Goal: Task Accomplishment & Management: Manage account settings

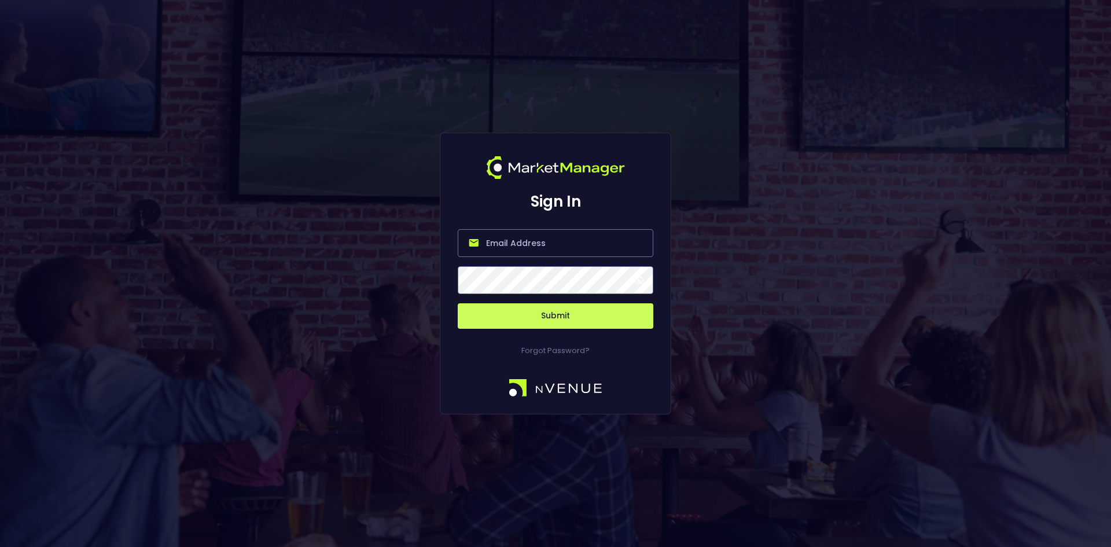
click at [540, 238] on input "email" at bounding box center [556, 243] width 196 height 28
type input "[EMAIL_ADDRESS][DOMAIN_NAME]"
click at [553, 311] on button "Submit" at bounding box center [556, 315] width 196 height 25
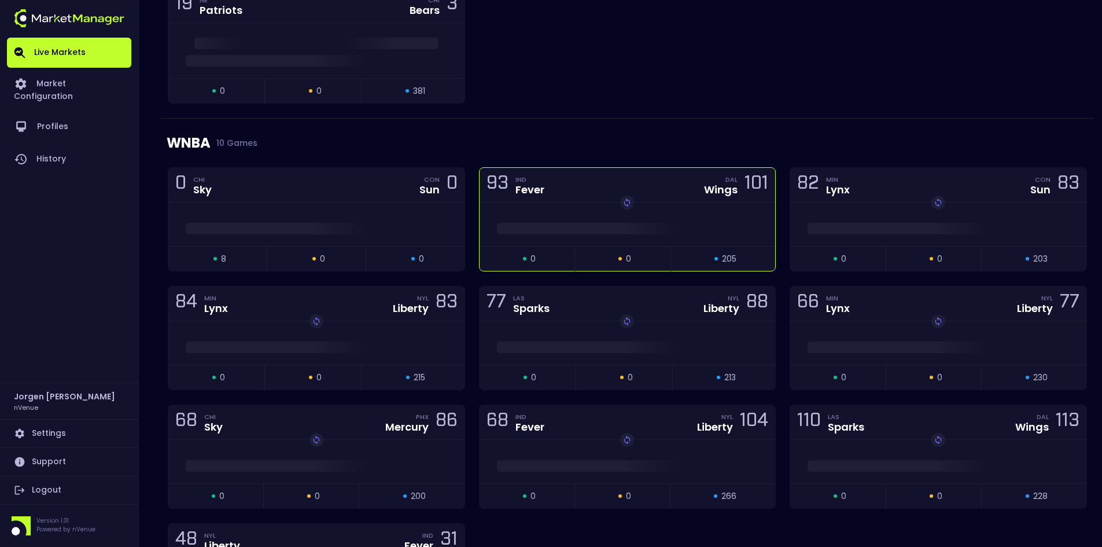
scroll to position [405, 0]
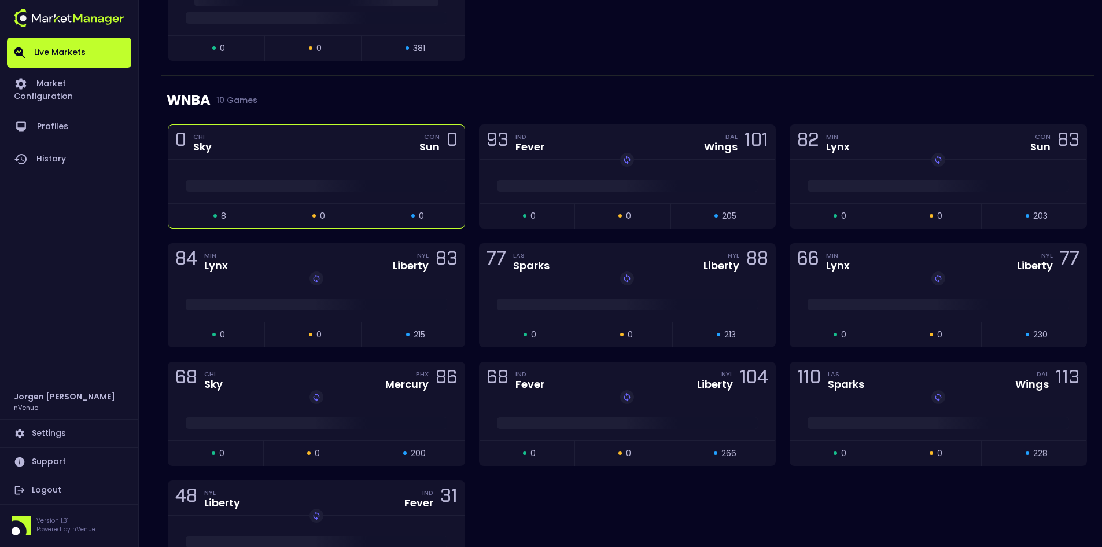
click at [344, 174] on div at bounding box center [316, 182] width 296 height 17
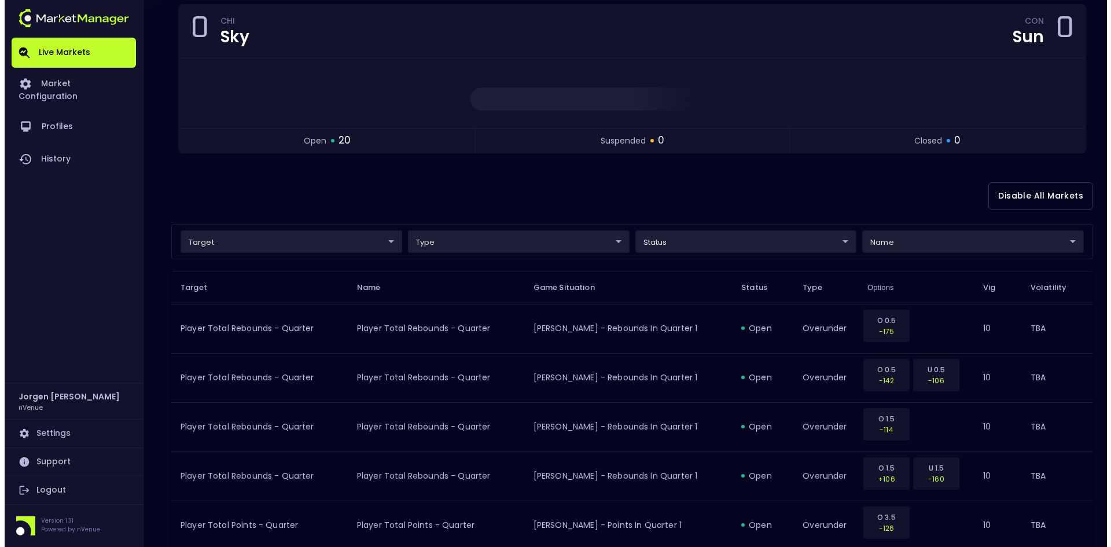
scroll to position [116, 0]
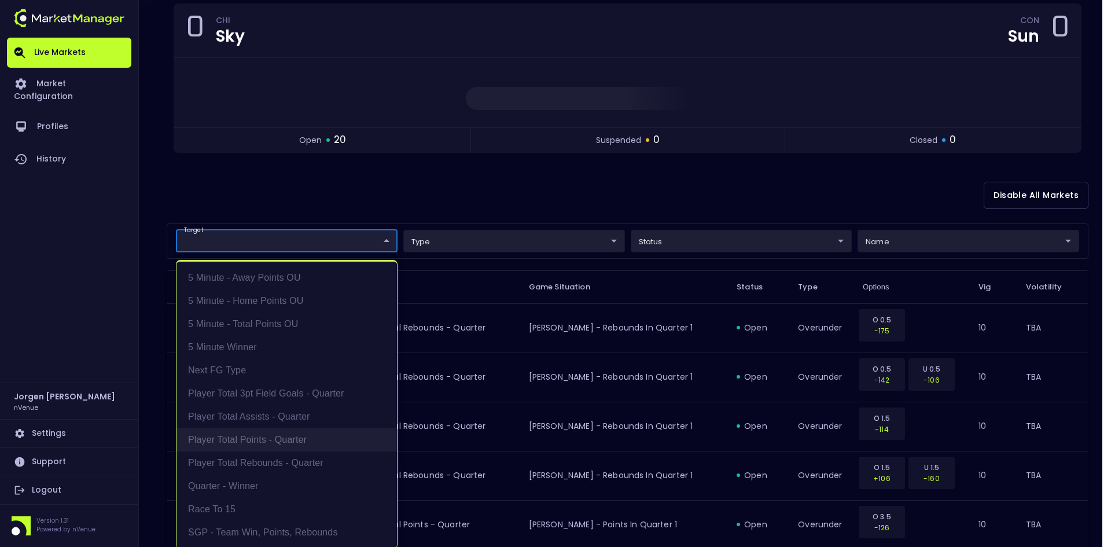
click at [240, 441] on li "Player Total Points - Quarter" at bounding box center [286, 439] width 220 height 23
type input "Player Total Points - Quarter"
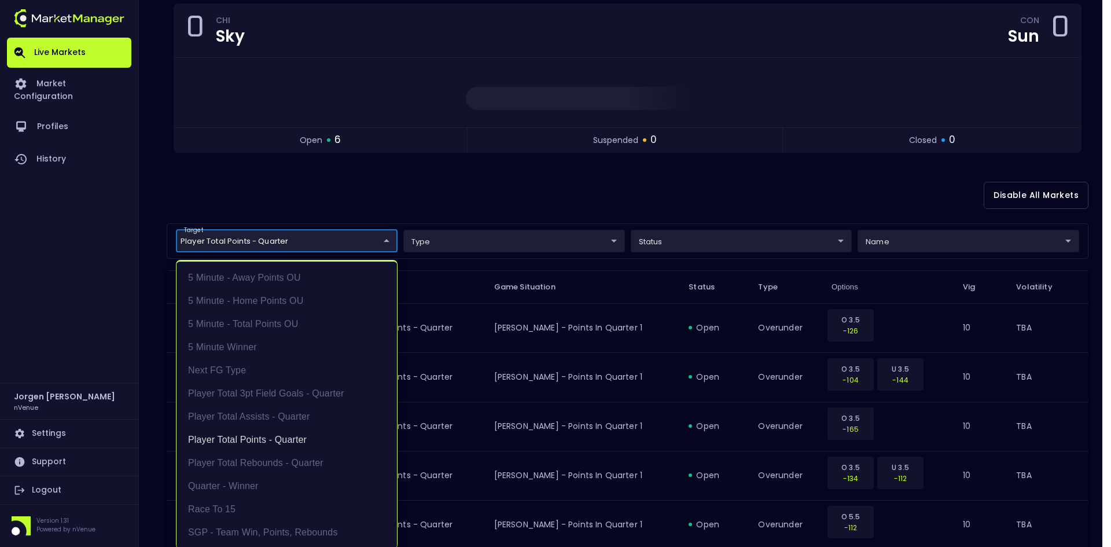
click at [602, 189] on div at bounding box center [555, 273] width 1111 height 547
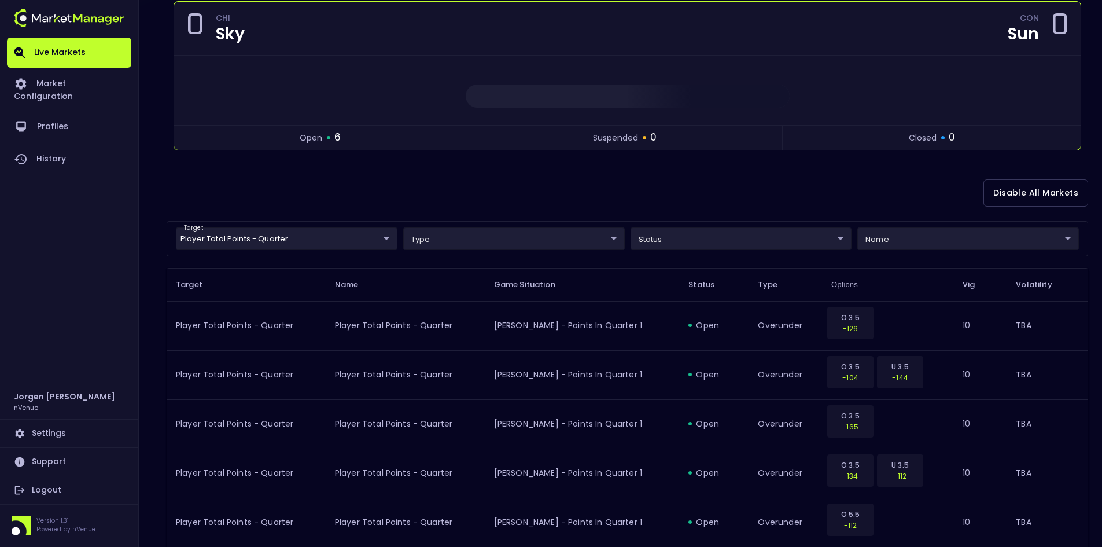
scroll to position [0, 0]
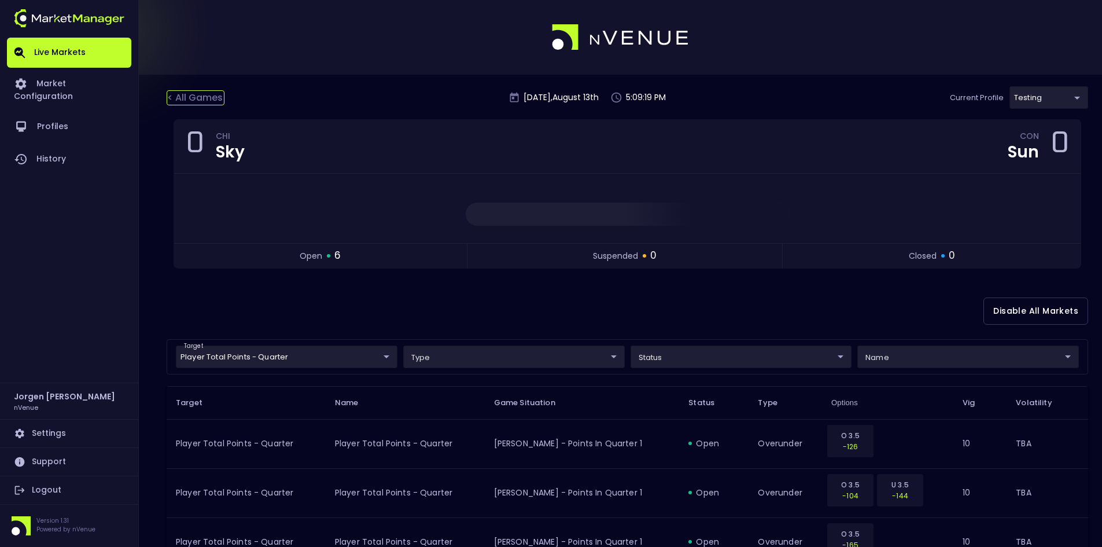
click at [203, 95] on div "< All Games" at bounding box center [196, 97] width 58 height 15
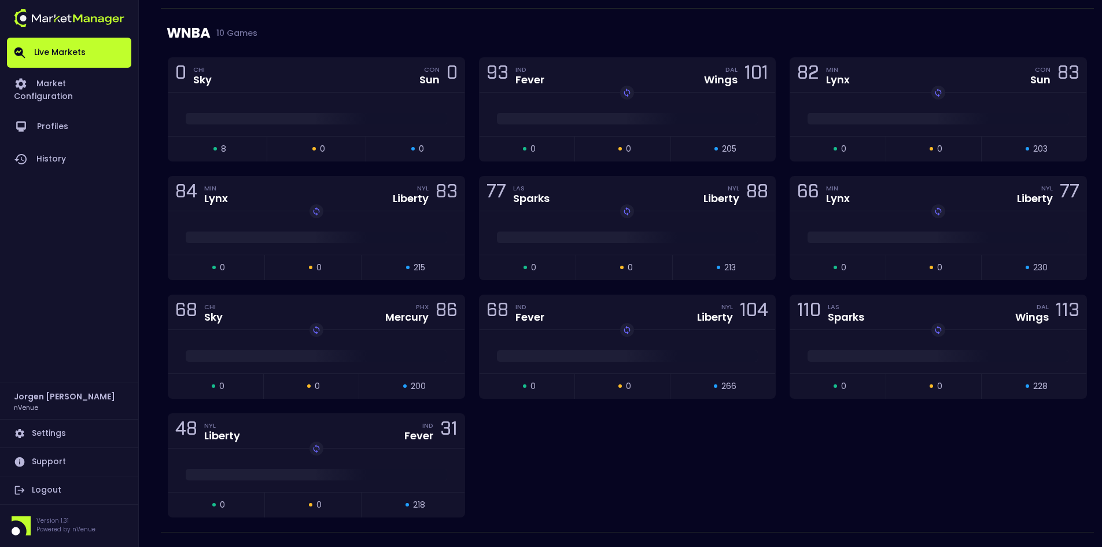
scroll to position [405, 0]
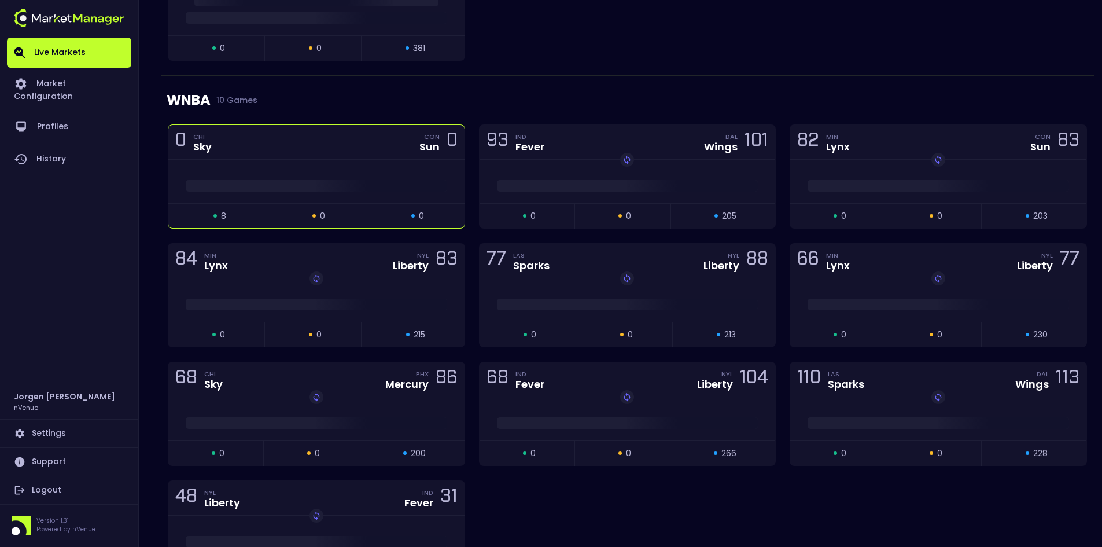
click at [369, 174] on div at bounding box center [316, 181] width 296 height 43
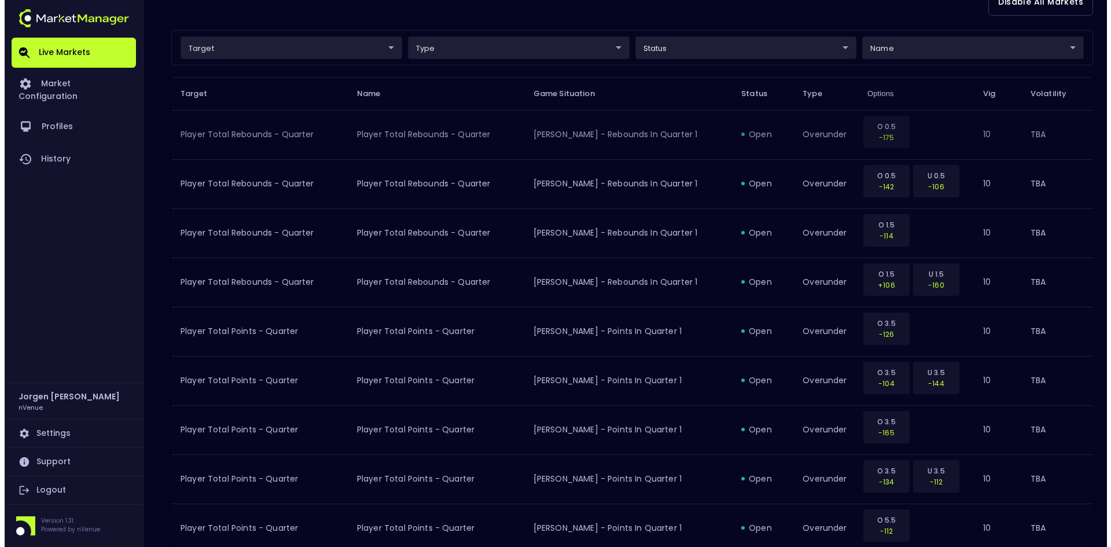
scroll to position [273, 0]
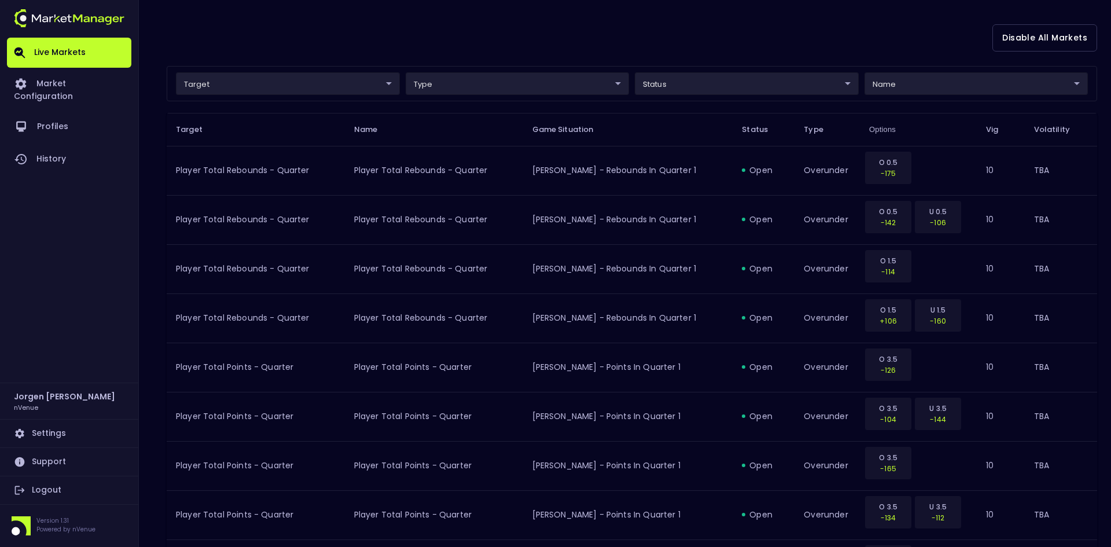
click at [277, 80] on body "Live Markets Market Configuration Profiles History [PERSON_NAME] nVenue Setting…" at bounding box center [555, 457] width 1111 height 1461
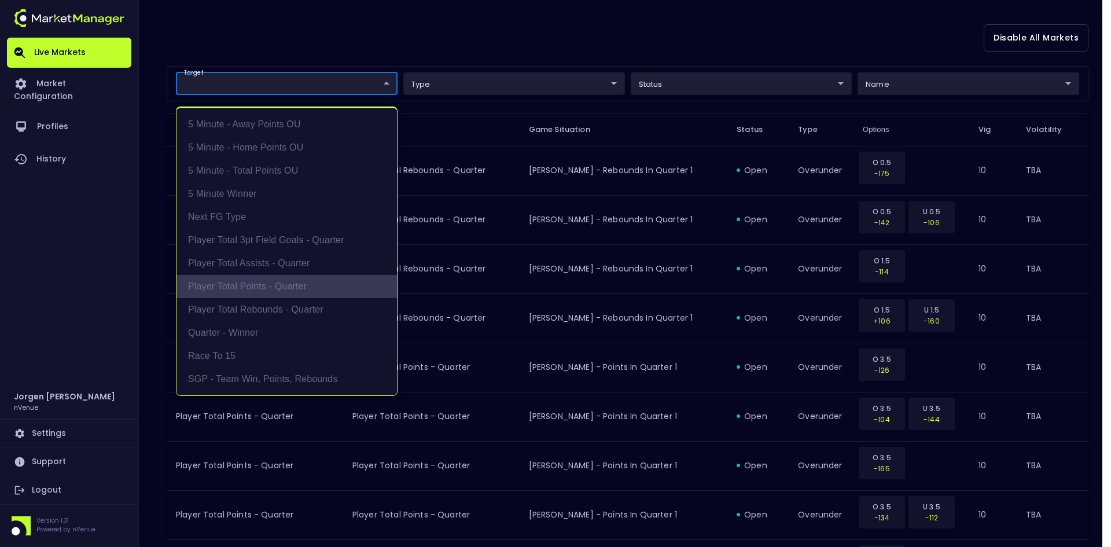
click at [248, 286] on li "Player Total Points - Quarter" at bounding box center [286, 286] width 220 height 23
type input "Player Total Points - Quarter"
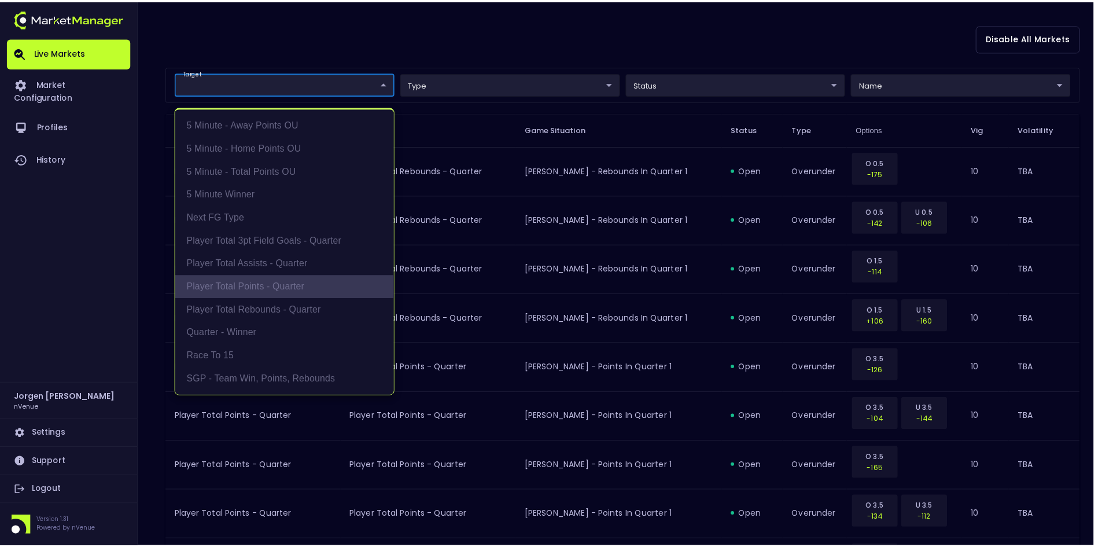
scroll to position [226, 0]
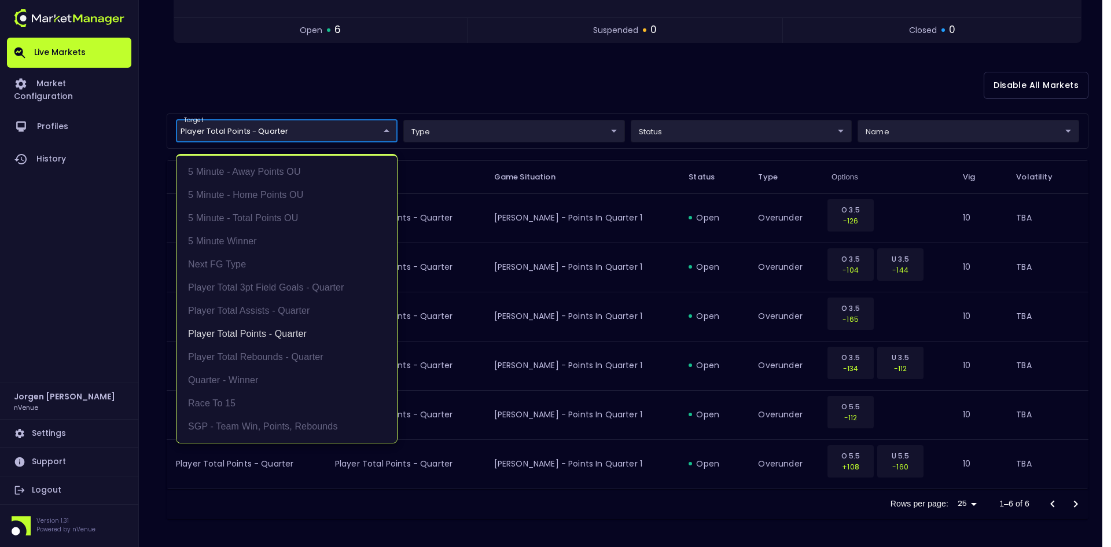
click at [565, 87] on div at bounding box center [555, 273] width 1111 height 547
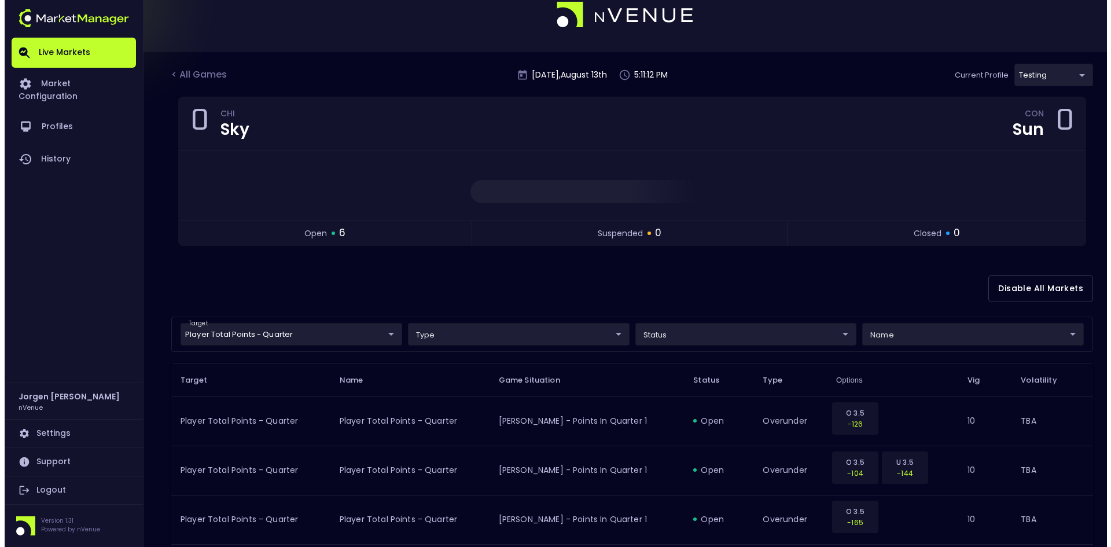
scroll to position [0, 0]
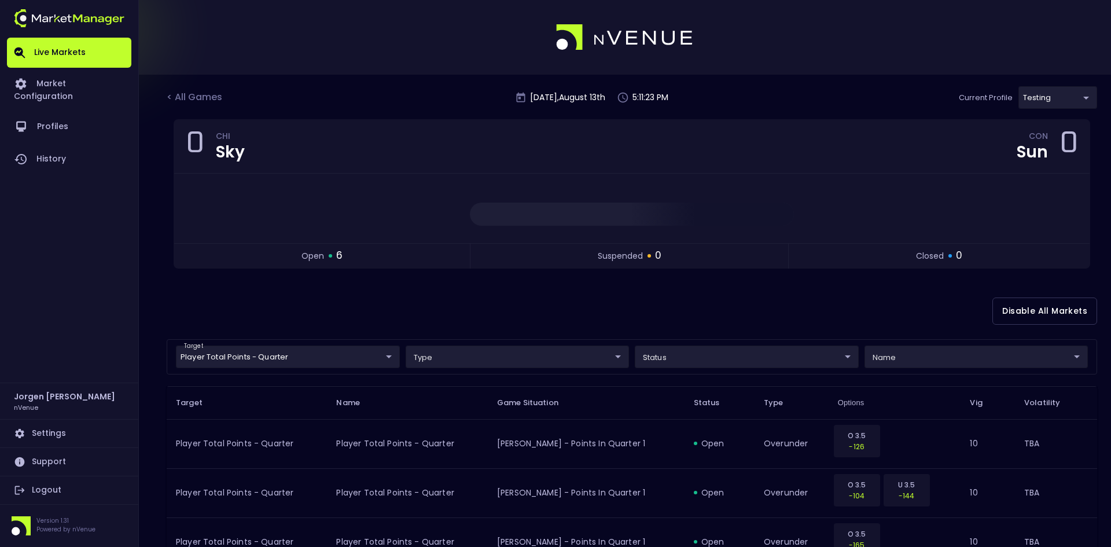
click at [293, 356] on body "Live Markets Market Configuration Profiles History [PERSON_NAME] nVenue Setting…" at bounding box center [555, 386] width 1111 height 772
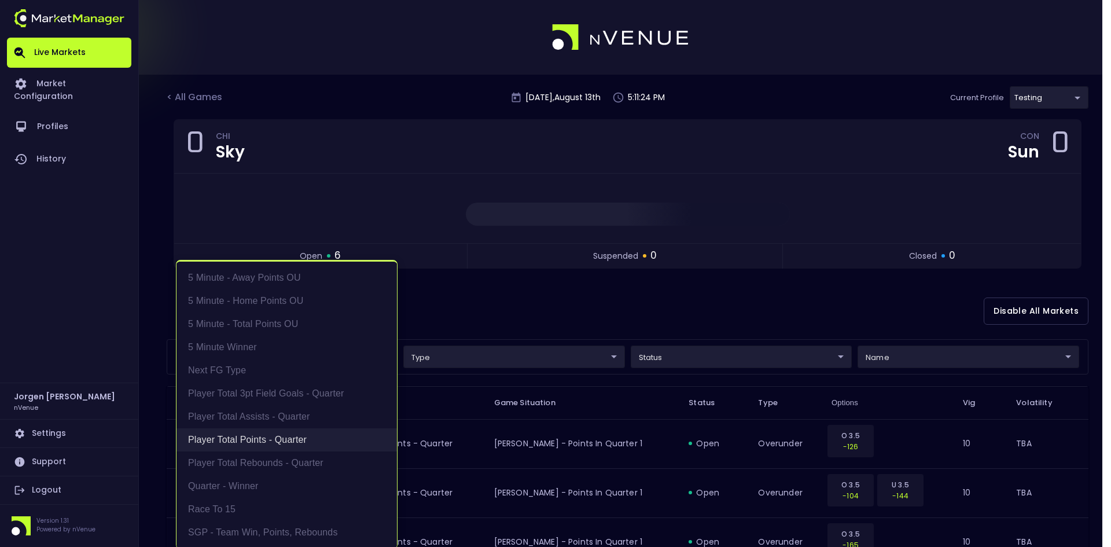
click at [273, 441] on li "Player Total Points - Quarter" at bounding box center [286, 439] width 220 height 23
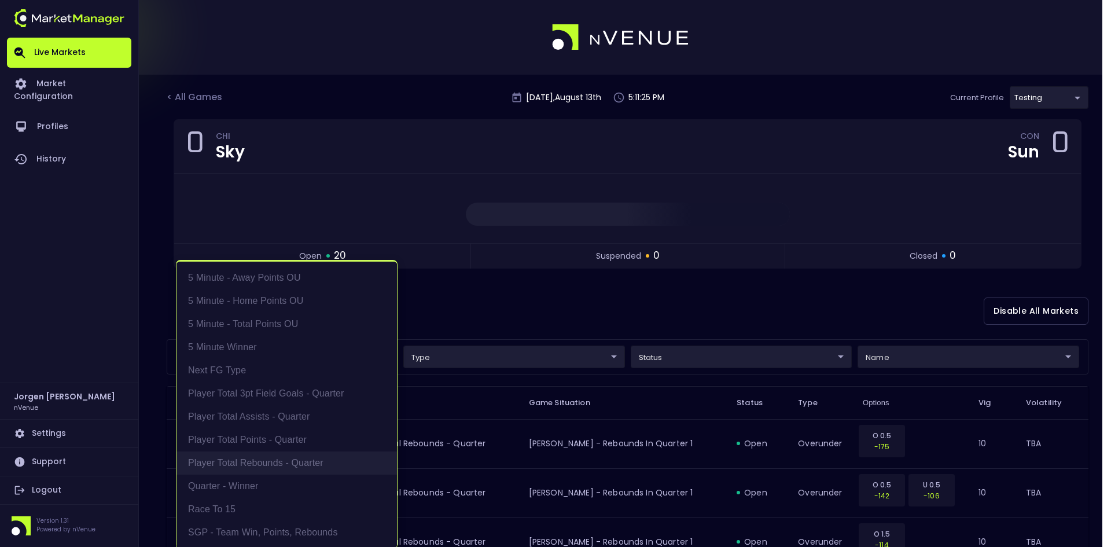
click at [268, 458] on li "Player Total Rebounds - Quarter" at bounding box center [286, 462] width 220 height 23
type input "Player Total Rebounds - Quarter"
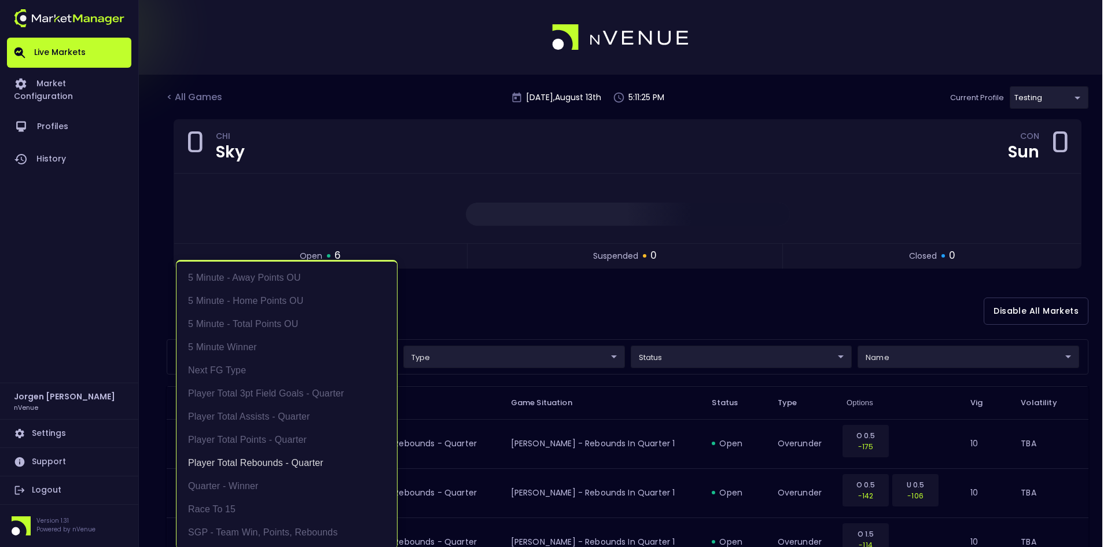
click at [641, 316] on div at bounding box center [555, 273] width 1111 height 547
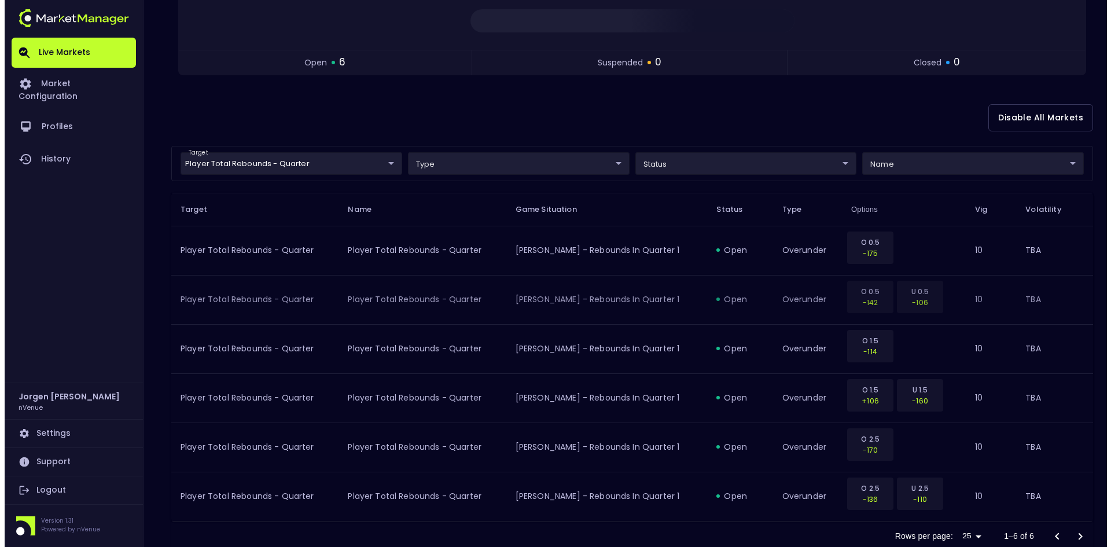
scroll to position [226, 0]
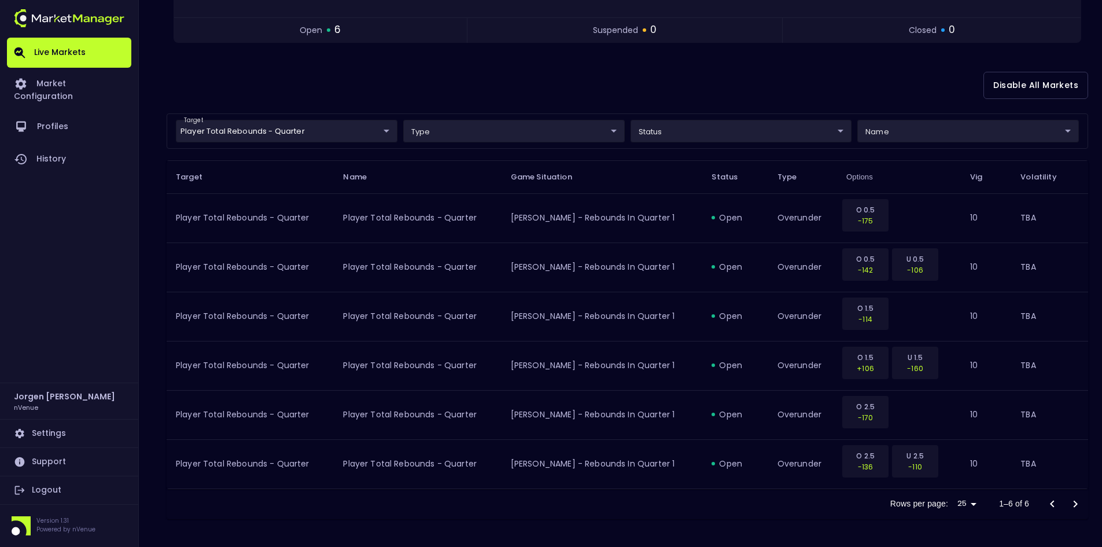
click at [281, 132] on body "Live Markets Market Configuration Profiles History [PERSON_NAME] nVenue Setting…" at bounding box center [551, 160] width 1102 height 772
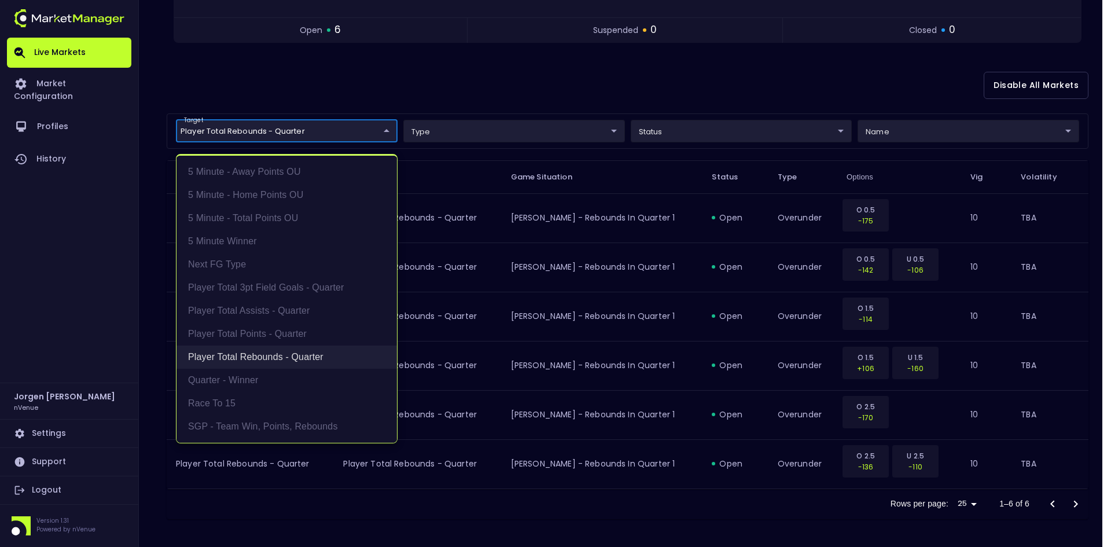
click at [263, 354] on li "Player Total Rebounds - Quarter" at bounding box center [286, 356] width 220 height 23
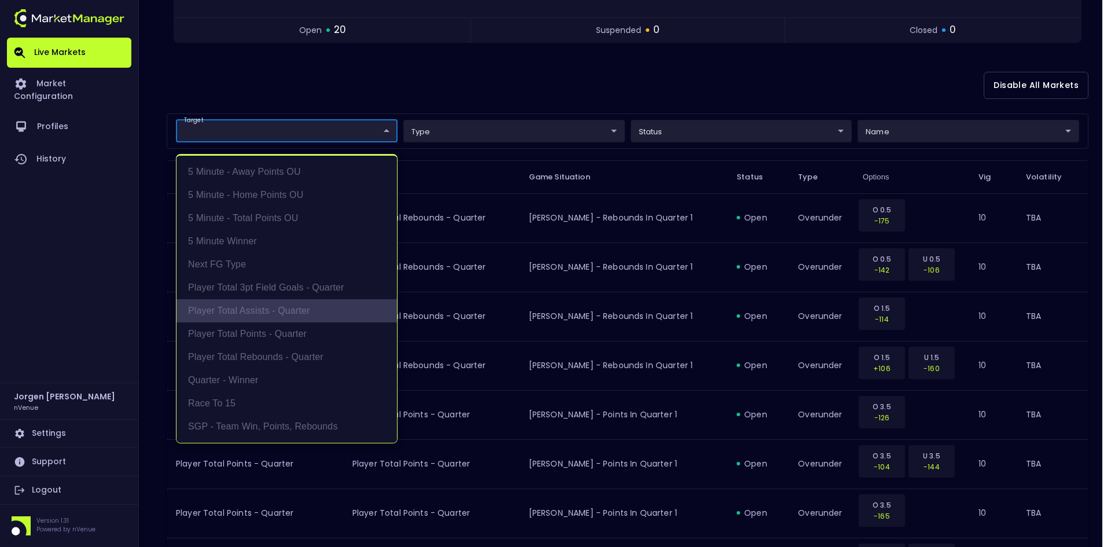
click at [265, 311] on li "Player Total Assists - Quarter" at bounding box center [286, 310] width 220 height 23
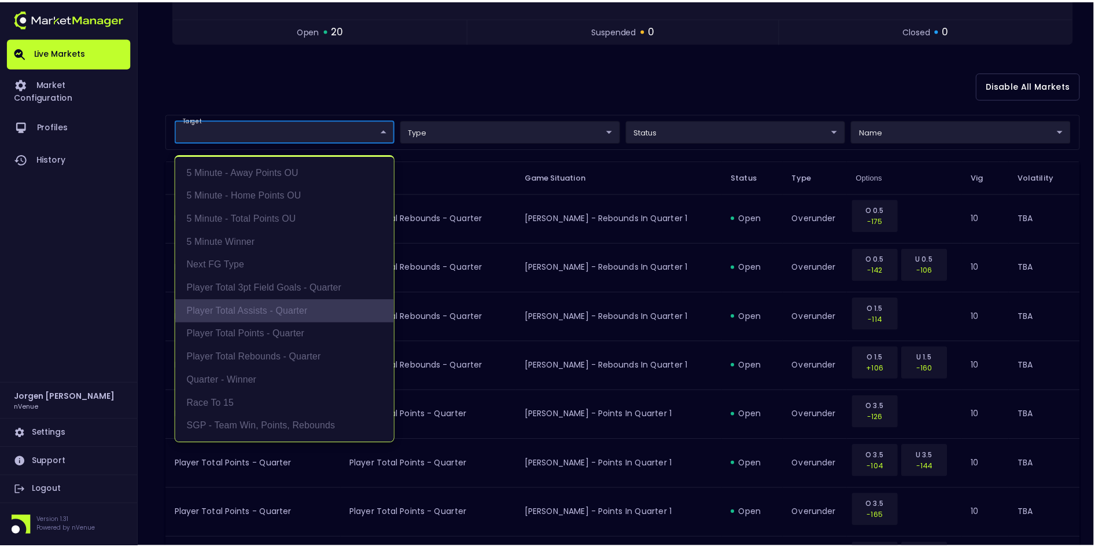
scroll to position [127, 0]
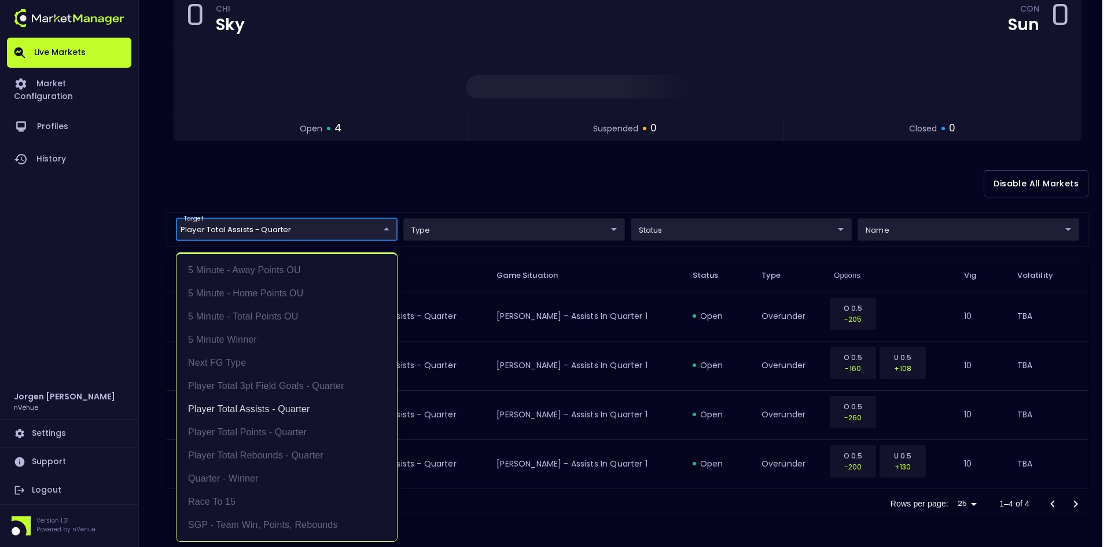
click at [629, 175] on div at bounding box center [555, 273] width 1111 height 547
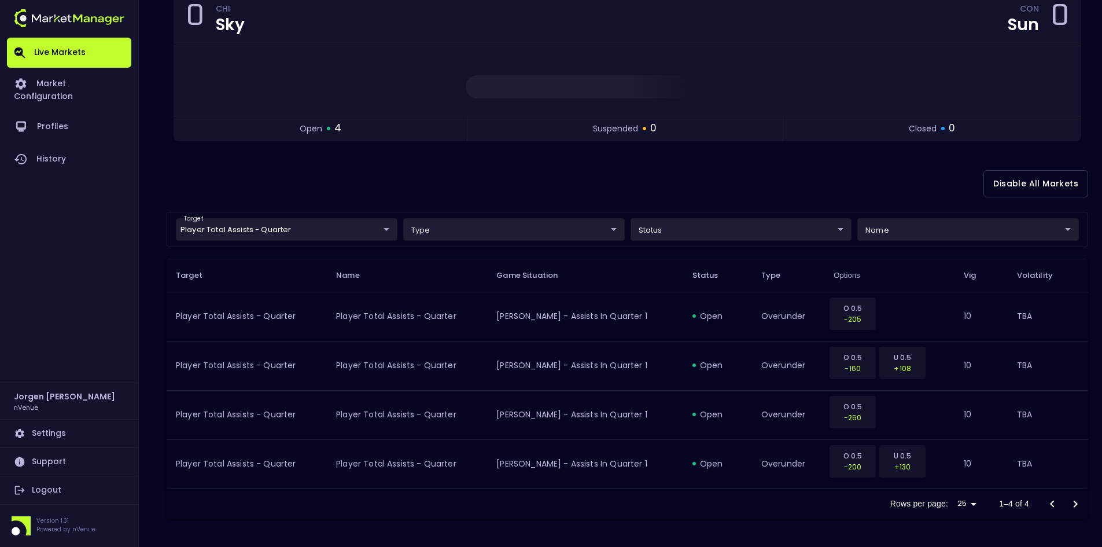
click at [697, 165] on div "Disable All Markets" at bounding box center [628, 184] width 922 height 56
click at [320, 224] on body "Live Markets Market Configuration Profiles History [PERSON_NAME] nVenue Setting…" at bounding box center [551, 210] width 1102 height 674
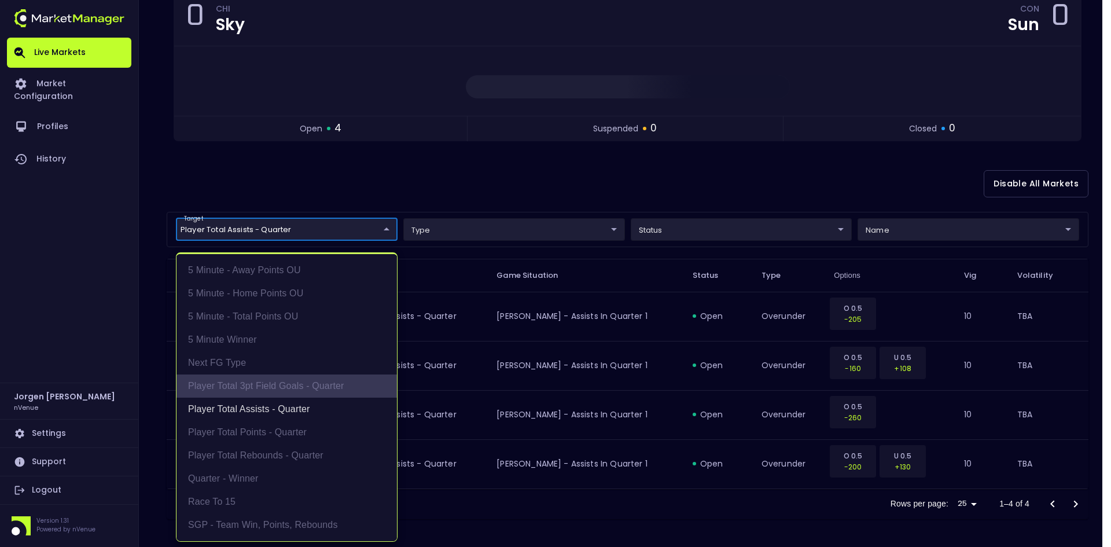
click at [274, 385] on li "Player Total 3pt Field Goals - Quarter" at bounding box center [286, 385] width 220 height 23
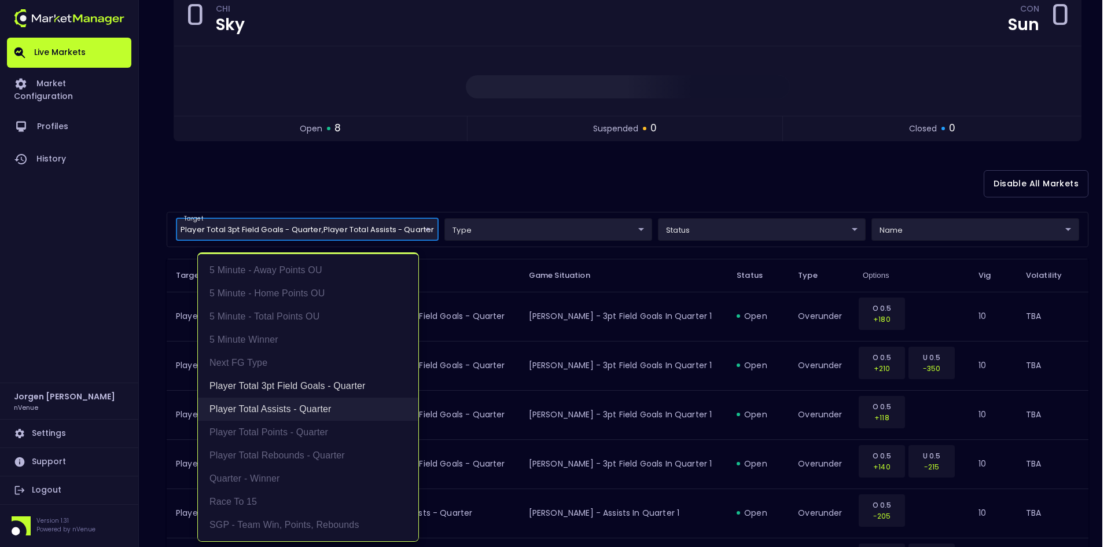
click at [273, 404] on li "Player Total Assists - Quarter" at bounding box center [308, 409] width 220 height 23
type input "Player Total 3pt Field Goals - Quarter"
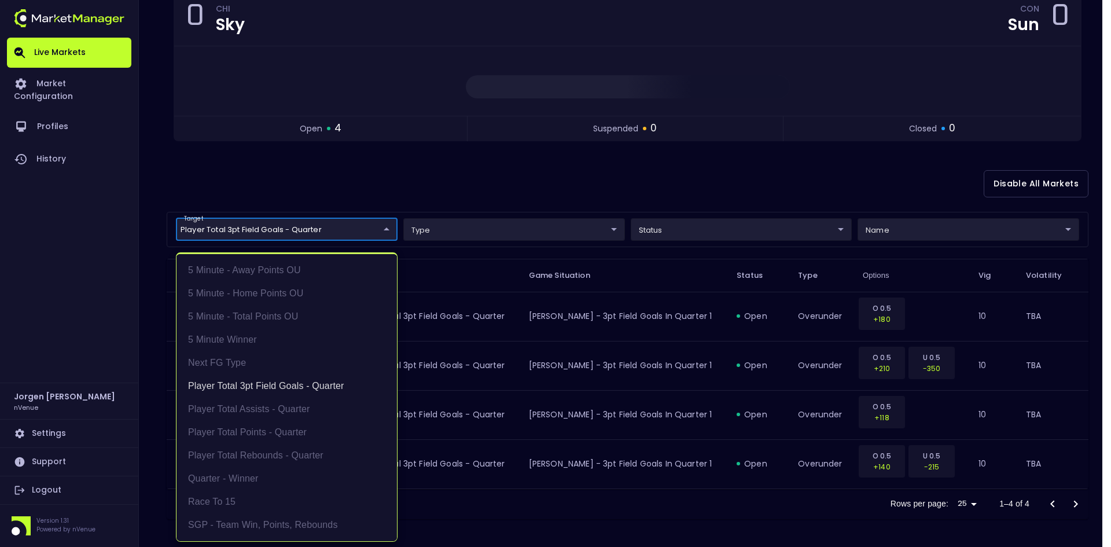
click at [786, 187] on div at bounding box center [555, 273] width 1111 height 547
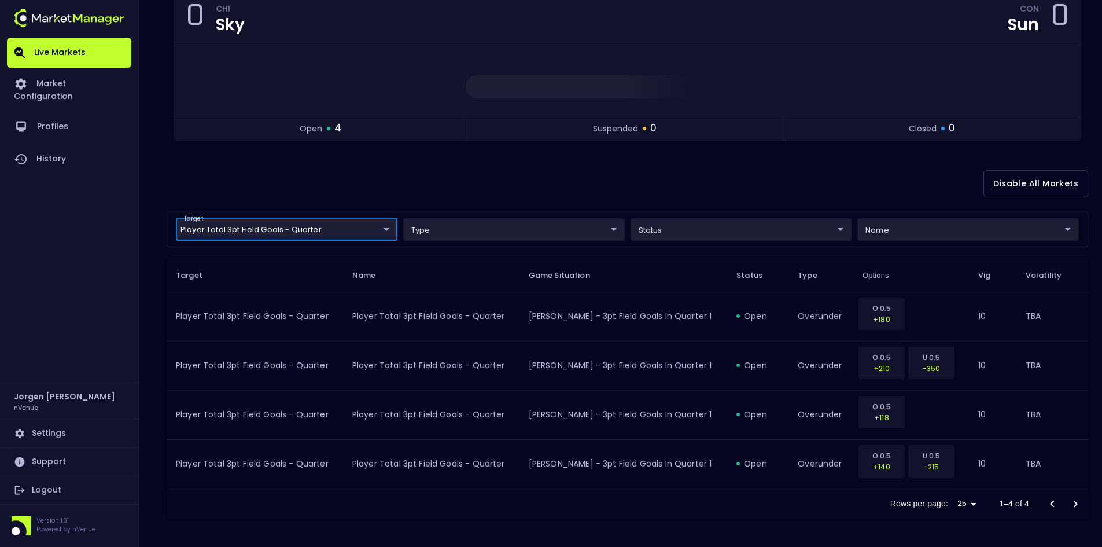
click at [320, 224] on body "Live Markets Market Configuration Profiles History [PERSON_NAME] nVenue Setting…" at bounding box center [551, 210] width 1102 height 674
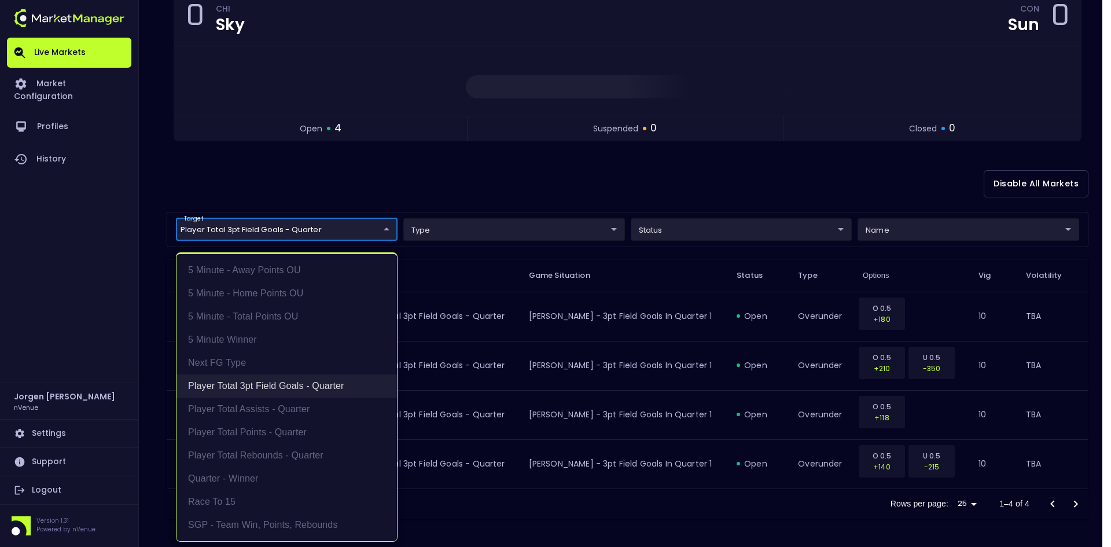
click at [255, 382] on li "Player Total 3pt Field Goals - Quarter" at bounding box center [286, 385] width 220 height 23
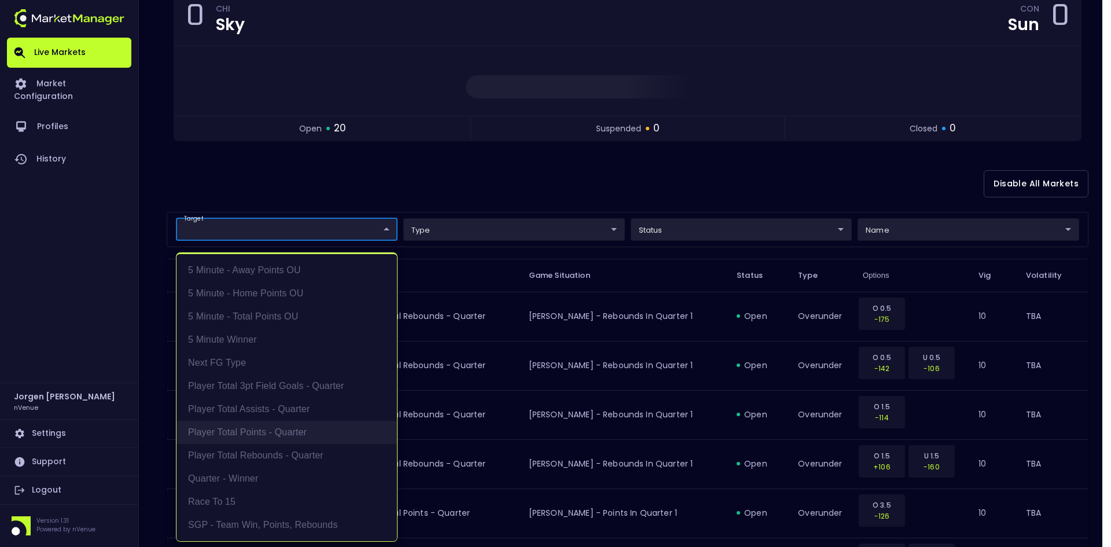
click at [251, 424] on li "Player Total Points - Quarter" at bounding box center [286, 432] width 220 height 23
type input "Player Total Points - Quarter"
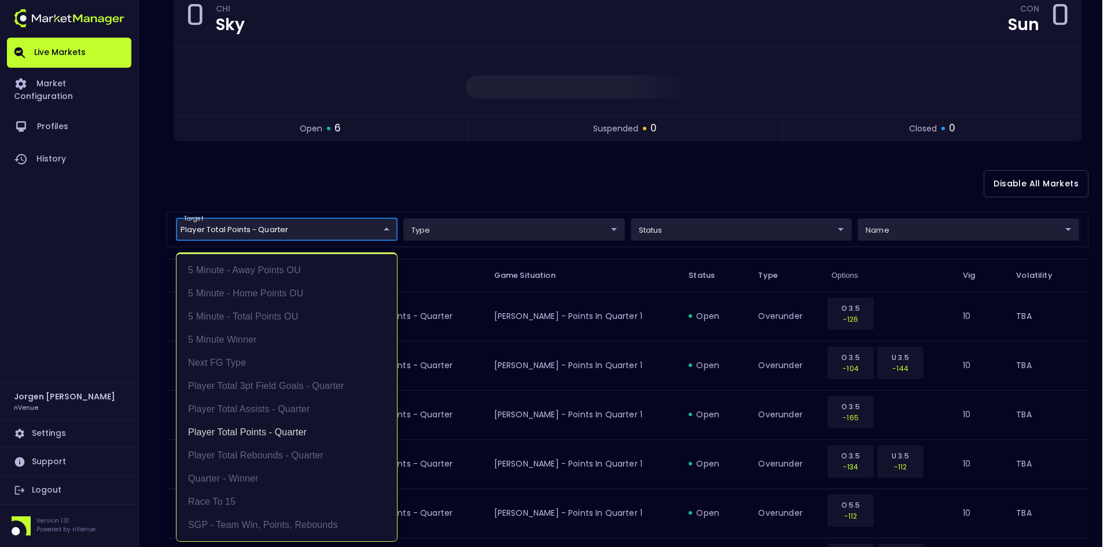
click at [605, 172] on div at bounding box center [555, 273] width 1111 height 547
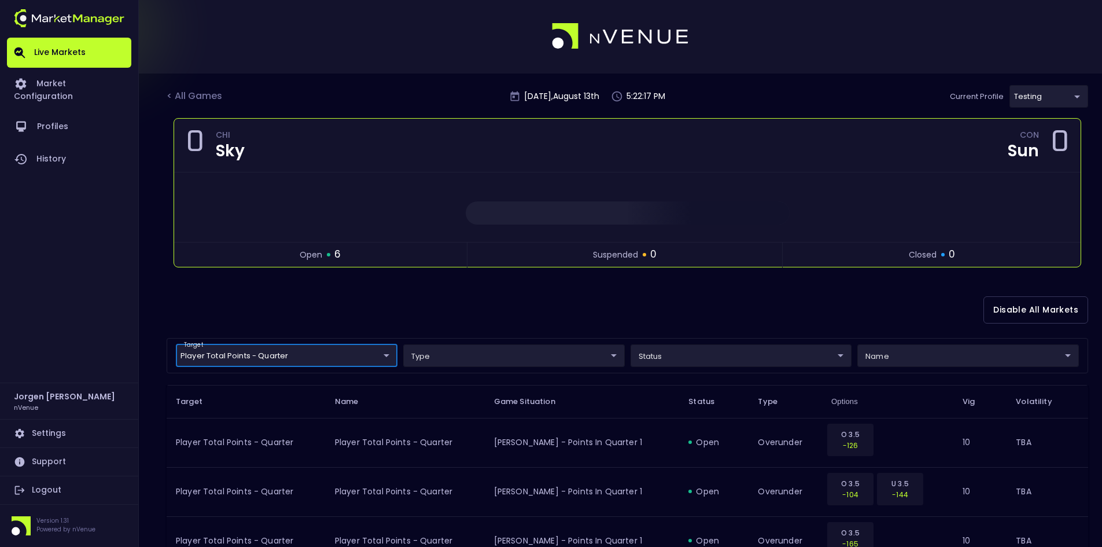
scroll to position [0, 0]
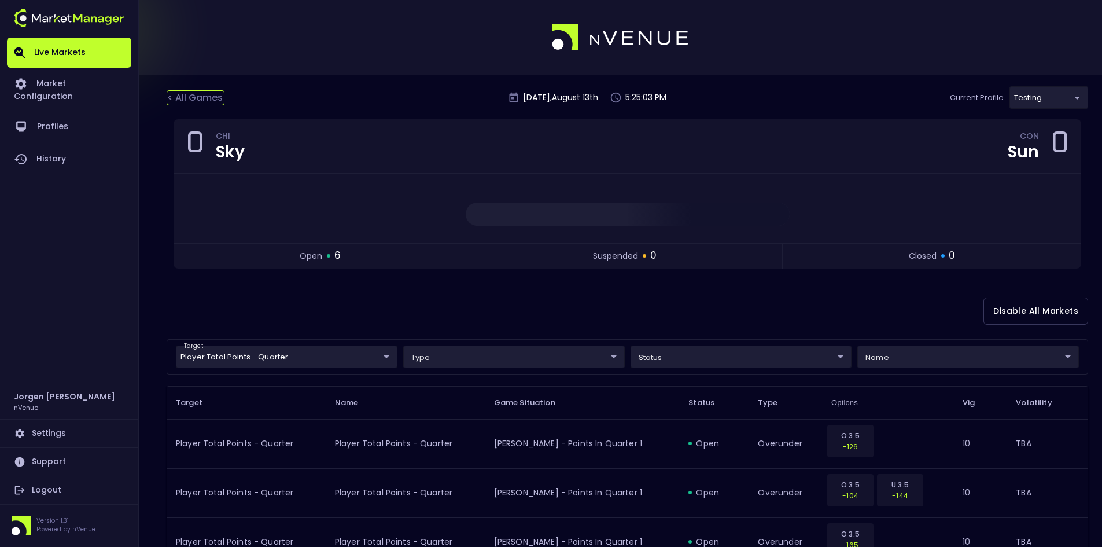
click at [209, 100] on div "< All Games" at bounding box center [196, 97] width 58 height 15
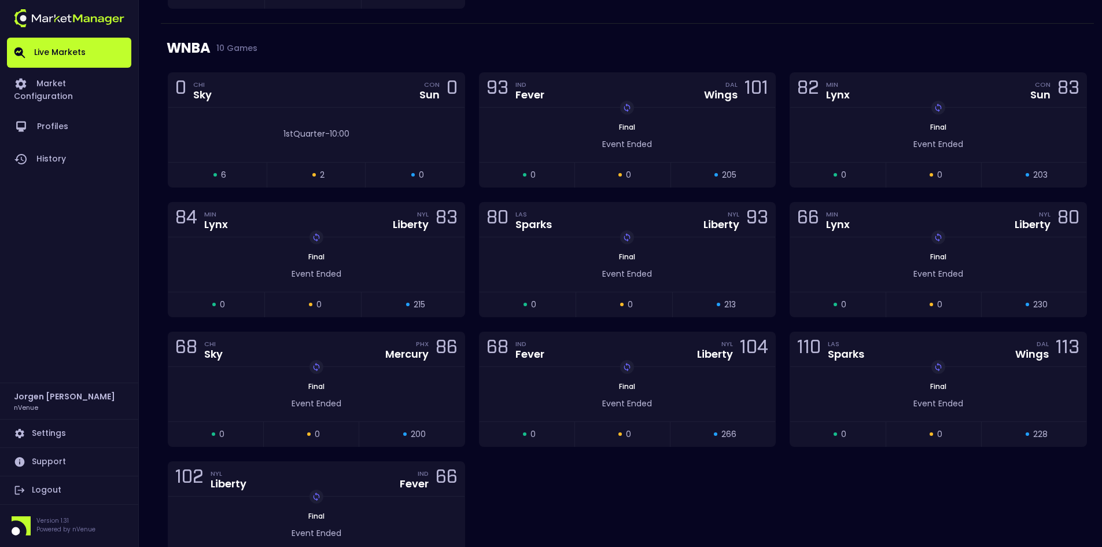
scroll to position [463, 0]
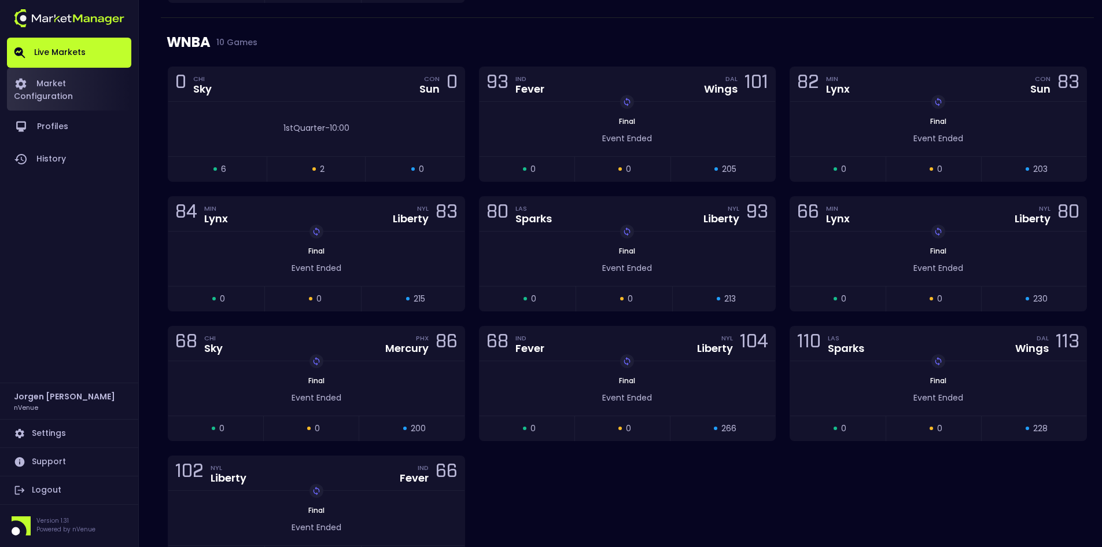
click at [92, 78] on link "Market Configuration" at bounding box center [69, 89] width 124 height 43
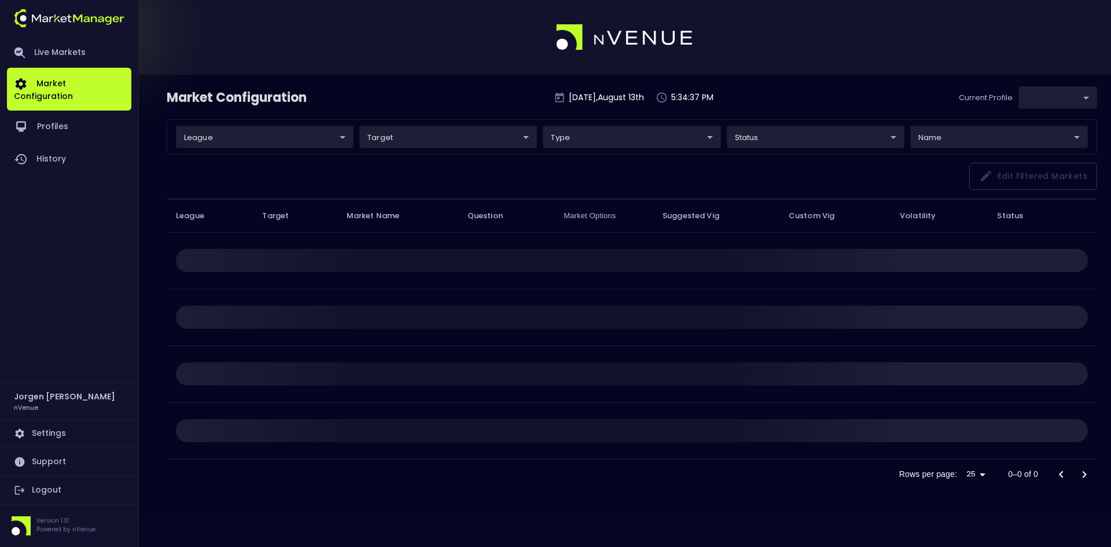
type input "d66ee90f-df8e-430e-a05c-aaf70ad95ad9"
click at [70, 47] on link "Live Markets" at bounding box center [69, 53] width 124 height 30
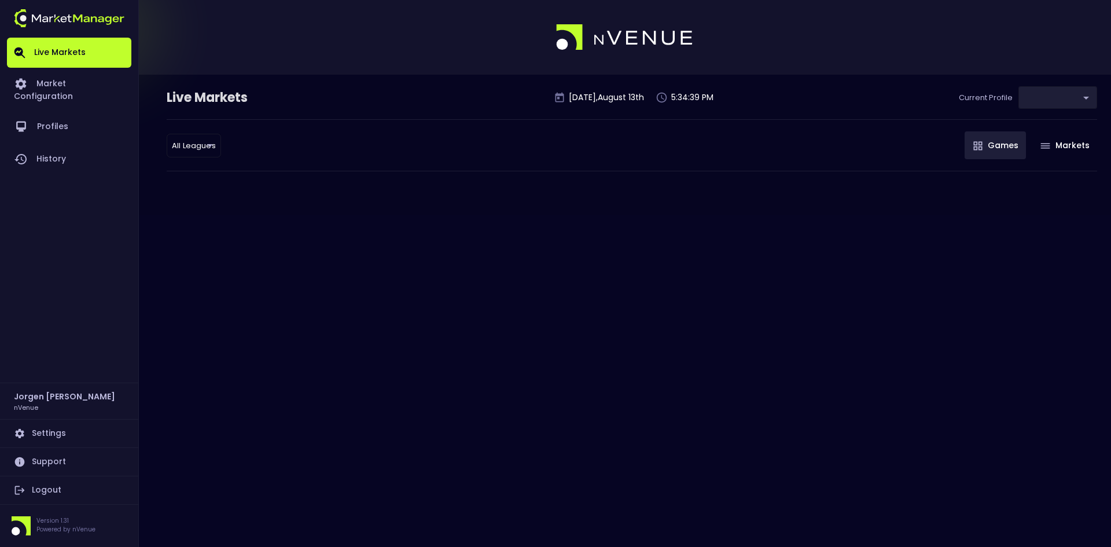
type input "d66ee90f-df8e-430e-a05c-aaf70ad95ad9"
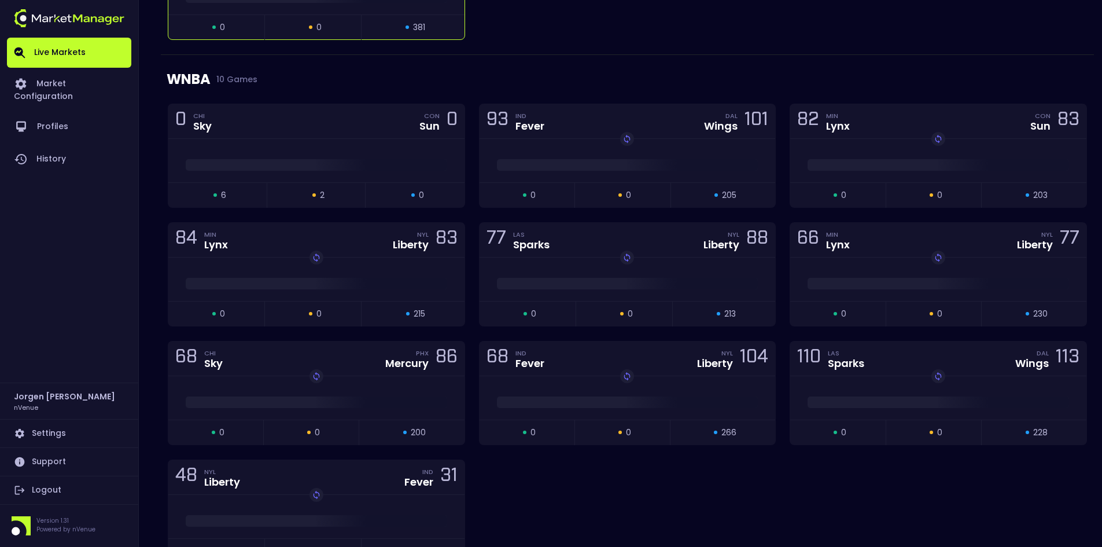
scroll to position [405, 0]
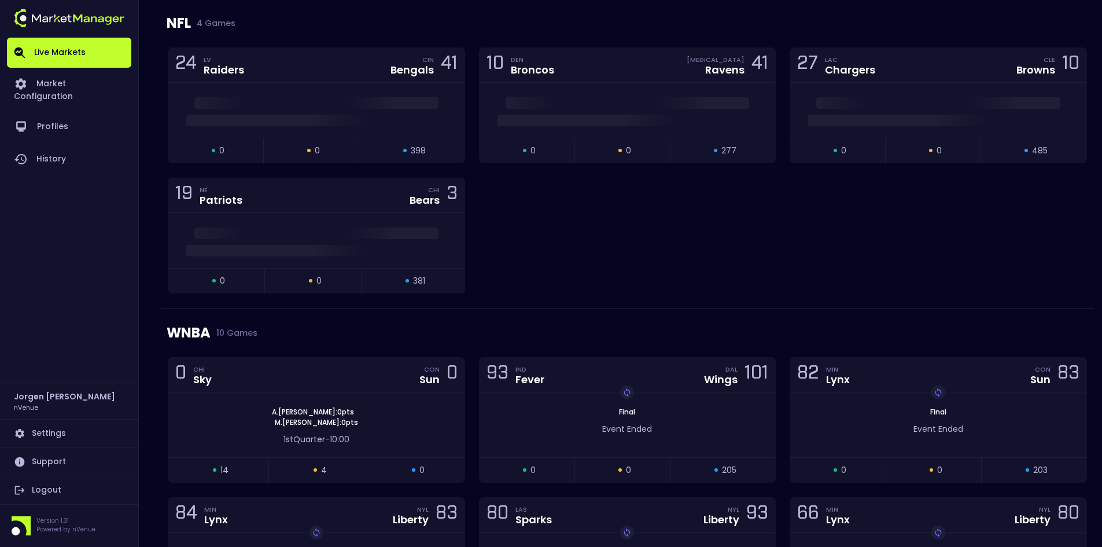
scroll to position [116, 0]
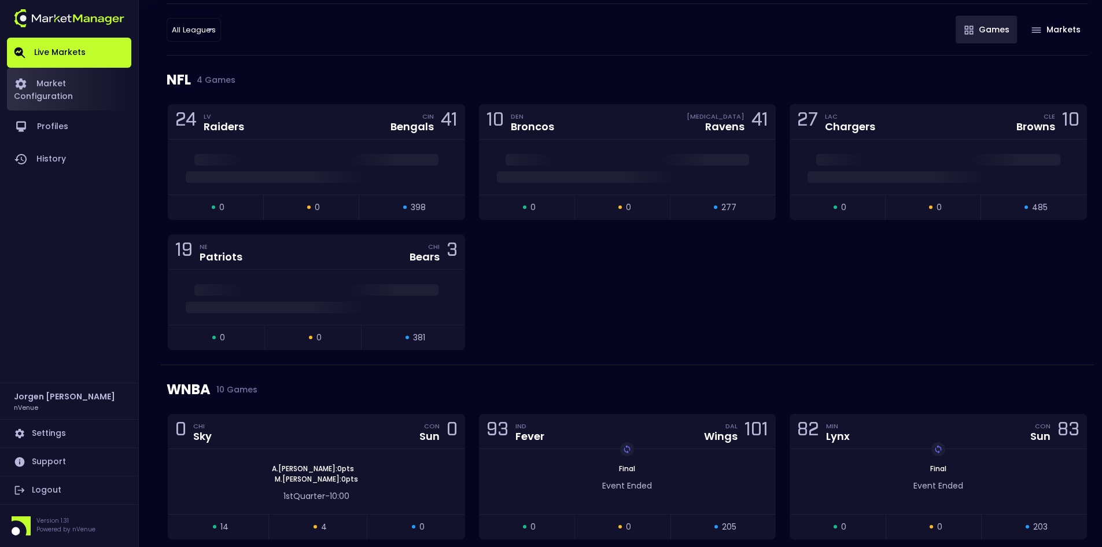
click at [97, 83] on link "Market Configuration" at bounding box center [69, 89] width 124 height 43
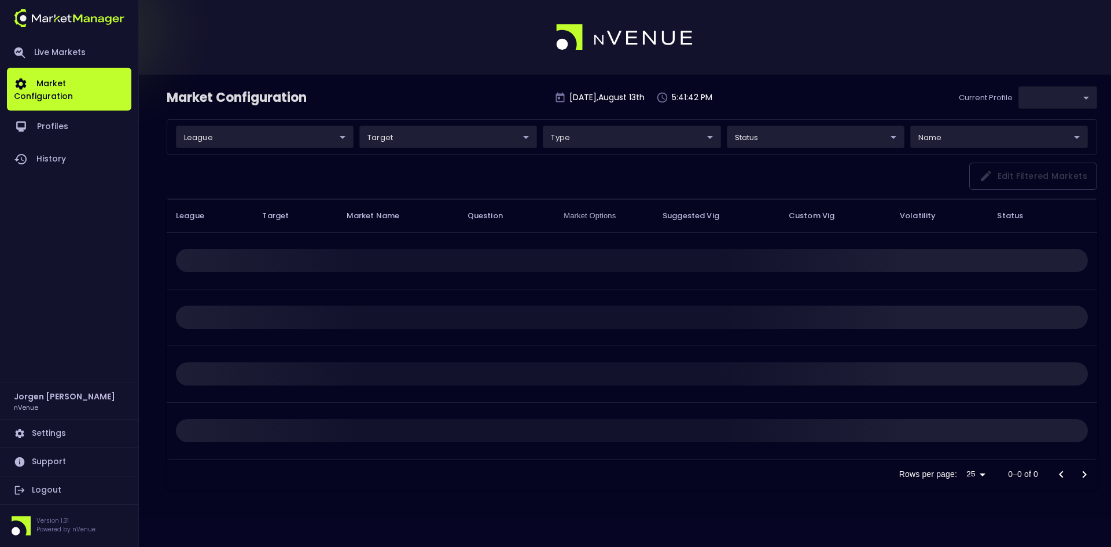
type input "d66ee90f-df8e-430e-a05c-aaf70ad95ad9"
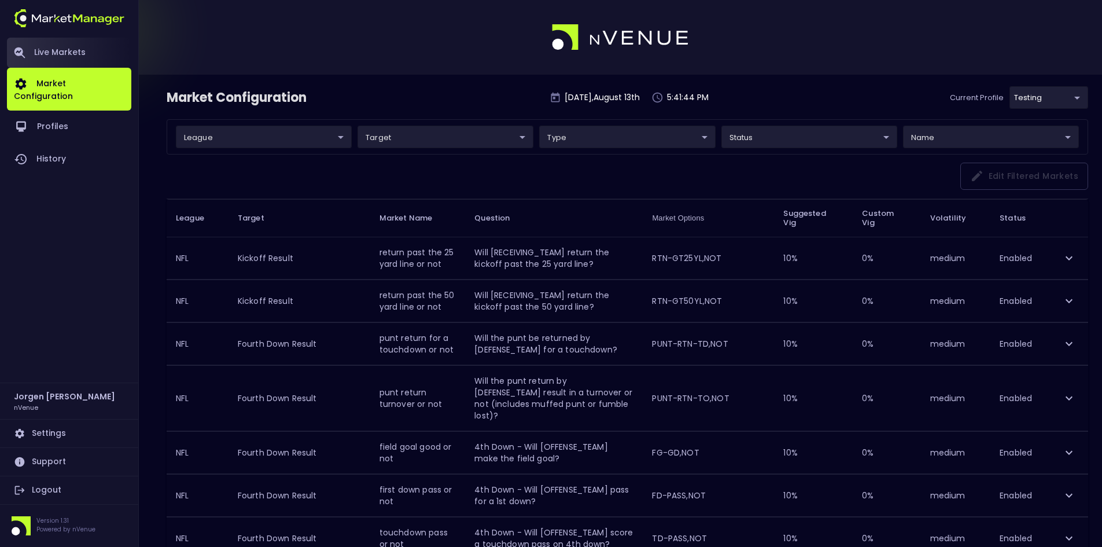
click at [65, 51] on link "Live Markets" at bounding box center [69, 53] width 124 height 30
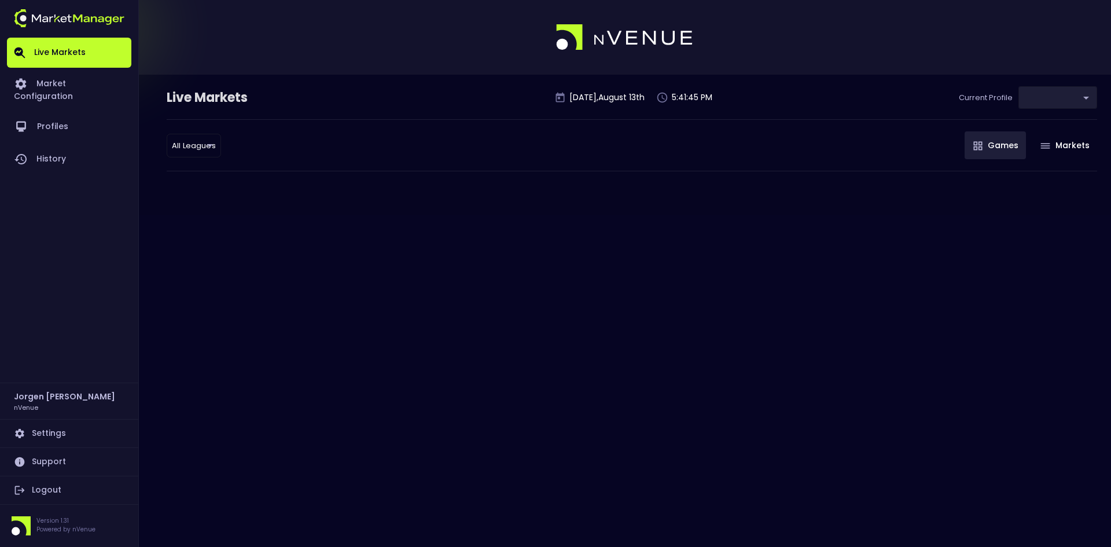
type input "d66ee90f-df8e-430e-a05c-aaf70ad95ad9"
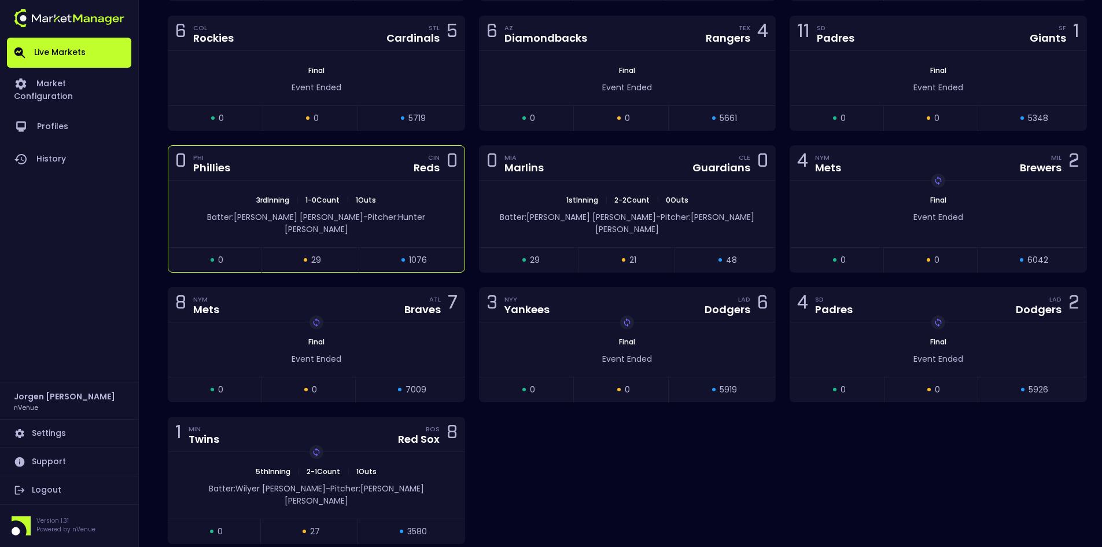
scroll to position [1909, 0]
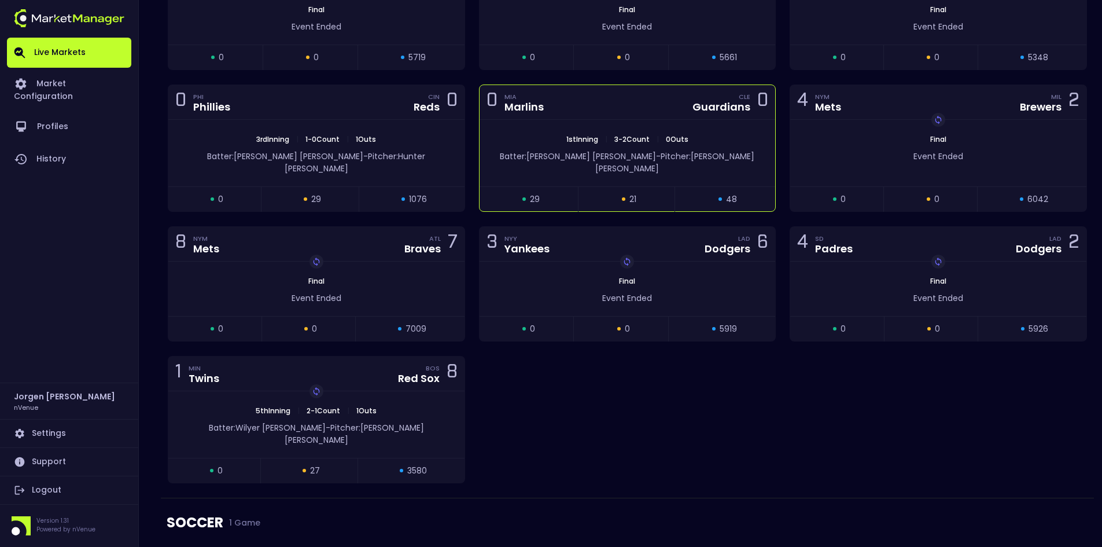
click at [536, 126] on div "1st Inning | 3 - 2 Count | 0 Outs Batter: Xavier Edwards - Pitcher: Gavin Willi…" at bounding box center [628, 153] width 296 height 67
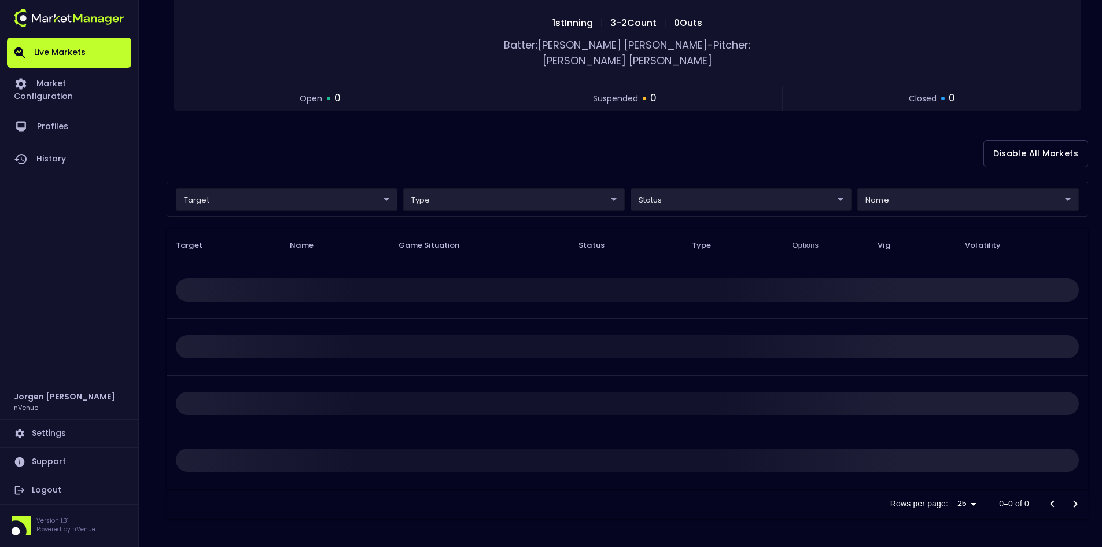
scroll to position [0, 0]
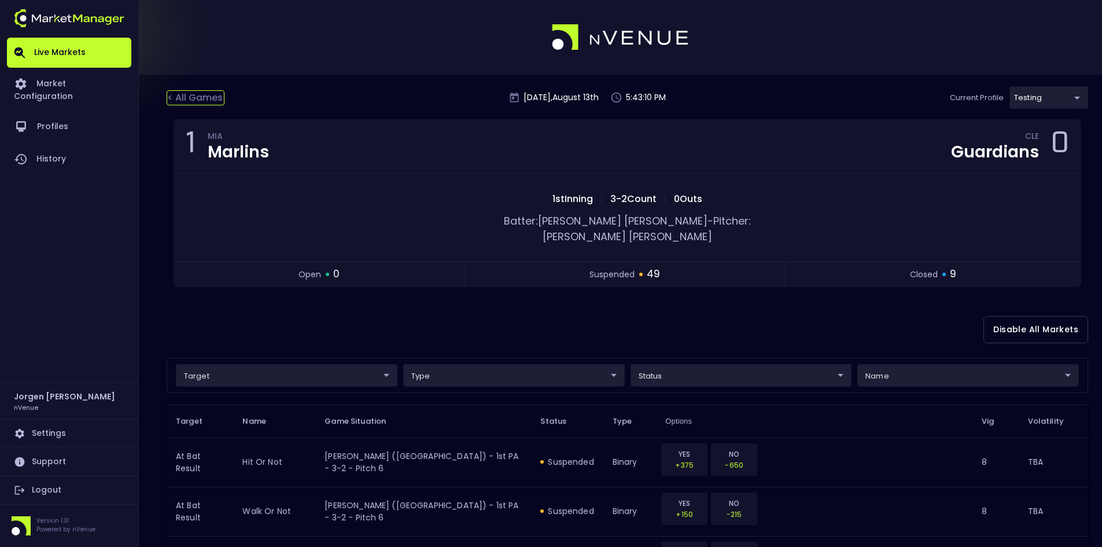
click at [209, 95] on div "< All Games" at bounding box center [196, 97] width 58 height 15
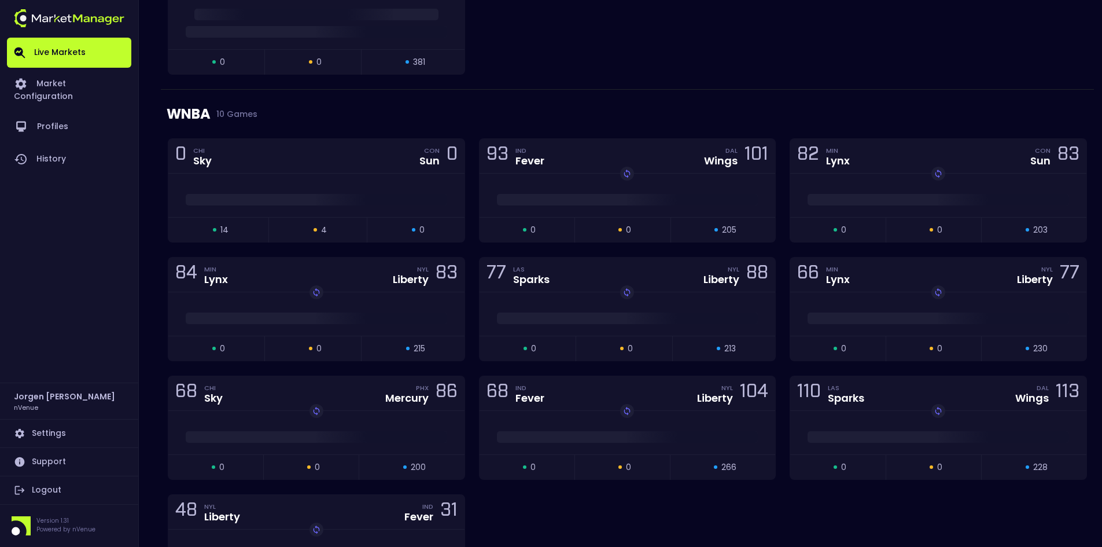
scroll to position [405, 0]
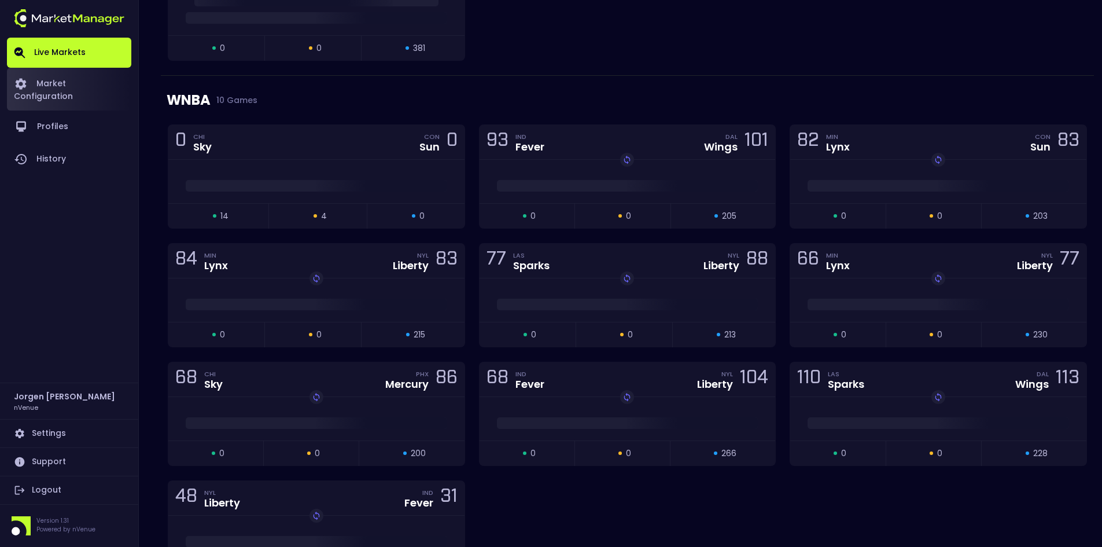
click at [65, 75] on link "Market Configuration" at bounding box center [69, 89] width 124 height 43
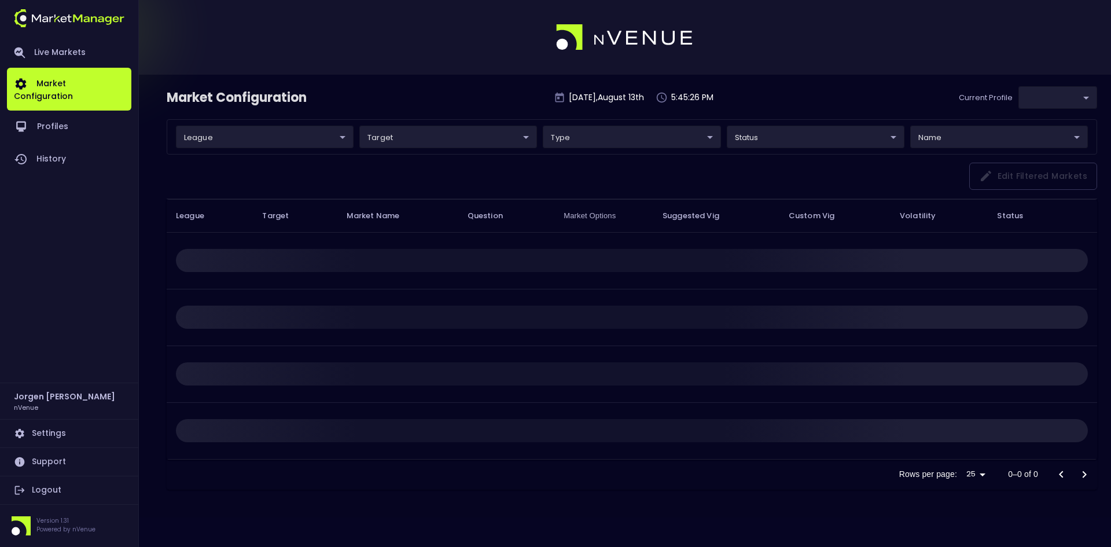
type input "d66ee90f-df8e-430e-a05c-aaf70ad95ad9"
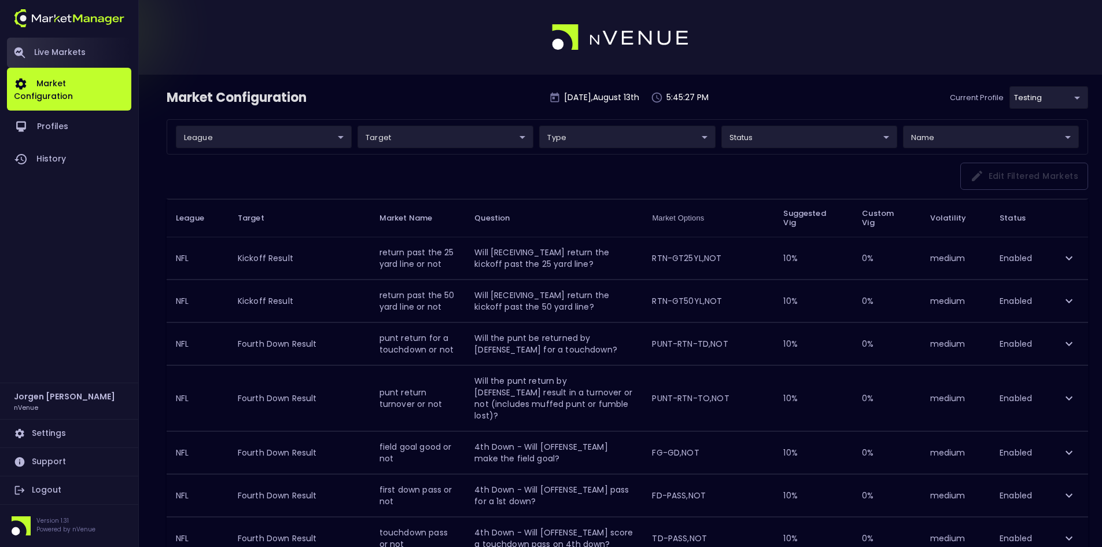
click at [54, 53] on link "Live Markets" at bounding box center [69, 53] width 124 height 30
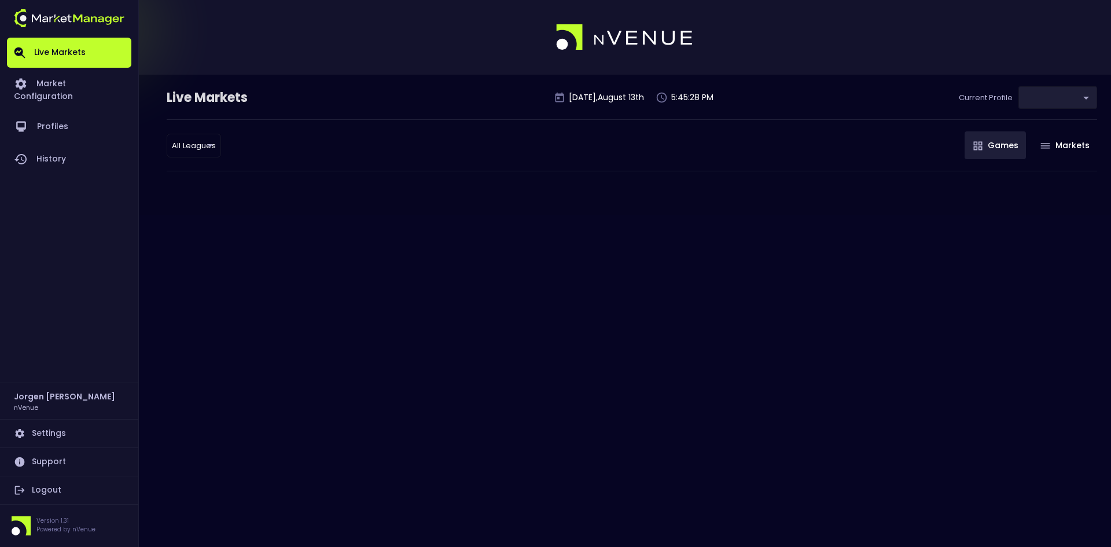
type input "d66ee90f-df8e-430e-a05c-aaf70ad95ad9"
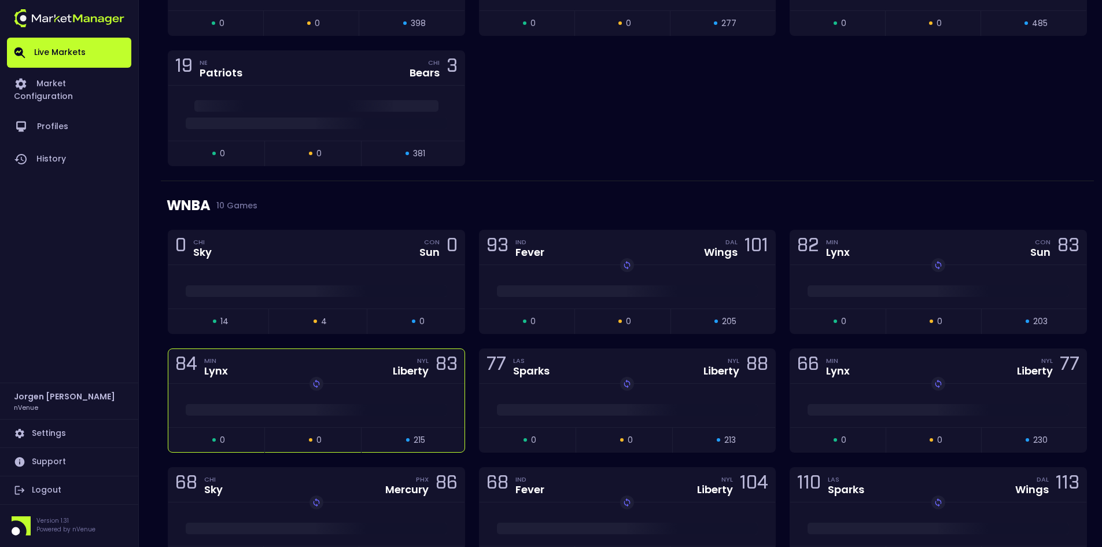
scroll to position [289, 0]
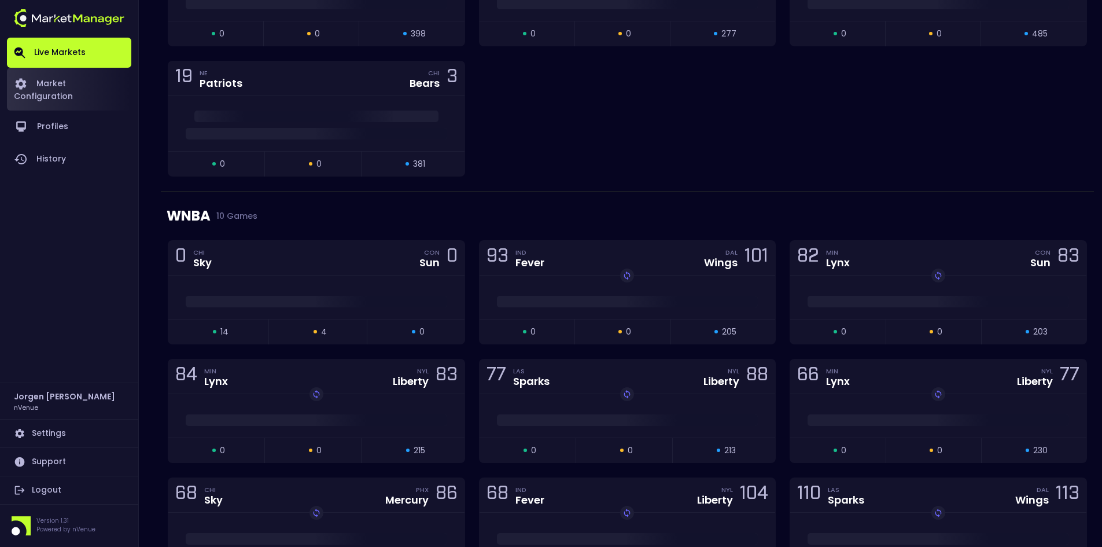
click at [80, 80] on link "Market Configuration" at bounding box center [69, 89] width 124 height 43
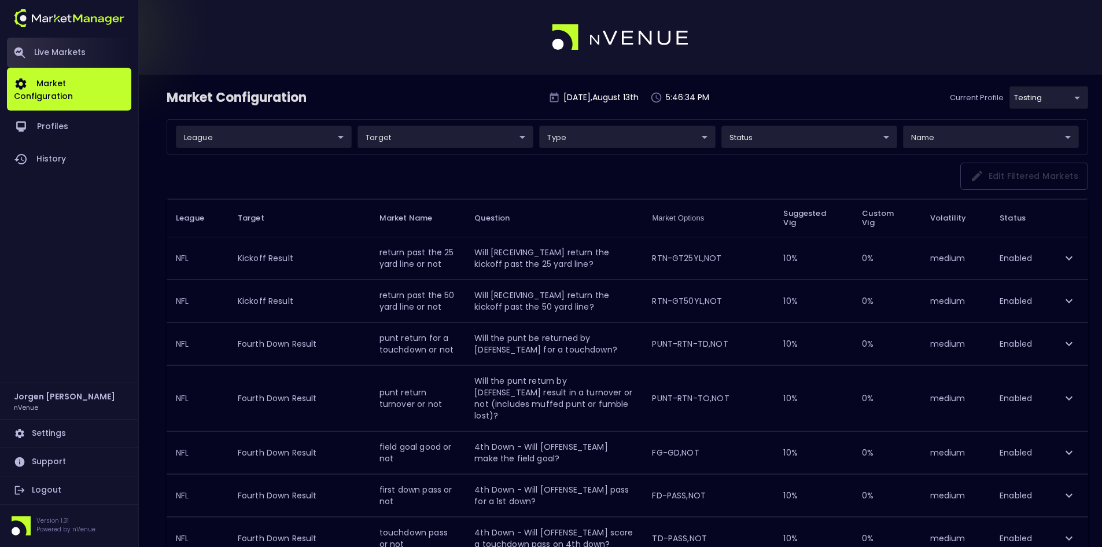
click at [65, 53] on link "Live Markets" at bounding box center [69, 53] width 124 height 30
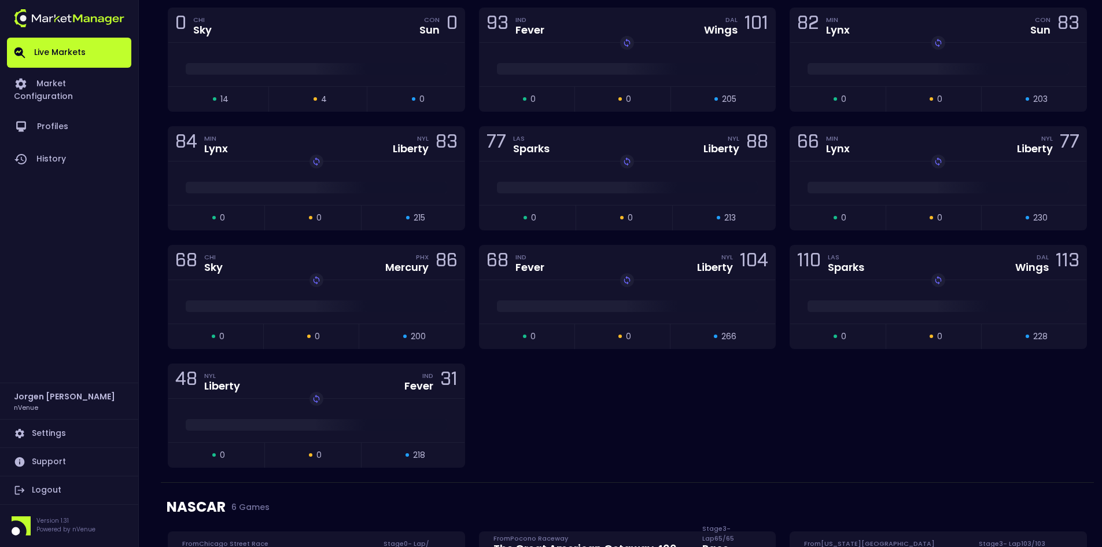
scroll to position [347, 0]
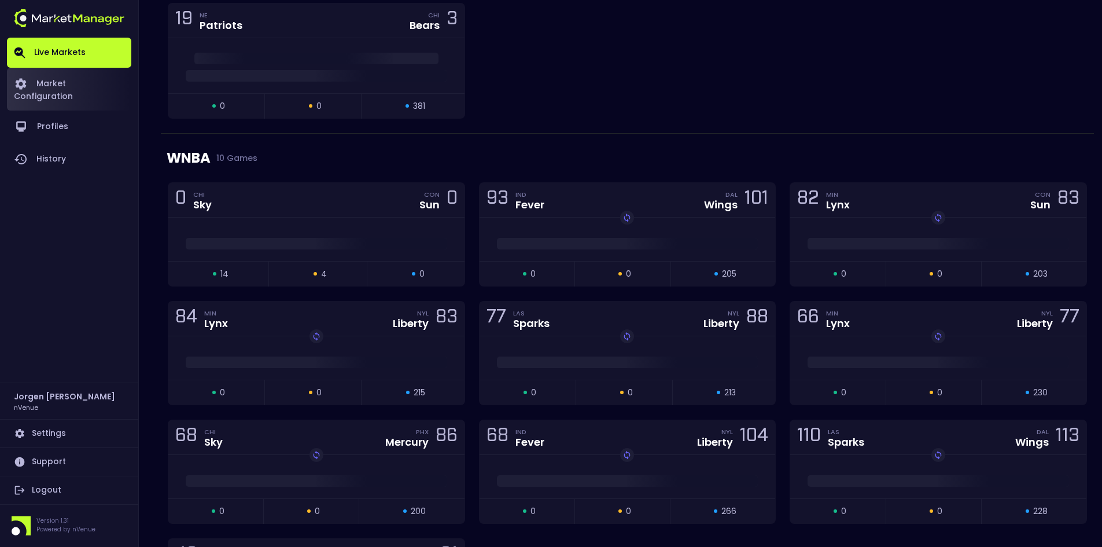
click at [67, 82] on link "Market Configuration" at bounding box center [69, 89] width 124 height 43
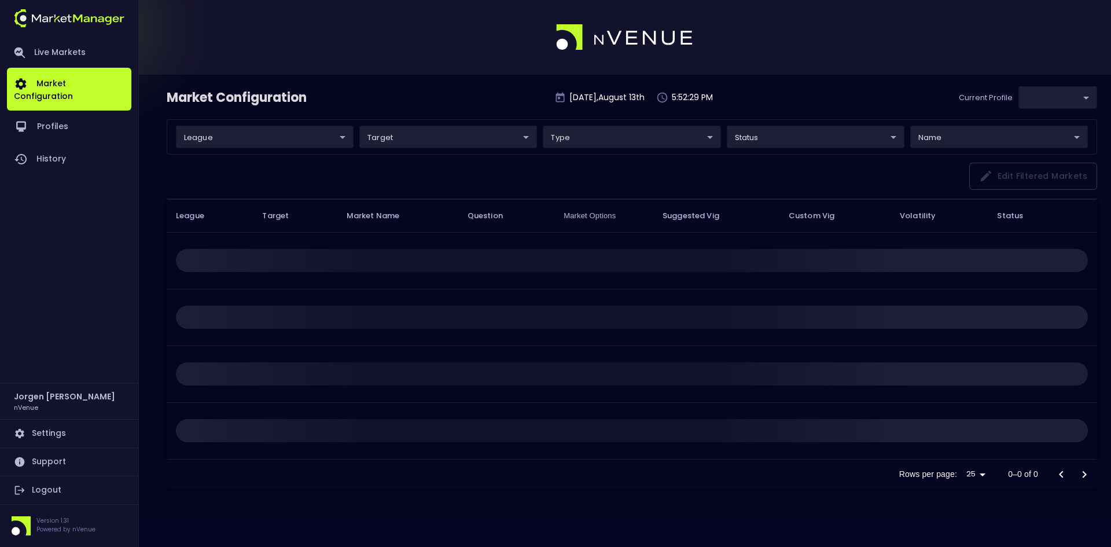
type input "d66ee90f-df8e-430e-a05c-aaf70ad95ad9"
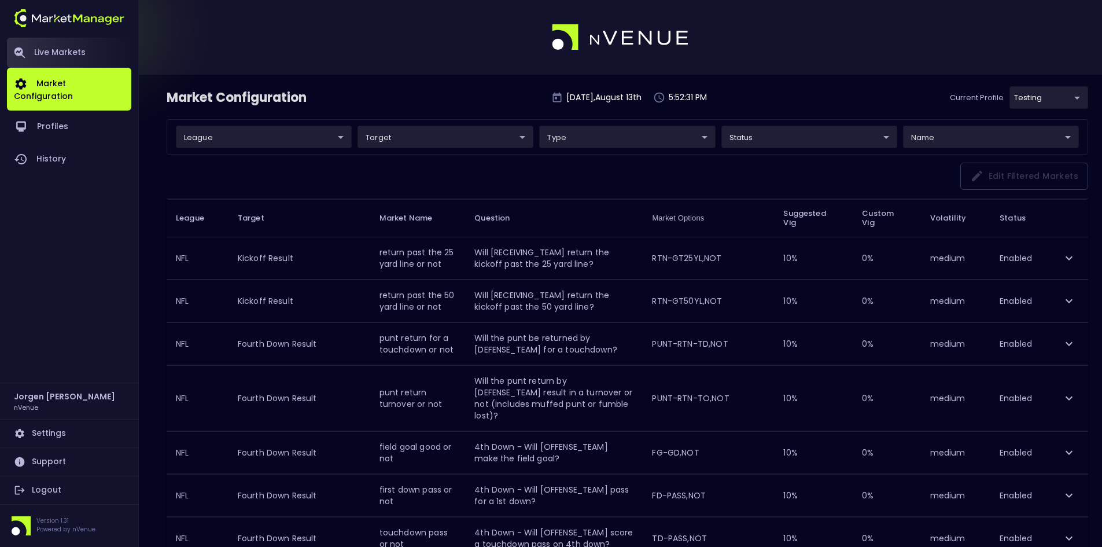
click at [61, 42] on link "Live Markets" at bounding box center [69, 53] width 124 height 30
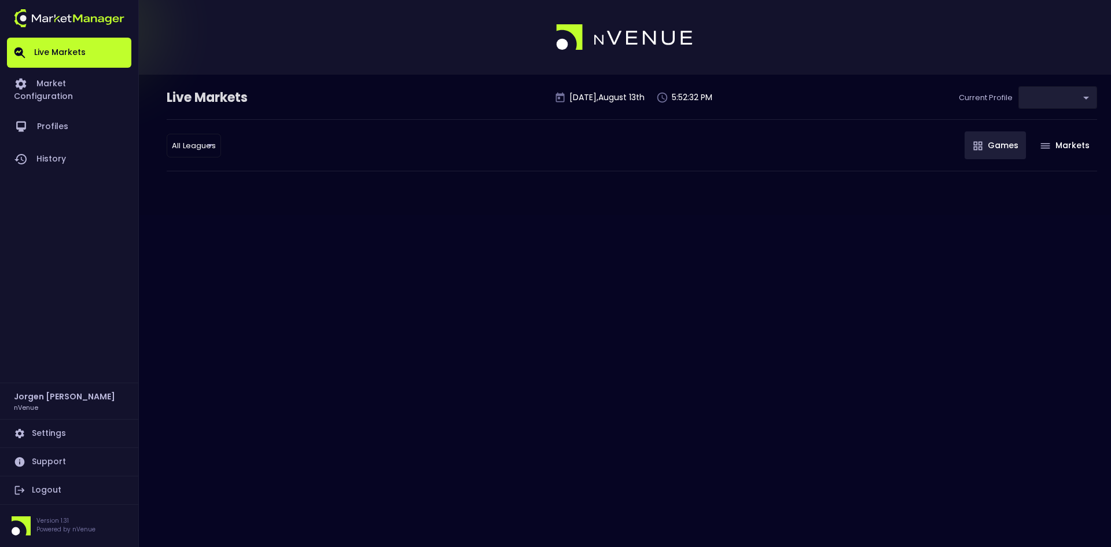
type input "d66ee90f-df8e-430e-a05c-aaf70ad95ad9"
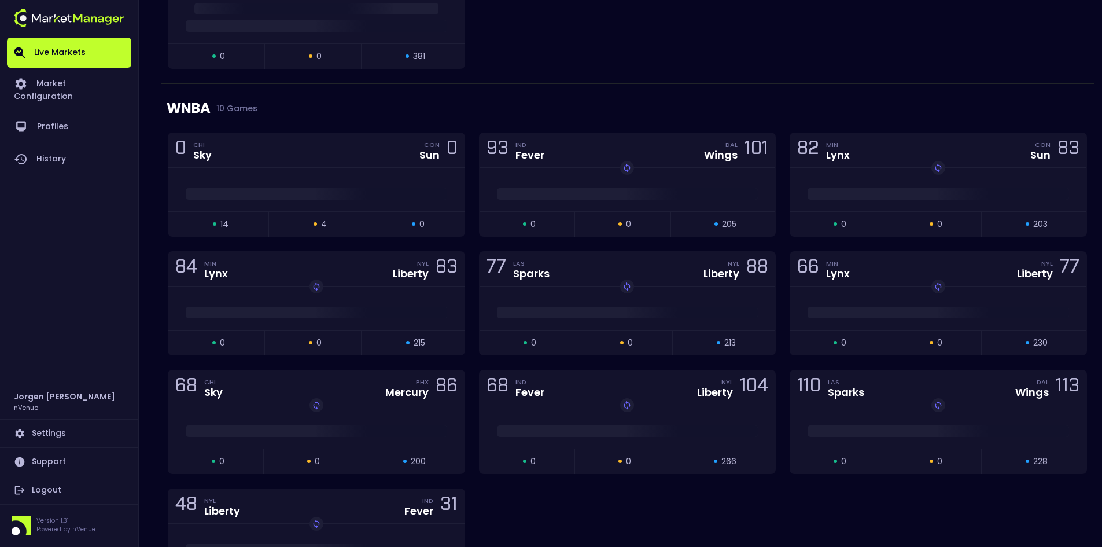
scroll to position [463, 0]
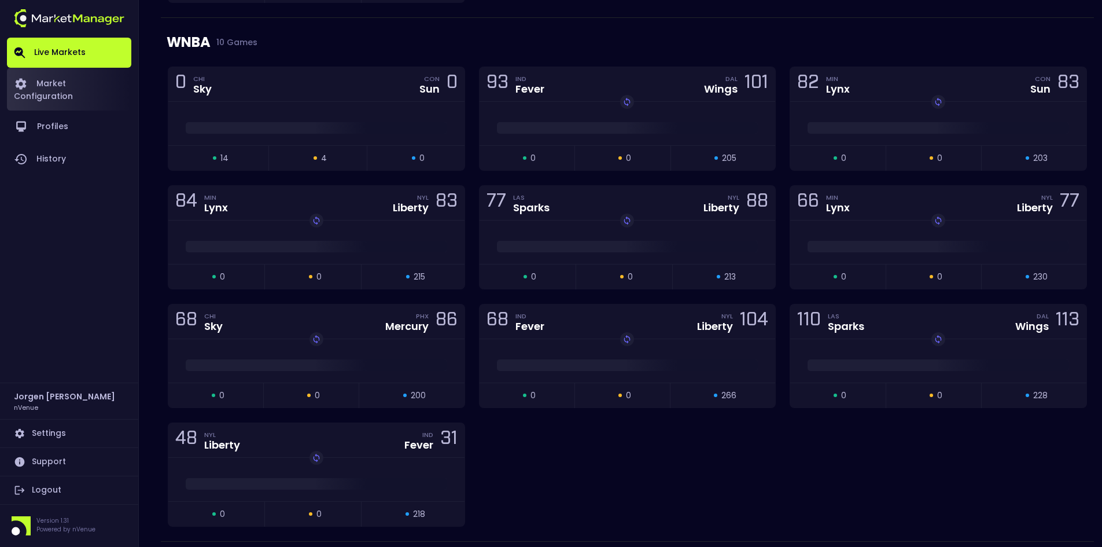
click at [84, 80] on link "Market Configuration" at bounding box center [69, 89] width 124 height 43
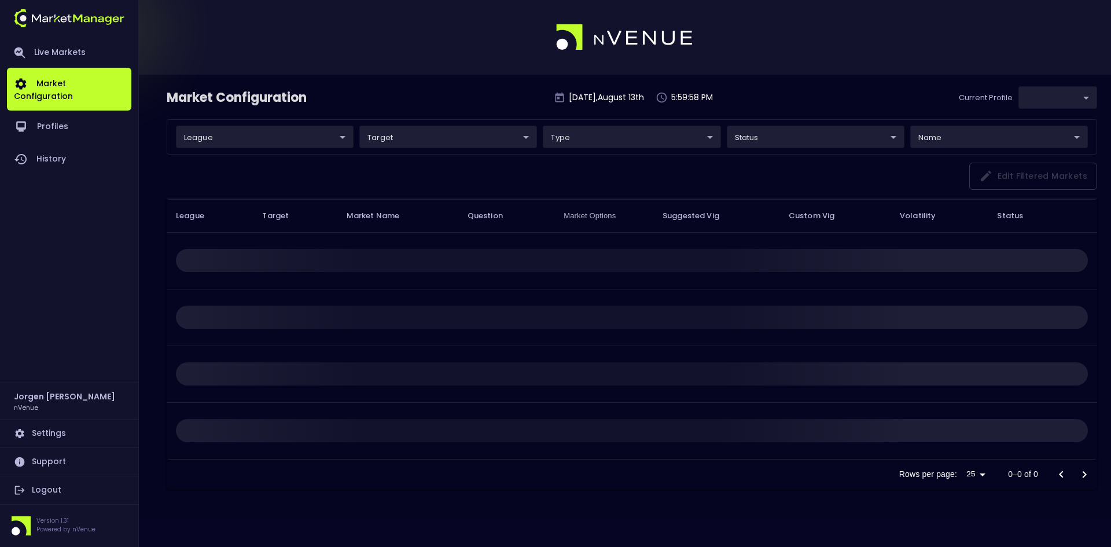
type input "d66ee90f-df8e-430e-a05c-aaf70ad95ad9"
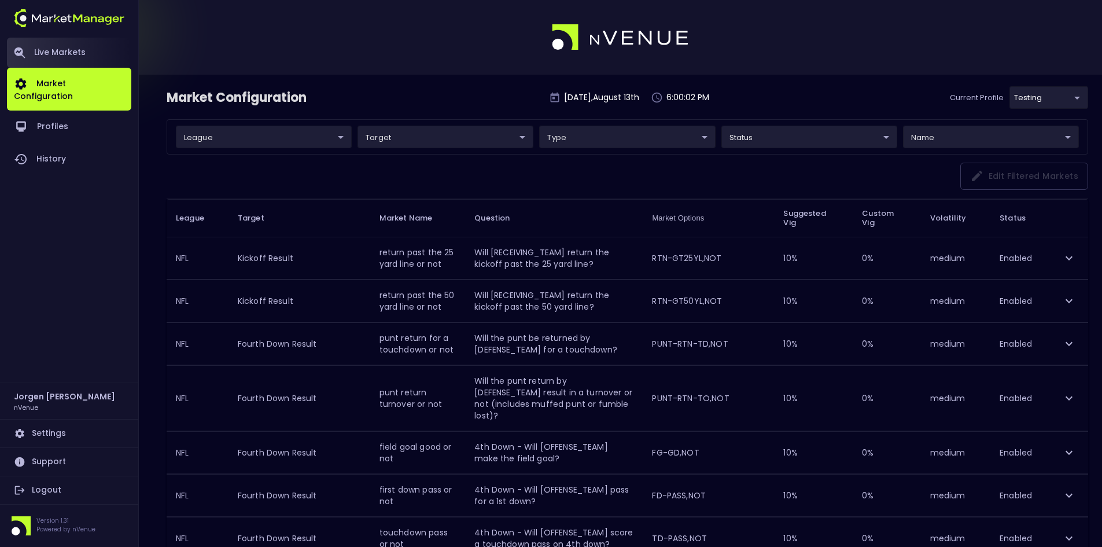
click at [65, 51] on link "Live Markets" at bounding box center [69, 53] width 124 height 30
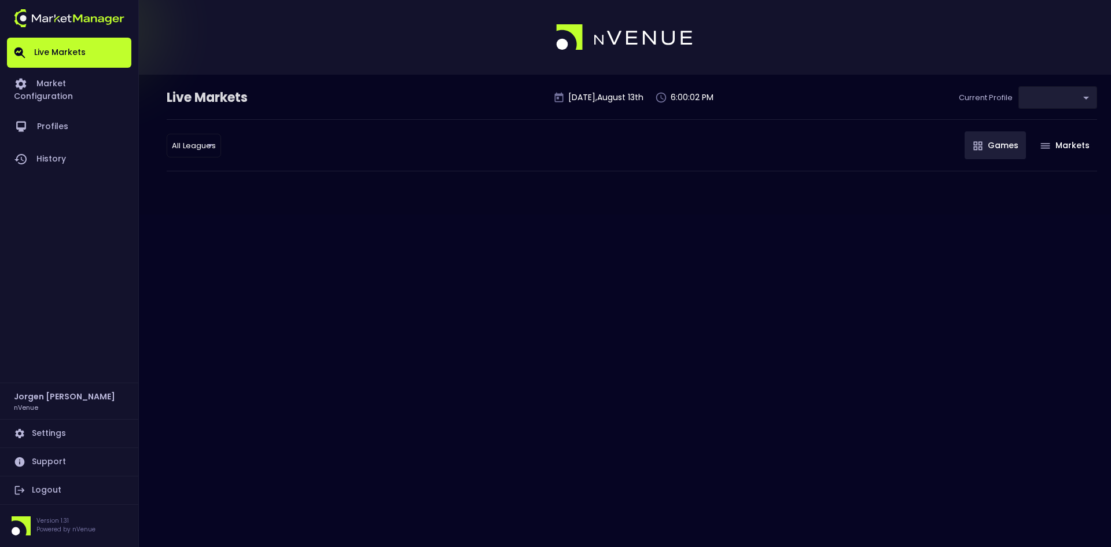
type input "d66ee90f-df8e-430e-a05c-aaf70ad95ad9"
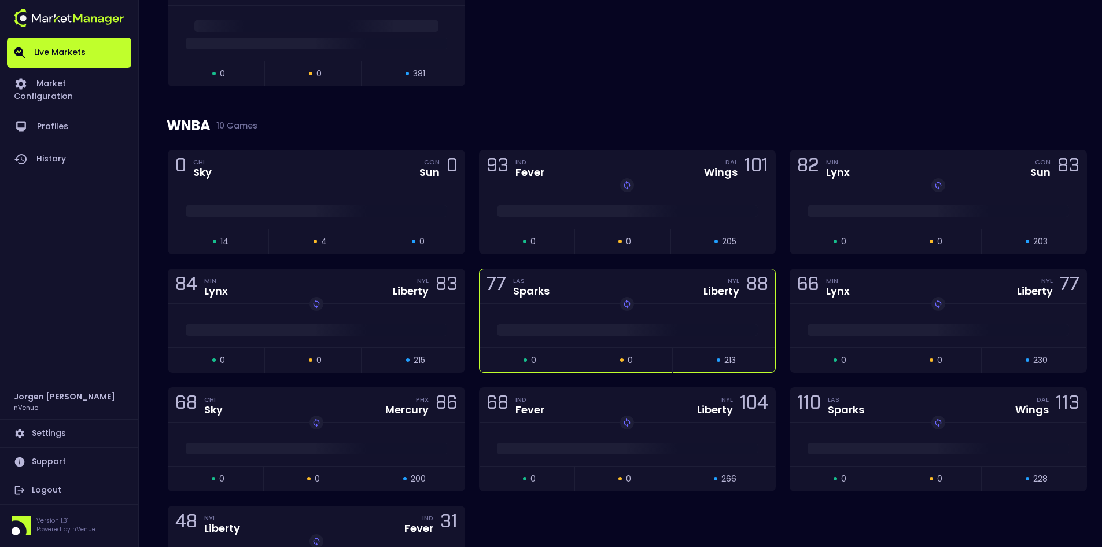
scroll to position [231, 0]
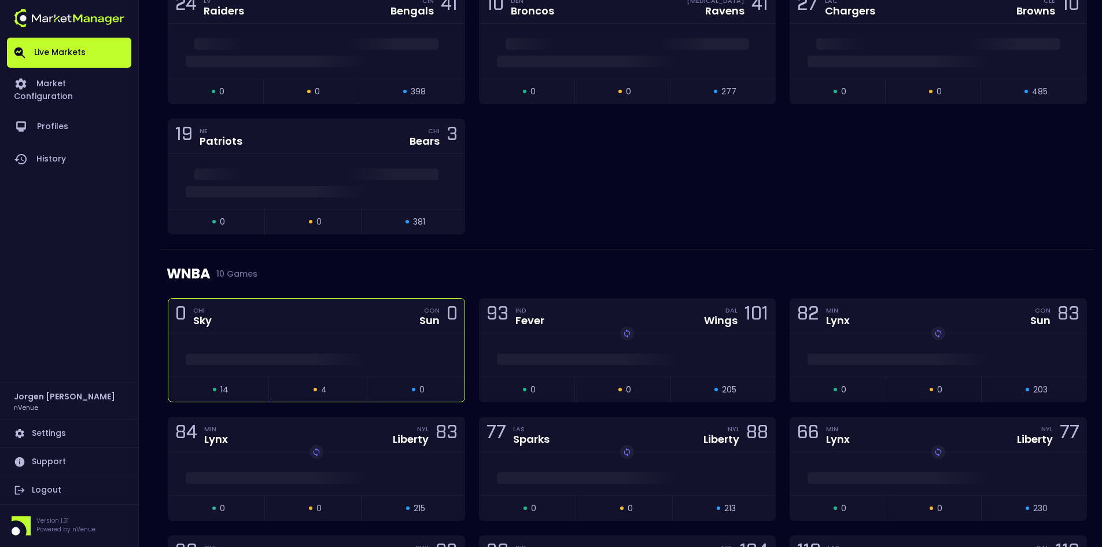
click at [353, 330] on div "0 CHI Sky CON Sun 0" at bounding box center [316, 316] width 296 height 35
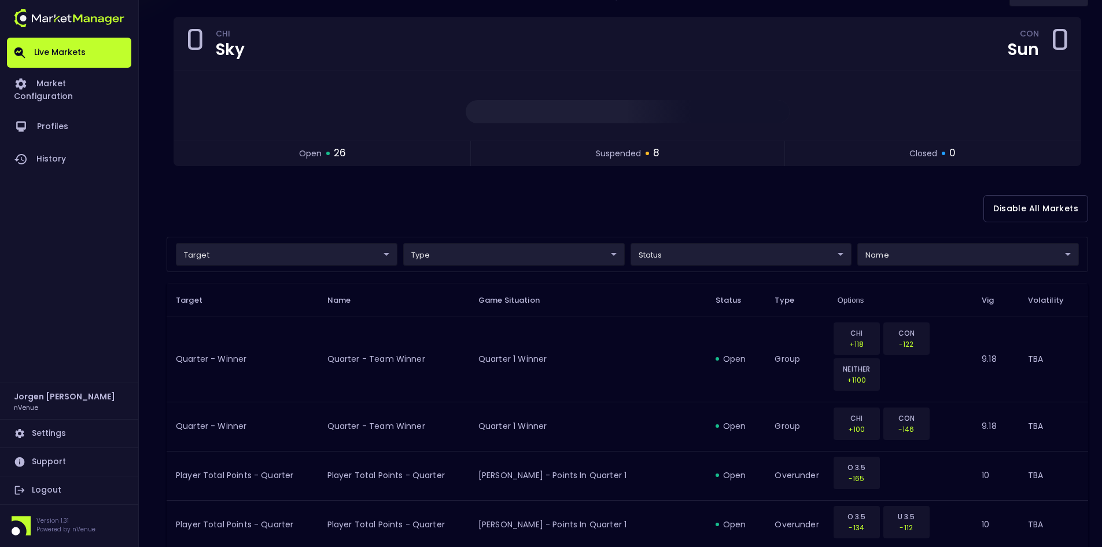
scroll to position [116, 0]
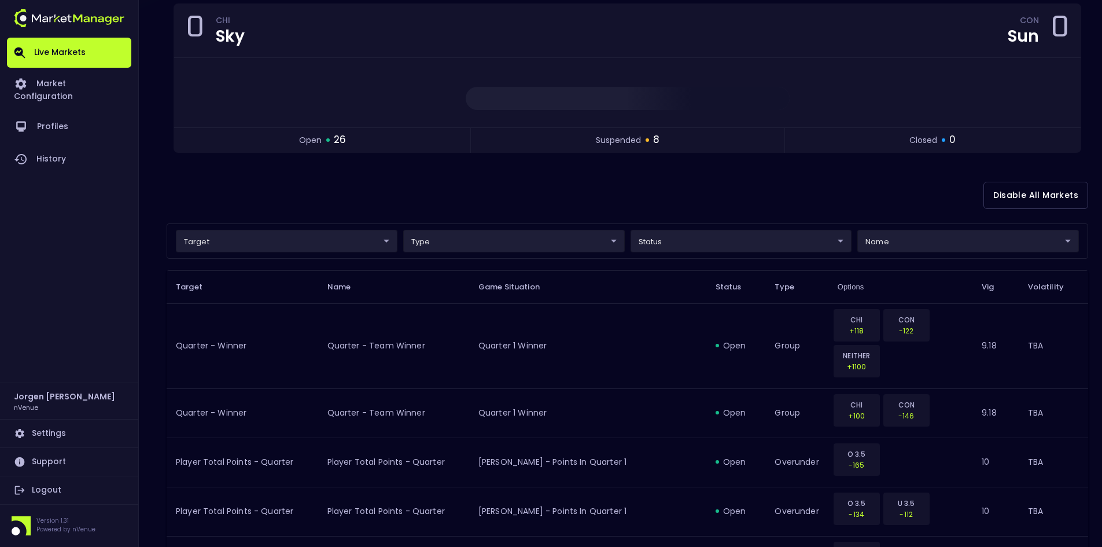
click at [516, 190] on div "Disable All Markets" at bounding box center [628, 195] width 922 height 56
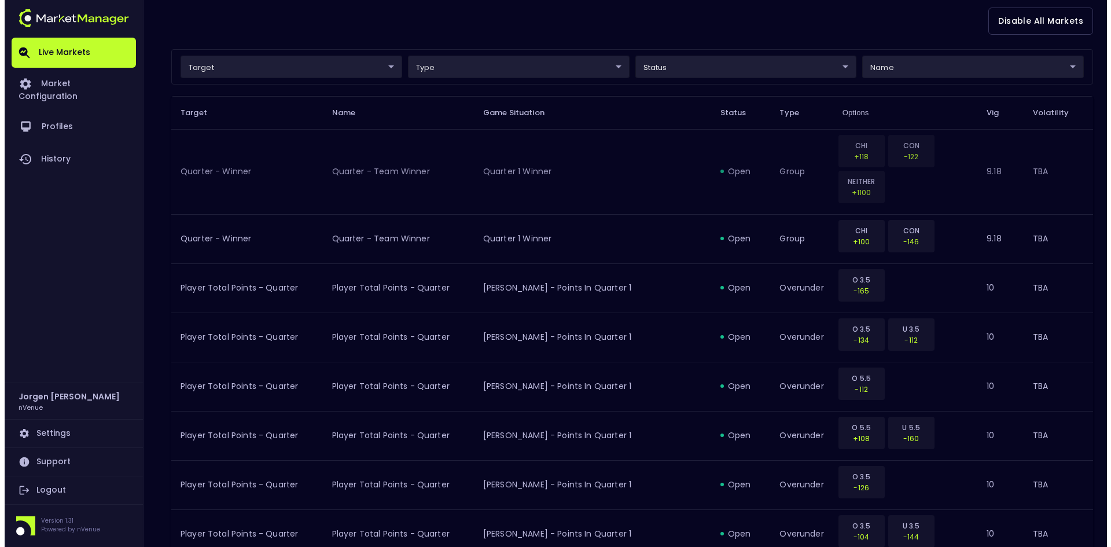
scroll to position [289, 0]
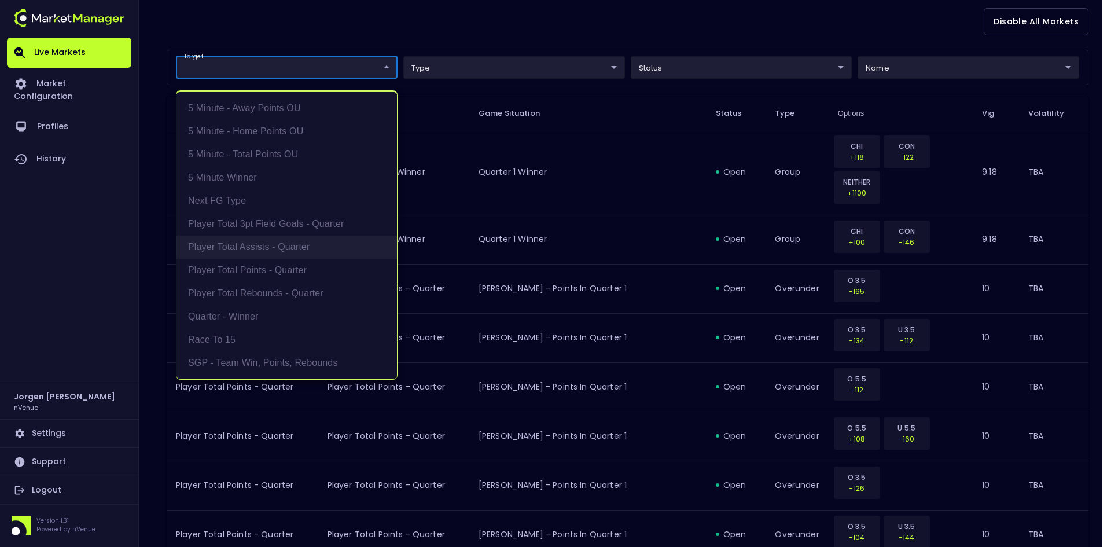
click at [276, 254] on li "Player Total Assists - Quarter" at bounding box center [286, 246] width 220 height 23
type input "Player Total Assists - Quarter"
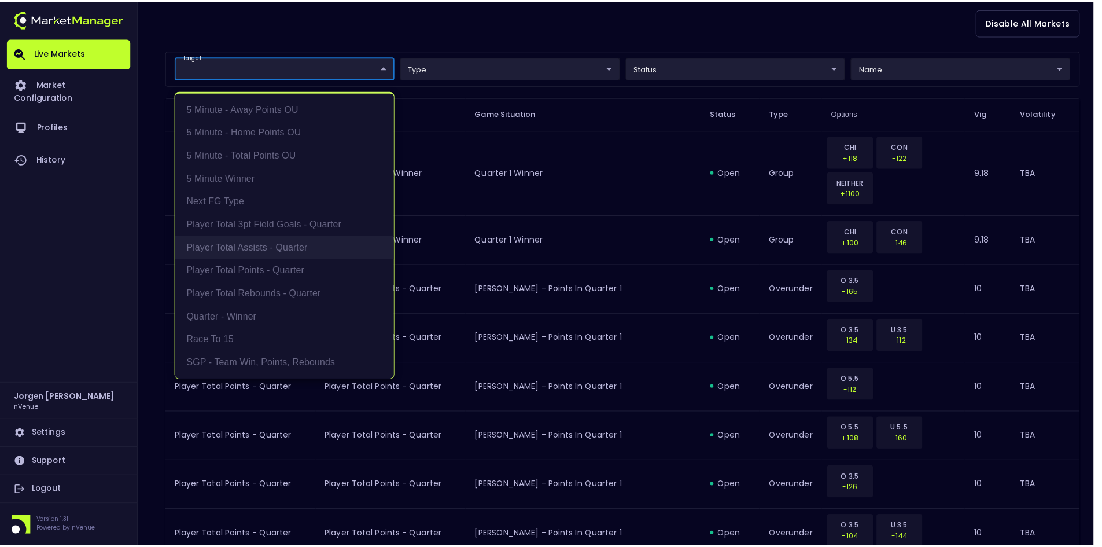
scroll to position [127, 0]
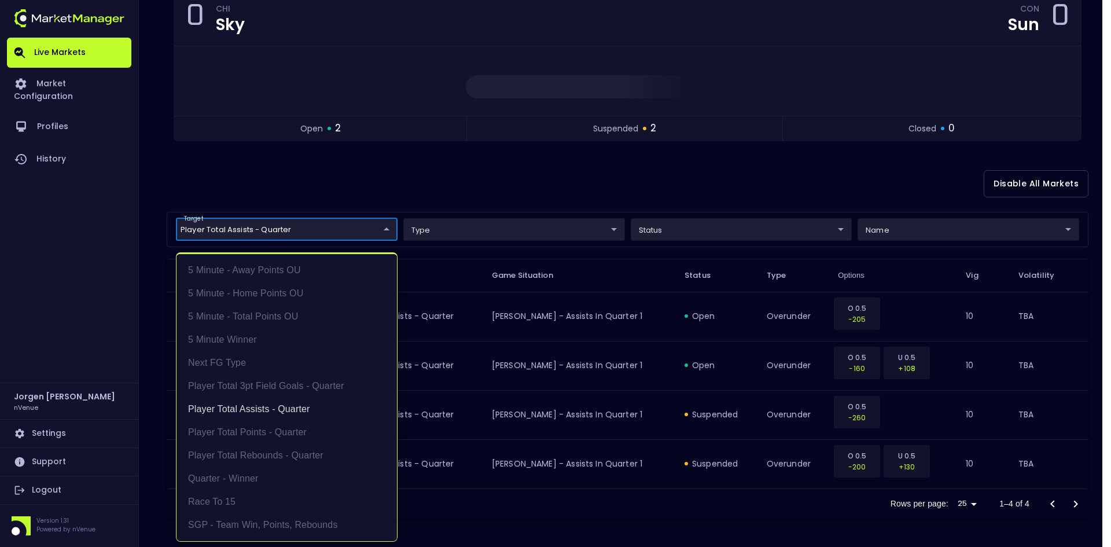
click at [544, 179] on div at bounding box center [555, 273] width 1111 height 547
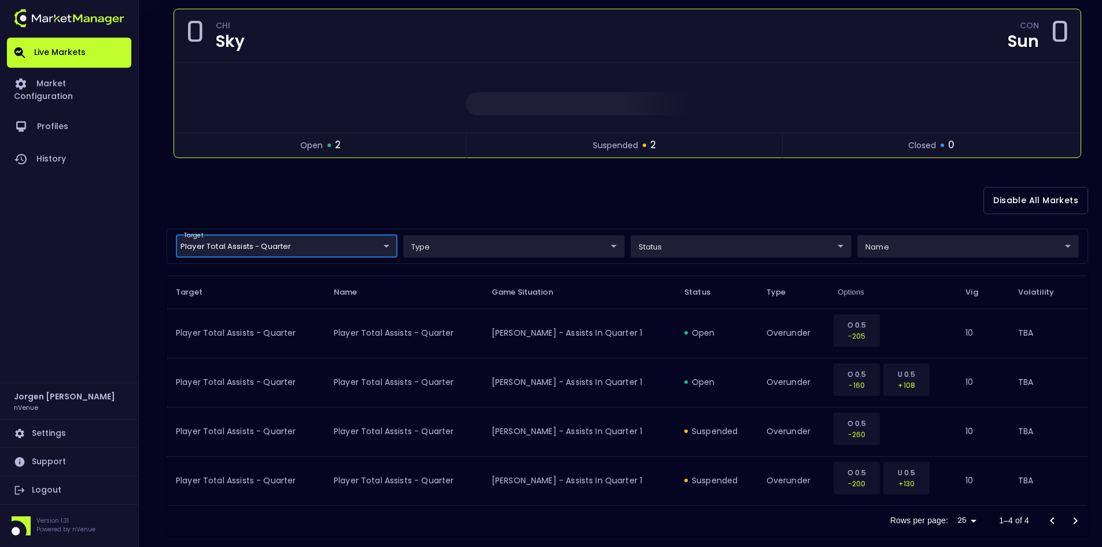
scroll to position [0, 0]
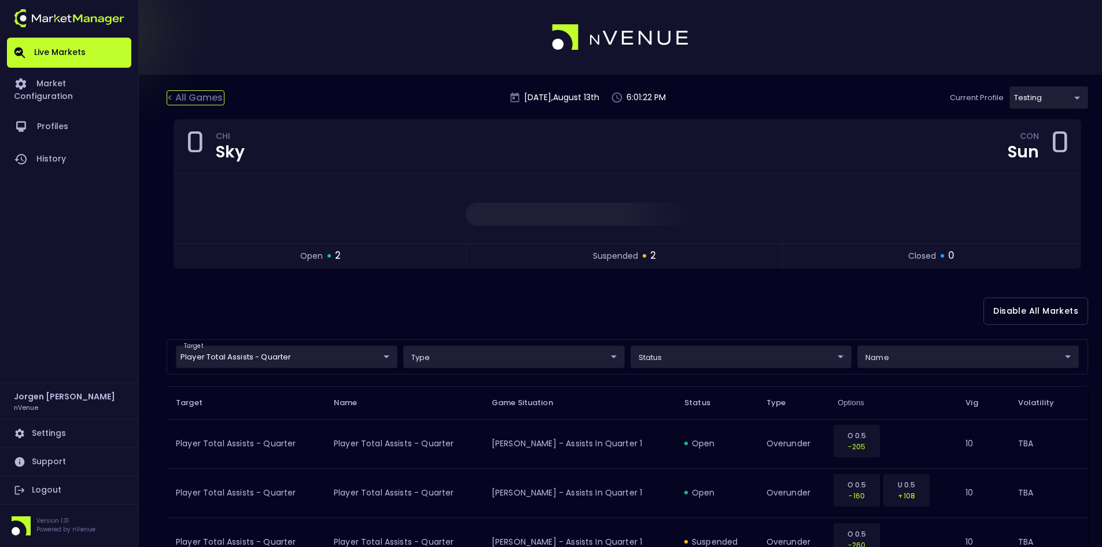
click at [214, 101] on div "< All Games" at bounding box center [196, 97] width 58 height 15
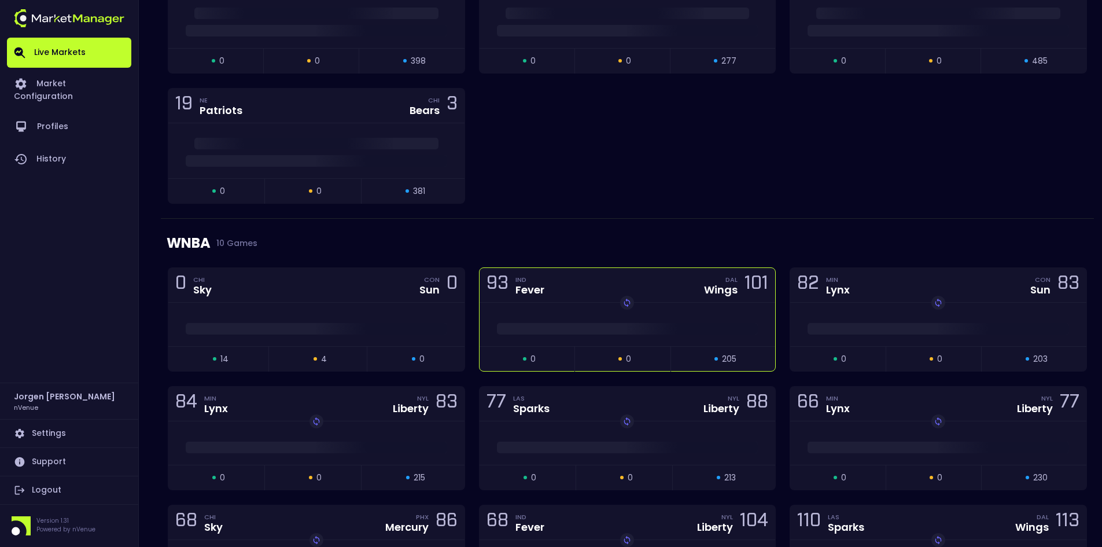
scroll to position [231, 0]
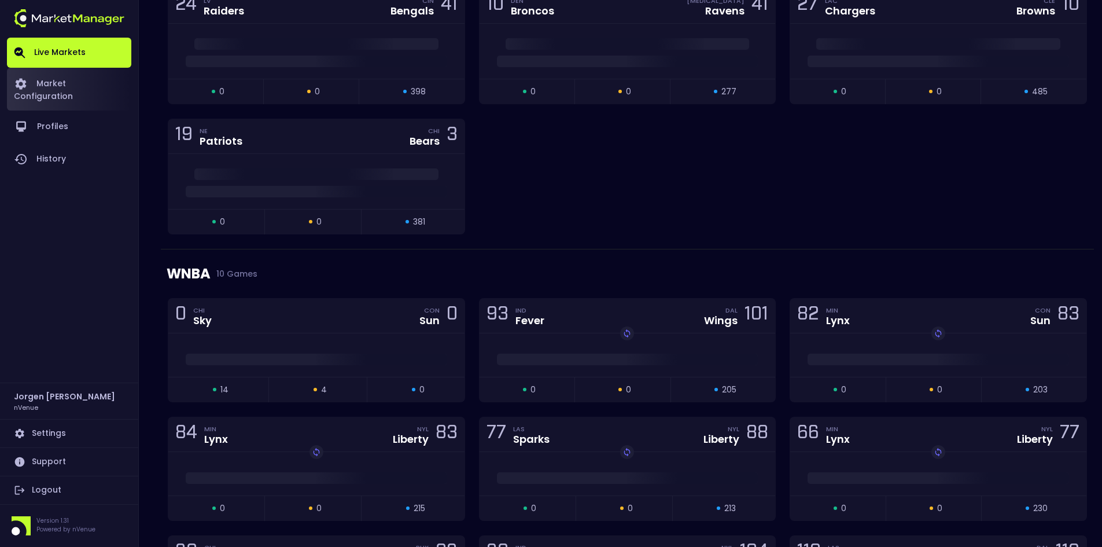
click at [90, 84] on link "Market Configuration" at bounding box center [69, 89] width 124 height 43
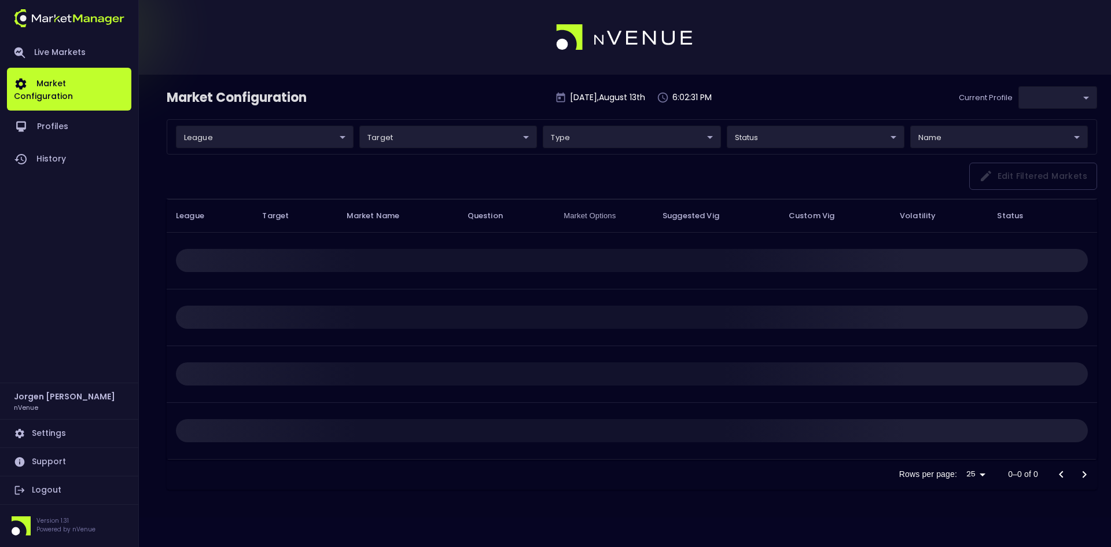
type input "d66ee90f-df8e-430e-a05c-aaf70ad95ad9"
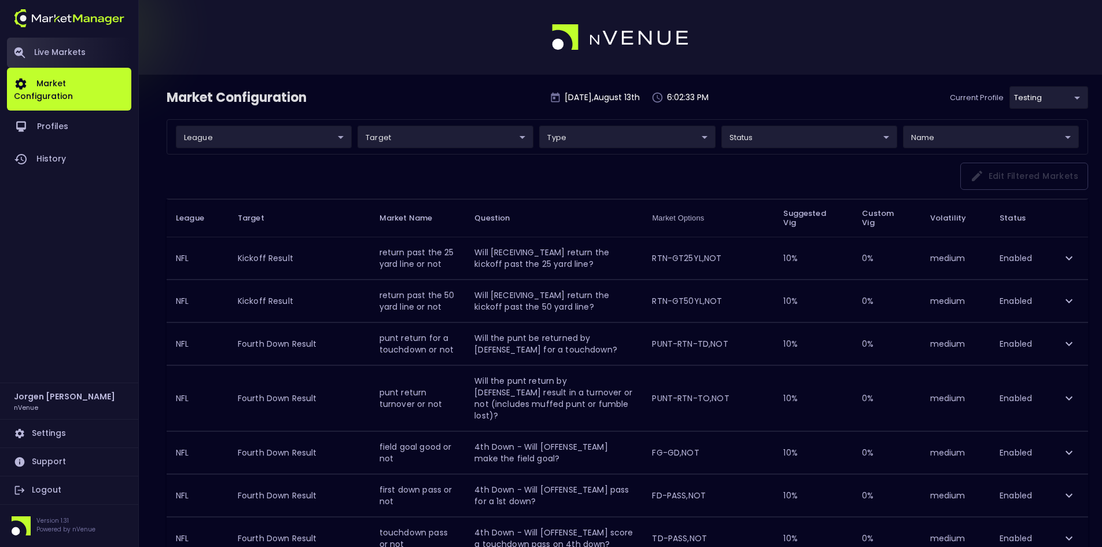
click at [71, 49] on link "Live Markets" at bounding box center [69, 53] width 124 height 30
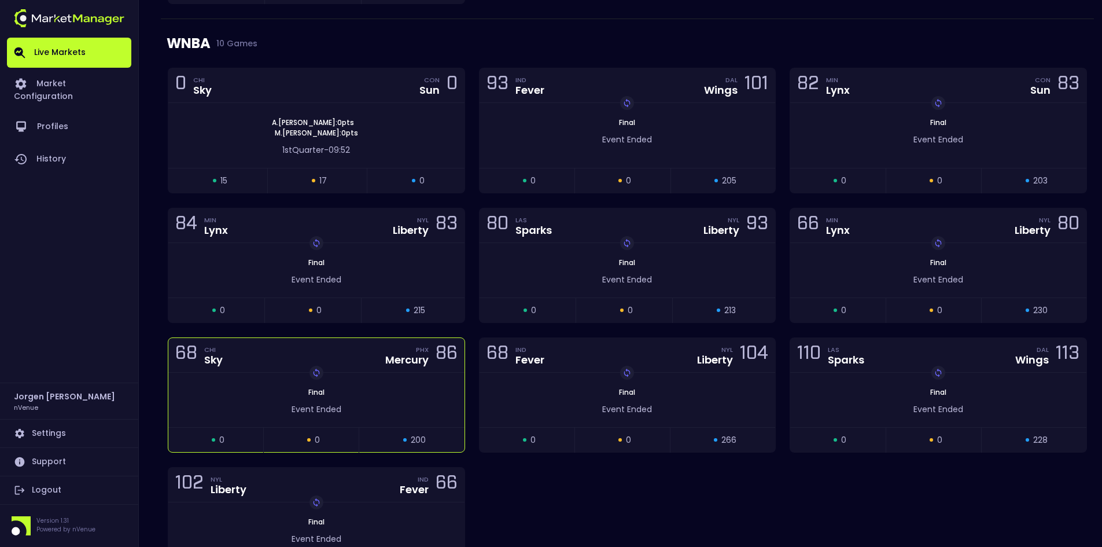
scroll to position [463, 0]
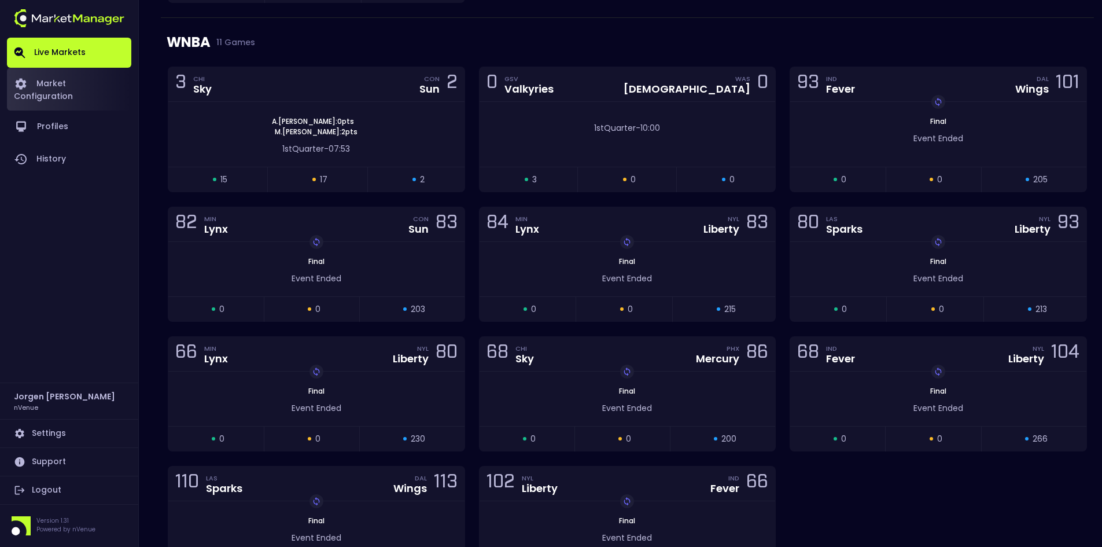
click at [80, 82] on link "Market Configuration" at bounding box center [69, 89] width 124 height 43
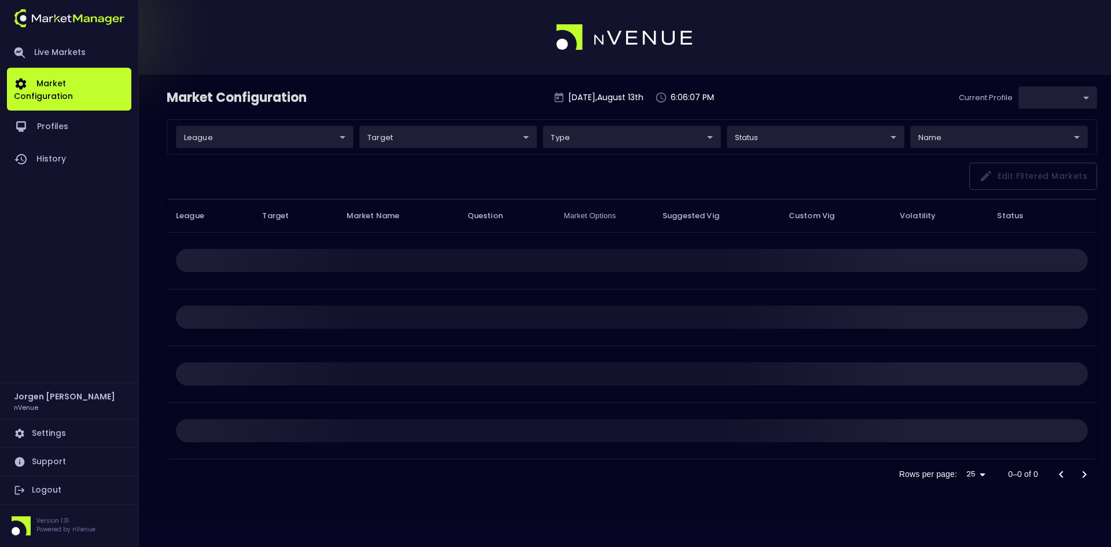
type input "d66ee90f-df8e-430e-a05c-aaf70ad95ad9"
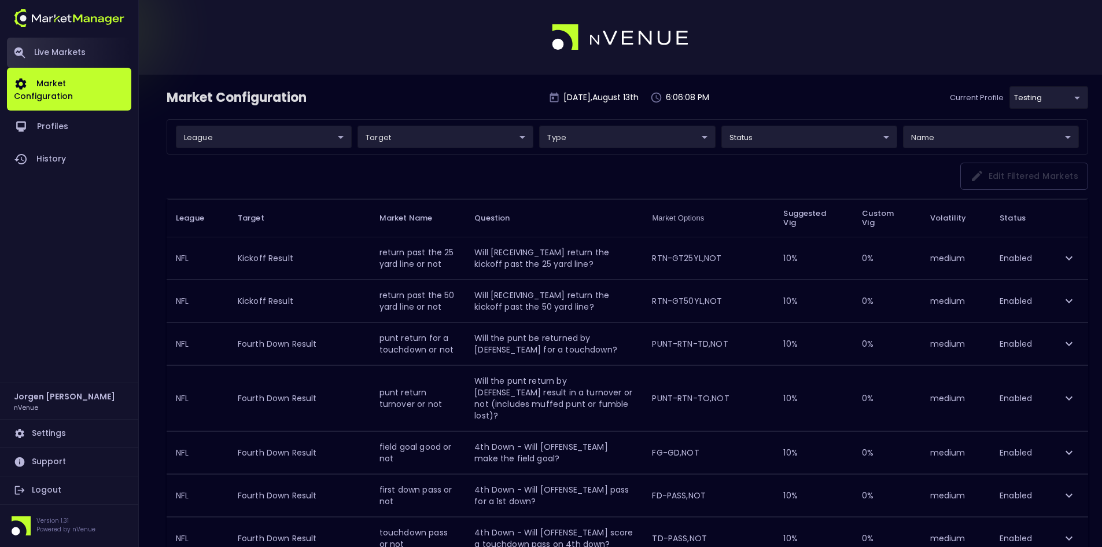
click at [57, 56] on link "Live Markets" at bounding box center [69, 53] width 124 height 30
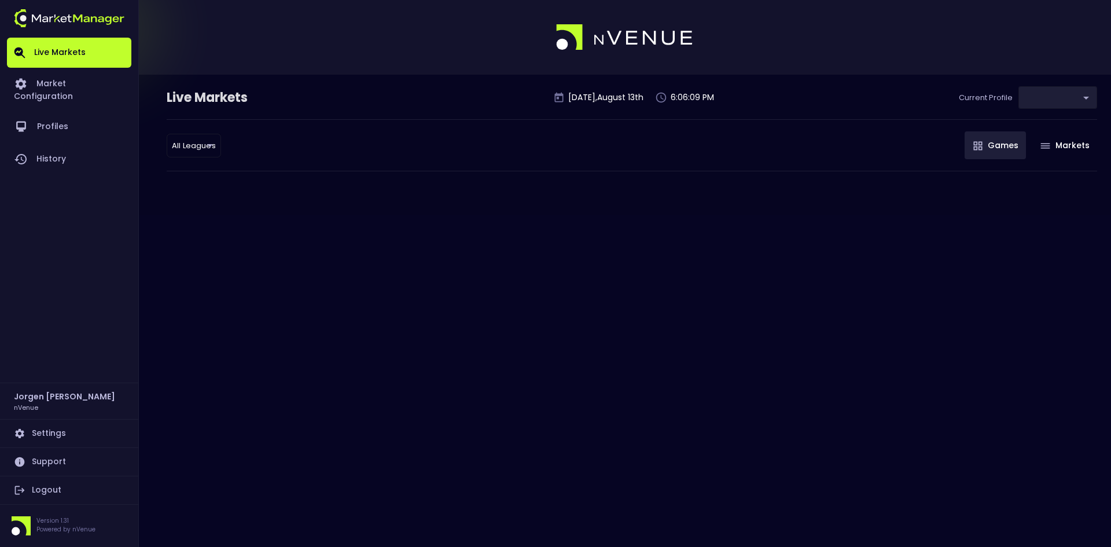
type input "d66ee90f-df8e-430e-a05c-aaf70ad95ad9"
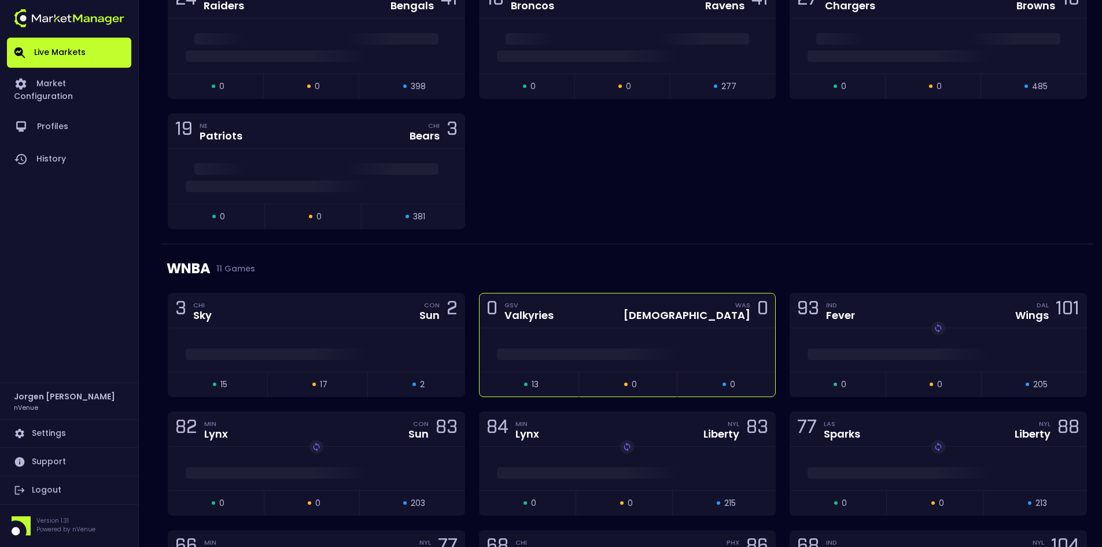
scroll to position [289, 0]
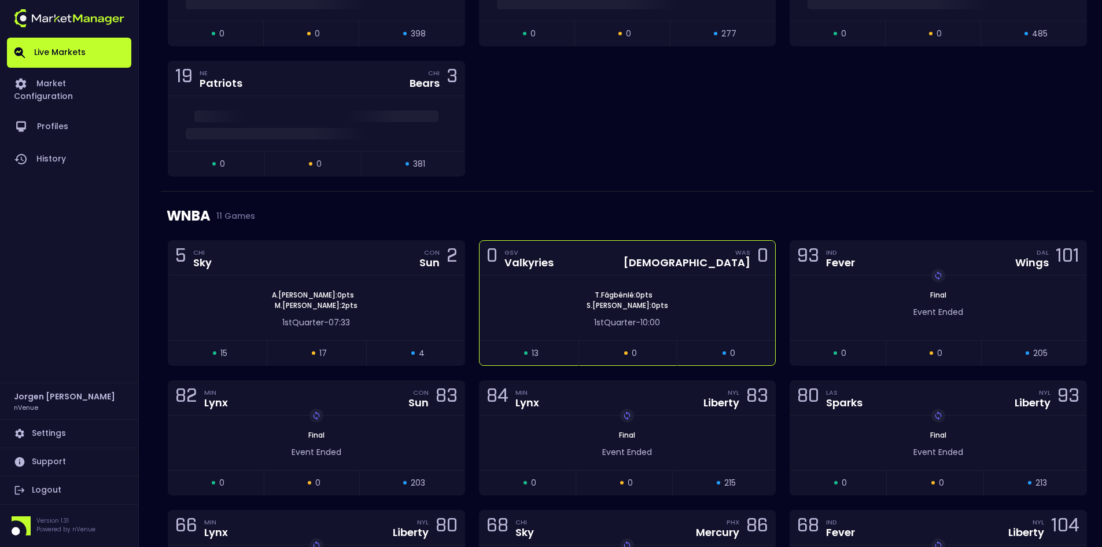
click at [689, 290] on div "T . Fágbénlé : 0 pts S . Sutton : 0 pts" at bounding box center [628, 300] width 296 height 21
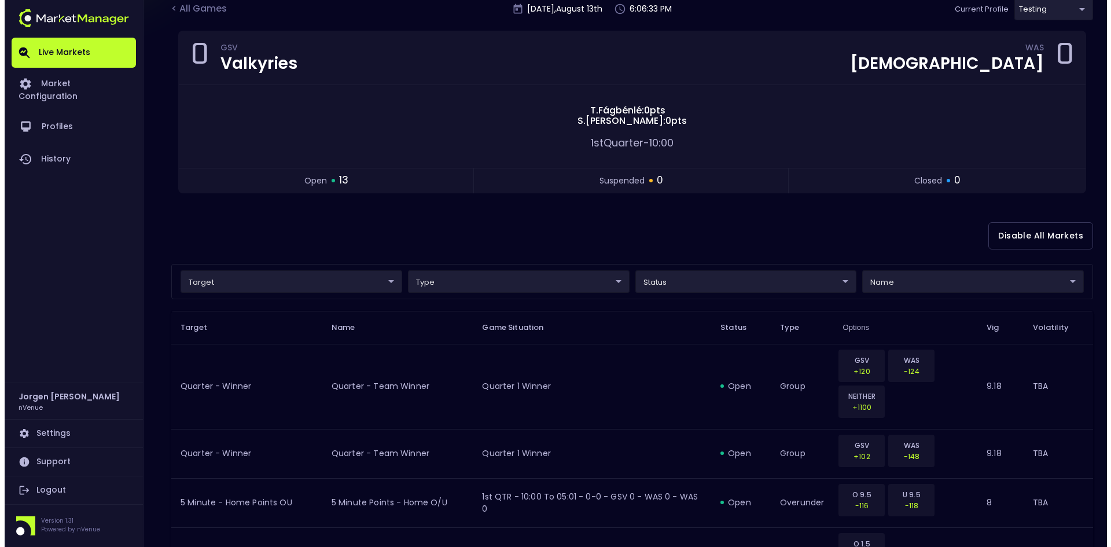
scroll to position [116, 0]
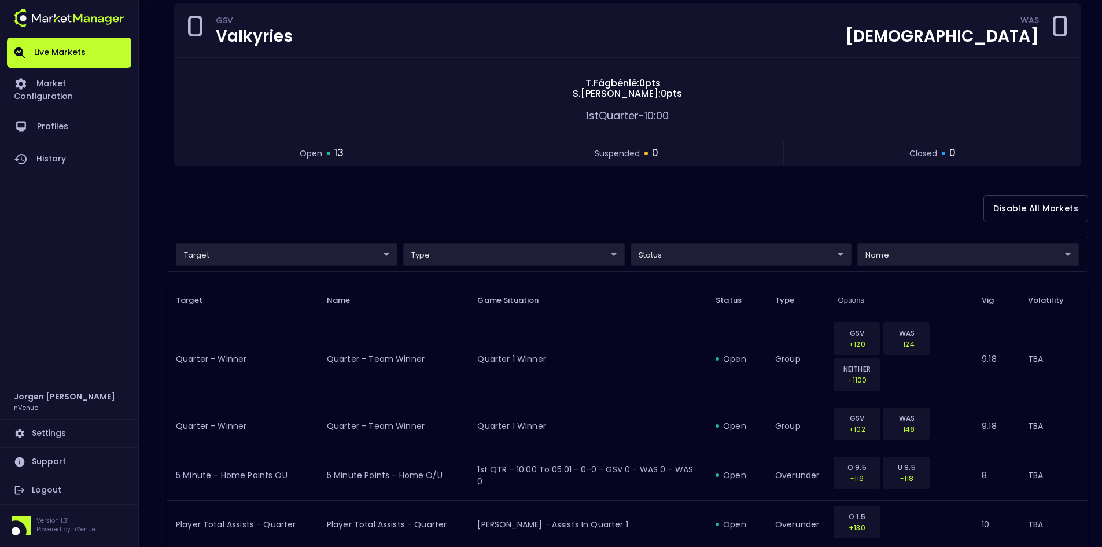
click at [299, 256] on body "Live Markets Market Configuration Profiles History Jorgen Johnson nVenue Settin…" at bounding box center [551, 485] width 1102 height 1202
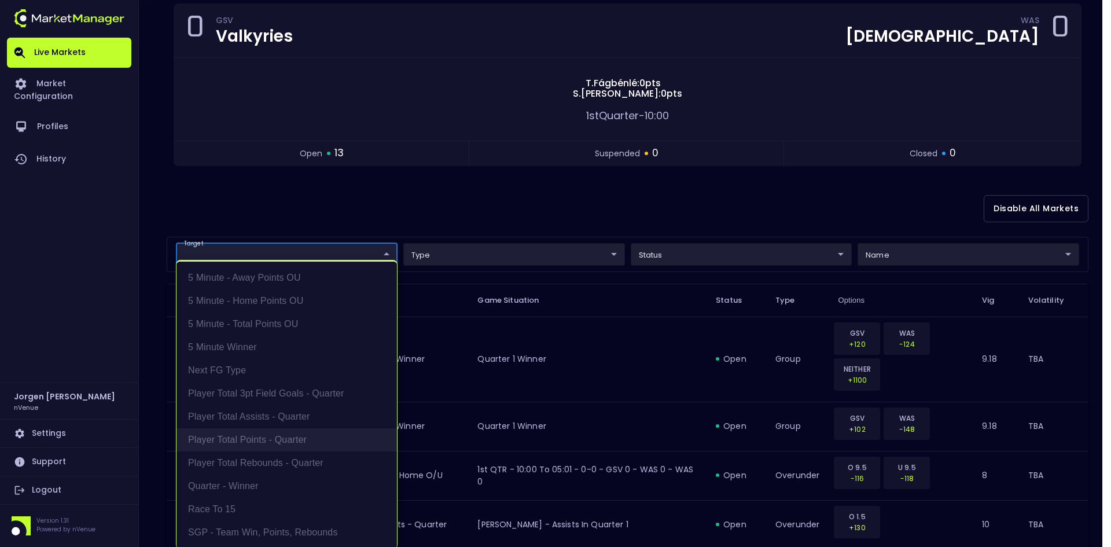
click at [242, 438] on li "Player Total Points - Quarter" at bounding box center [286, 439] width 220 height 23
type input "Player Total Points - Quarter"
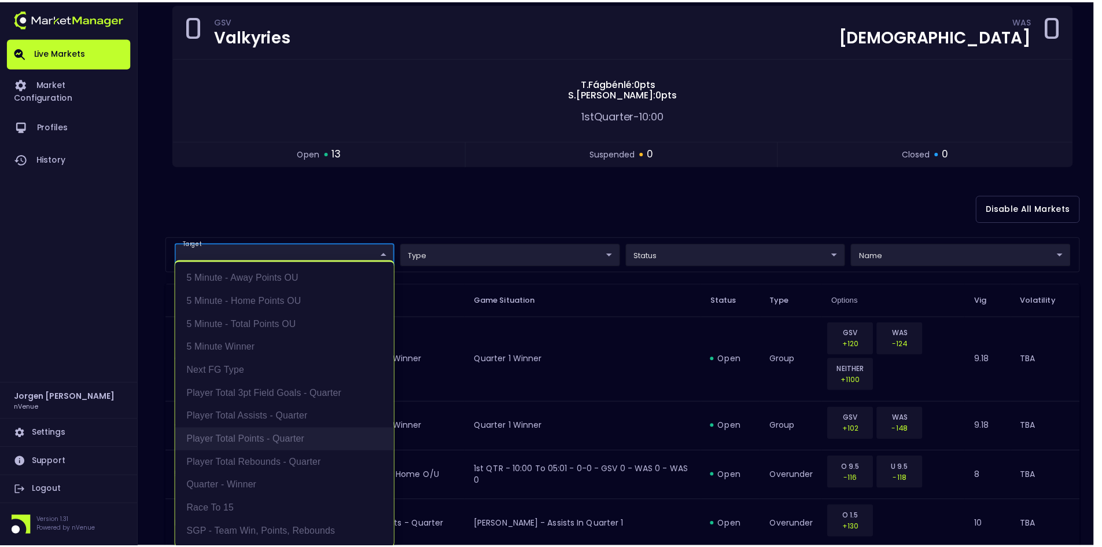
scroll to position [0, 0]
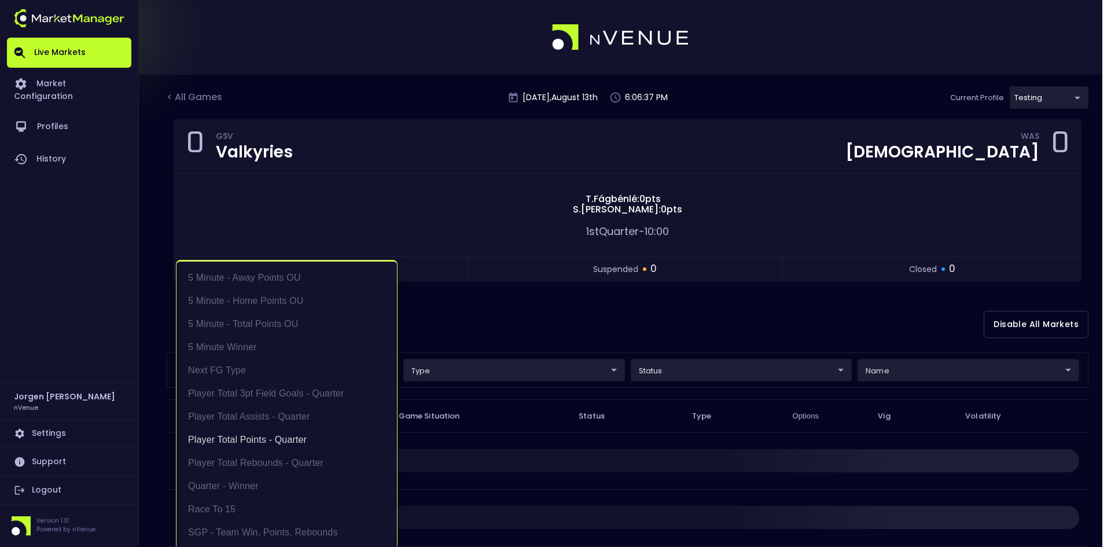
click at [518, 319] on div at bounding box center [555, 273] width 1111 height 547
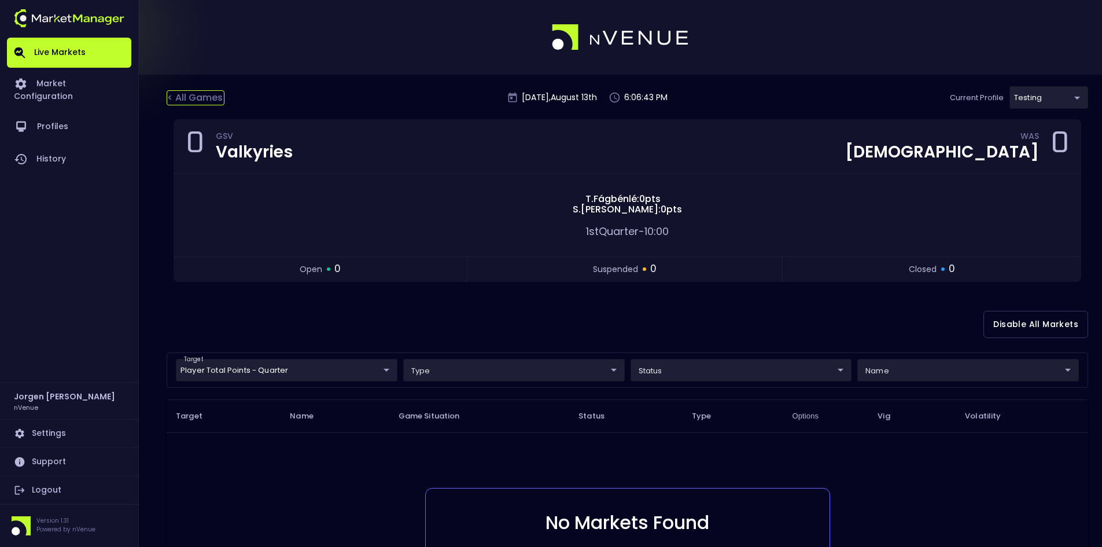
click at [208, 98] on div "< All Games" at bounding box center [196, 97] width 58 height 15
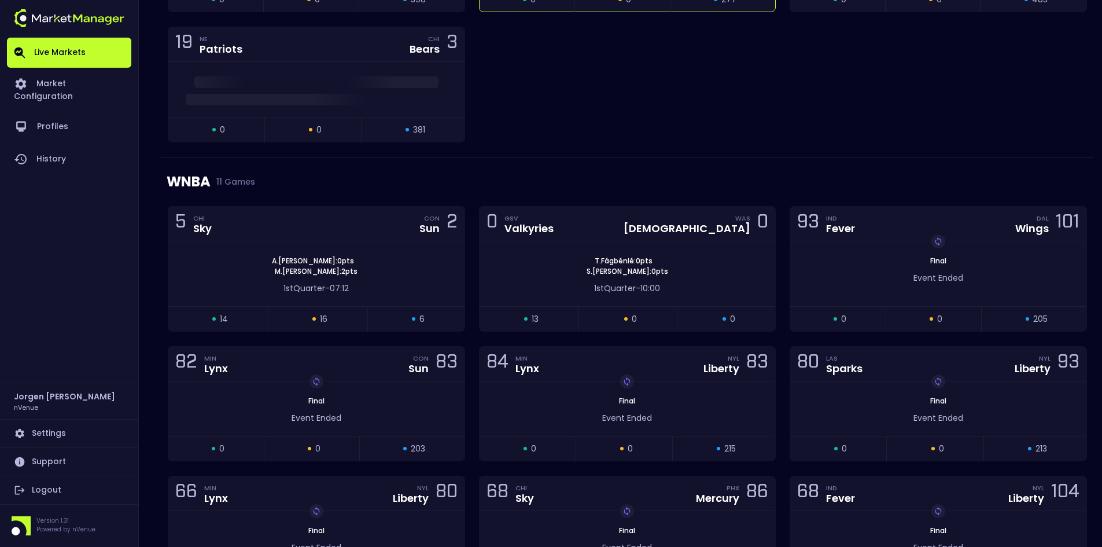
scroll to position [347, 0]
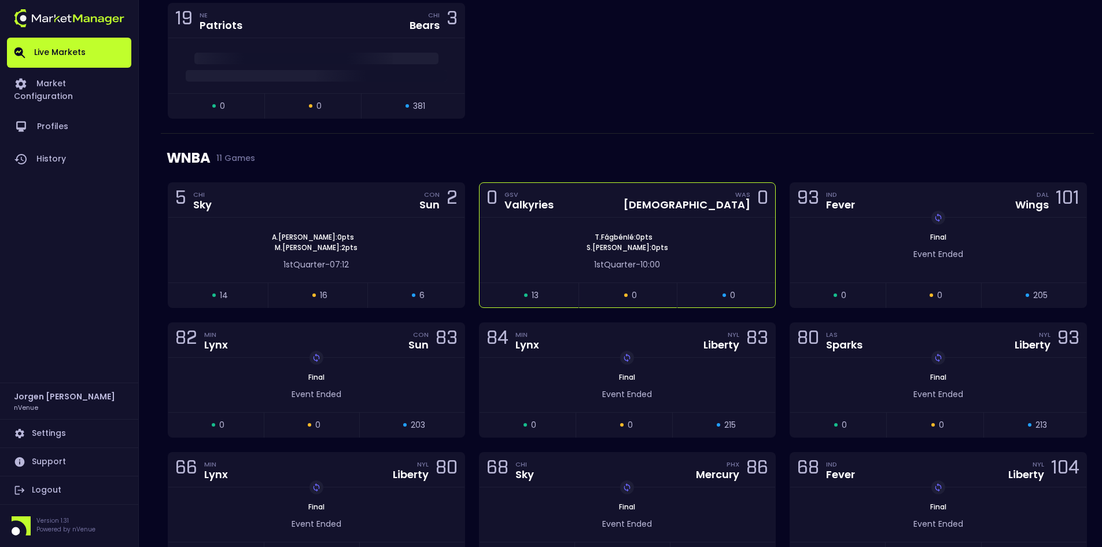
click at [551, 251] on div "T . Fágbénlé : 0 pts S . Sutton : 0 pts" at bounding box center [628, 242] width 296 height 21
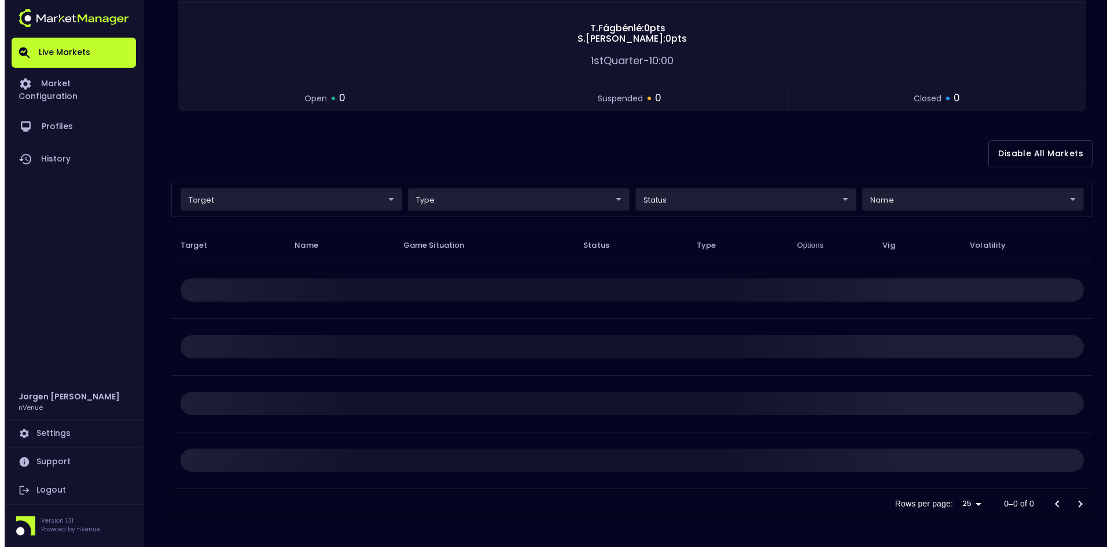
scroll to position [0, 0]
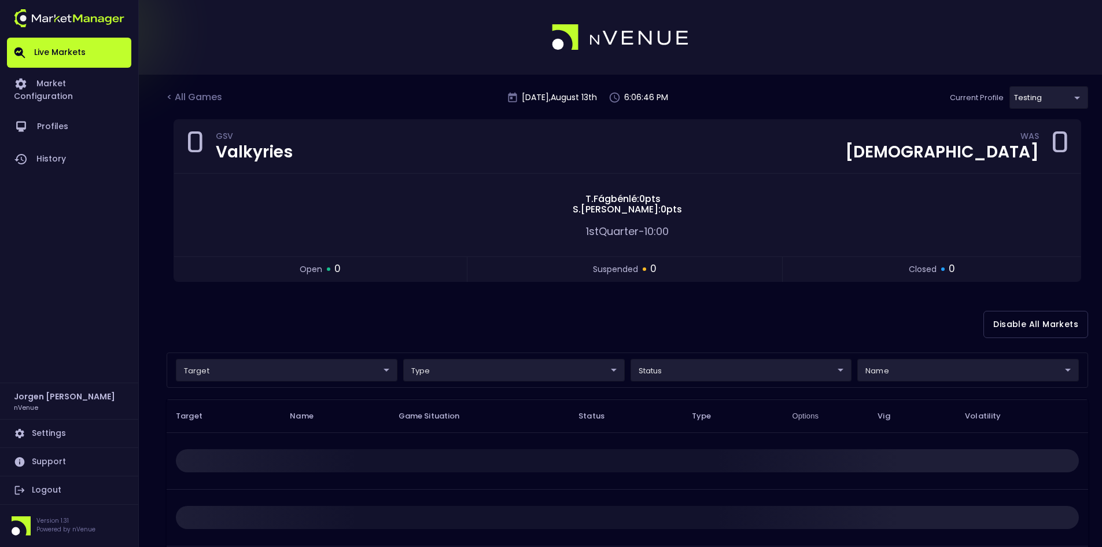
click at [264, 376] on body "Live Markets Market Configuration Profiles History Jorgen Johnson nVenue Settin…" at bounding box center [551, 358] width 1102 height 717
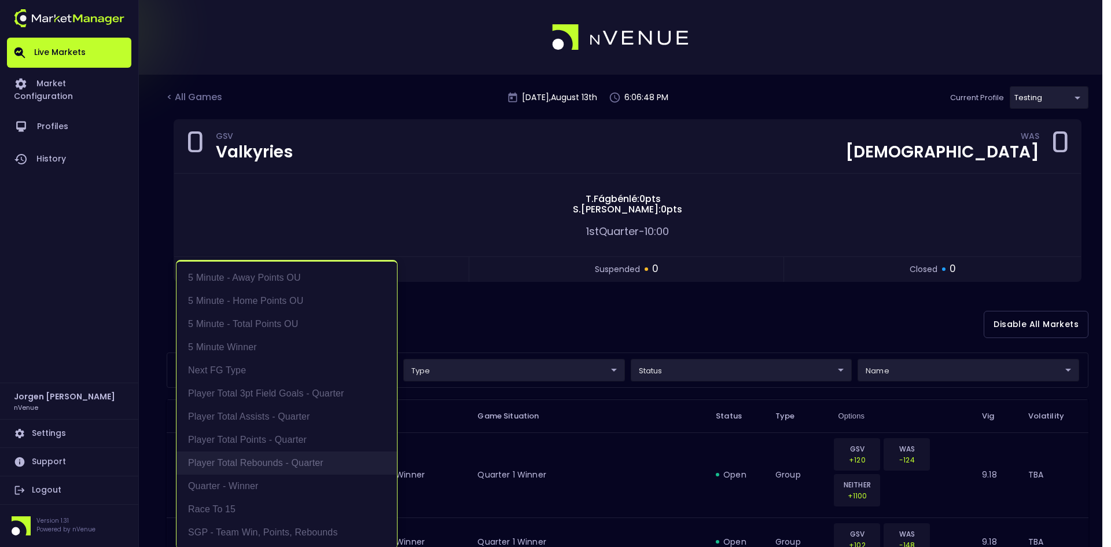
click at [260, 458] on li "Player Total Rebounds - Quarter" at bounding box center [286, 462] width 220 height 23
type input "Player Total Rebounds - Quarter"
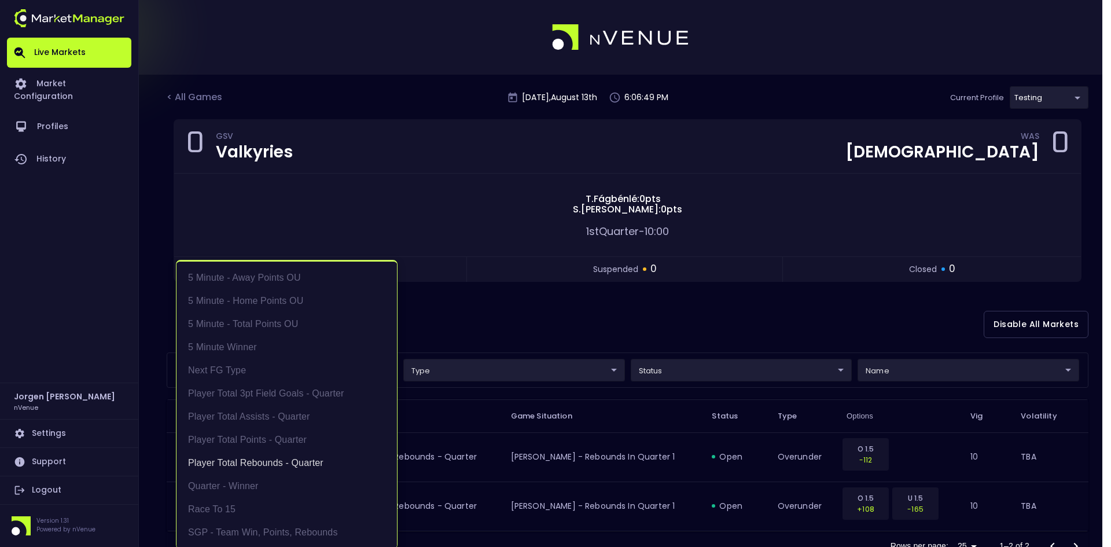
click at [544, 307] on div at bounding box center [555, 273] width 1111 height 547
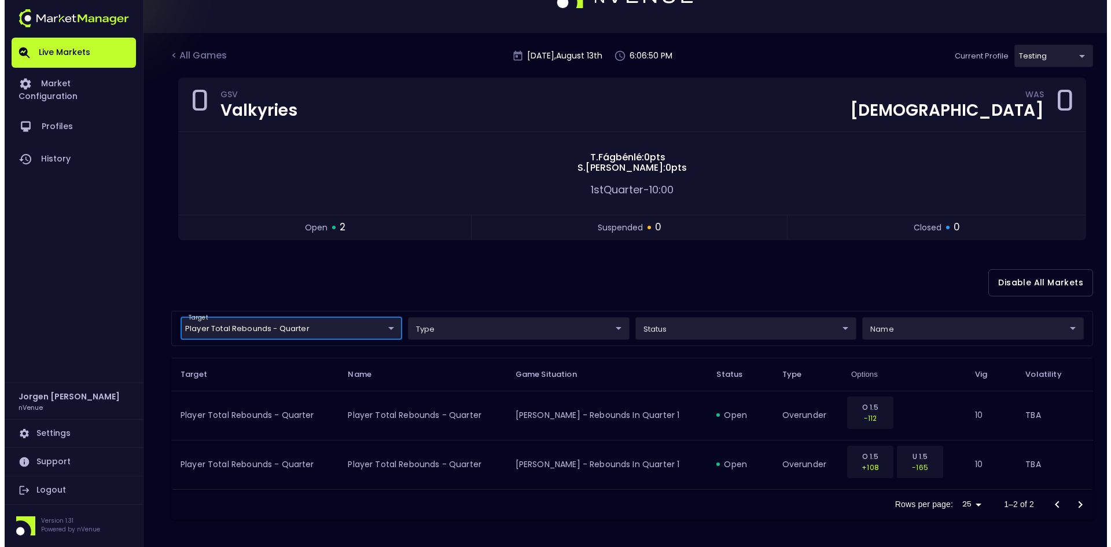
scroll to position [42, 0]
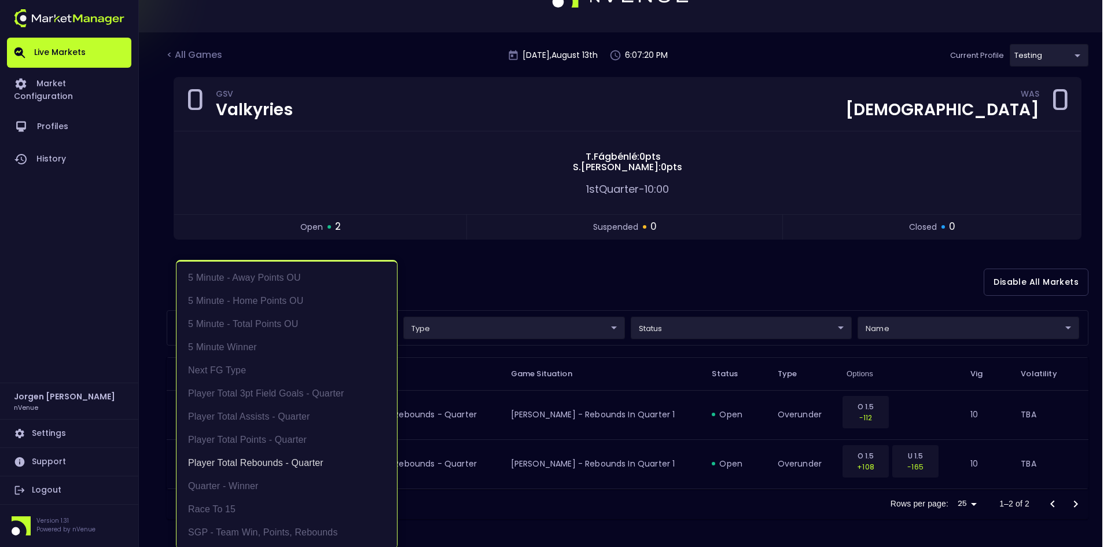
click at [311, 323] on body "Live Markets Market Configuration Profiles History Jorgen Johnson nVenue Settin…" at bounding box center [555, 252] width 1111 height 589
click at [273, 458] on li "Player Total Rebounds - Quarter" at bounding box center [286, 462] width 220 height 23
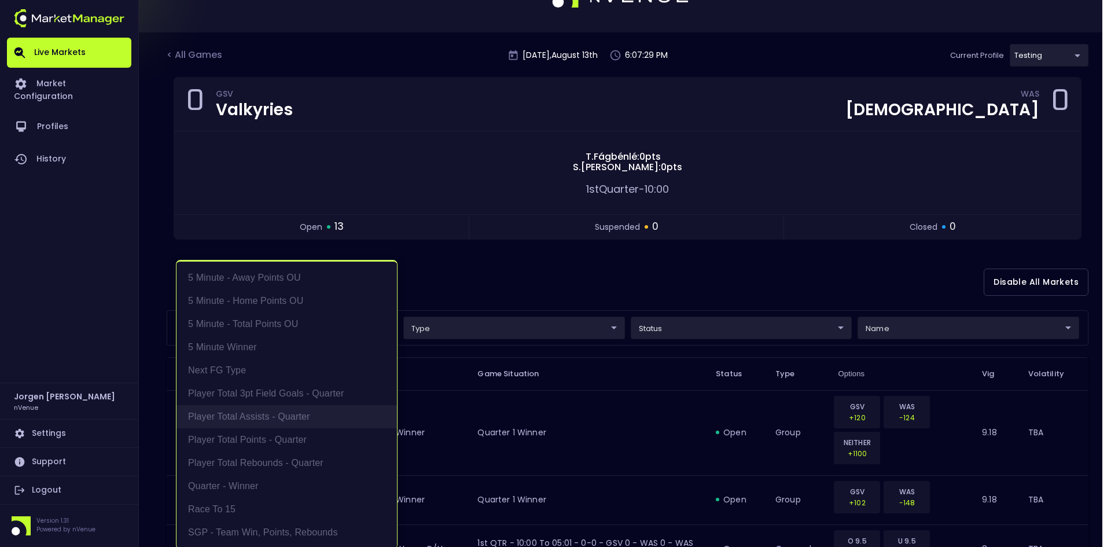
click at [253, 417] on li "Player Total Assists - Quarter" at bounding box center [286, 416] width 220 height 23
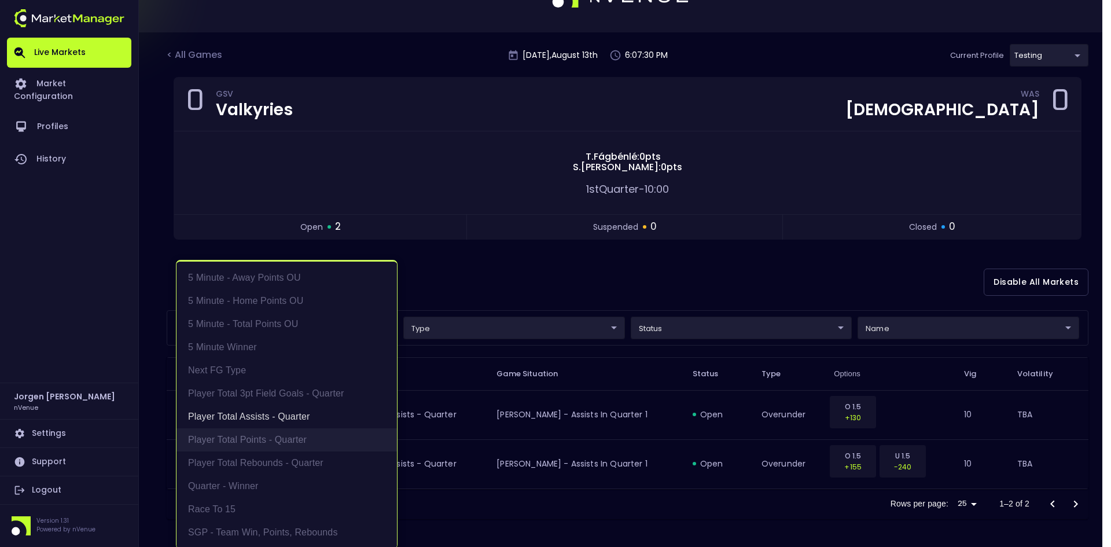
click at [291, 433] on li "Player Total Points - Quarter" at bounding box center [286, 439] width 220 height 23
click at [282, 418] on li "Player Total Assists - Quarter" at bounding box center [291, 416] width 220 height 23
type input "Player Total Points - Quarter"
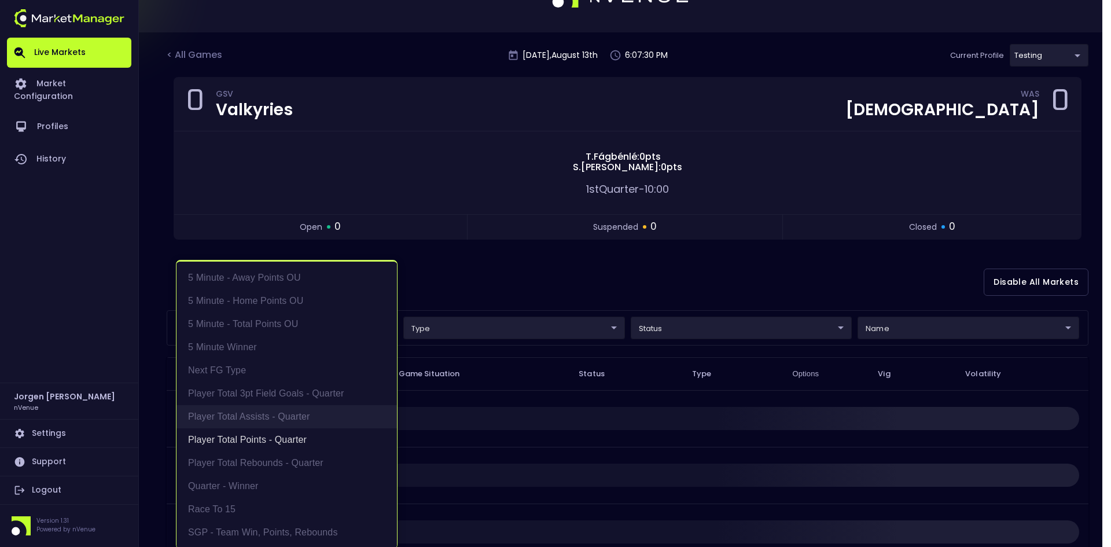
scroll to position [0, 0]
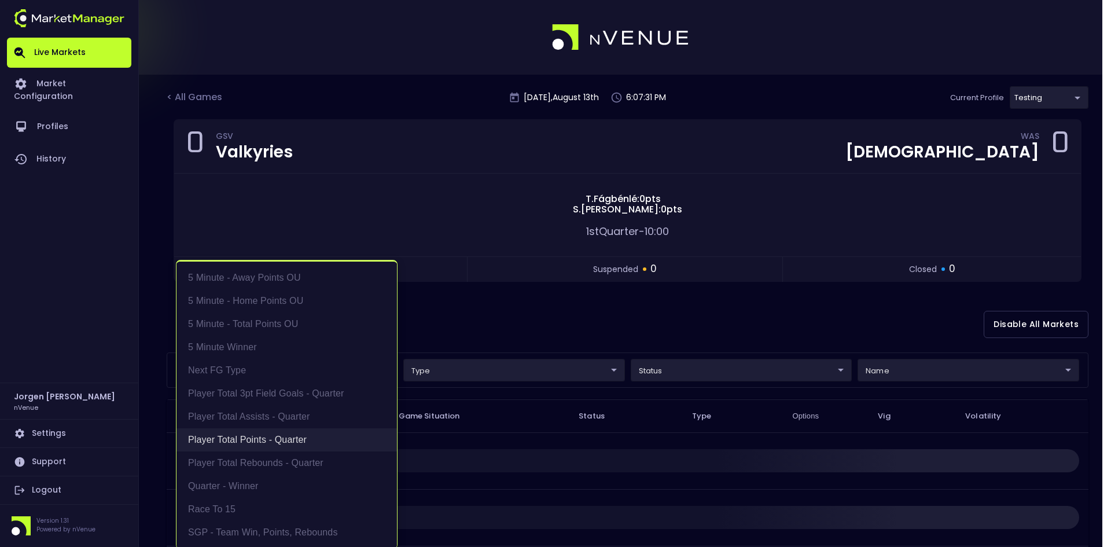
click at [273, 437] on li "Player Total Points - Quarter" at bounding box center [286, 439] width 220 height 23
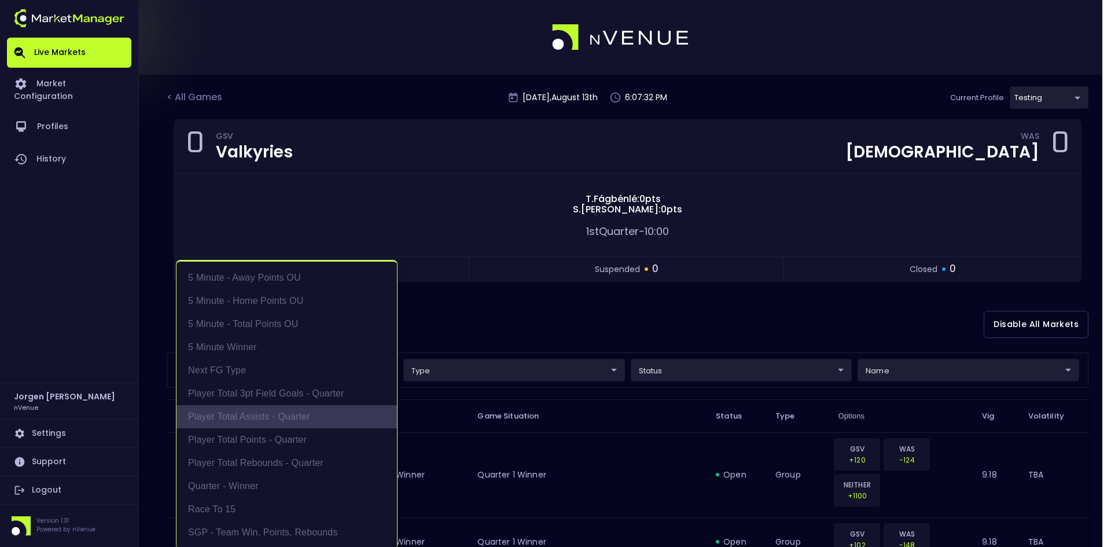
click at [269, 414] on li "Player Total Assists - Quarter" at bounding box center [286, 416] width 220 height 23
type input "Player Total Assists - Quarter"
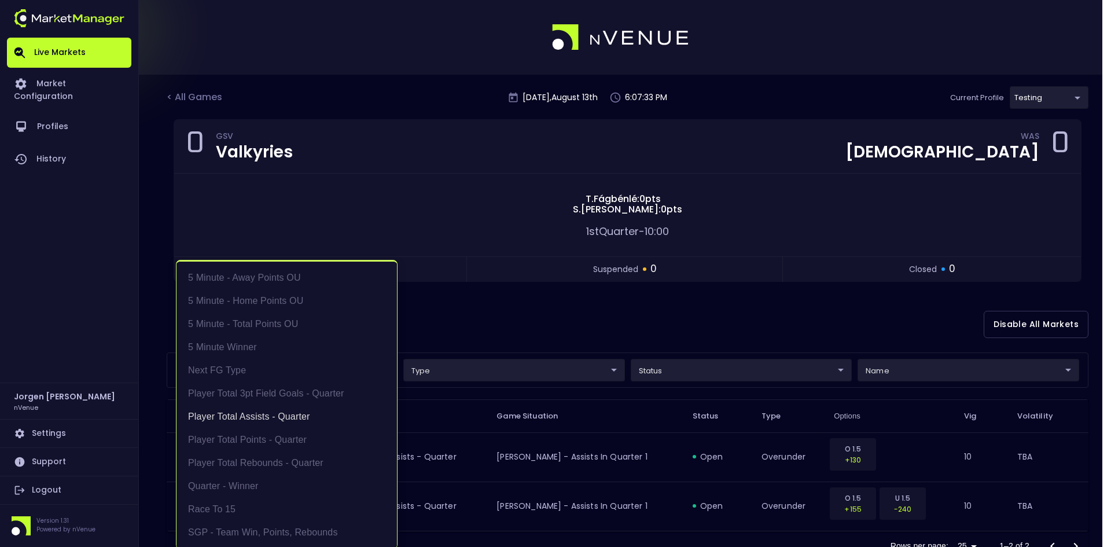
click at [679, 320] on div at bounding box center [555, 273] width 1111 height 547
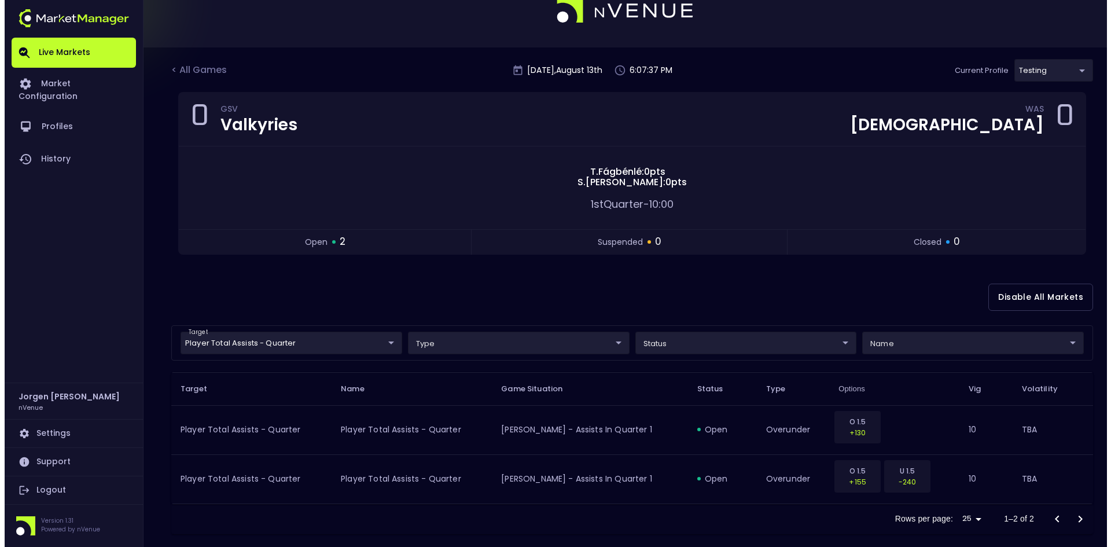
scroll to position [42, 0]
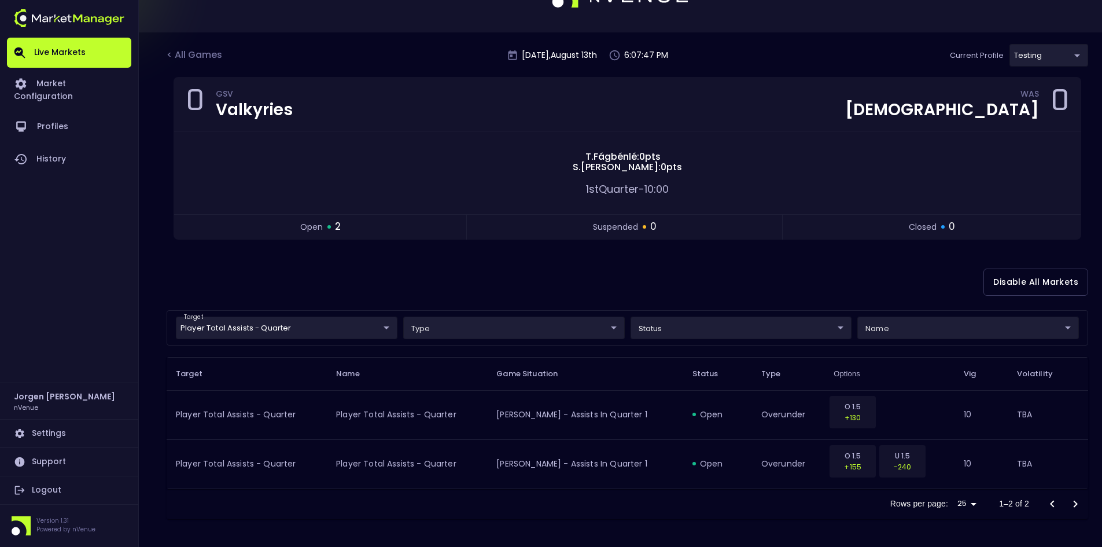
click at [306, 330] on body "Live Markets Market Configuration Profiles History Jorgen Johnson nVenue Settin…" at bounding box center [551, 252] width 1102 height 589
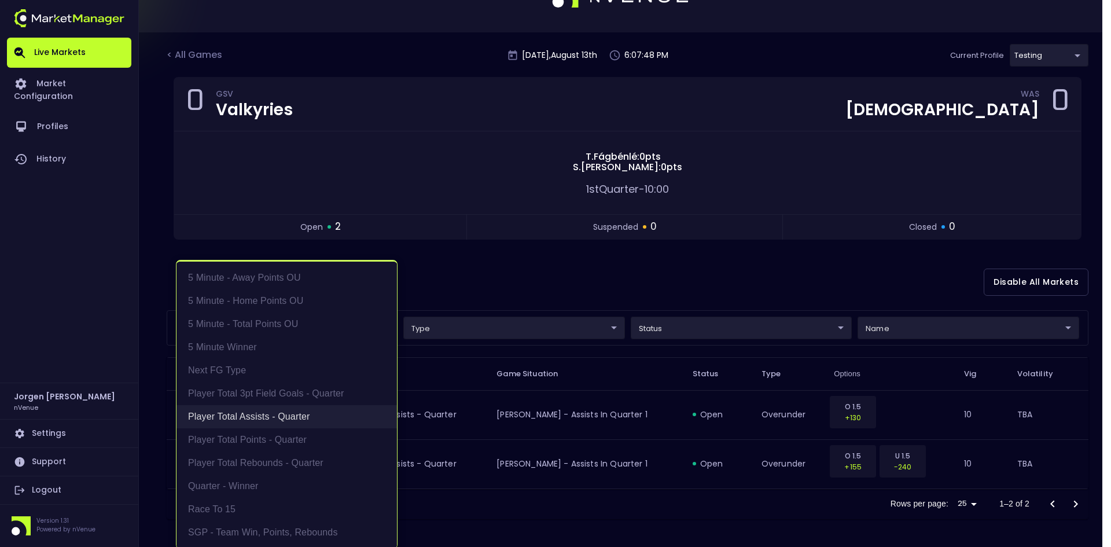
click at [260, 411] on li "Player Total Assists - Quarter" at bounding box center [286, 416] width 220 height 23
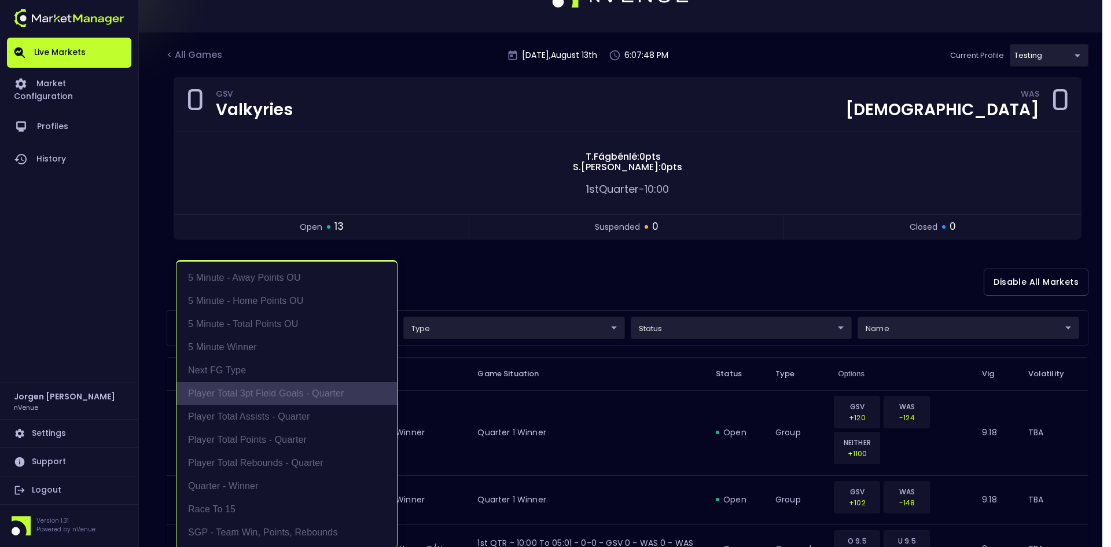
click at [260, 396] on li "Player Total 3pt Field Goals - Quarter" at bounding box center [286, 393] width 220 height 23
type input "Player Total 3pt Field Goals - Quarter"
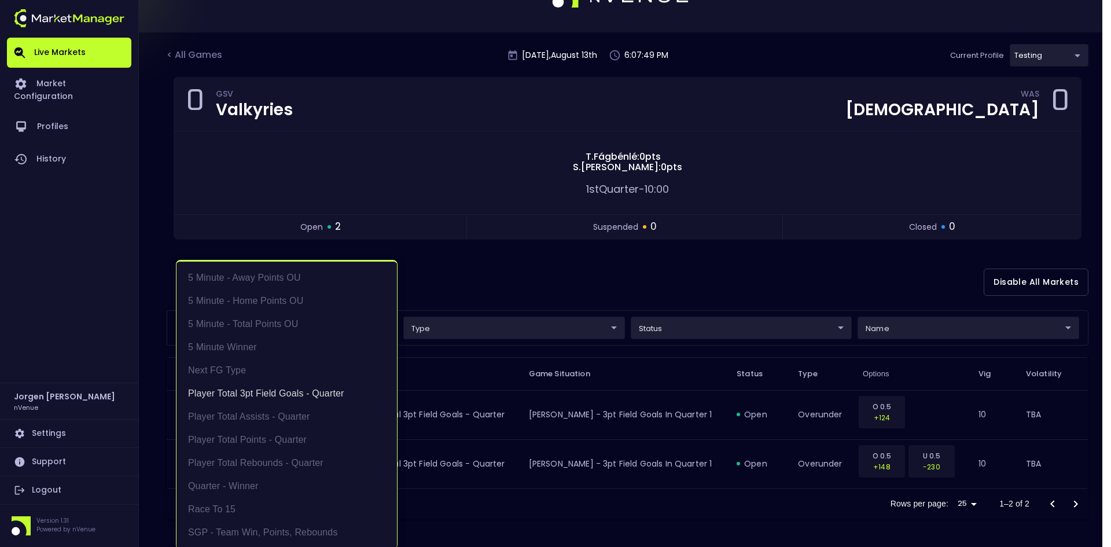
click at [717, 286] on div at bounding box center [555, 273] width 1111 height 547
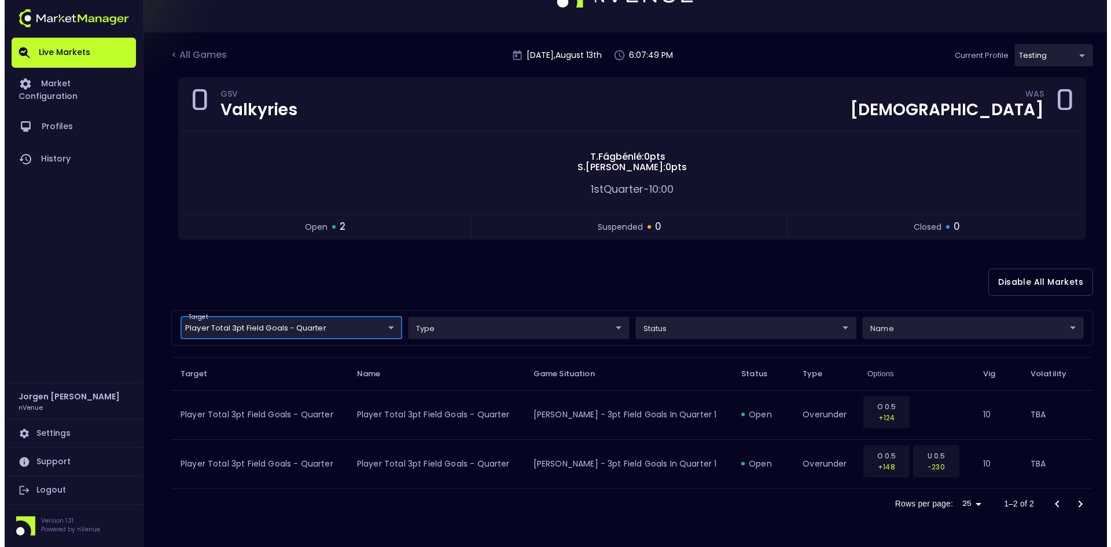
scroll to position [0, 0]
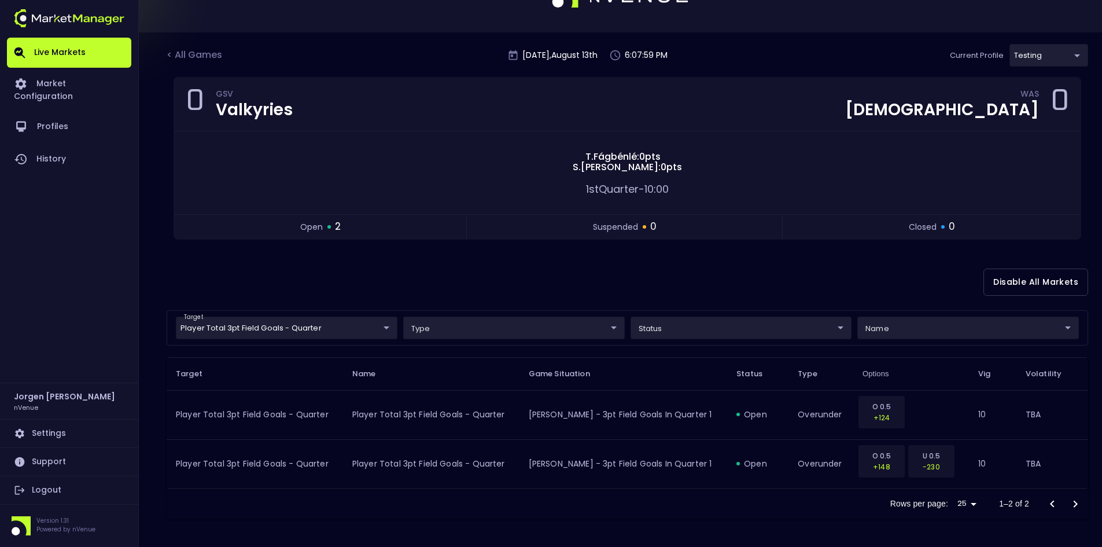
click at [303, 320] on body "Live Markets Market Configuration Profiles History Jorgen Johnson nVenue Settin…" at bounding box center [551, 252] width 1102 height 589
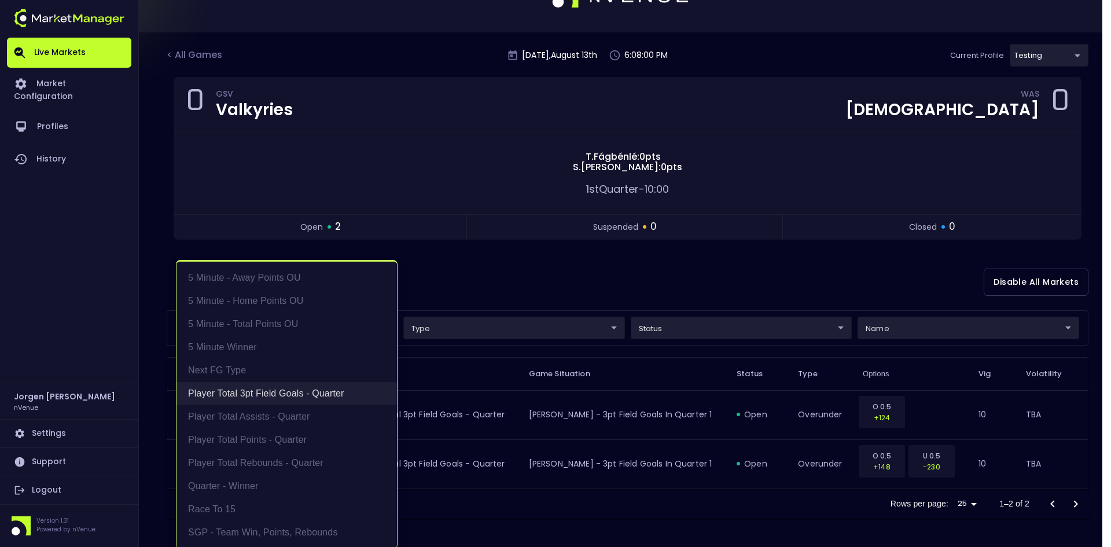
click at [264, 392] on li "Player Total 3pt Field Goals - Quarter" at bounding box center [286, 393] width 220 height 23
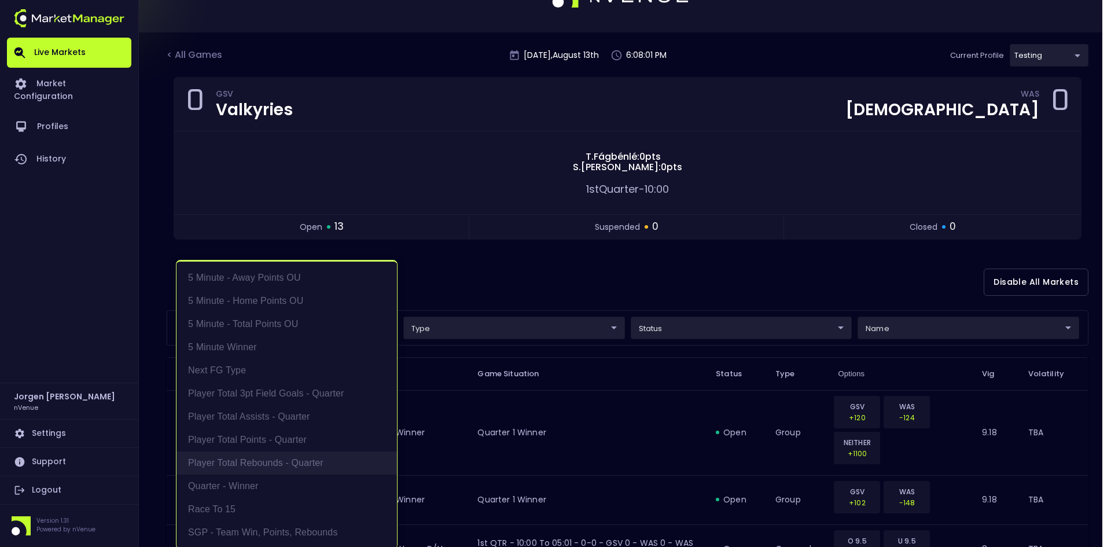
click at [250, 456] on li "Player Total Rebounds - Quarter" at bounding box center [286, 462] width 220 height 23
type input "Player Total Rebounds - Quarter"
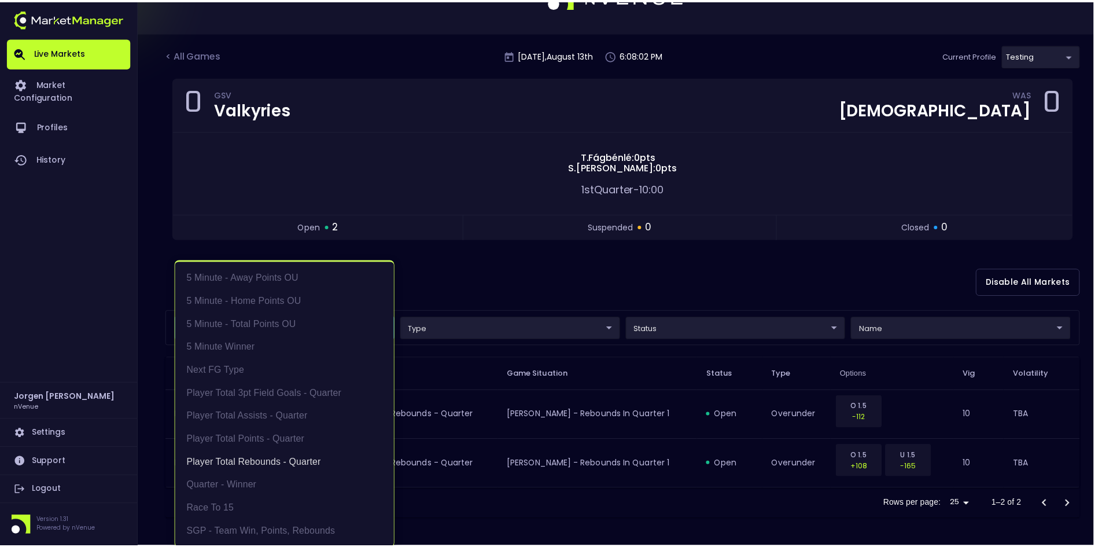
scroll to position [2, 0]
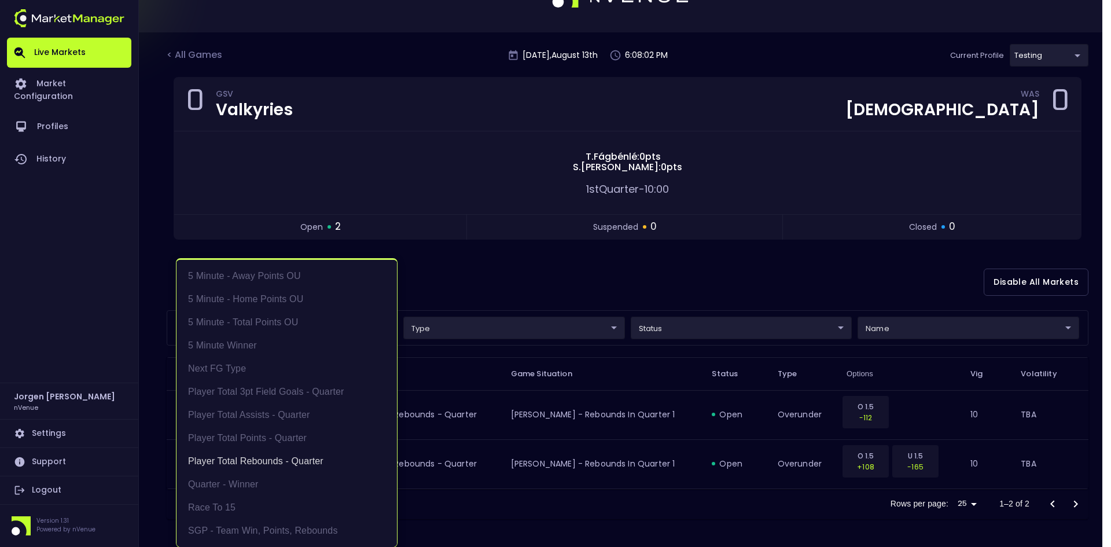
click at [580, 265] on div at bounding box center [555, 273] width 1111 height 547
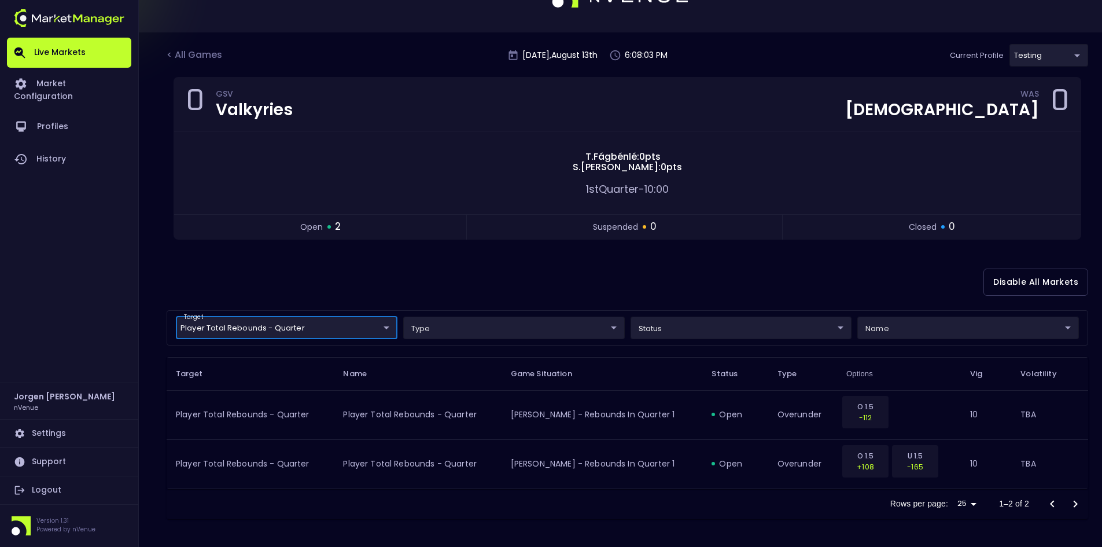
scroll to position [0, 0]
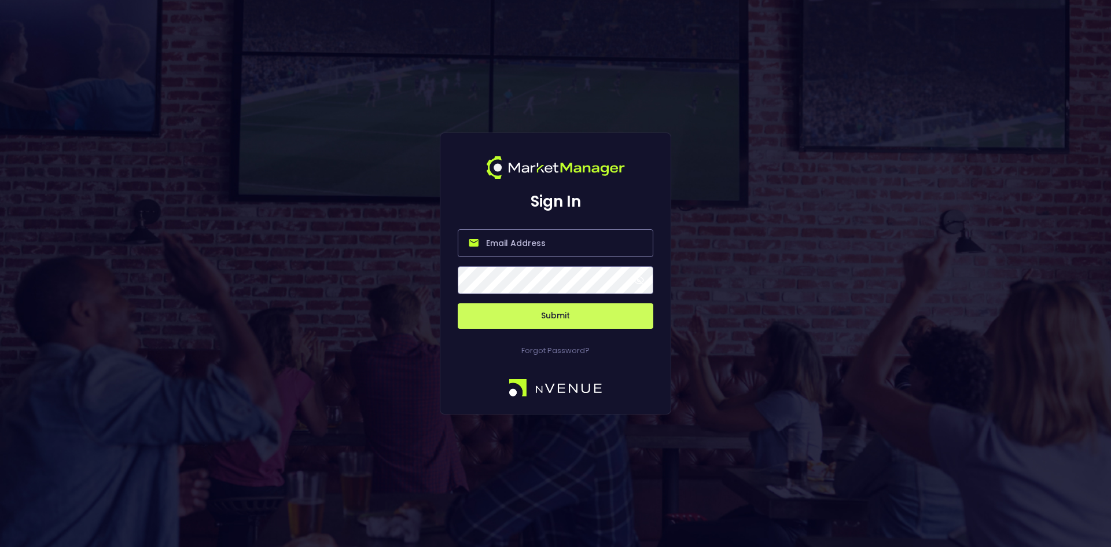
click at [504, 243] on input "email" at bounding box center [556, 243] width 196 height 28
type input "[EMAIL_ADDRESS][DOMAIN_NAME]"
click at [557, 314] on button "Submit" at bounding box center [556, 315] width 196 height 25
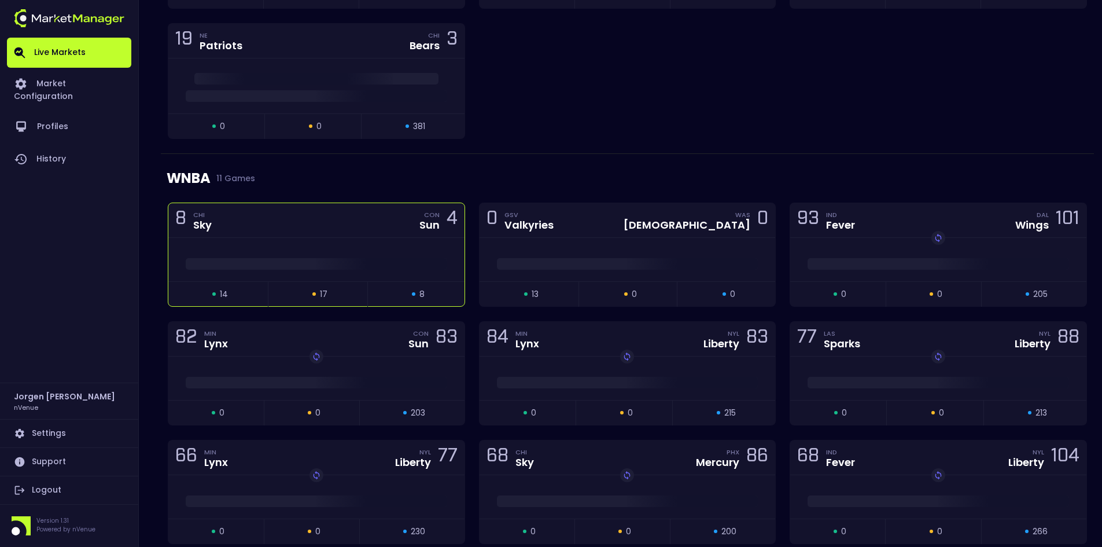
scroll to position [347, 0]
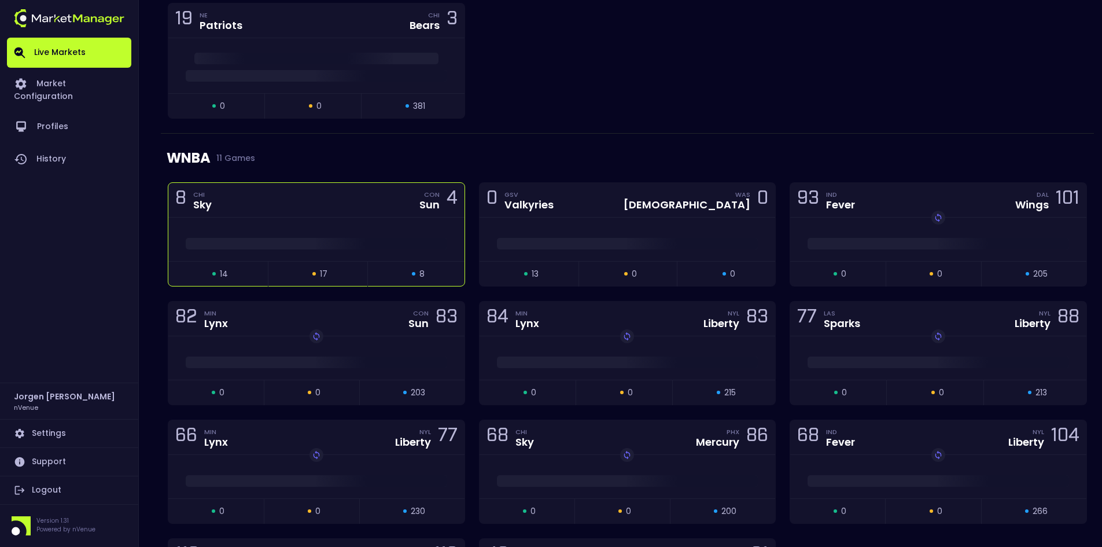
click at [356, 233] on div at bounding box center [316, 240] width 296 height 17
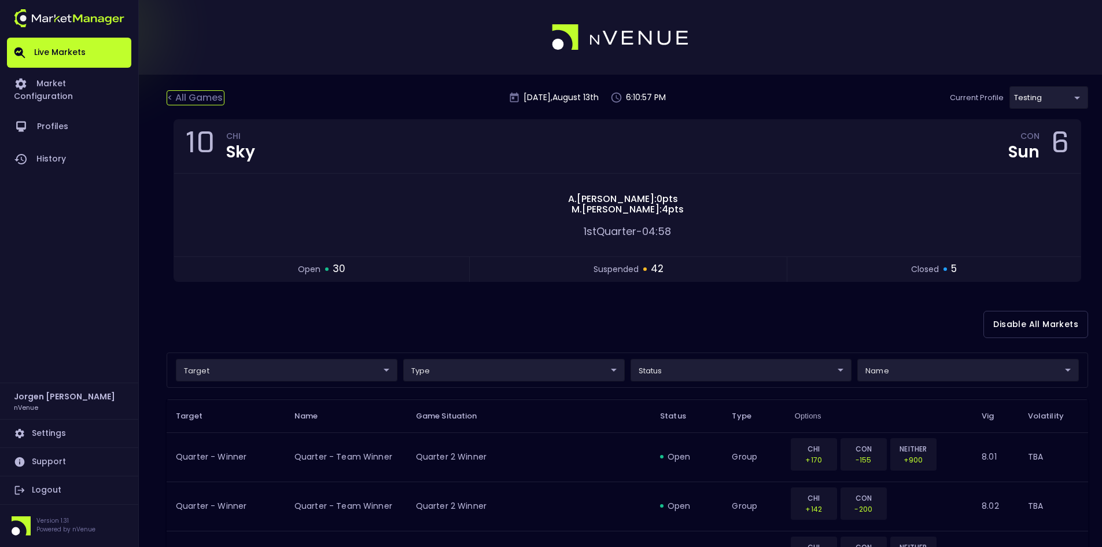
click at [196, 94] on div "< All Games" at bounding box center [196, 97] width 58 height 15
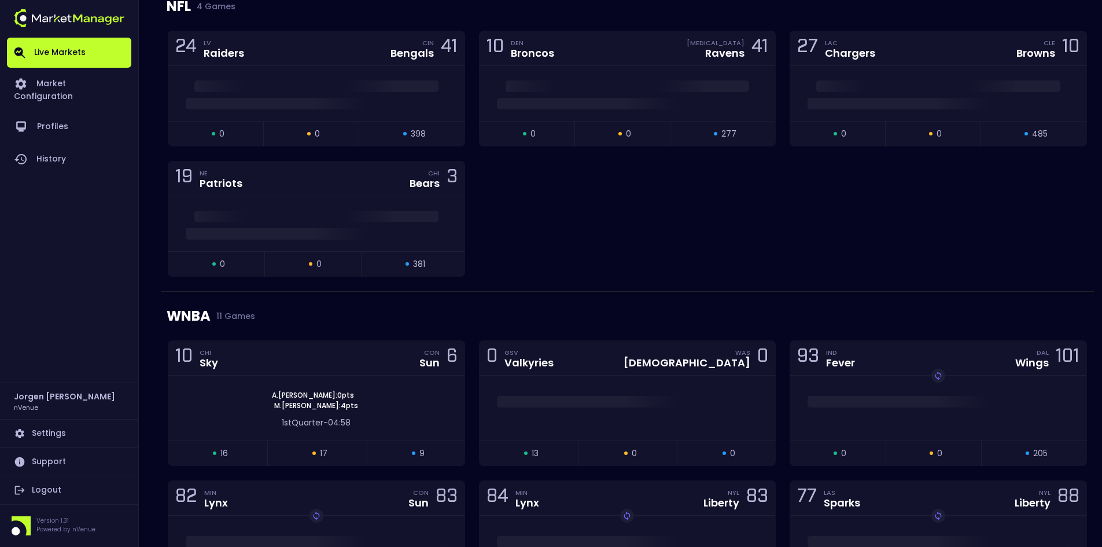
scroll to position [231, 0]
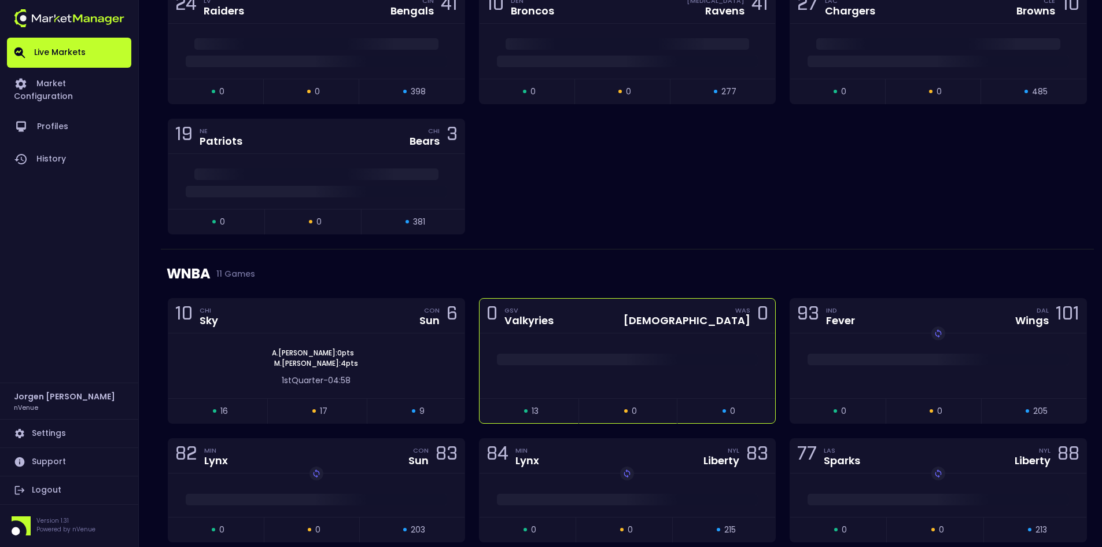
click at [602, 354] on span at bounding box center [628, 360] width 262 height 12
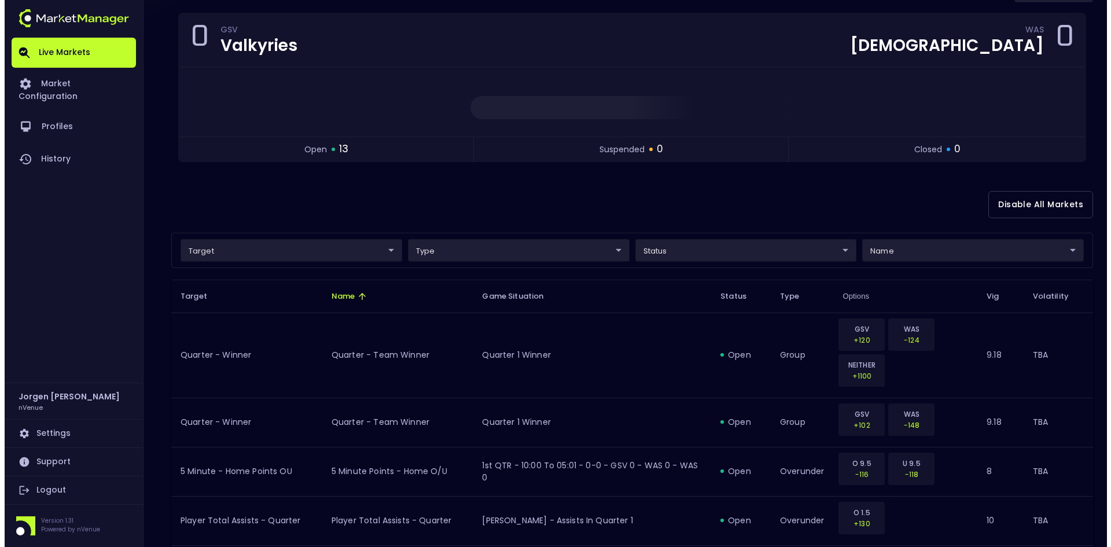
scroll to position [116, 0]
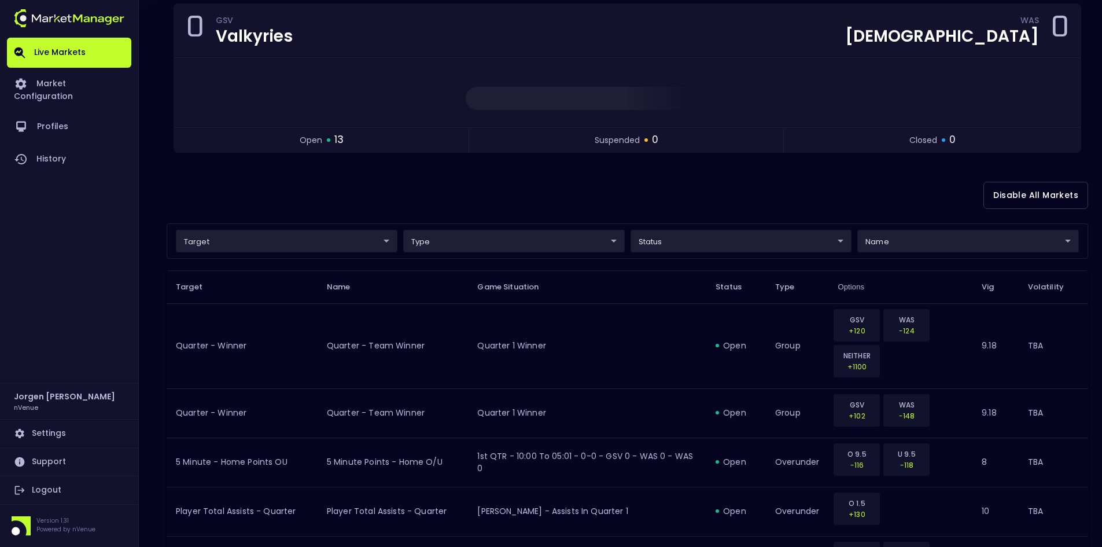
click at [283, 228] on div "target ​ ​ type ​ ​ status ​ ​ name ​ ​" at bounding box center [628, 240] width 922 height 35
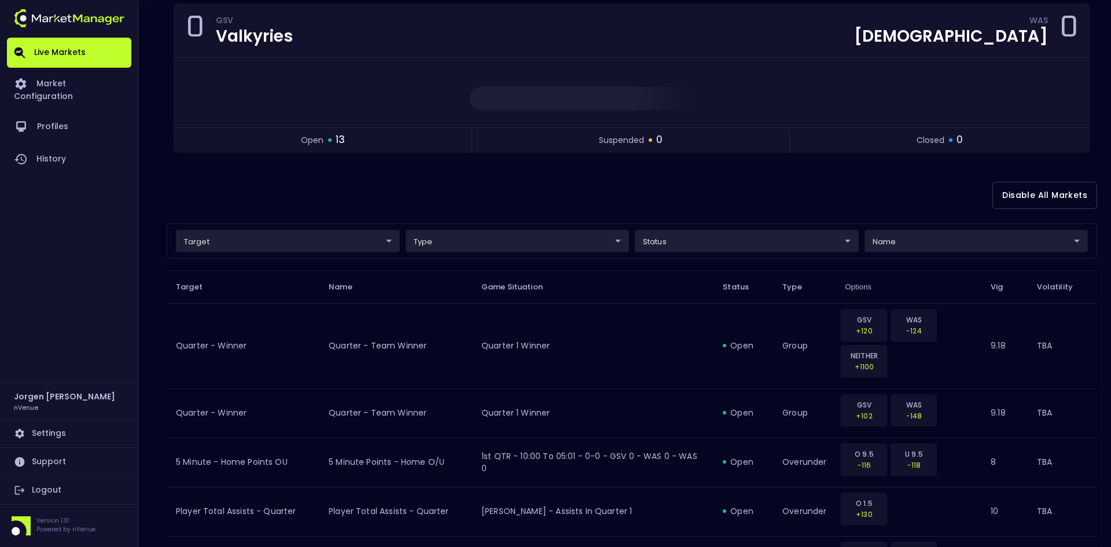
click at [280, 237] on body "Live Markets Market Configuration Profiles History Jorgen Johnson nVenue Settin…" at bounding box center [555, 478] width 1111 height 1188
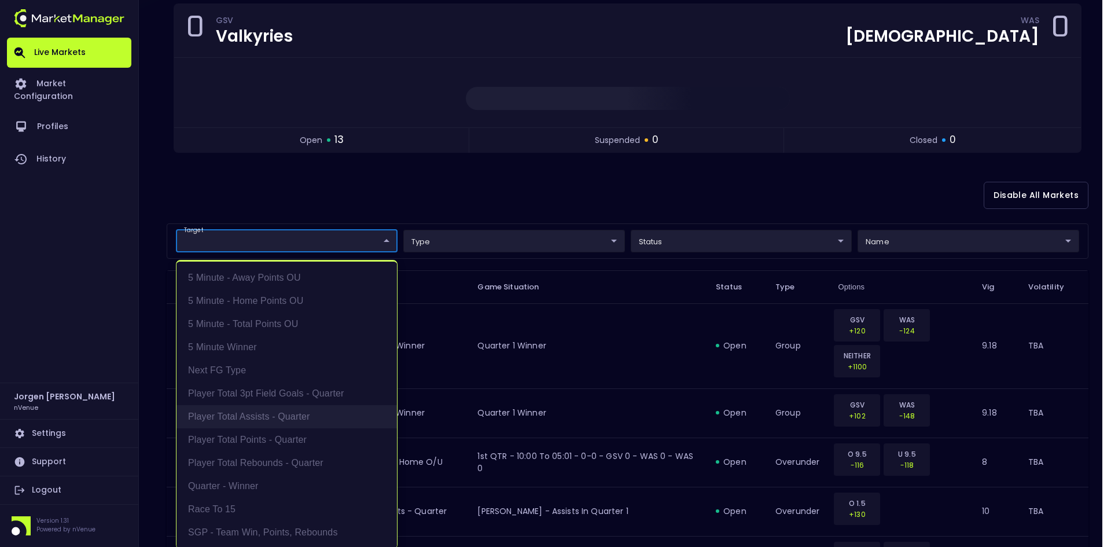
click at [255, 417] on li "Player Total Assists - Quarter" at bounding box center [286, 416] width 220 height 23
type input "Player Total Assists - Quarter"
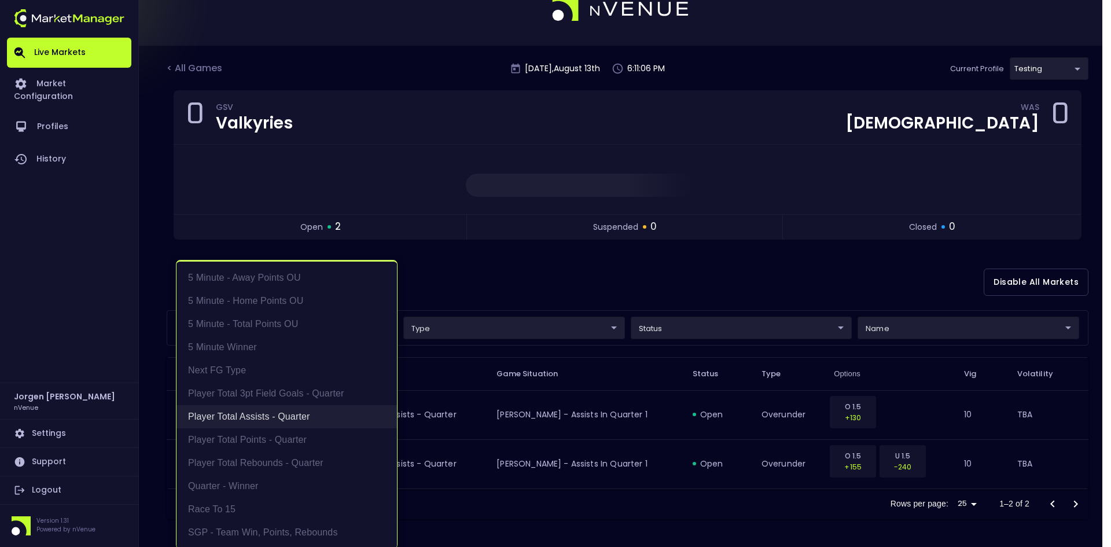
scroll to position [29, 0]
click at [256, 417] on li "Player Total Assists - Quarter" at bounding box center [286, 416] width 220 height 23
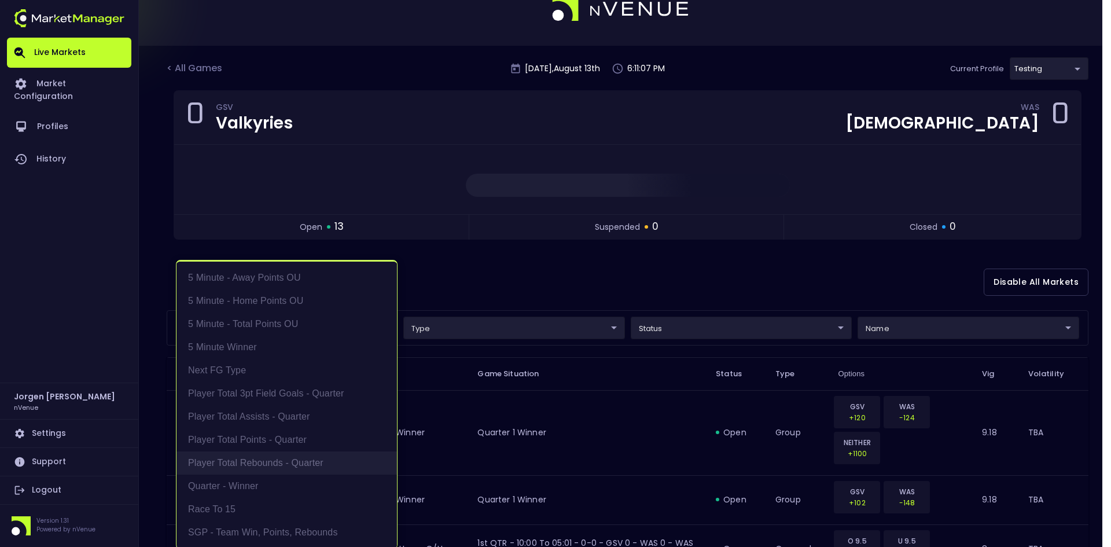
click at [258, 458] on li "Player Total Rebounds - Quarter" at bounding box center [286, 462] width 220 height 23
type input "Player Total Rebounds - Quarter"
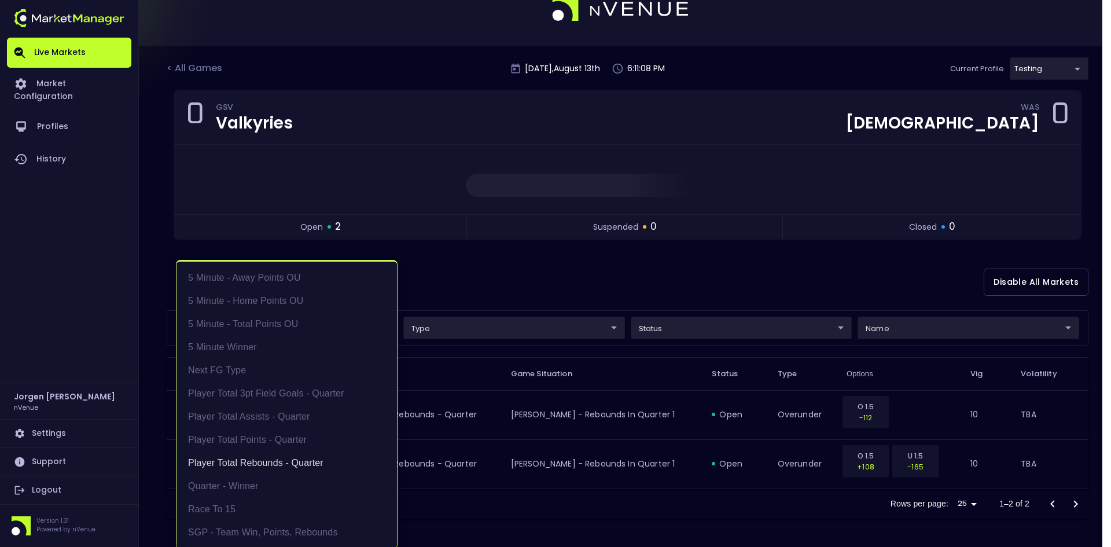
click at [554, 282] on div at bounding box center [555, 273] width 1111 height 547
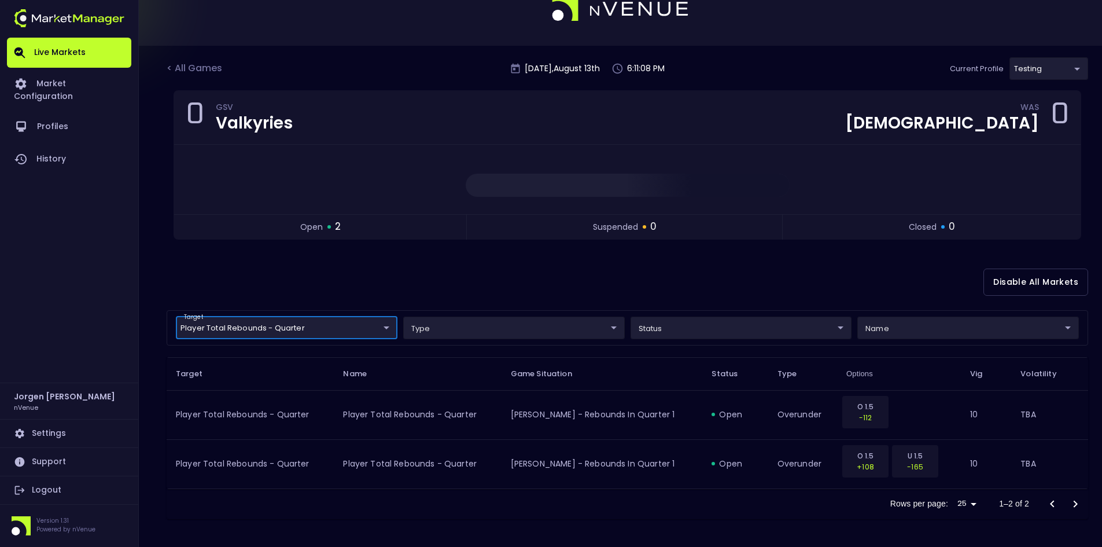
scroll to position [0, 0]
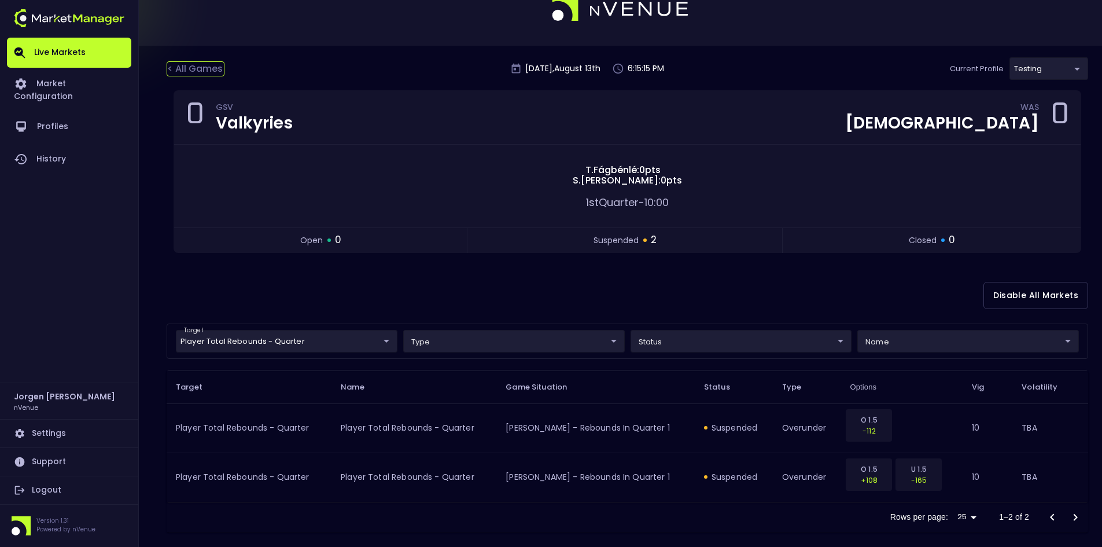
click at [193, 65] on div "< All Games" at bounding box center [196, 68] width 58 height 15
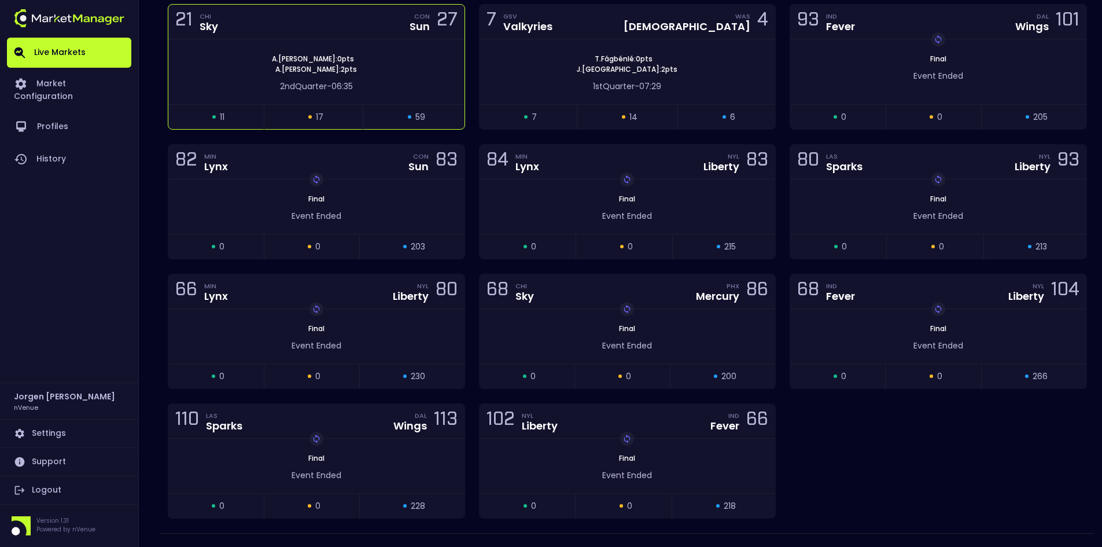
scroll to position [405, 0]
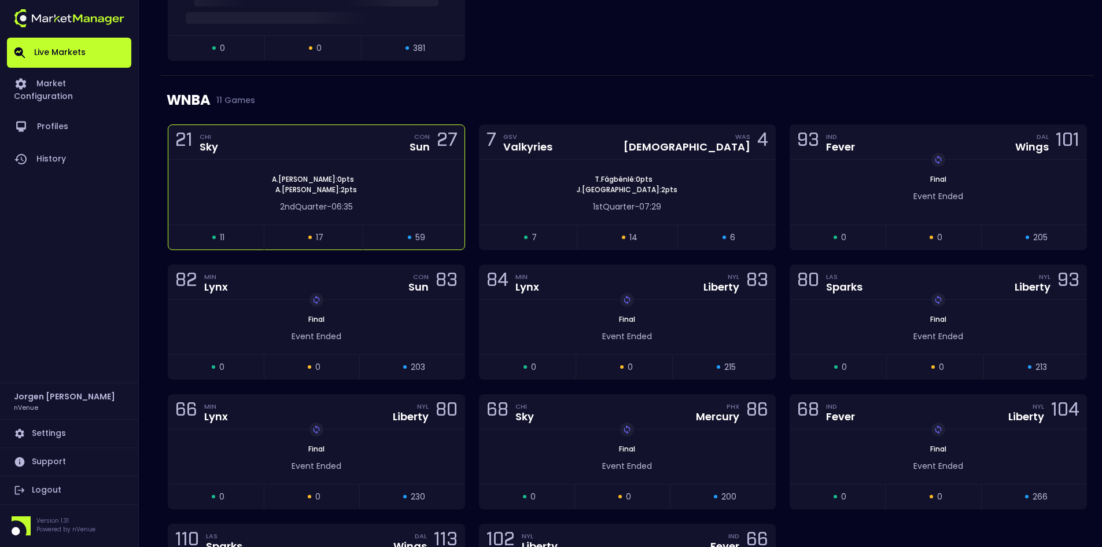
click at [395, 189] on div "A . Atkins : 0 pts A . Edwards : 2 pts" at bounding box center [316, 184] width 296 height 21
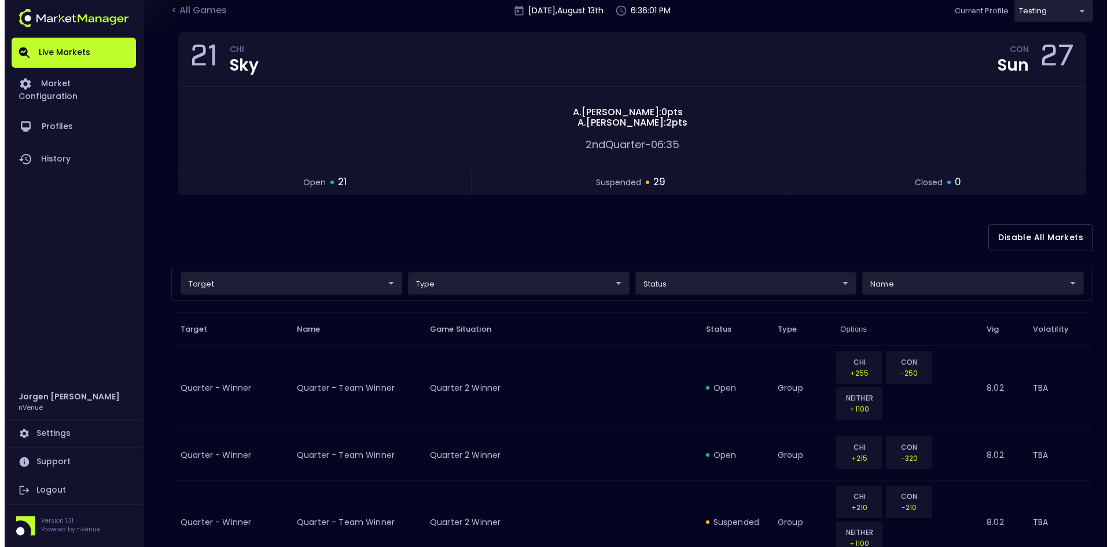
scroll to position [116, 0]
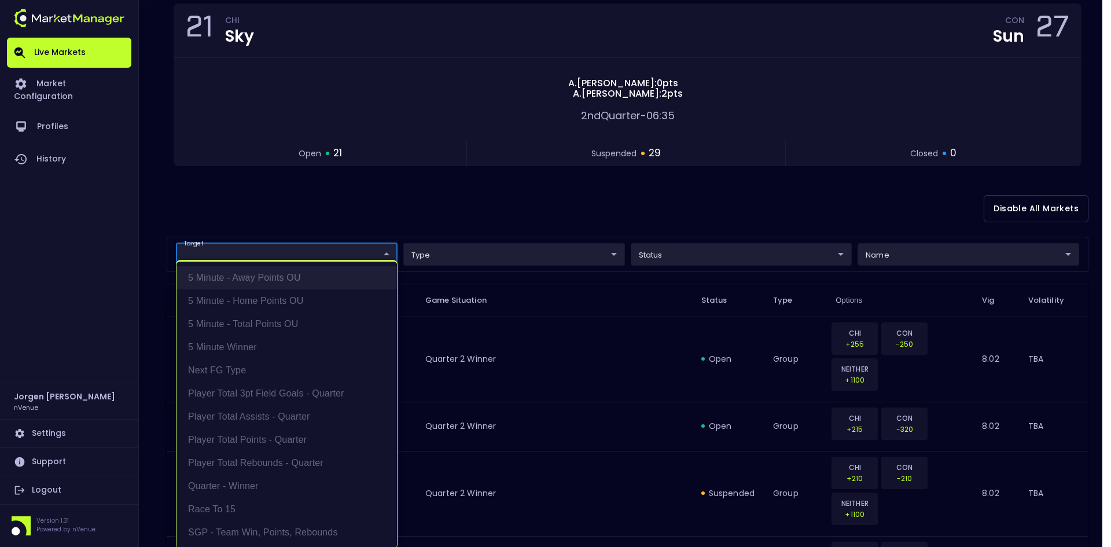
click at [263, 280] on li "5 Minute - Away Points OU" at bounding box center [286, 277] width 220 height 23
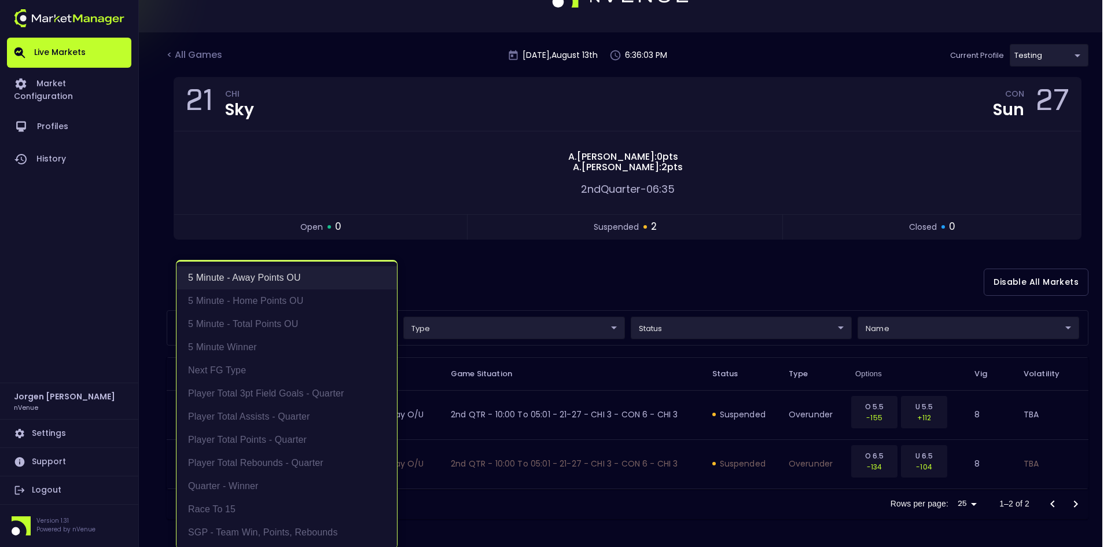
scroll to position [42, 0]
click at [264, 295] on li "5 Minute - Home Points OU" at bounding box center [286, 300] width 220 height 23
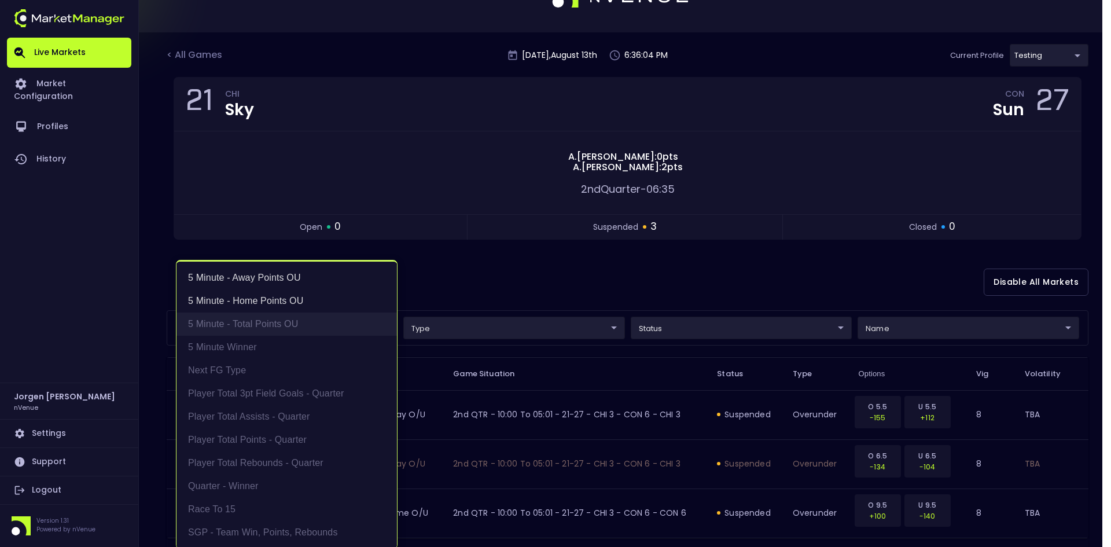
click at [273, 324] on li "5 Minute - Total Points OU" at bounding box center [286, 323] width 220 height 23
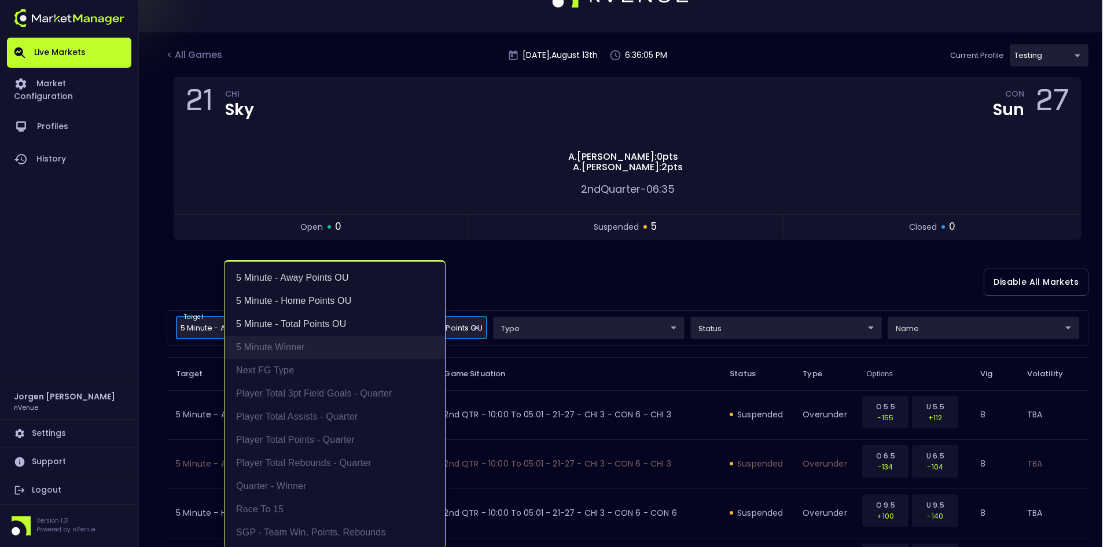
click at [288, 344] on li "5 Minute Winner" at bounding box center [334, 347] width 220 height 23
type input "5 Minute - Away Points OU,5 Minute - Home Points OU,5 Minute - Total Points OU,…"
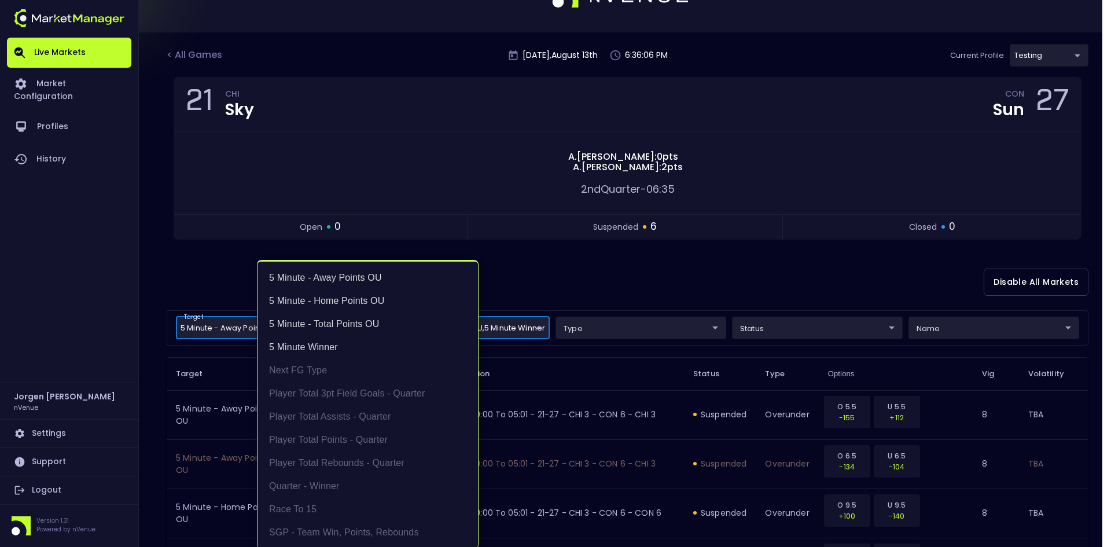
click at [671, 289] on div at bounding box center [555, 273] width 1111 height 547
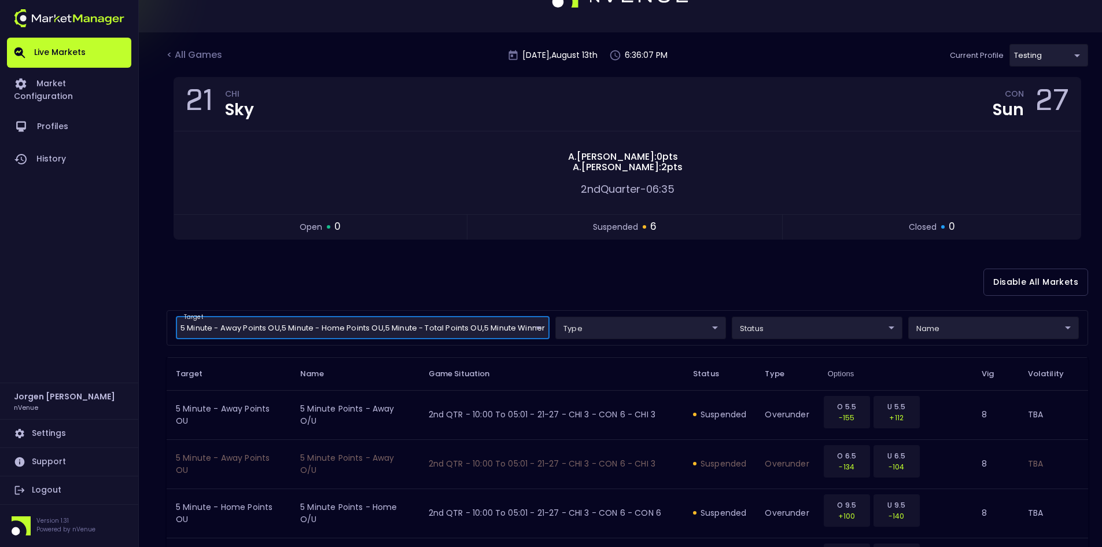
scroll to position [0, 0]
click at [200, 56] on div "< All Games" at bounding box center [196, 55] width 58 height 15
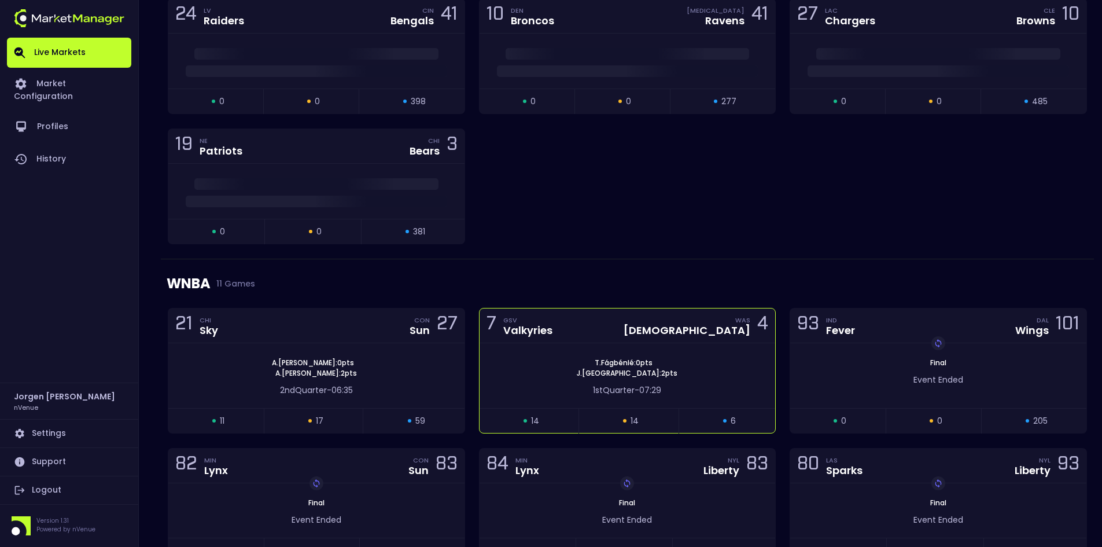
scroll to position [231, 0]
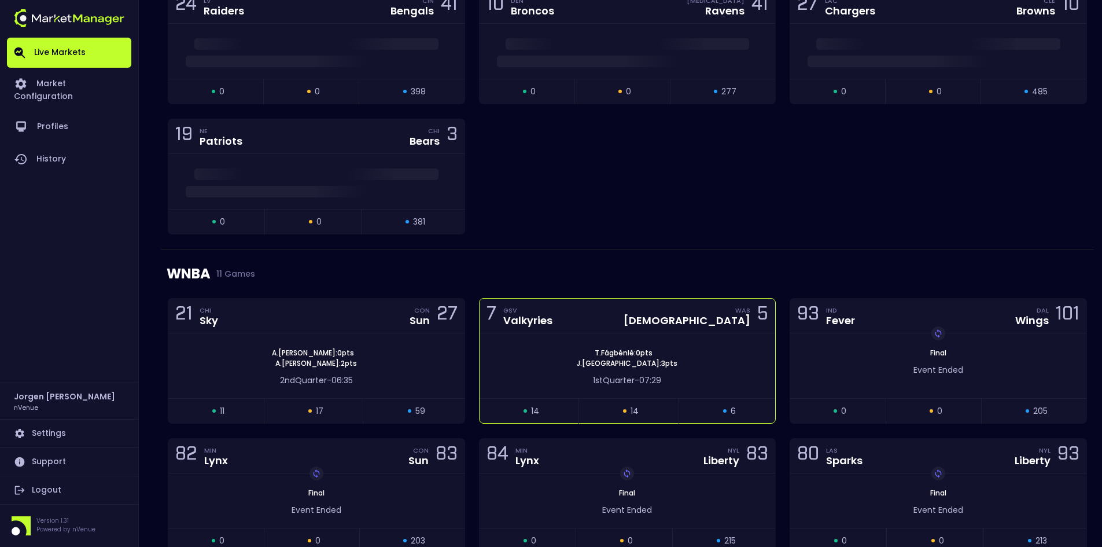
click at [550, 344] on div "T . Fágbénlé : 0 pts J . Melbourne : 3 pts 1st Quarter - 07:29" at bounding box center [628, 365] width 296 height 65
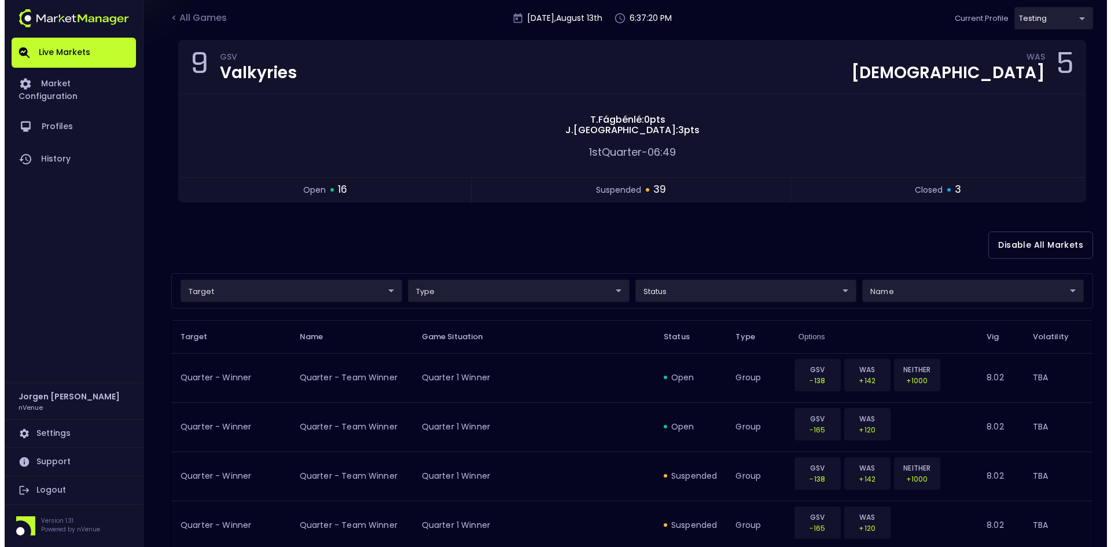
scroll to position [58, 0]
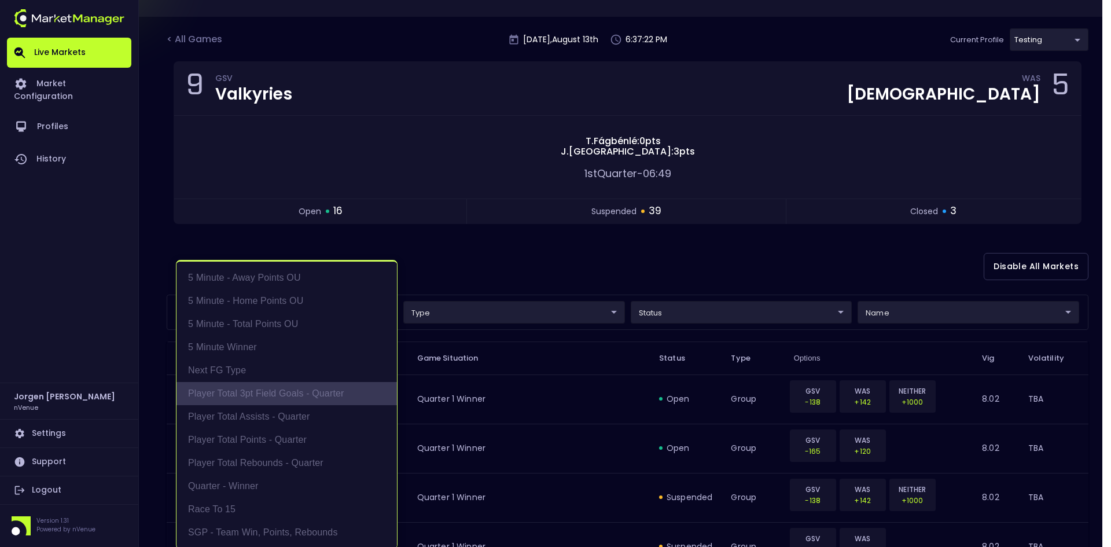
click at [282, 395] on li "Player Total 3pt Field Goals - Quarter" at bounding box center [286, 393] width 220 height 23
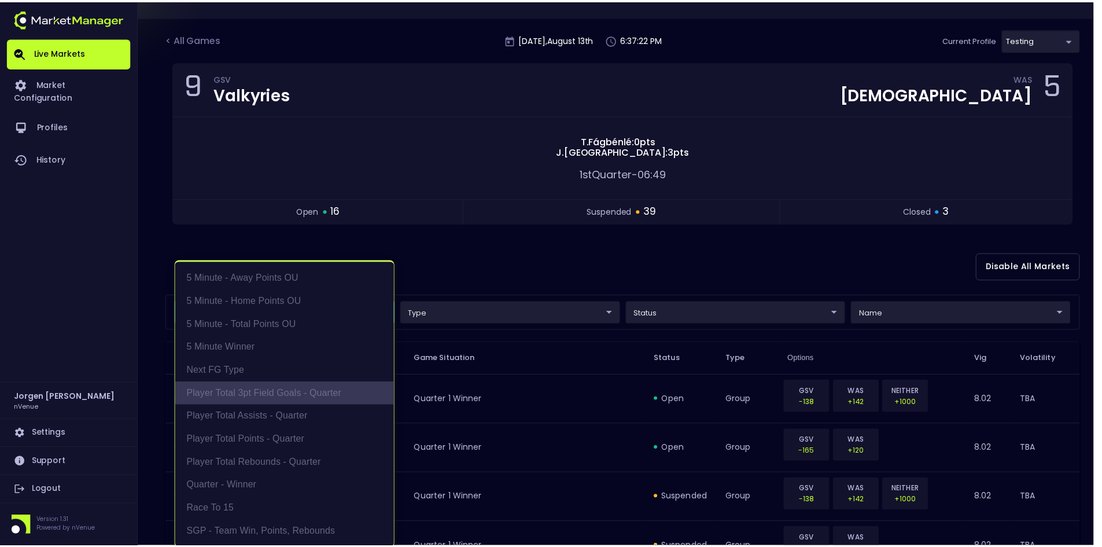
scroll to position [2, 0]
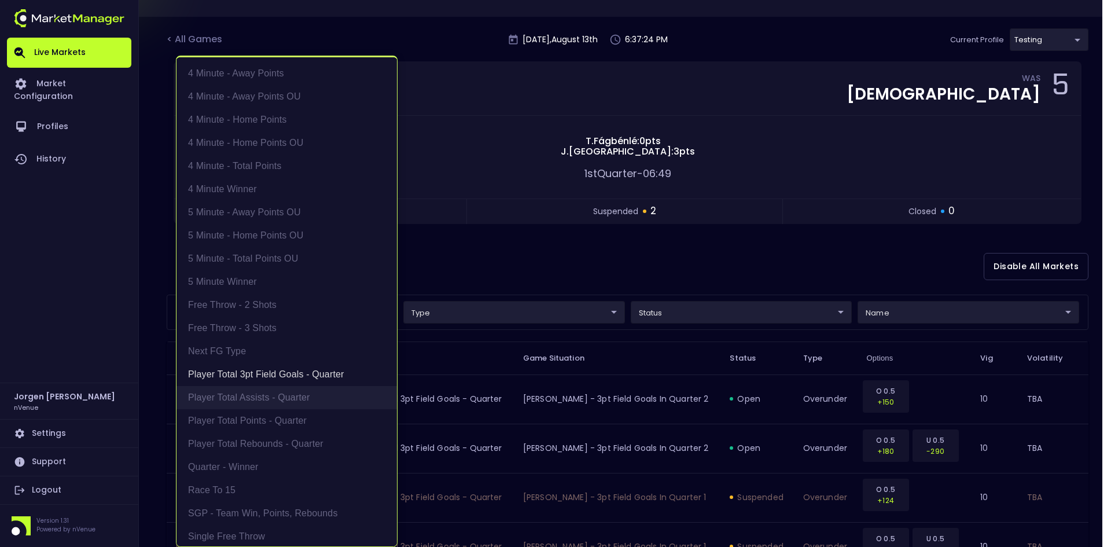
click at [274, 402] on li "Player Total Assists - Quarter" at bounding box center [286, 397] width 220 height 23
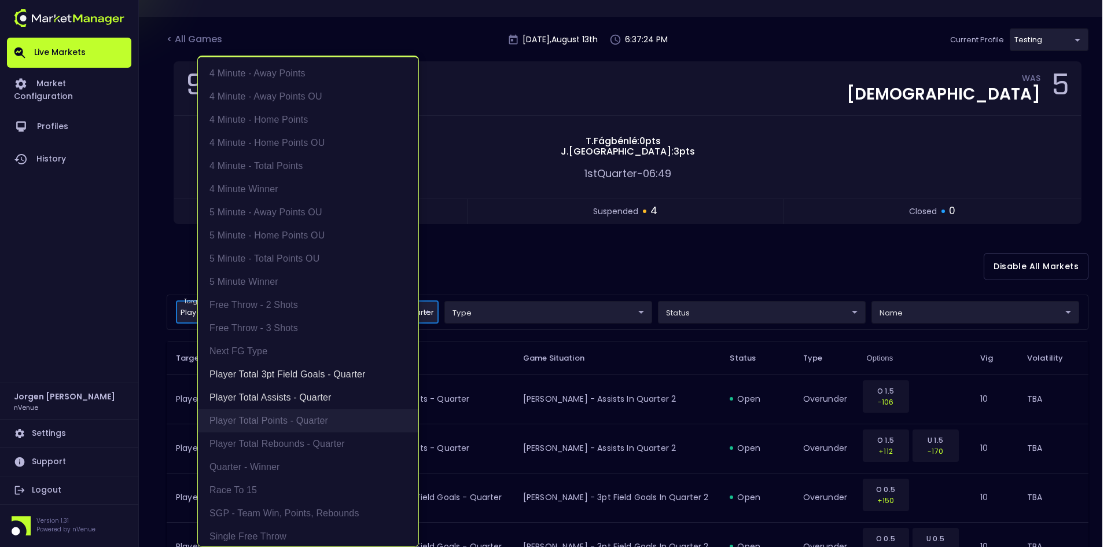
click at [282, 423] on li "Player Total Points - Quarter" at bounding box center [308, 420] width 220 height 23
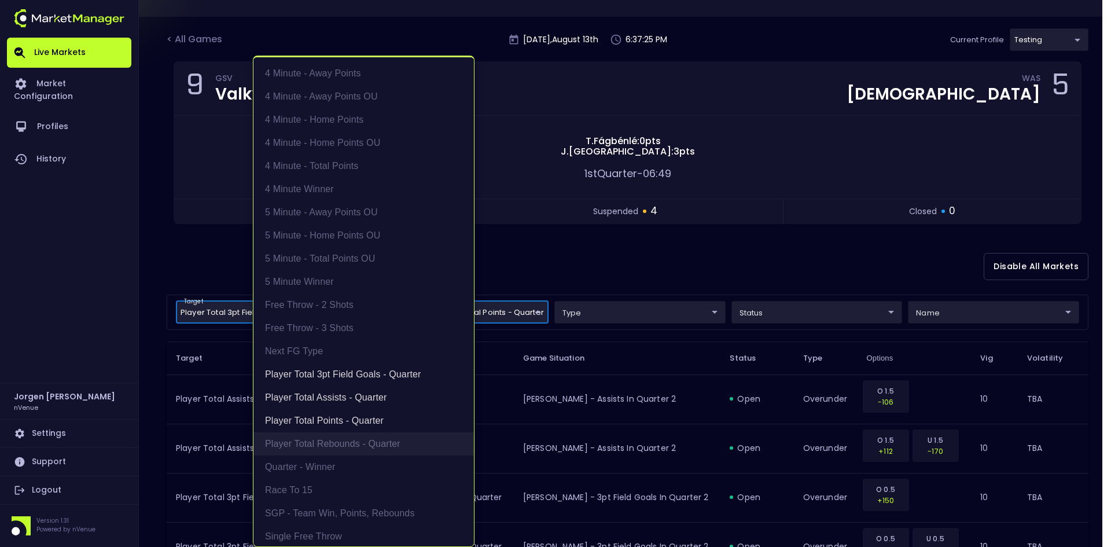
click at [310, 436] on li "Player Total Rebounds - Quarter" at bounding box center [363, 443] width 220 height 23
type input "Player Total 3pt Field Goals - Quarter,Player Total Assists - Quarter,Player To…"
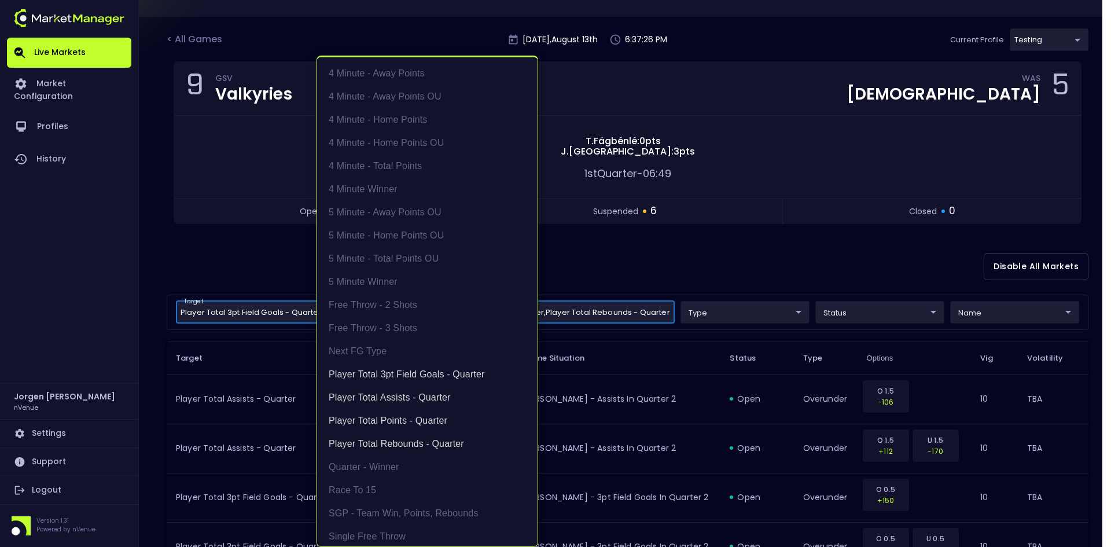
click at [689, 243] on div at bounding box center [555, 273] width 1111 height 547
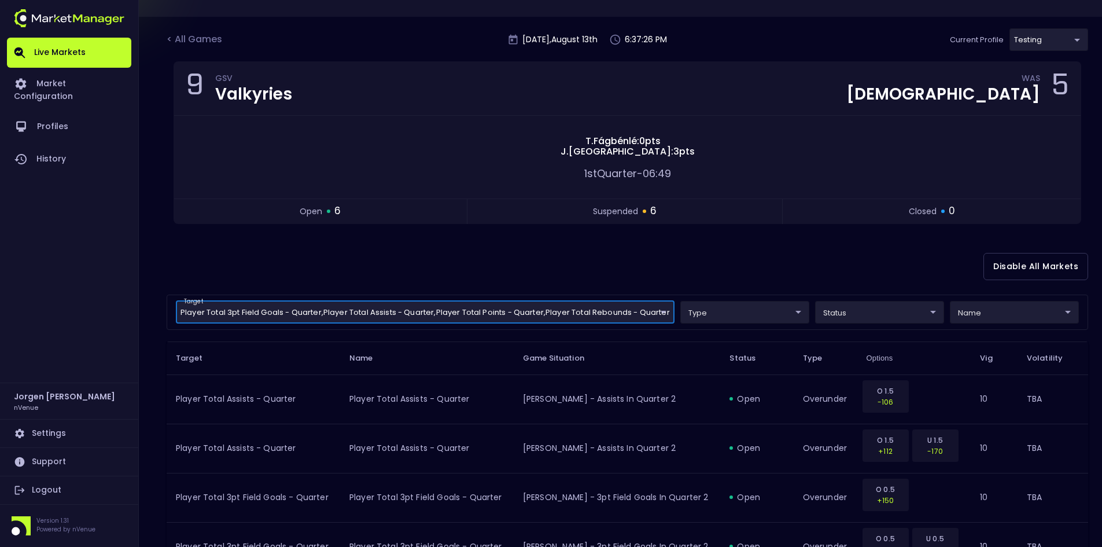
scroll to position [0, 0]
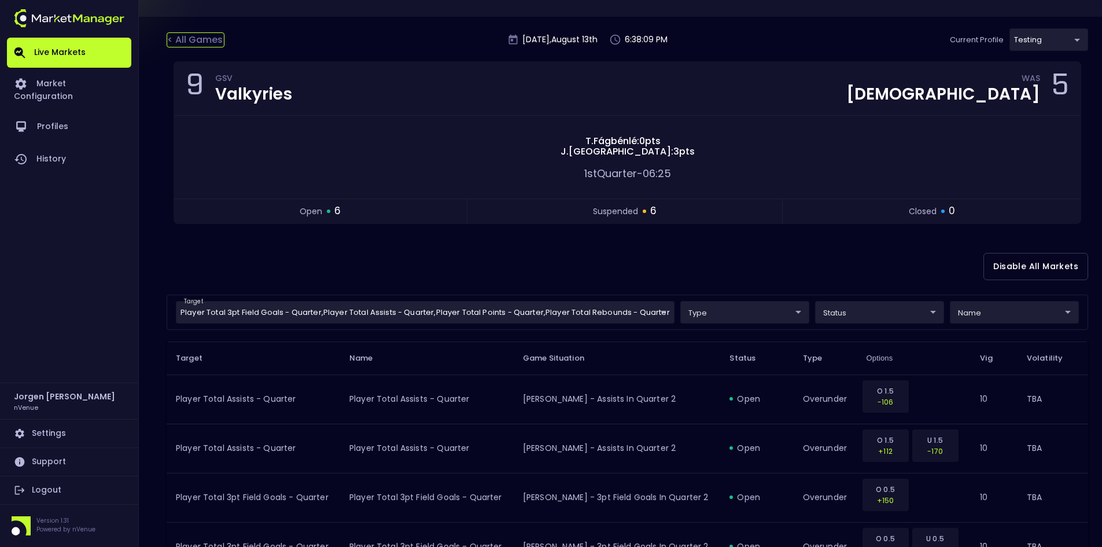
click at [205, 38] on div "< All Games" at bounding box center [196, 39] width 58 height 15
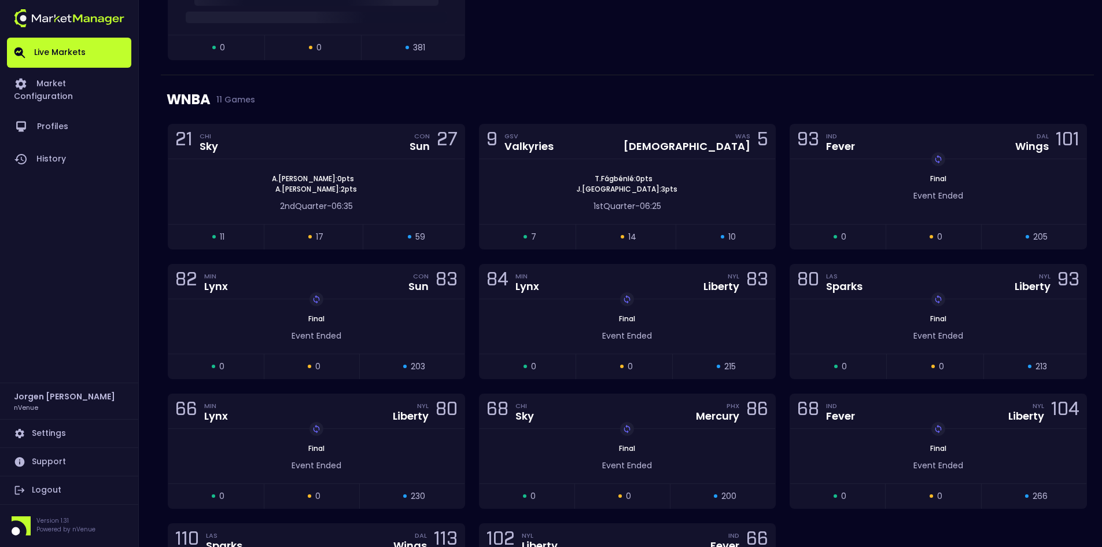
scroll to position [405, 0]
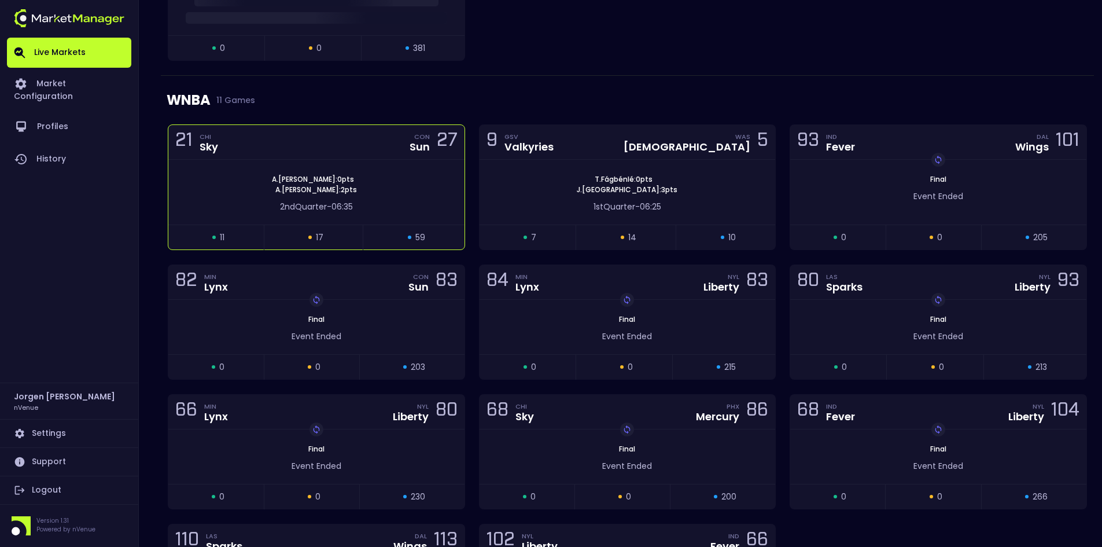
click at [391, 183] on div "A . Atkins : 0 pts A . Edwards : 2 pts" at bounding box center [316, 184] width 296 height 21
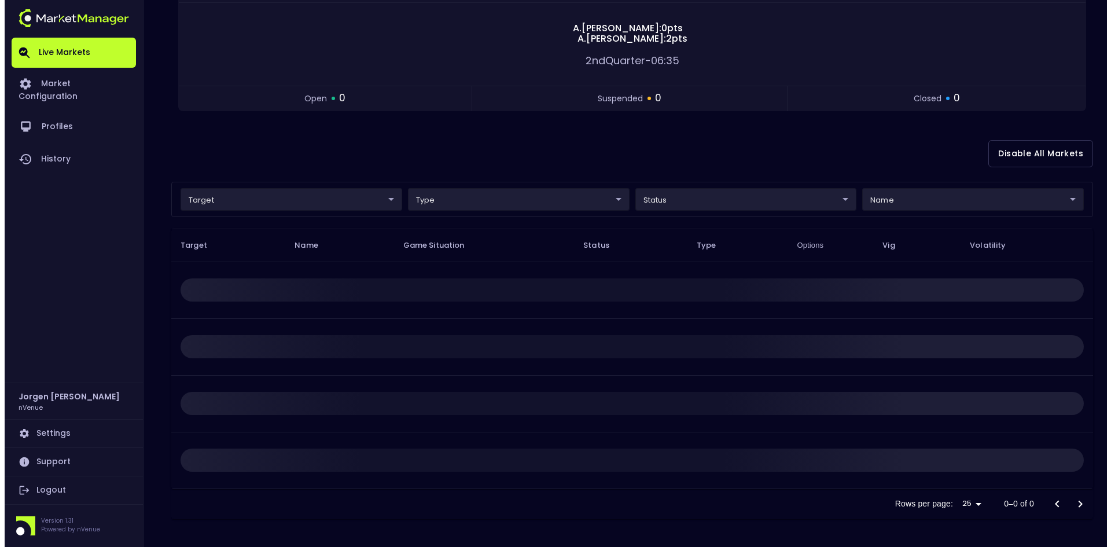
scroll to position [0, 0]
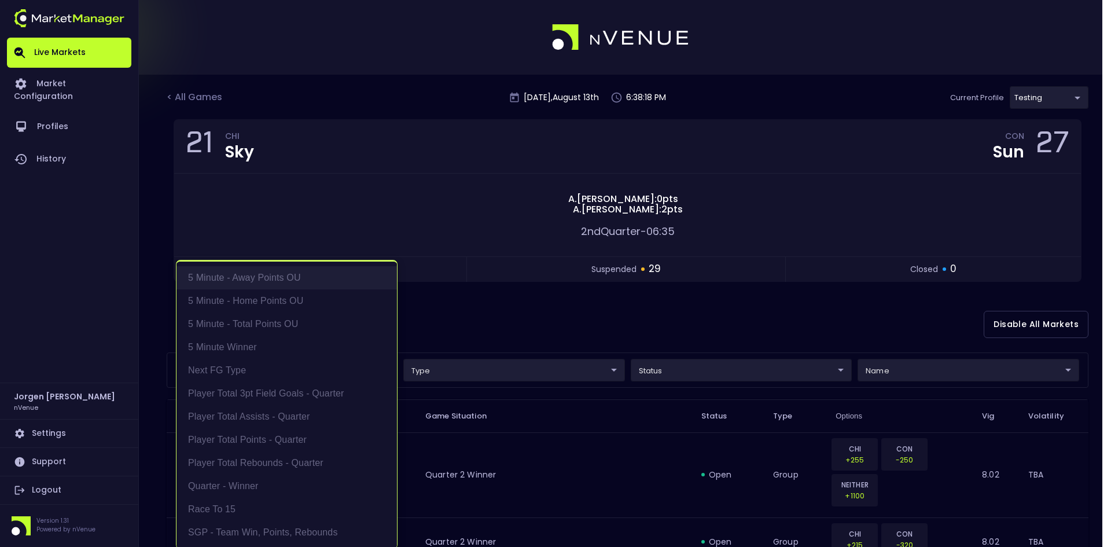
click at [259, 279] on li "5 Minute - Away Points OU" at bounding box center [286, 277] width 220 height 23
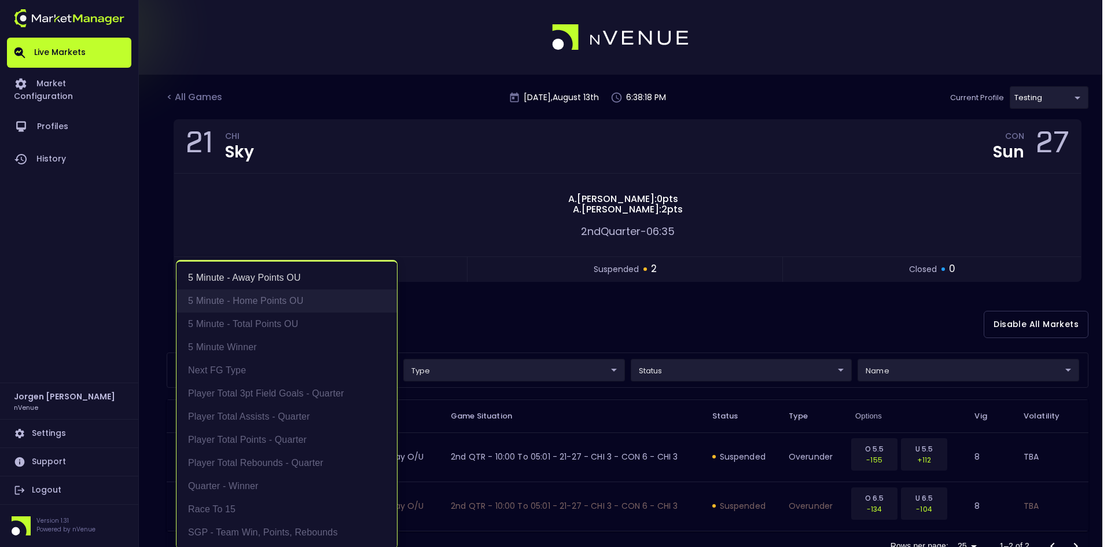
click at [258, 299] on li "5 Minute - Home Points OU" at bounding box center [286, 300] width 220 height 23
click at [259, 322] on li "5 Minute - Total Points OU" at bounding box center [286, 323] width 220 height 23
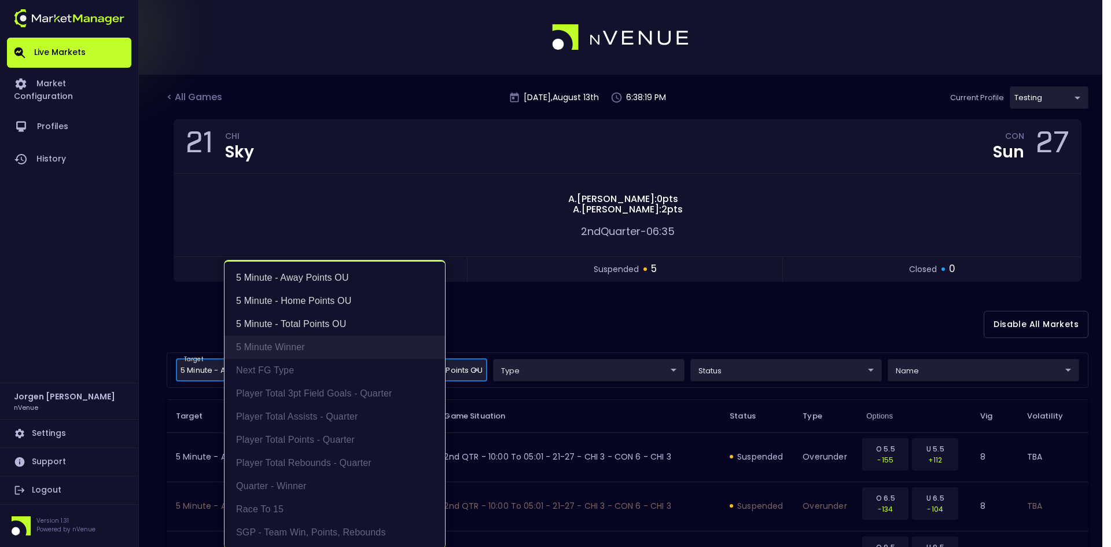
click at [254, 344] on li "5 Minute Winner" at bounding box center [334, 347] width 220 height 23
type input "5 Minute - Away Points OU,5 Minute - Home Points OU,5 Minute - Total Points OU,…"
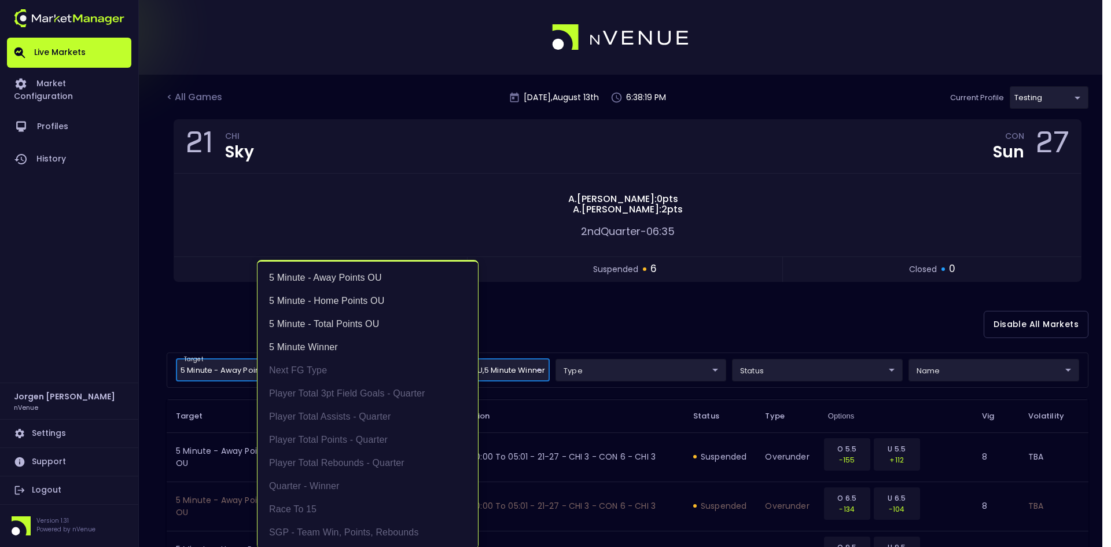
click at [583, 303] on div at bounding box center [555, 273] width 1111 height 547
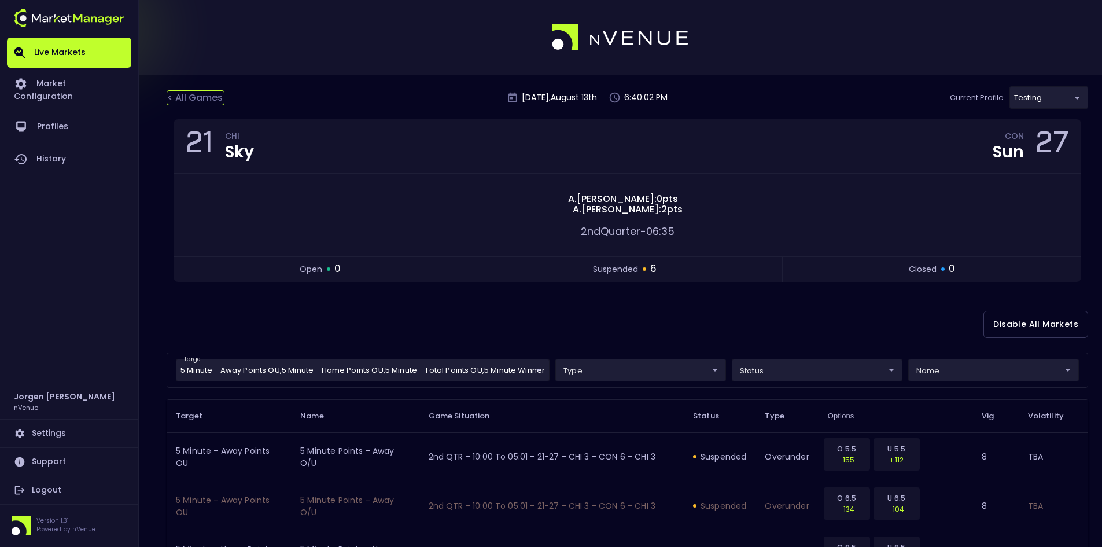
click at [204, 97] on div "< All Games" at bounding box center [196, 97] width 58 height 15
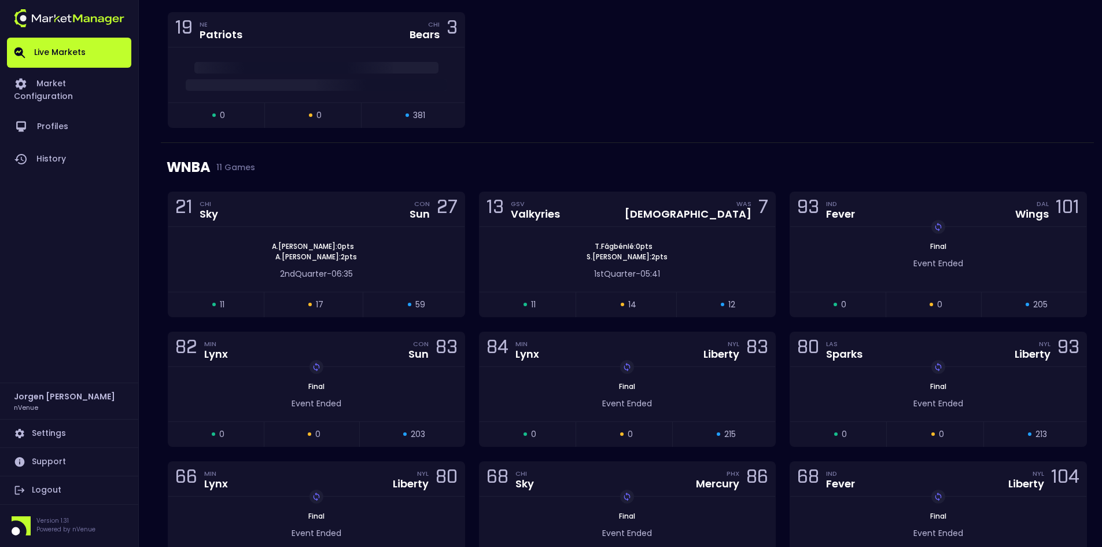
scroll to position [347, 0]
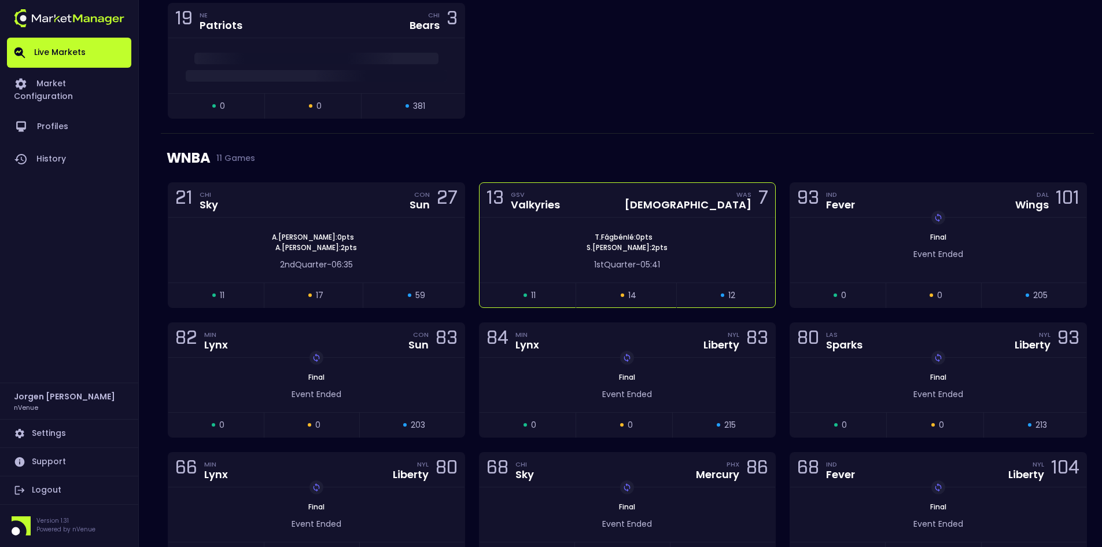
click at [537, 242] on div "T . Fágbénlé : 0 pts S . Sutton : 2 pts" at bounding box center [628, 242] width 296 height 21
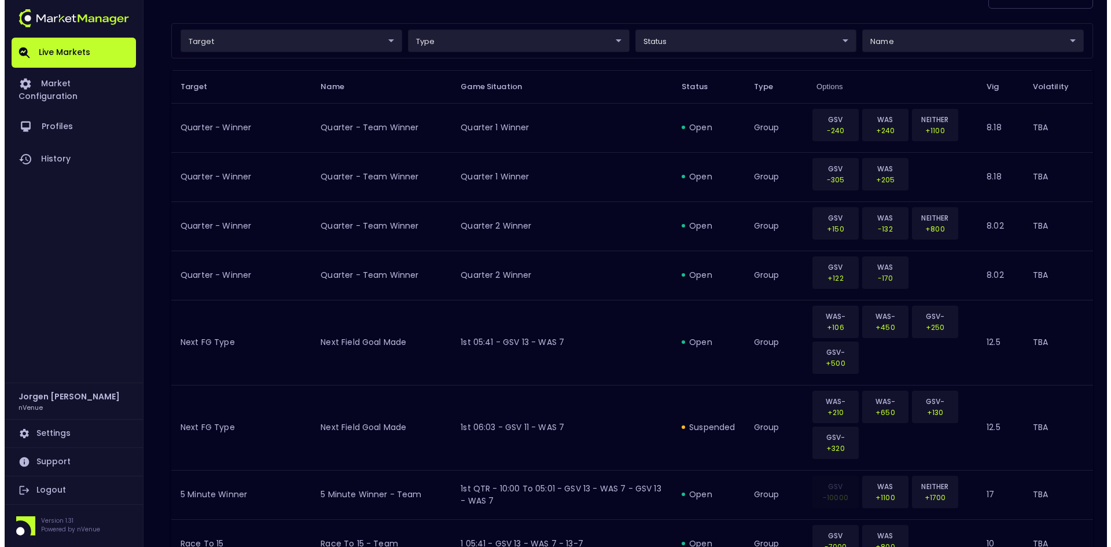
scroll to position [174, 0]
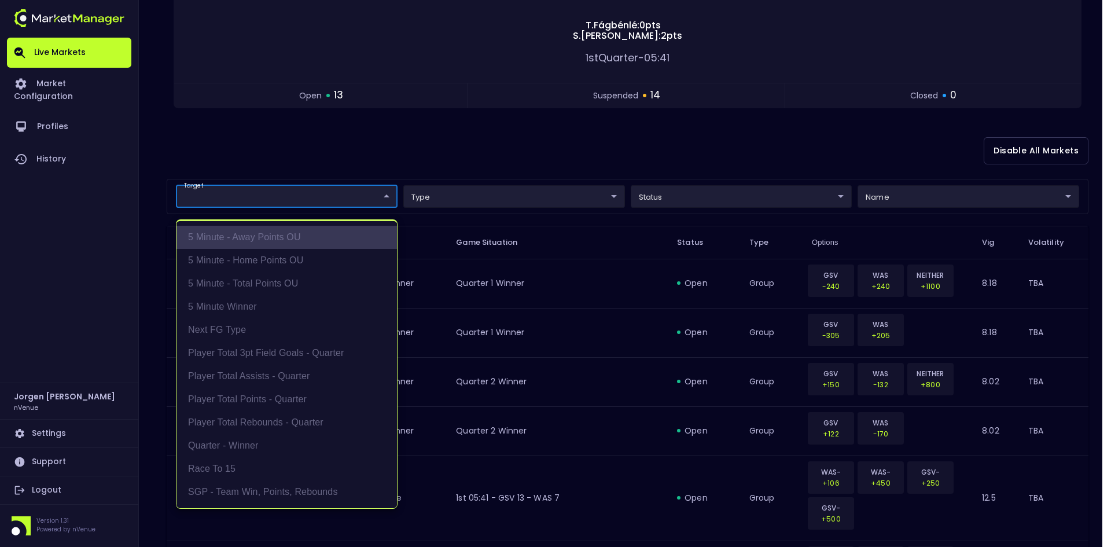
click at [245, 238] on li "5 Minute - Away Points OU" at bounding box center [286, 237] width 220 height 23
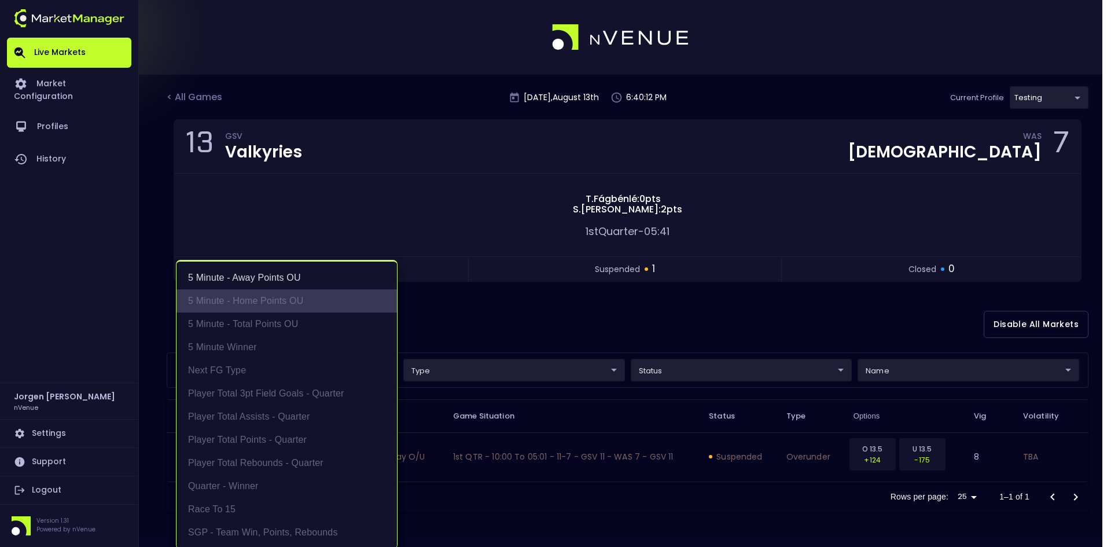
click at [259, 305] on li "5 Minute - Home Points OU" at bounding box center [286, 300] width 220 height 23
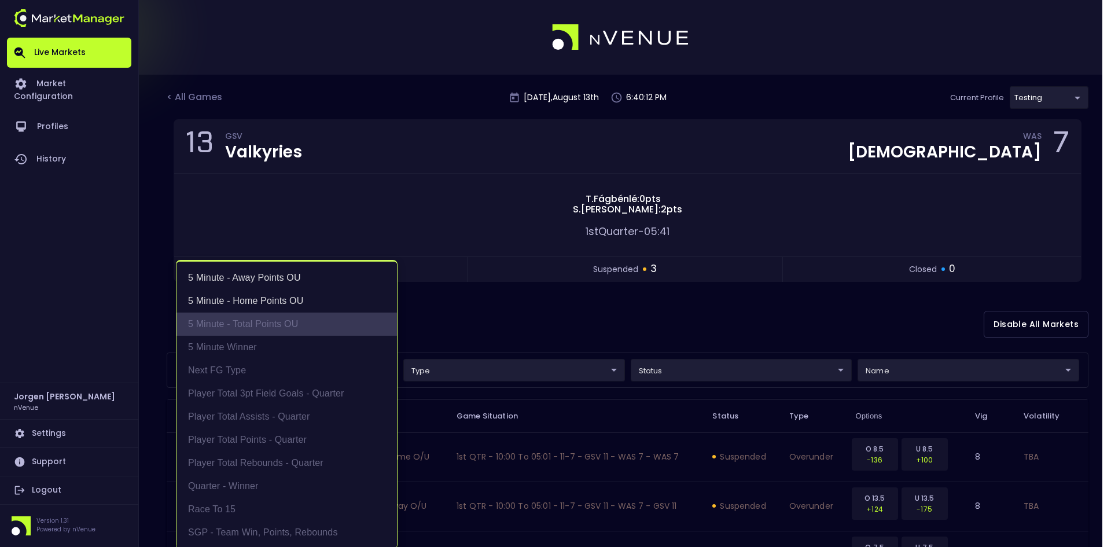
click at [260, 325] on li "5 Minute - Total Points OU" at bounding box center [286, 323] width 220 height 23
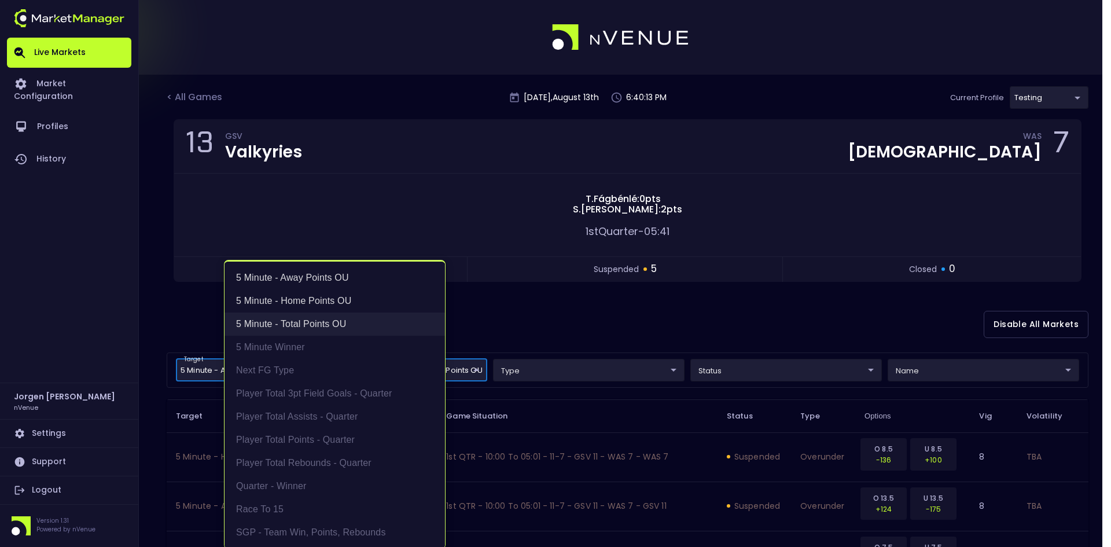
click at [251, 334] on li "5 Minute - Total Points OU" at bounding box center [334, 323] width 220 height 23
type input "5 Minute - Away Points OU,5 Minute - Home Points OU"
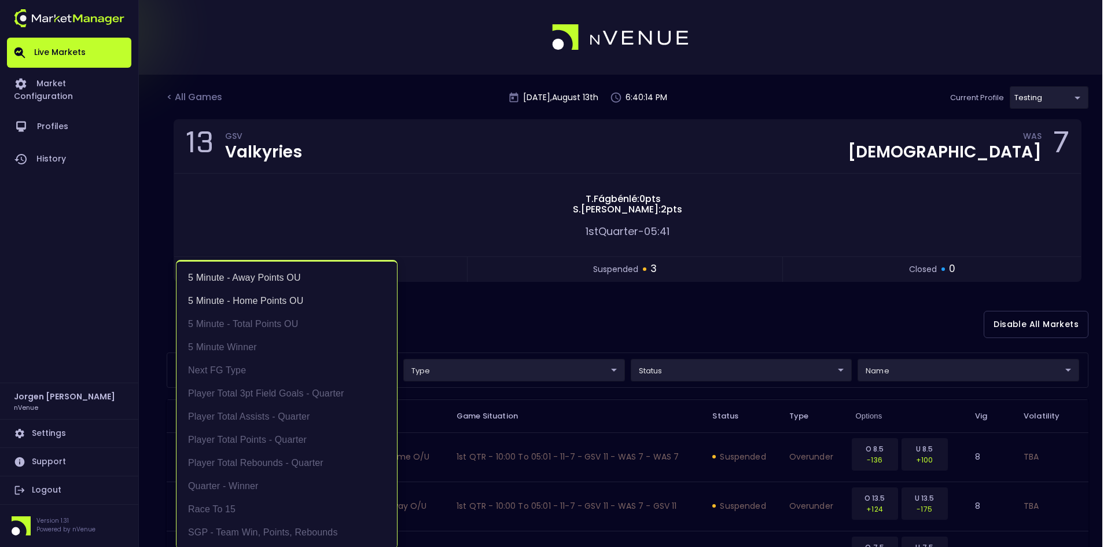
click at [575, 316] on div at bounding box center [555, 273] width 1111 height 547
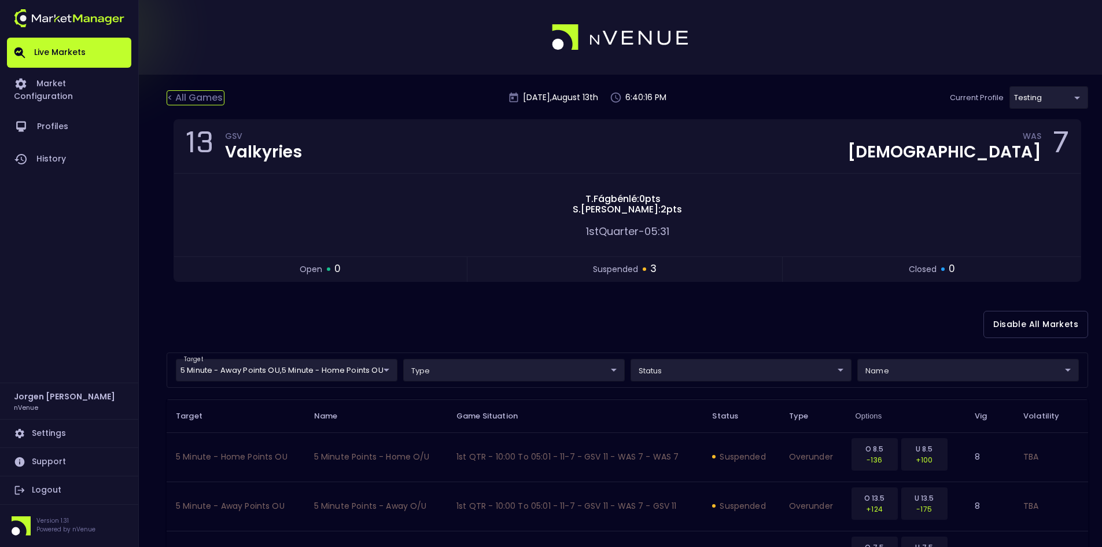
click at [208, 100] on div "< All Games" at bounding box center [196, 97] width 58 height 15
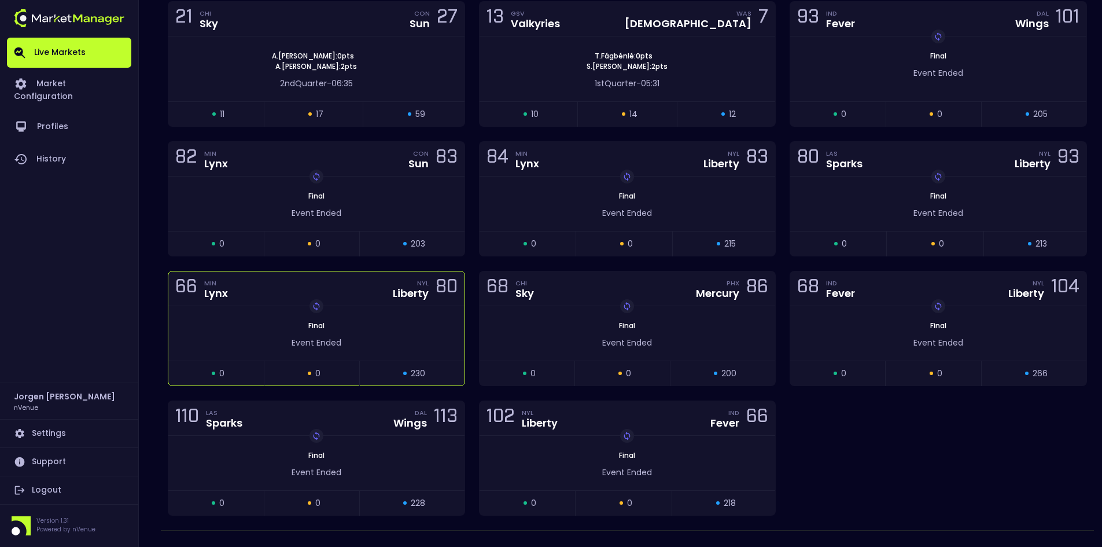
scroll to position [463, 0]
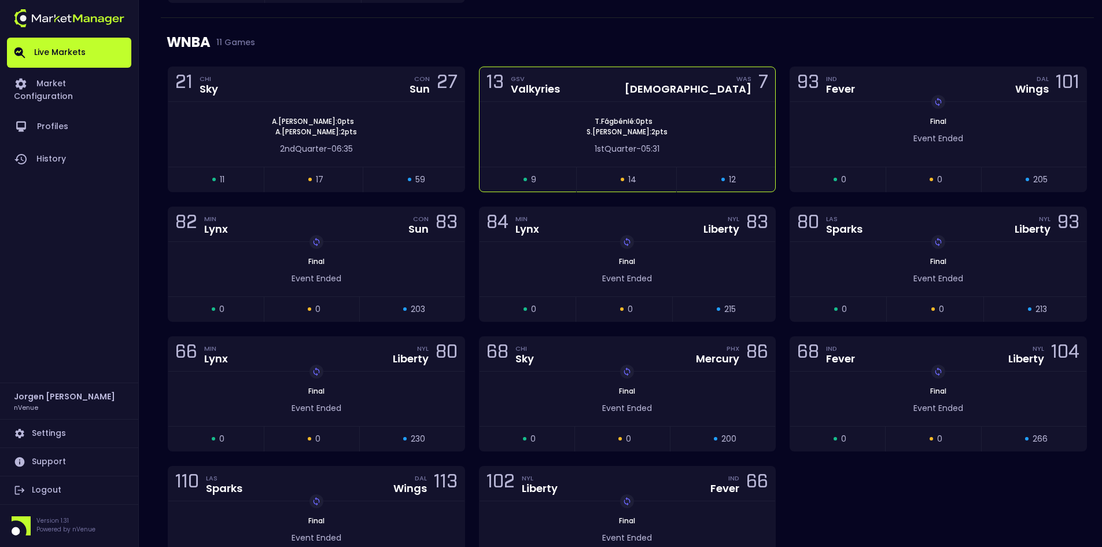
click at [539, 122] on div "T . Fágbénlé : 0 pts S . Sutton : 2 pts" at bounding box center [628, 126] width 296 height 21
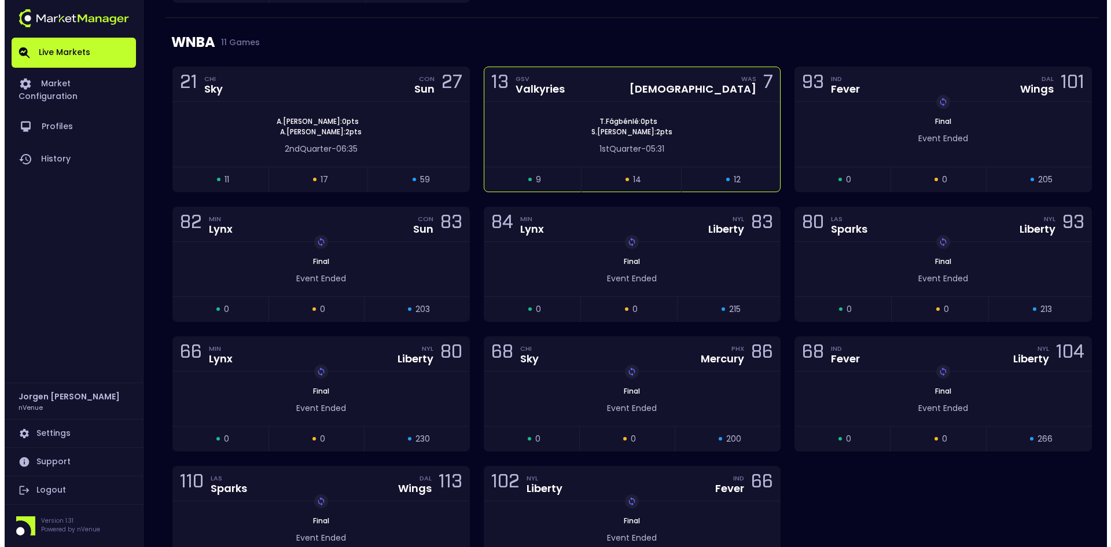
scroll to position [0, 0]
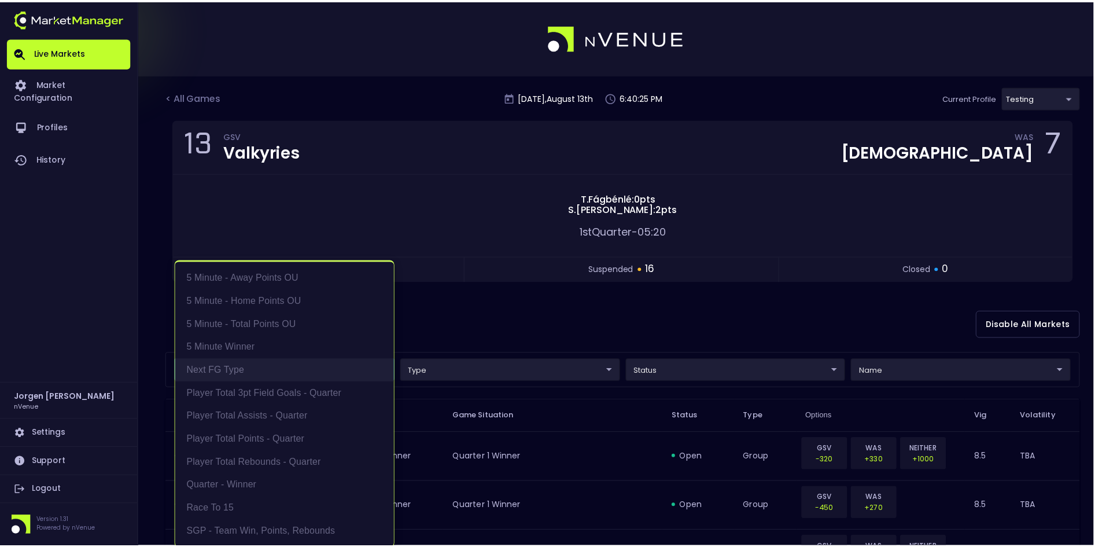
scroll to position [2, 0]
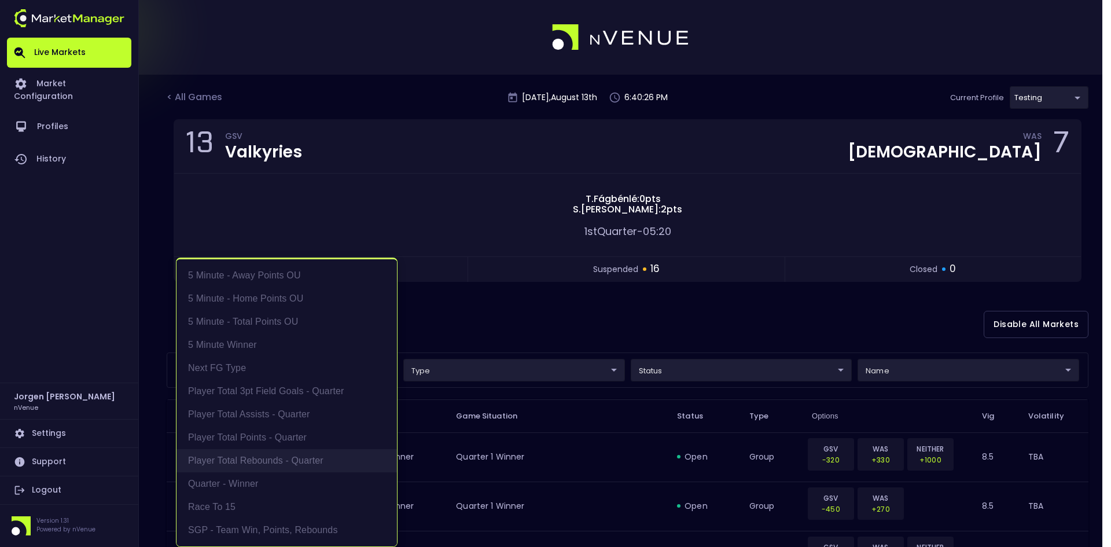
click at [246, 464] on li "Player Total Rebounds - Quarter" at bounding box center [286, 460] width 220 height 23
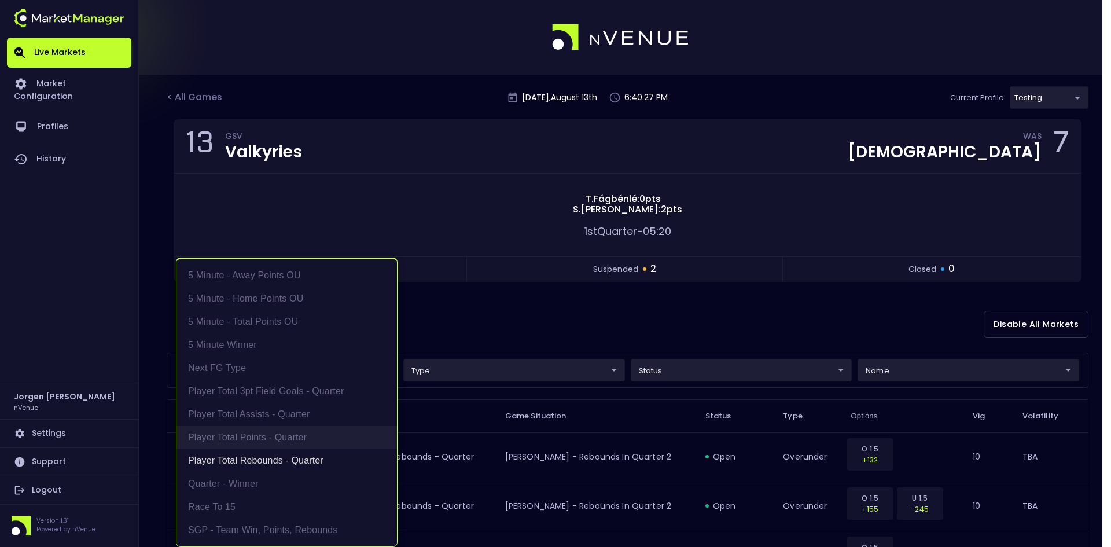
click at [254, 436] on li "Player Total Points - Quarter" at bounding box center [286, 437] width 220 height 23
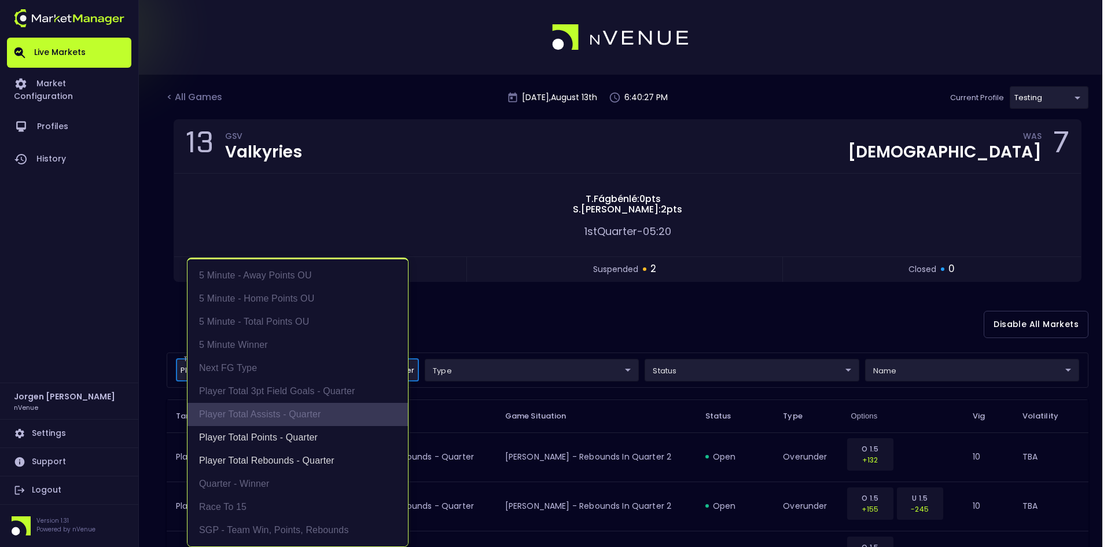
click at [258, 414] on li "Player Total Assists - Quarter" at bounding box center [297, 414] width 220 height 23
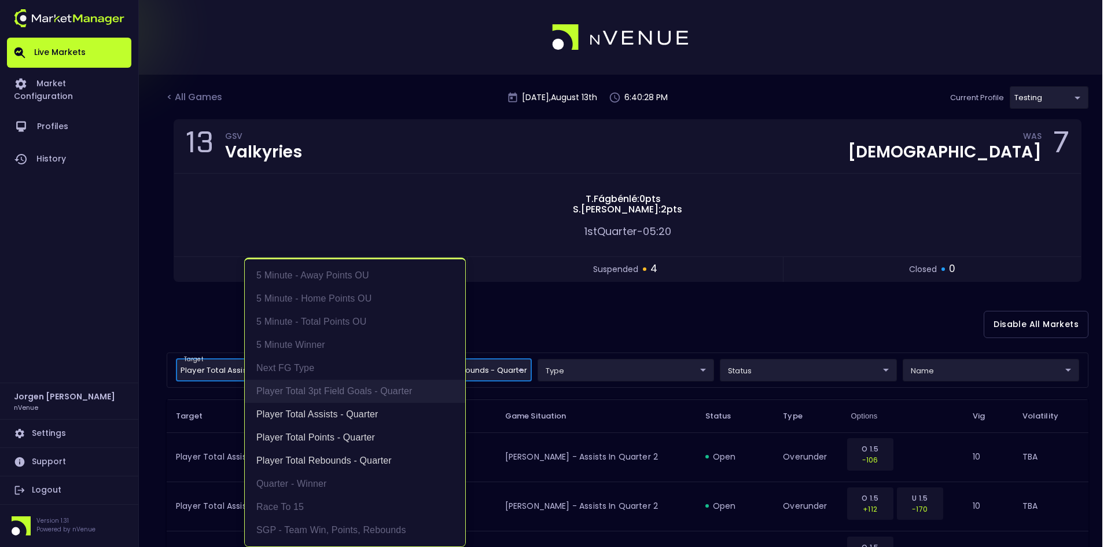
click at [281, 389] on li "Player Total 3pt Field Goals - Quarter" at bounding box center [355, 391] width 220 height 23
type input "Player Total Rebounds - Quarter,Player Total Points - Quarter,Player Total Assi…"
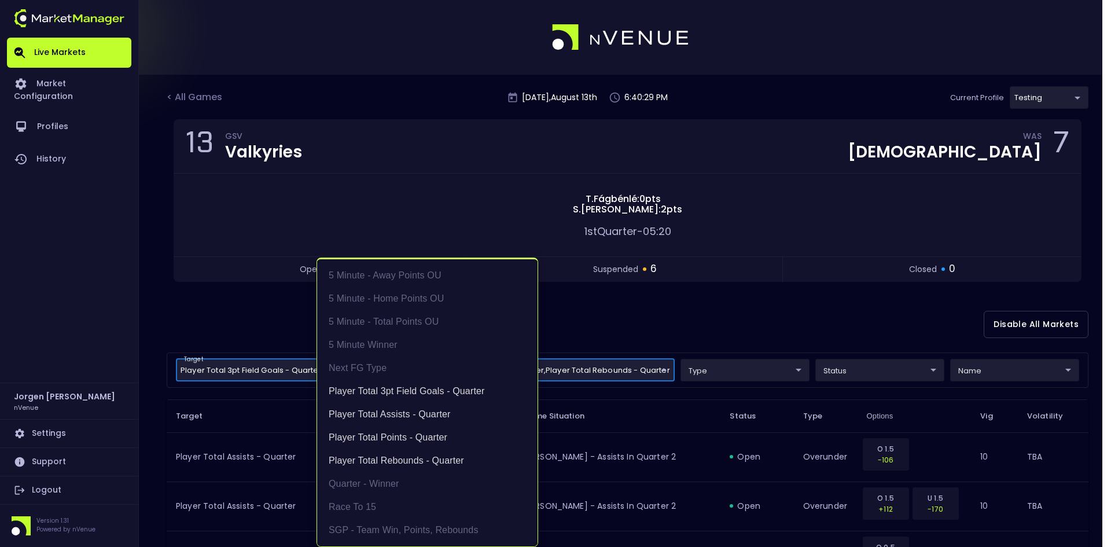
click at [679, 304] on div at bounding box center [555, 273] width 1111 height 547
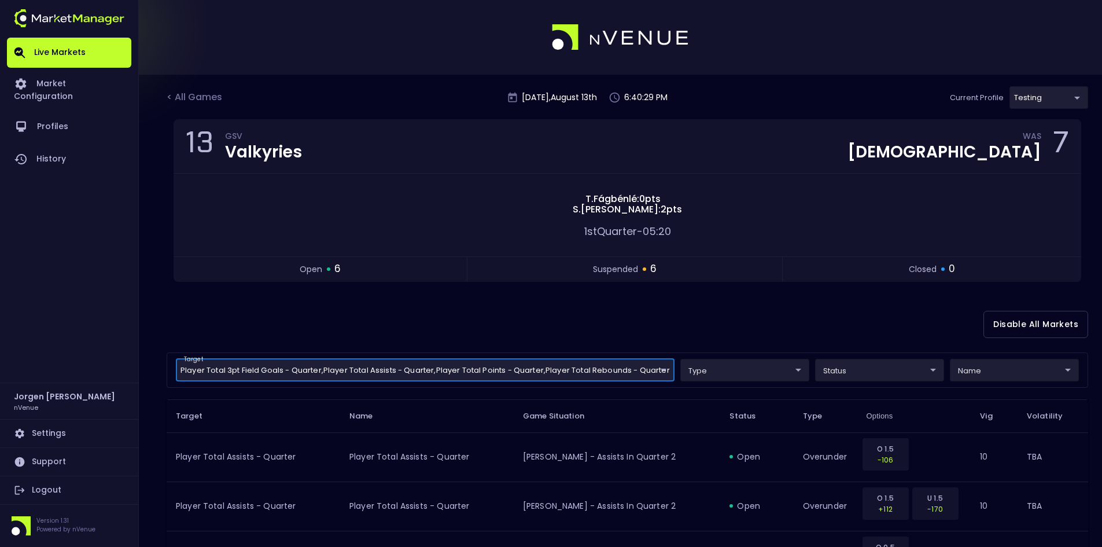
scroll to position [0, 0]
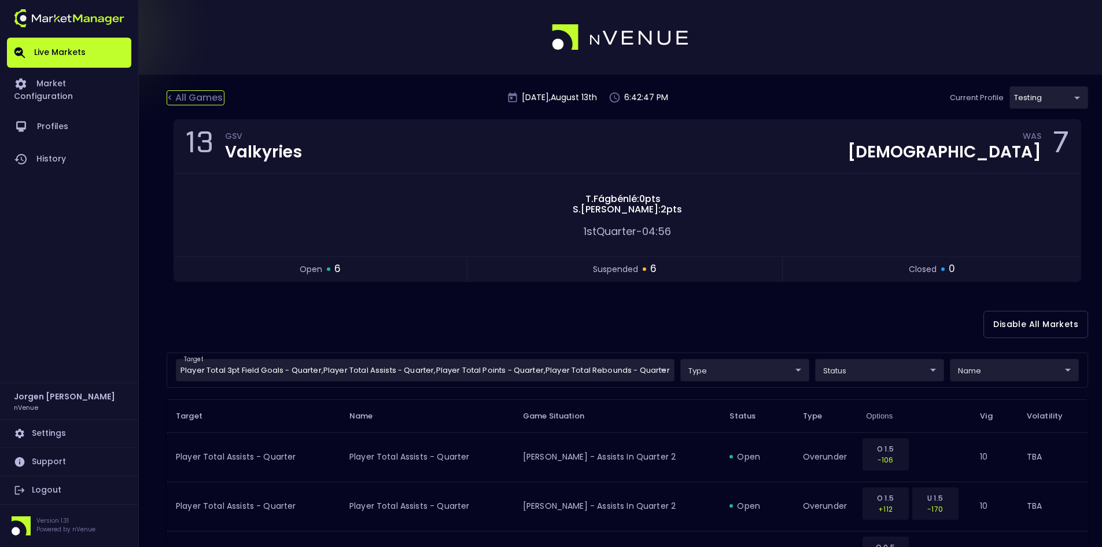
click at [200, 99] on div "< All Games" at bounding box center [196, 97] width 58 height 15
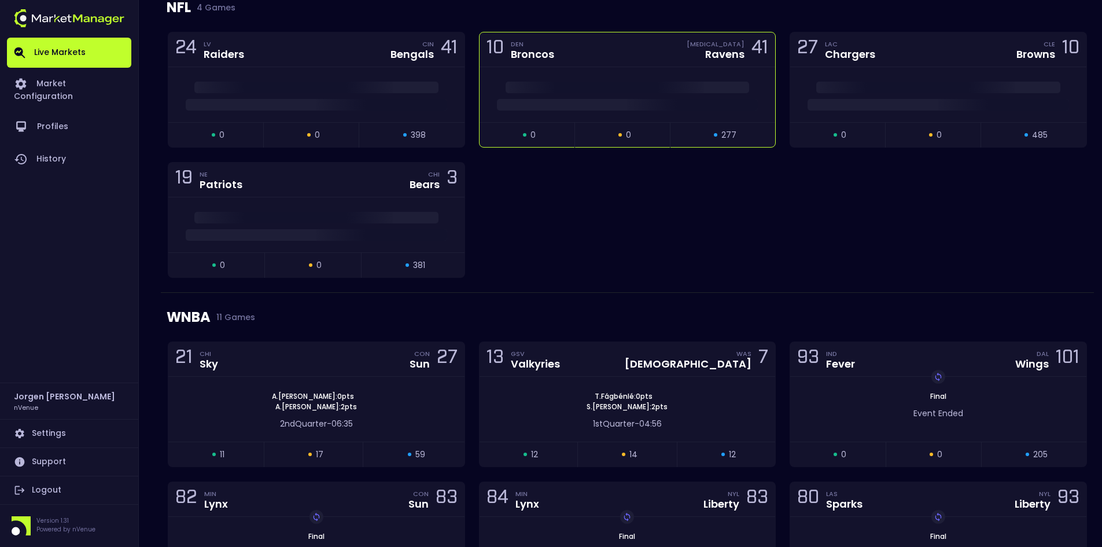
scroll to position [231, 0]
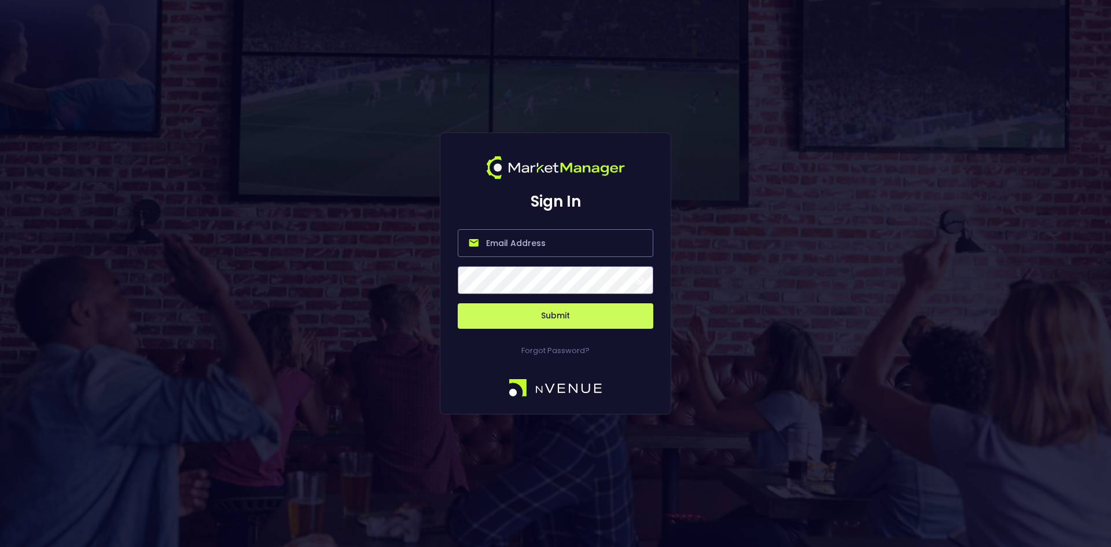
click at [507, 244] on input "email" at bounding box center [556, 243] width 196 height 28
click at [514, 245] on input "email" at bounding box center [556, 243] width 196 height 28
type input "[EMAIL_ADDRESS][DOMAIN_NAME]"
click at [553, 319] on button "Submit" at bounding box center [556, 315] width 196 height 25
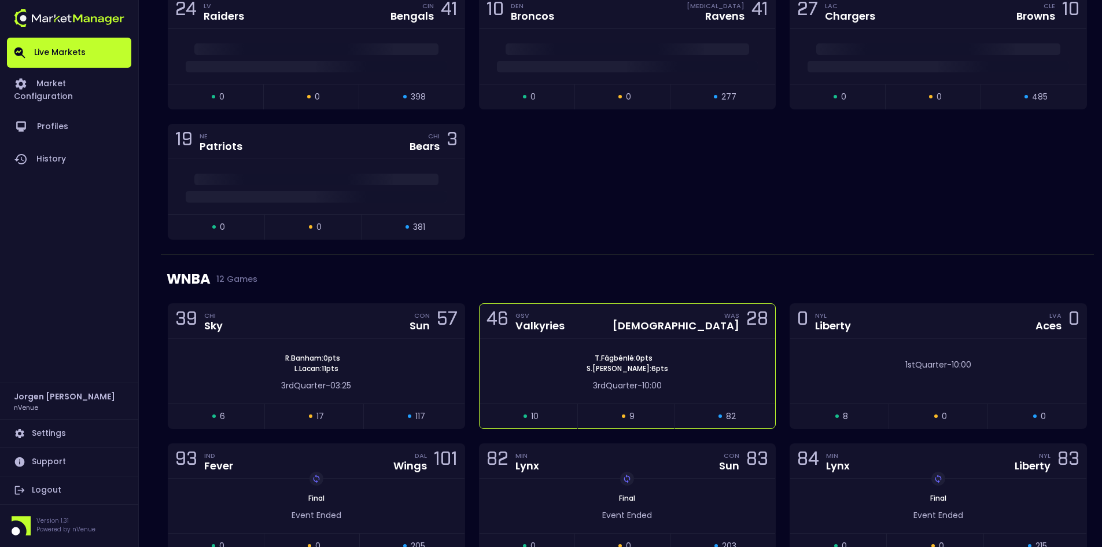
scroll to position [231, 0]
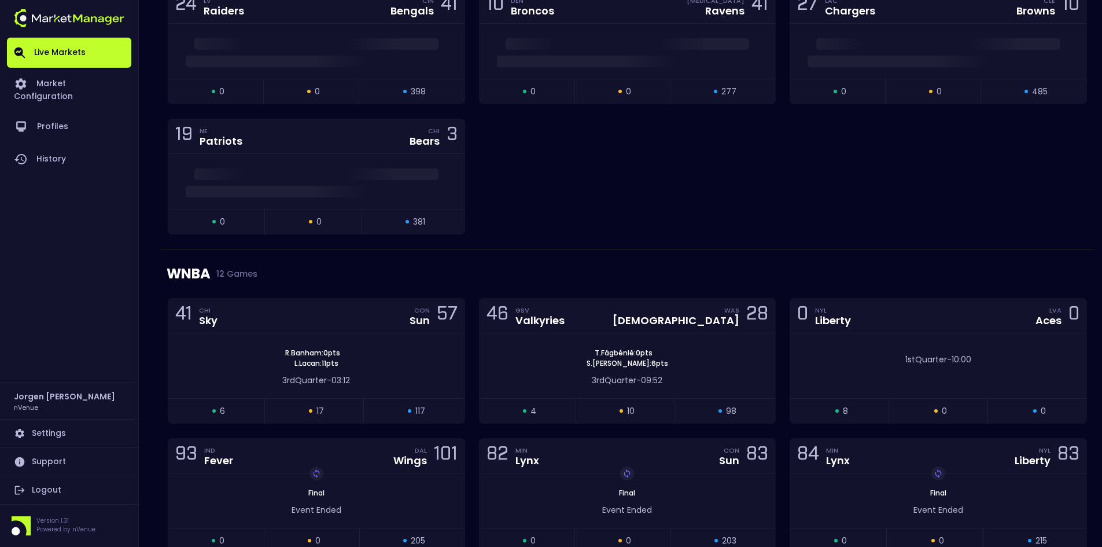
click at [637, 257] on div "WNBA 12 Games" at bounding box center [628, 273] width 922 height 49
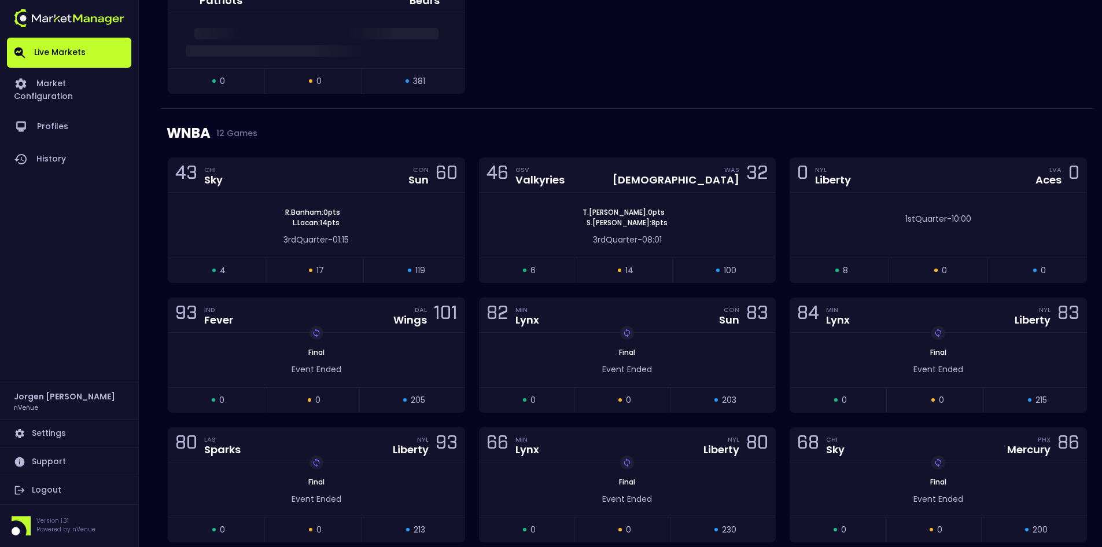
scroll to position [347, 0]
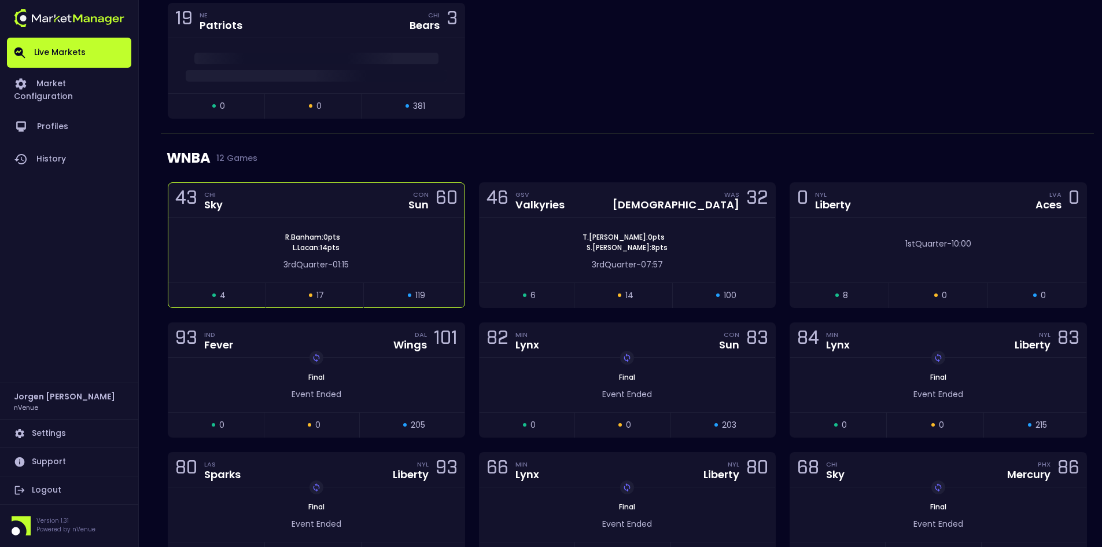
click at [436, 246] on div "R . Banham : 0 pts L . Lacan : 14 pts" at bounding box center [316, 242] width 296 height 21
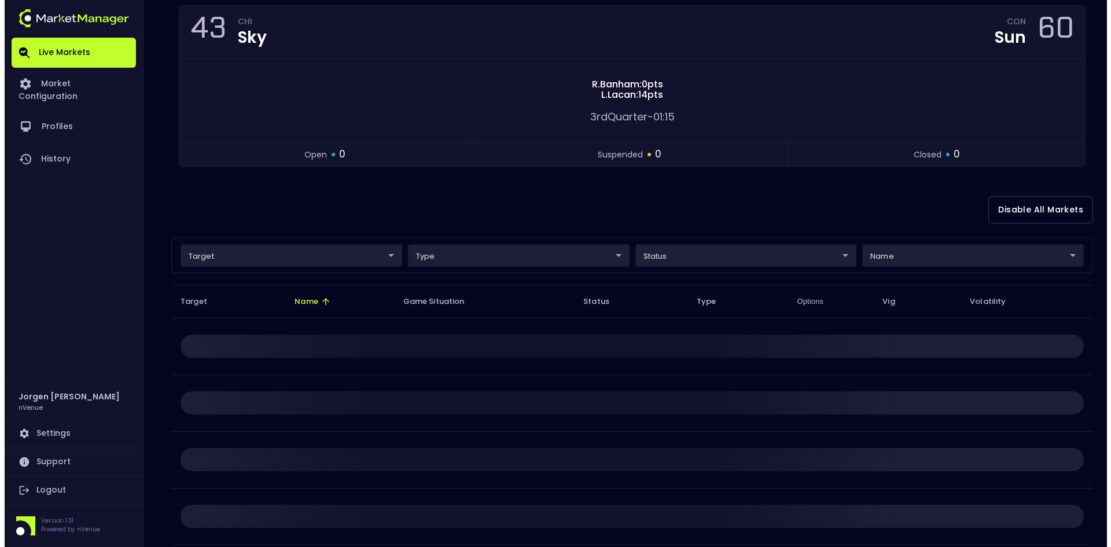
scroll to position [116, 0]
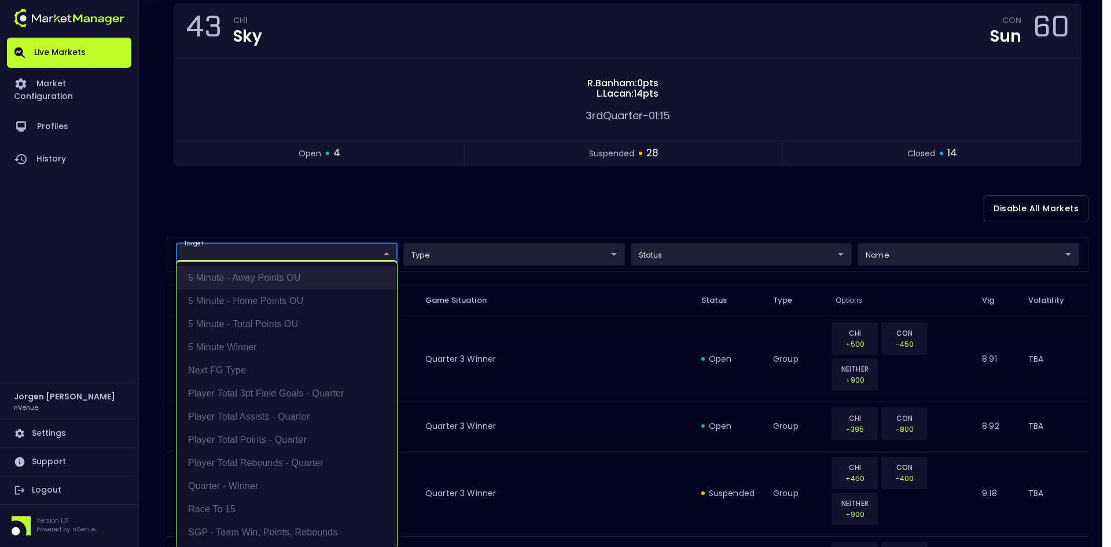
click at [257, 288] on li "5 Minute - Away Points OU" at bounding box center [286, 277] width 220 height 23
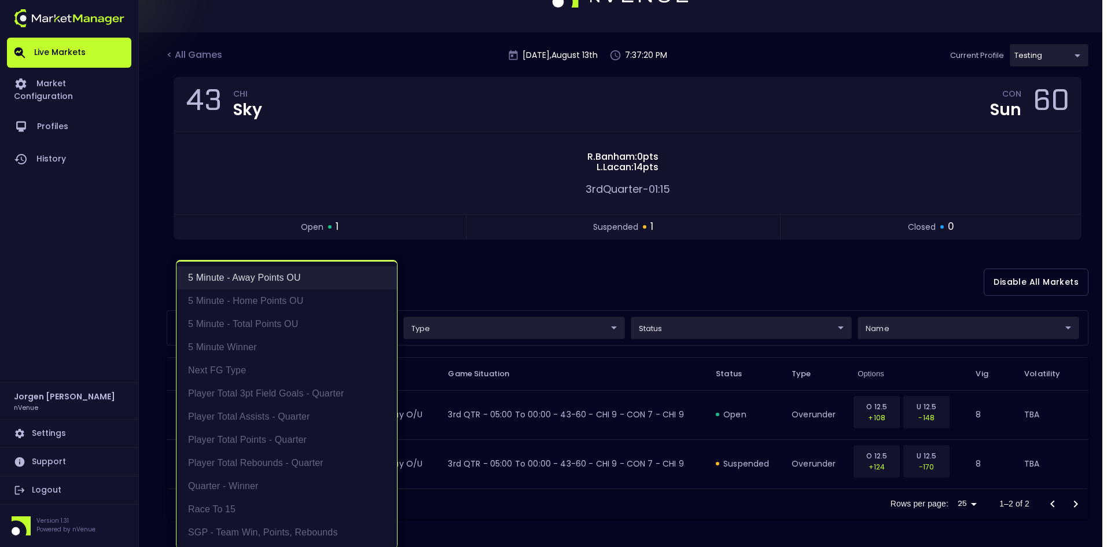
scroll to position [42, 0]
click at [256, 298] on li "5 Minute - Home Points OU" at bounding box center [286, 300] width 220 height 23
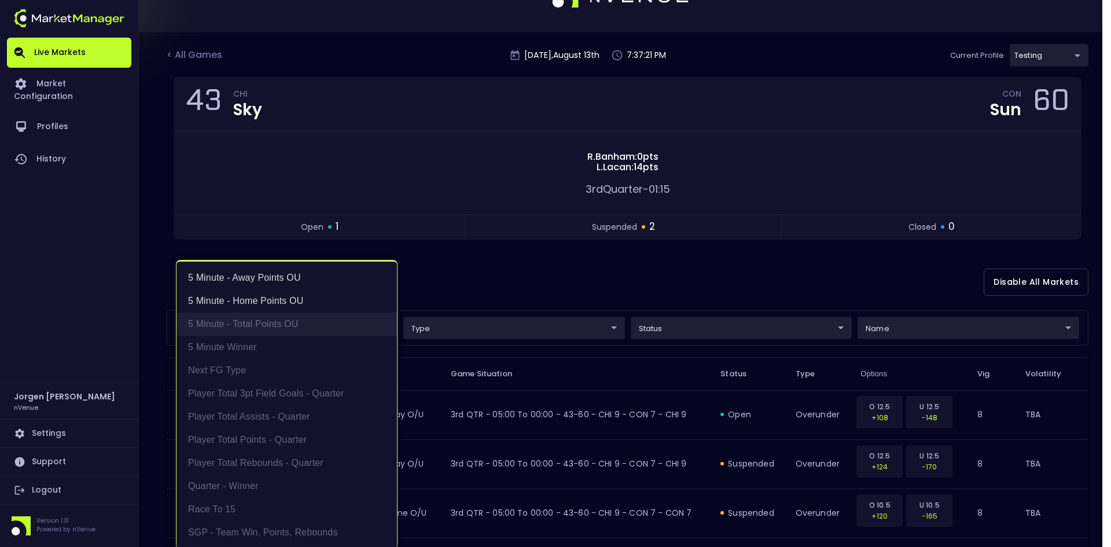
click at [256, 315] on li "5 Minute - Total Points OU" at bounding box center [286, 323] width 220 height 23
type input "5 Minute - Away Points OU,5 Minute - Home Points OU,5 Minute - Total Points OU"
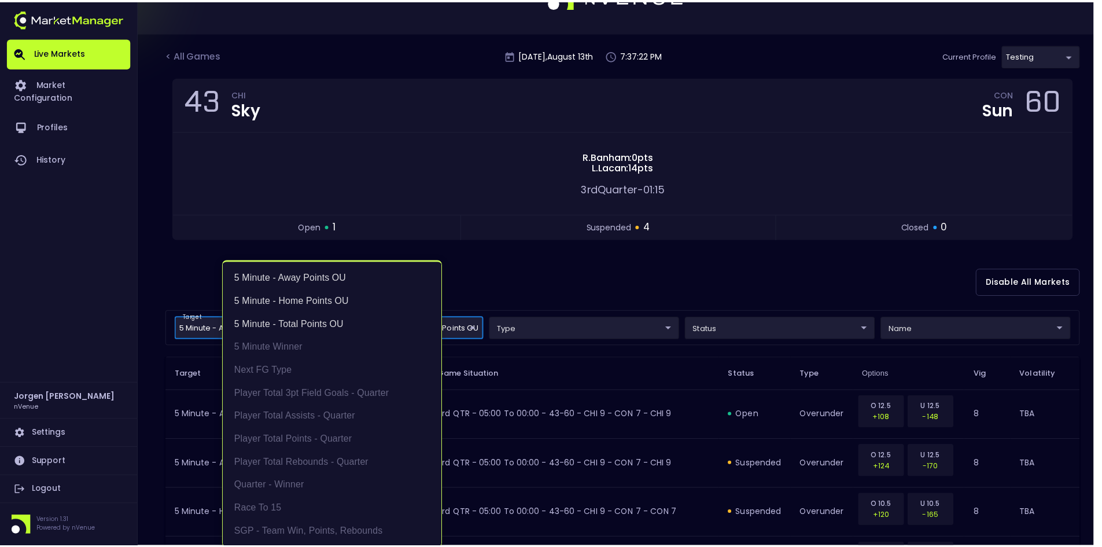
scroll to position [2, 0]
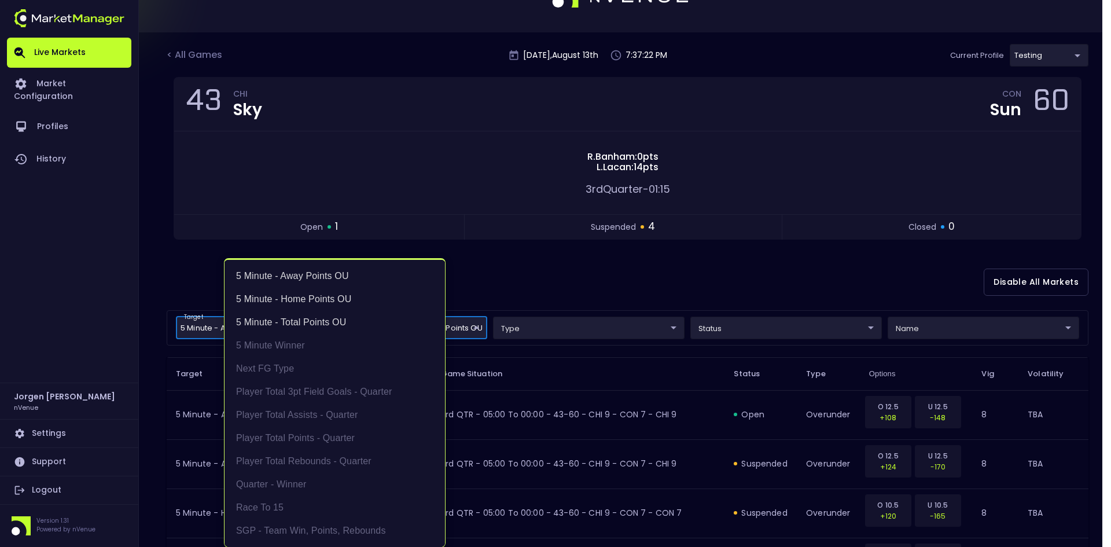
click at [684, 270] on div at bounding box center [555, 273] width 1111 height 547
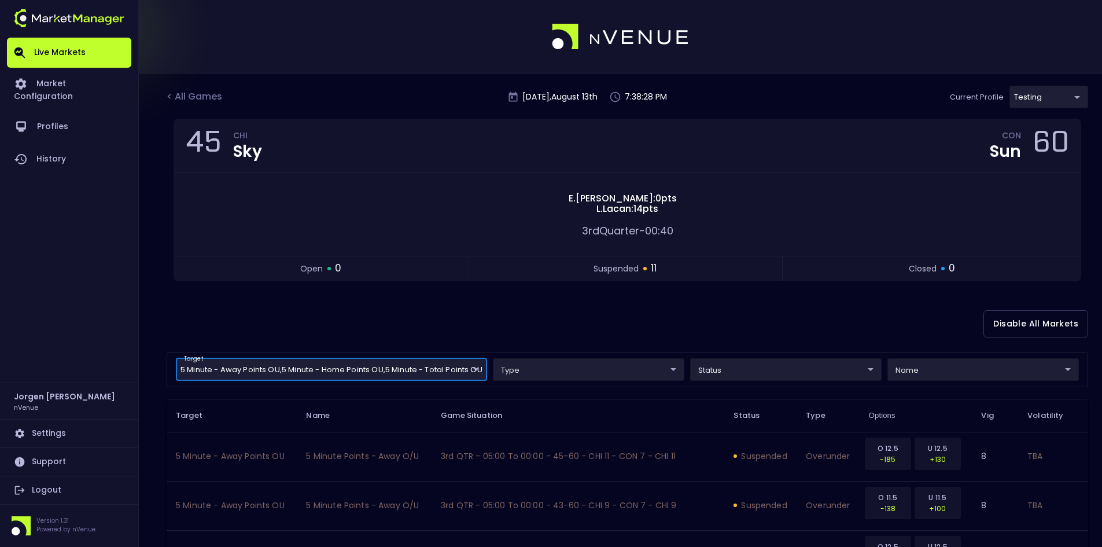
scroll to position [0, 0]
click at [202, 97] on div "< All Games" at bounding box center [196, 97] width 58 height 15
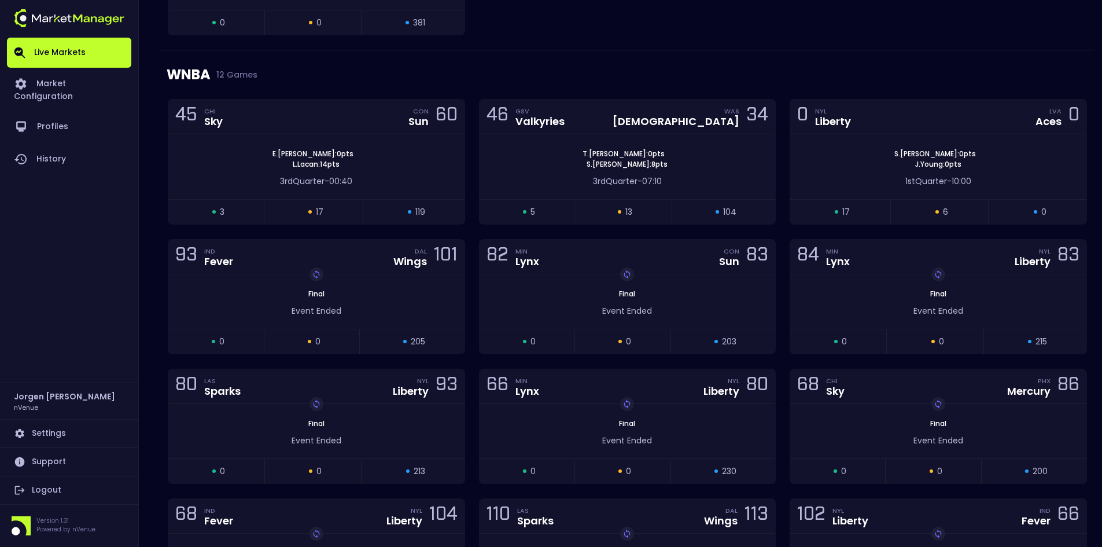
scroll to position [463, 0]
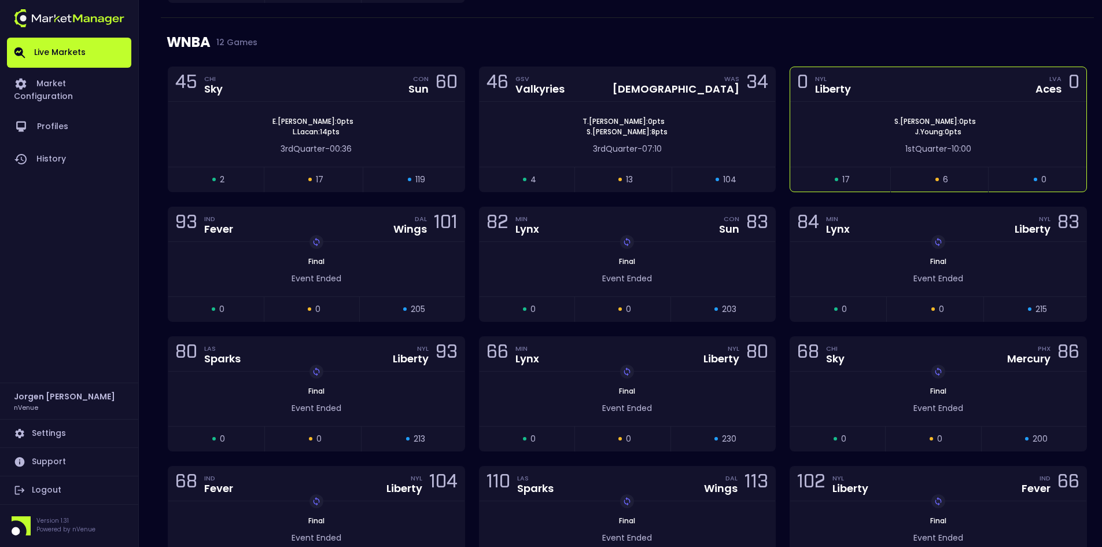
click at [849, 101] on div "0 NYL Liberty LVA Aces 0" at bounding box center [938, 84] width 296 height 35
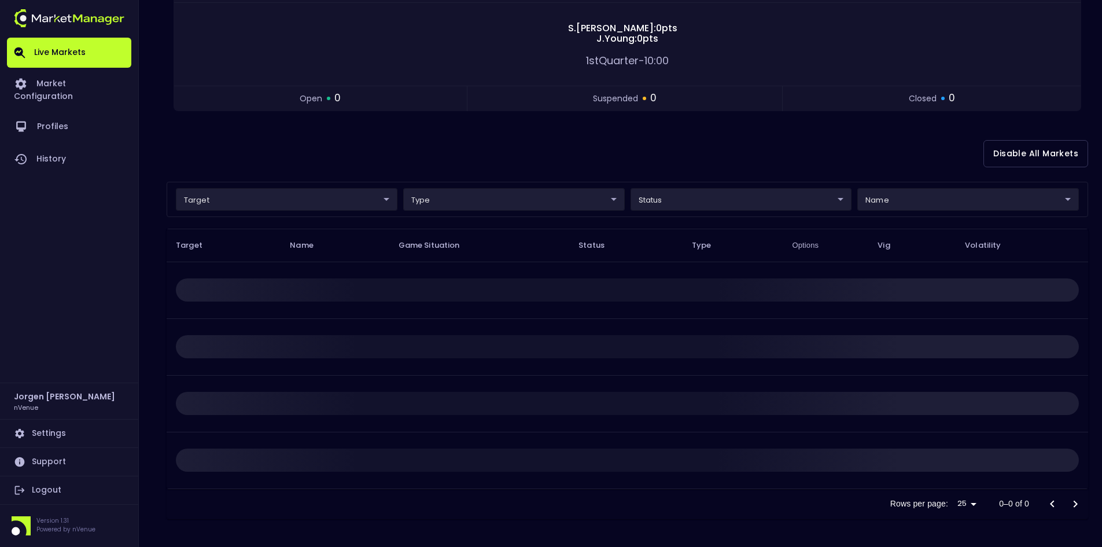
scroll to position [0, 0]
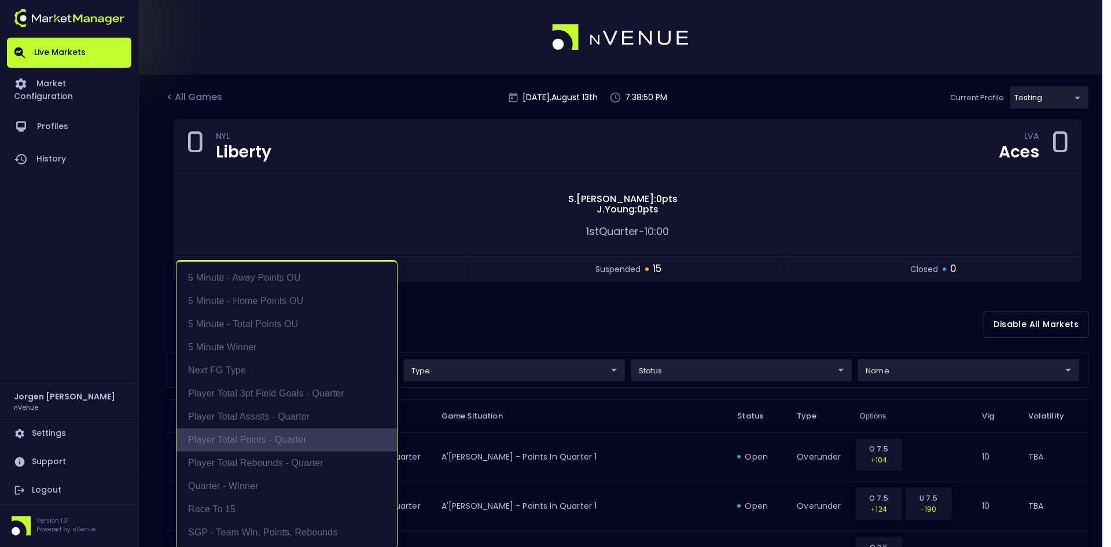
click at [248, 441] on li "Player Total Points - Quarter" at bounding box center [286, 439] width 220 height 23
type input "Player Total Points - Quarter"
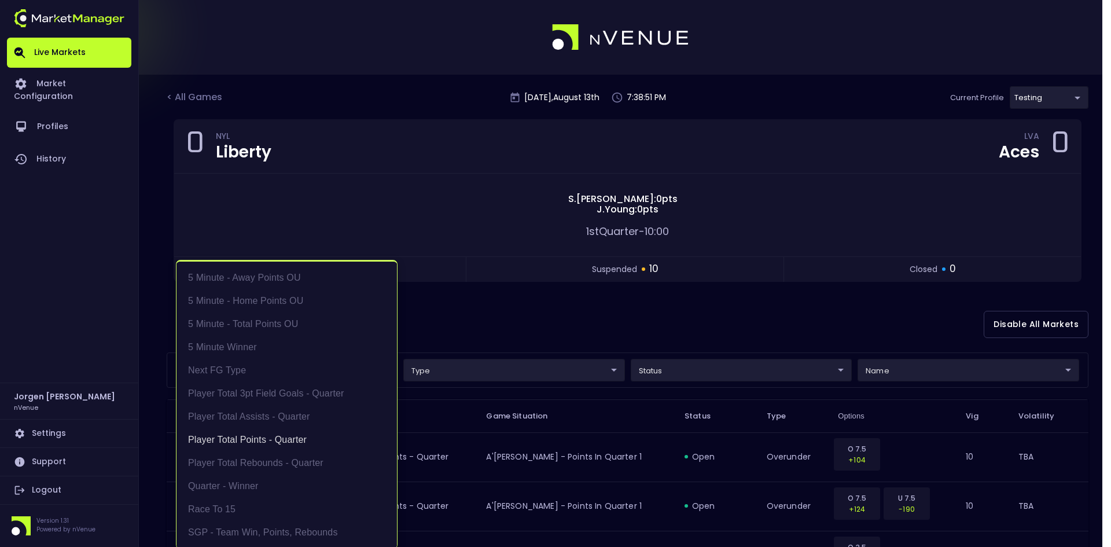
click at [612, 334] on div at bounding box center [555, 273] width 1111 height 547
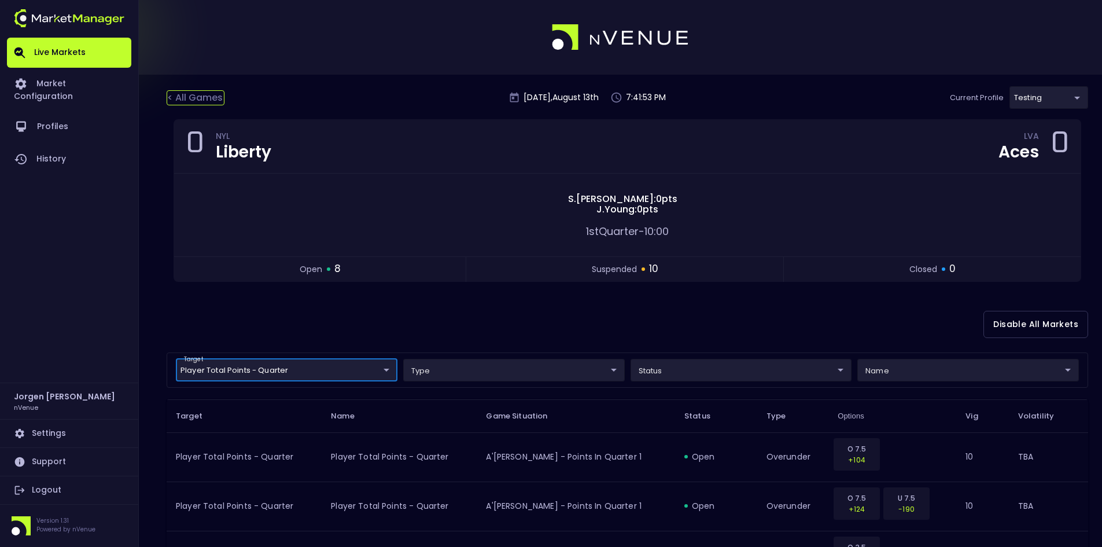
click at [195, 101] on div "< All Games" at bounding box center [196, 97] width 58 height 15
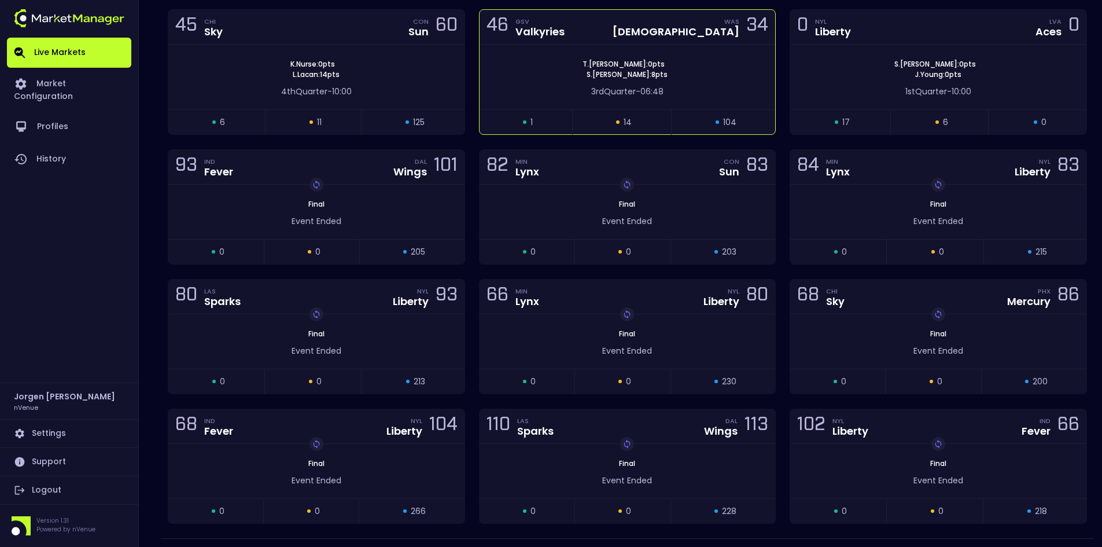
scroll to position [521, 0]
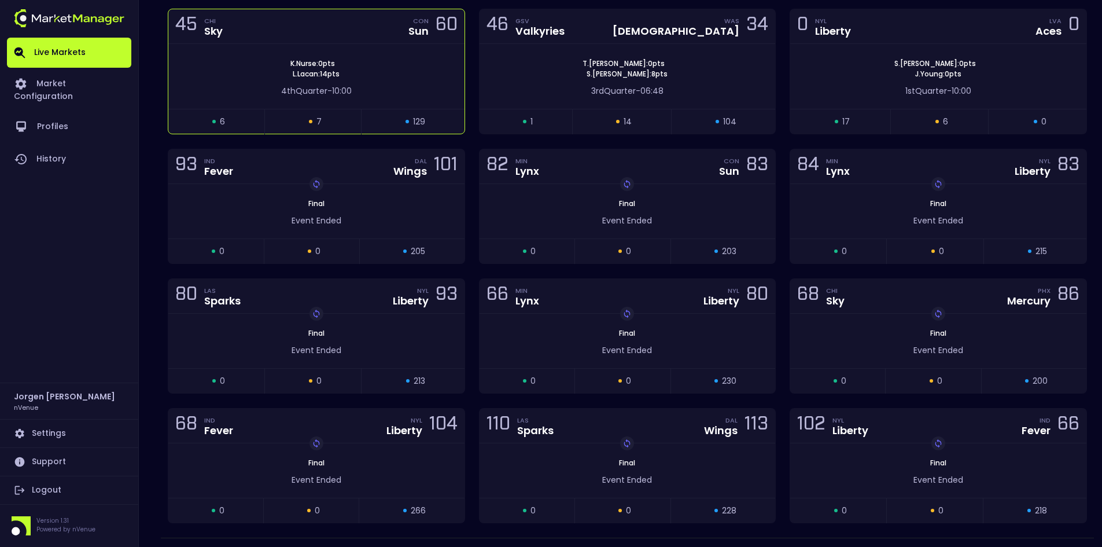
click at [392, 65] on div "K . Nurse : 0 pts L . Lacan : 14 pts" at bounding box center [316, 68] width 296 height 21
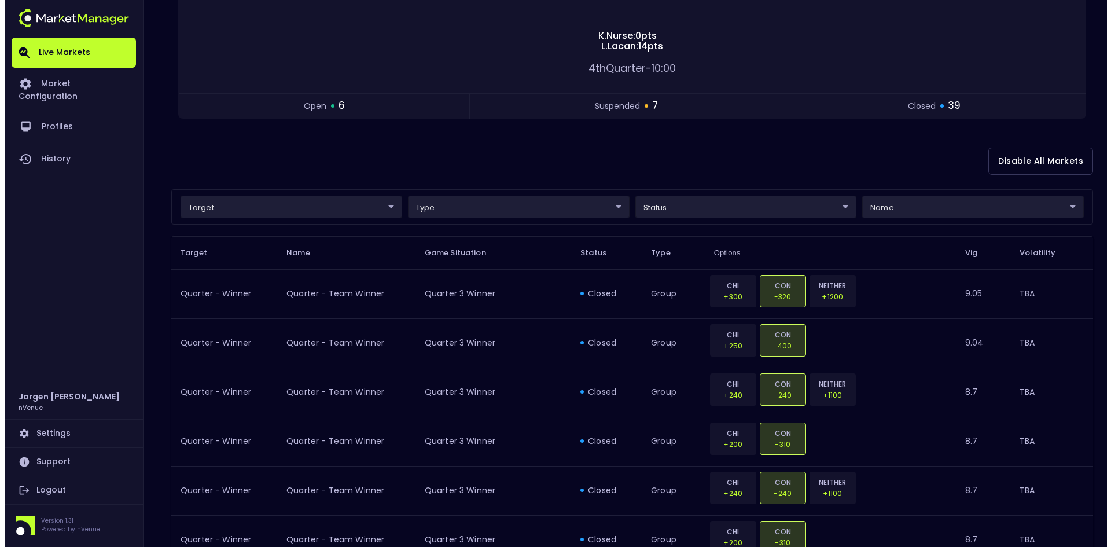
scroll to position [171, 0]
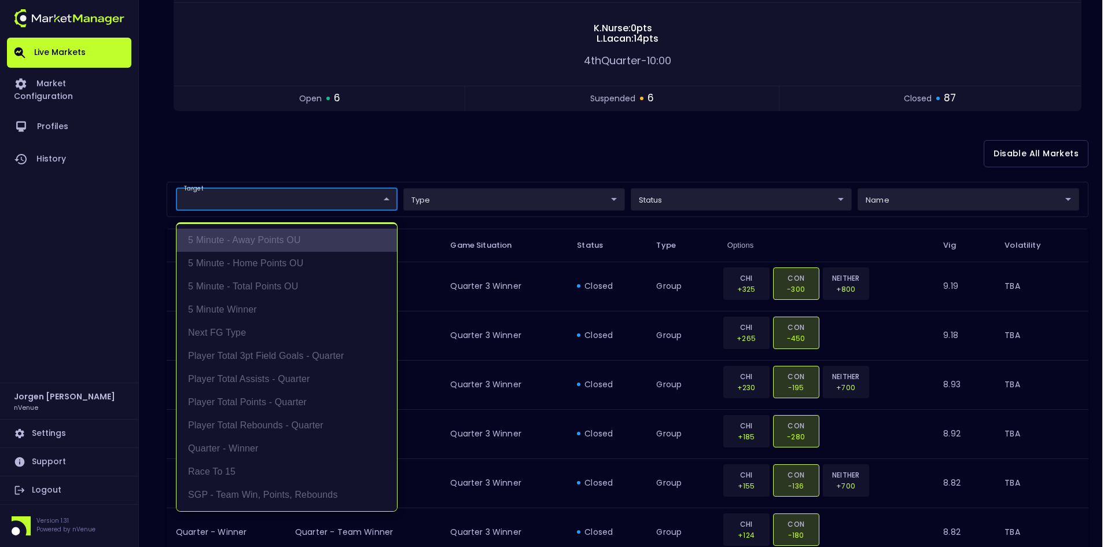
click at [253, 243] on li "5 Minute - Away Points OU" at bounding box center [286, 240] width 220 height 23
type input "5 Minute - Away Points OU"
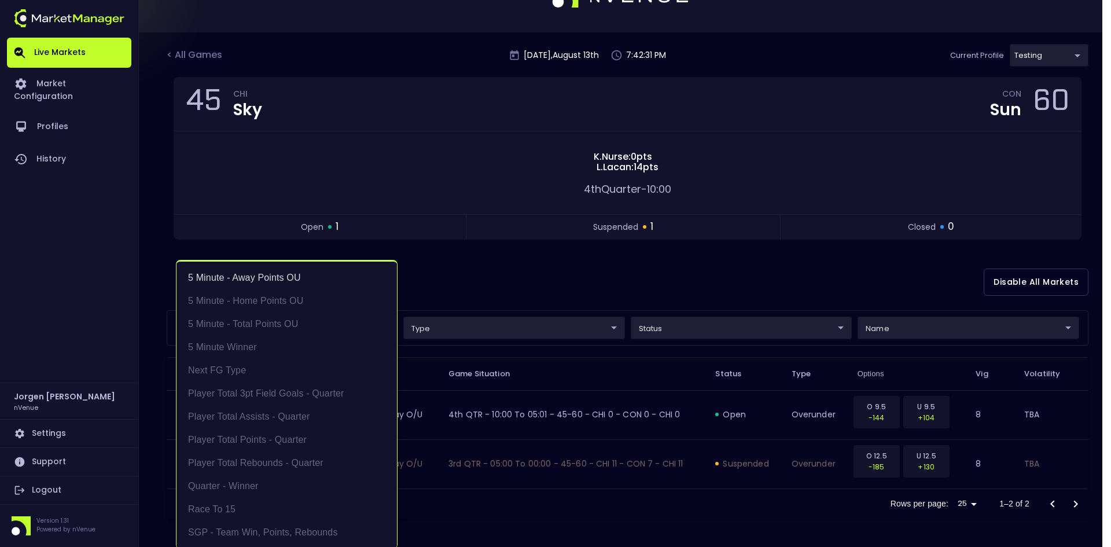
click at [560, 263] on div at bounding box center [555, 273] width 1111 height 547
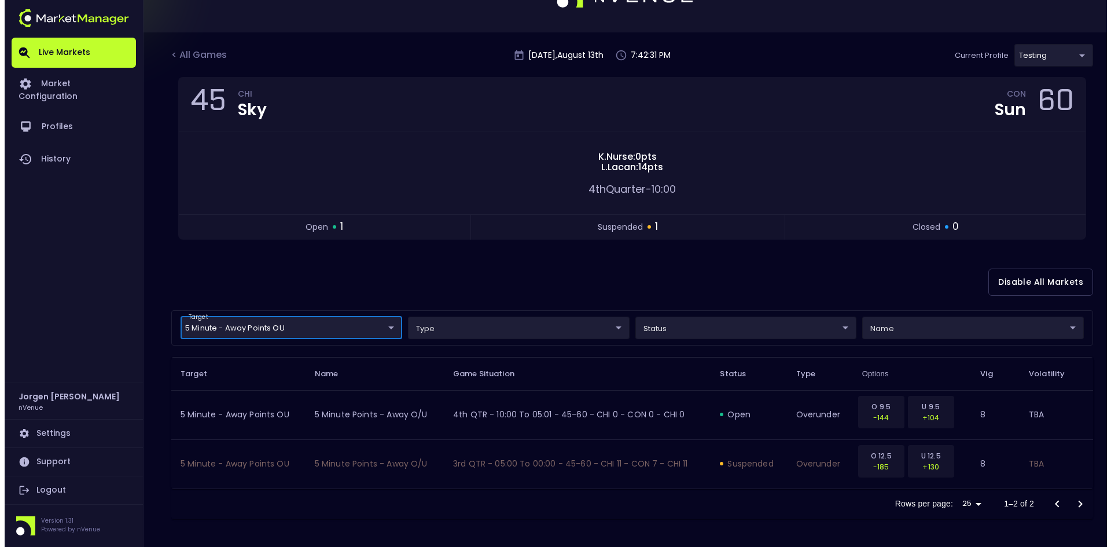
scroll to position [0, 0]
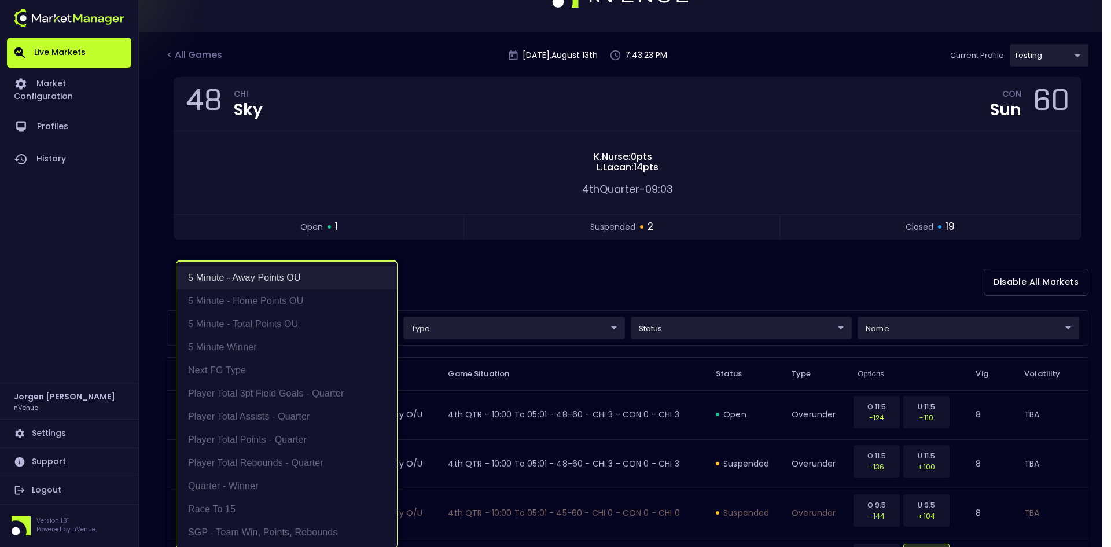
click at [257, 274] on li "5 Minute - Away Points OU" at bounding box center [286, 277] width 220 height 23
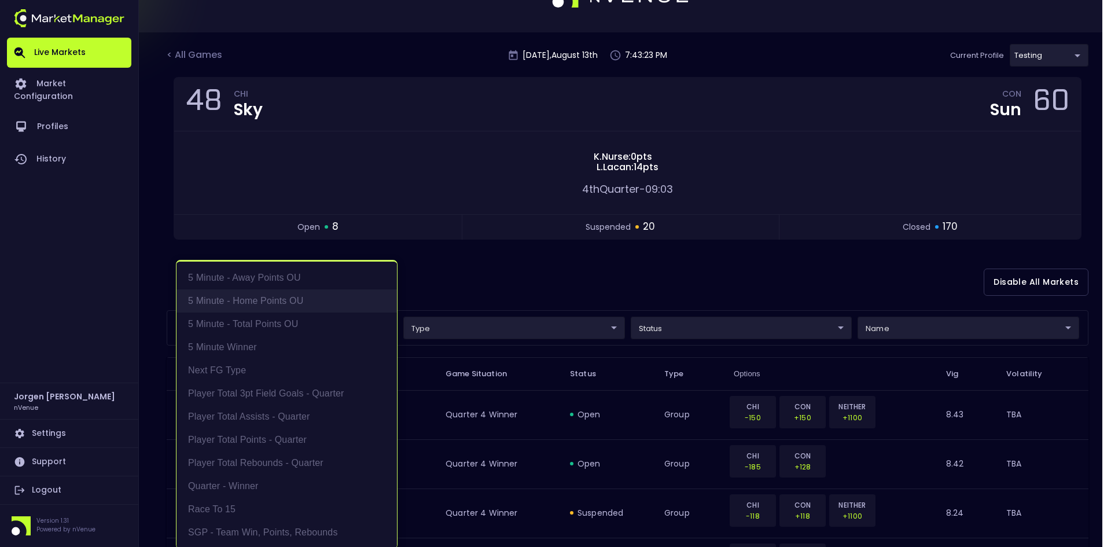
click at [246, 298] on li "5 Minute - Home Points OU" at bounding box center [286, 300] width 220 height 23
type input "5 Minute - Home Points OU"
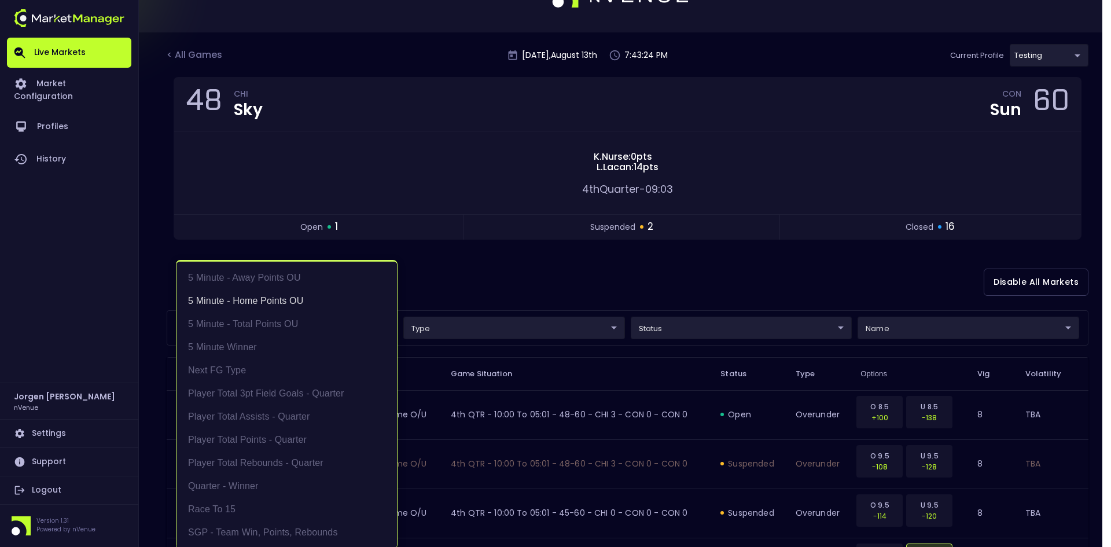
click at [536, 280] on div at bounding box center [555, 273] width 1111 height 547
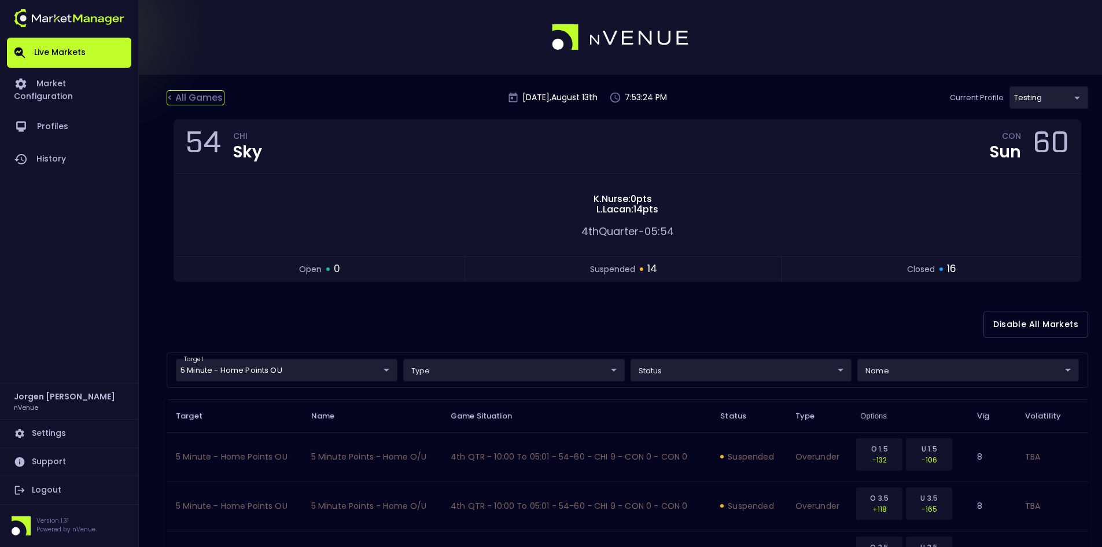
click at [196, 94] on div "< All Games" at bounding box center [196, 97] width 58 height 15
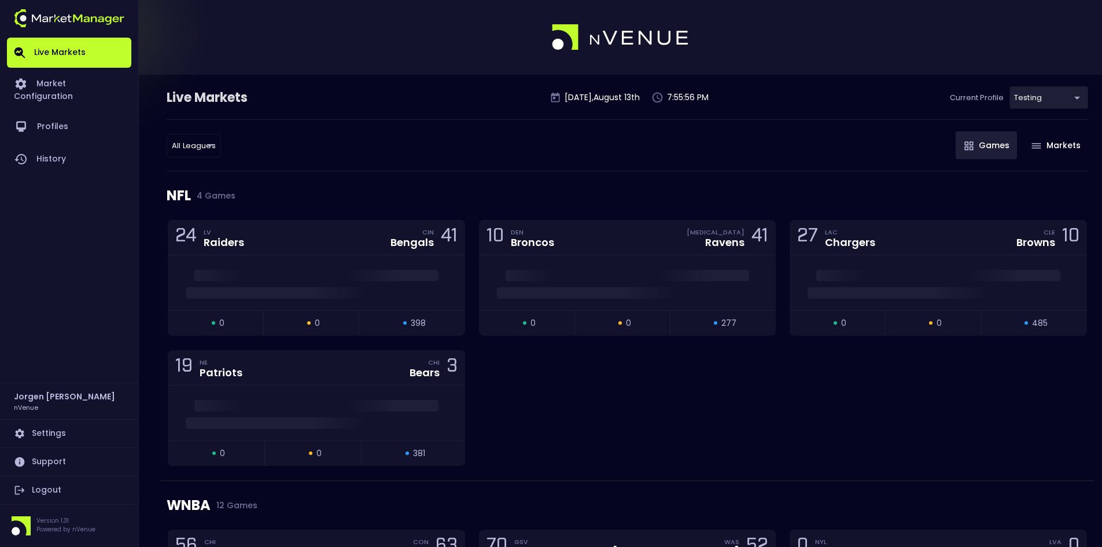
click at [735, 154] on div "All Leagues all leagues ​ Games Markets" at bounding box center [628, 145] width 922 height 52
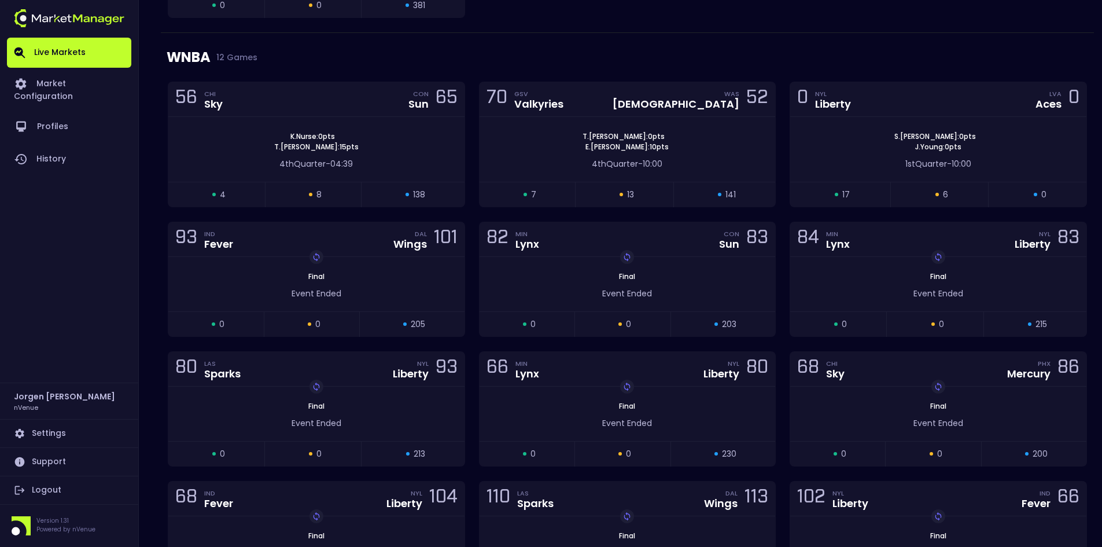
scroll to position [405, 0]
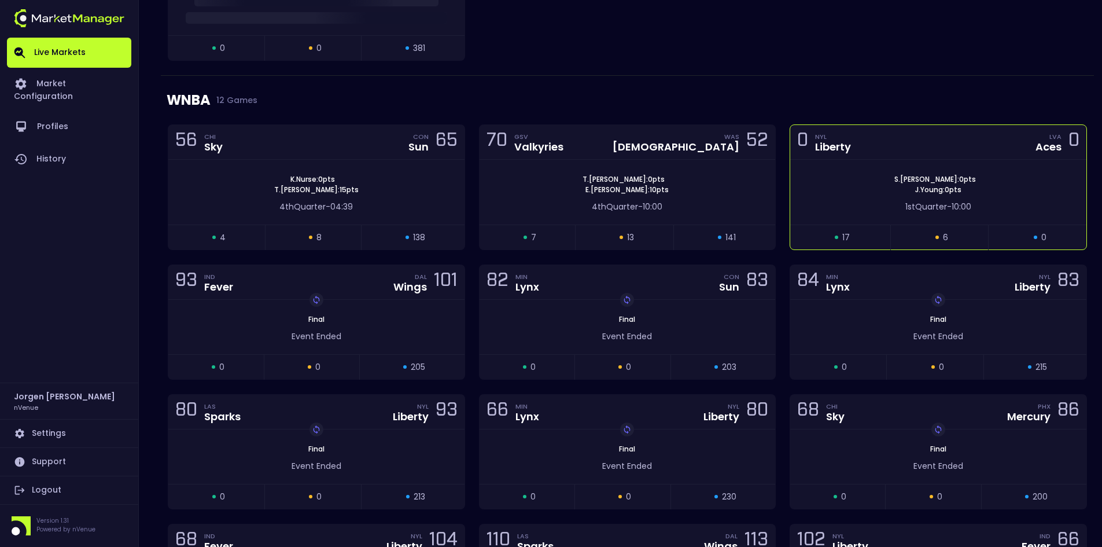
click at [840, 193] on div "S . Ionescu : 0 pts J . Young : 0 pts" at bounding box center [938, 184] width 296 height 21
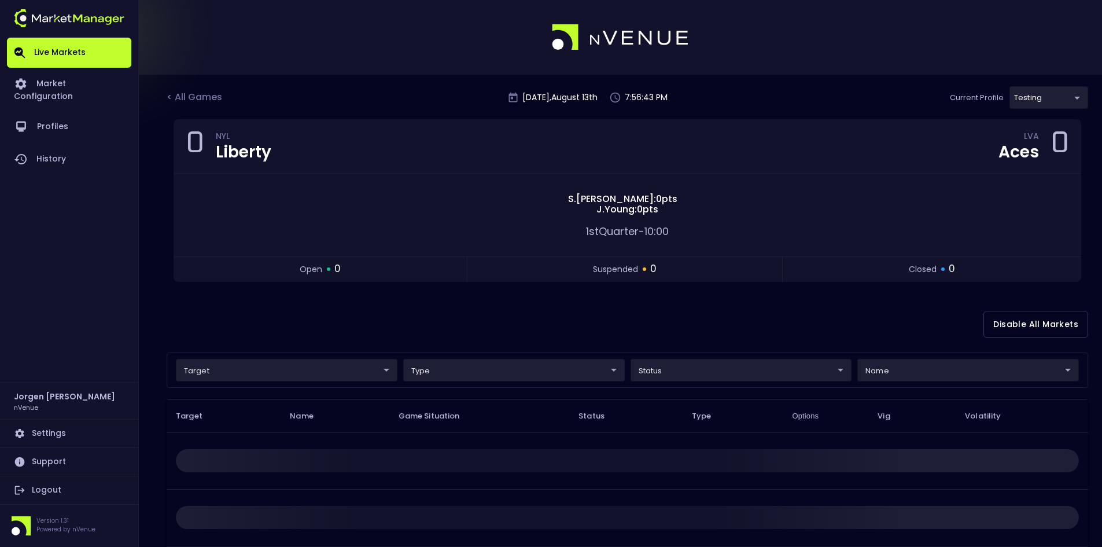
click at [334, 373] on body "Live Markets Market Configuration Profiles History Jorgen Johnson nVenue Settin…" at bounding box center [551, 358] width 1102 height 717
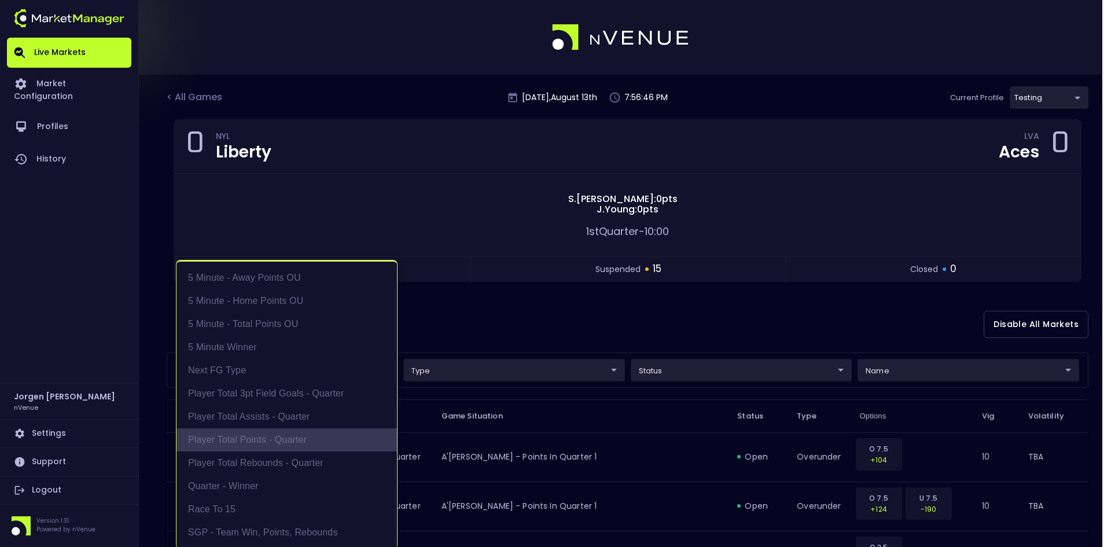
click at [259, 440] on li "Player Total Points - Quarter" at bounding box center [286, 439] width 220 height 23
type input "Player Total Points - Quarter"
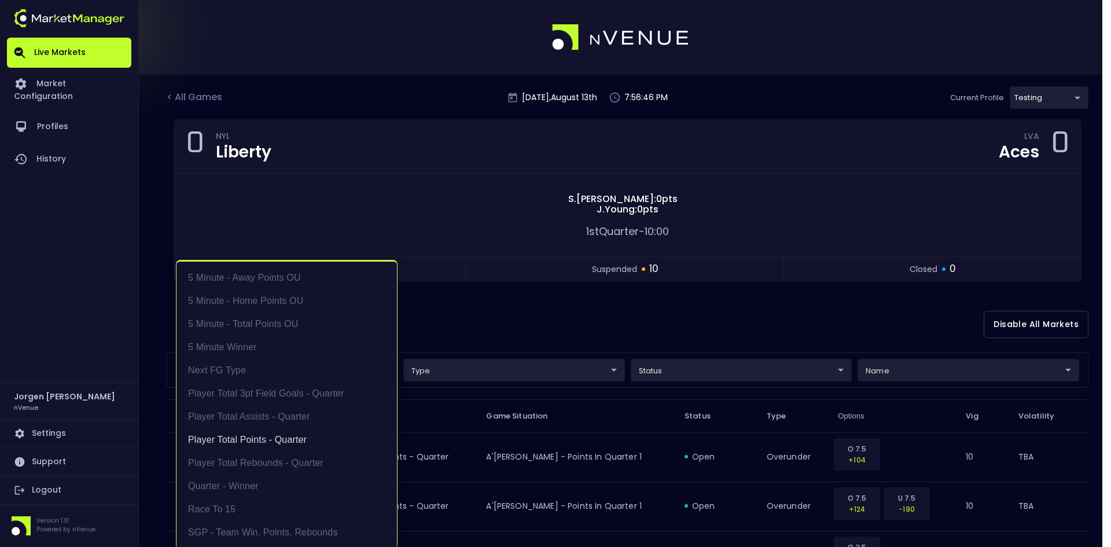
click at [546, 318] on div at bounding box center [555, 273] width 1111 height 547
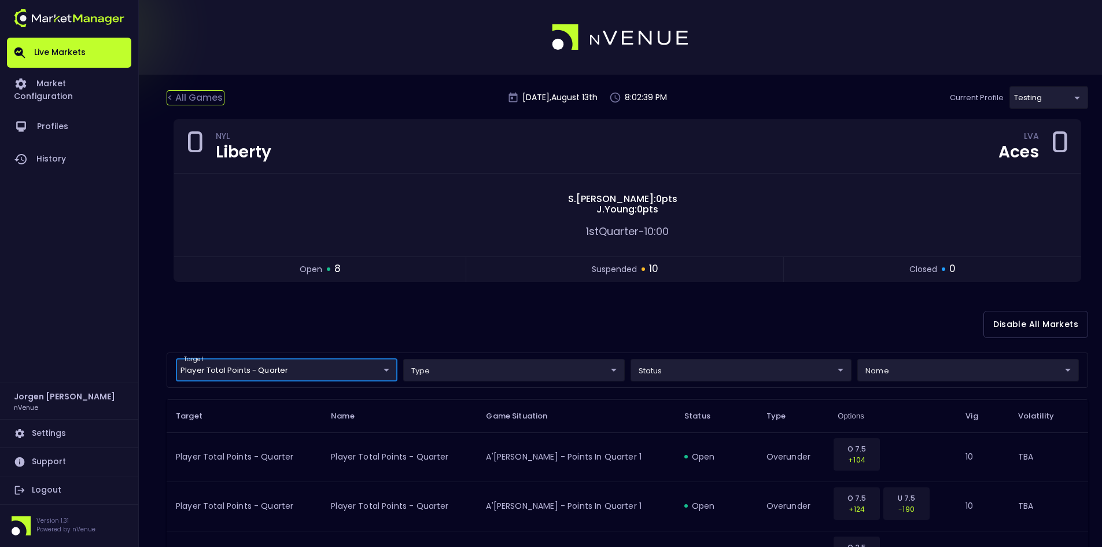
click at [206, 98] on div "< All Games" at bounding box center [196, 97] width 58 height 15
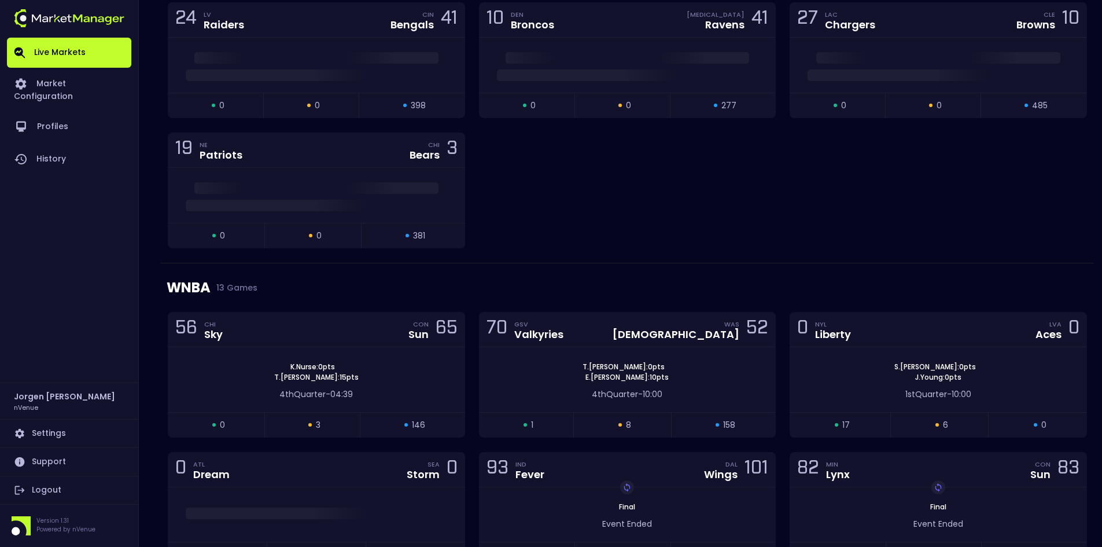
scroll to position [347, 0]
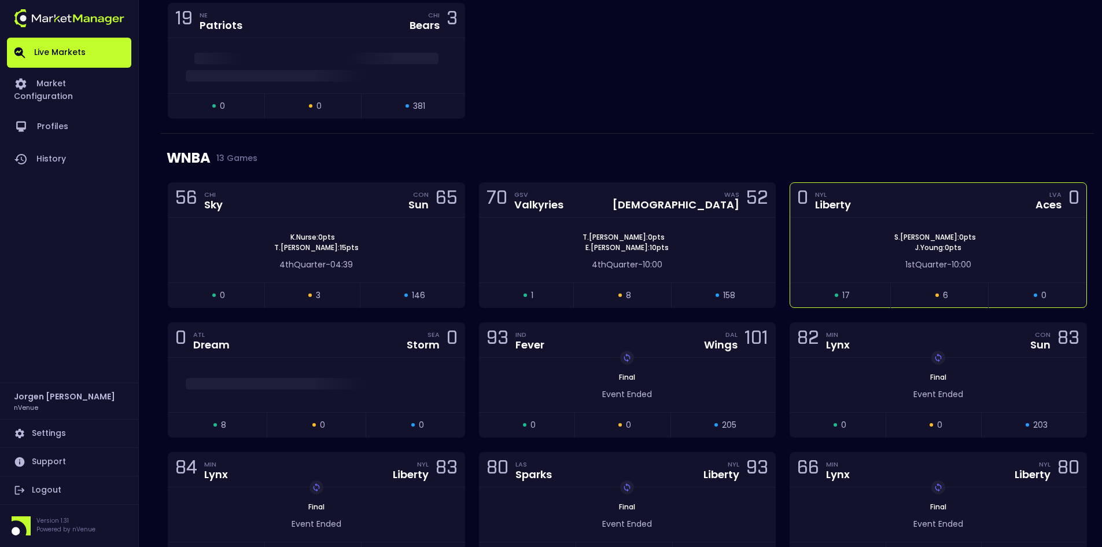
click at [877, 246] on div "S . Ionescu : 0 pts J . Young : 0 pts" at bounding box center [938, 242] width 296 height 21
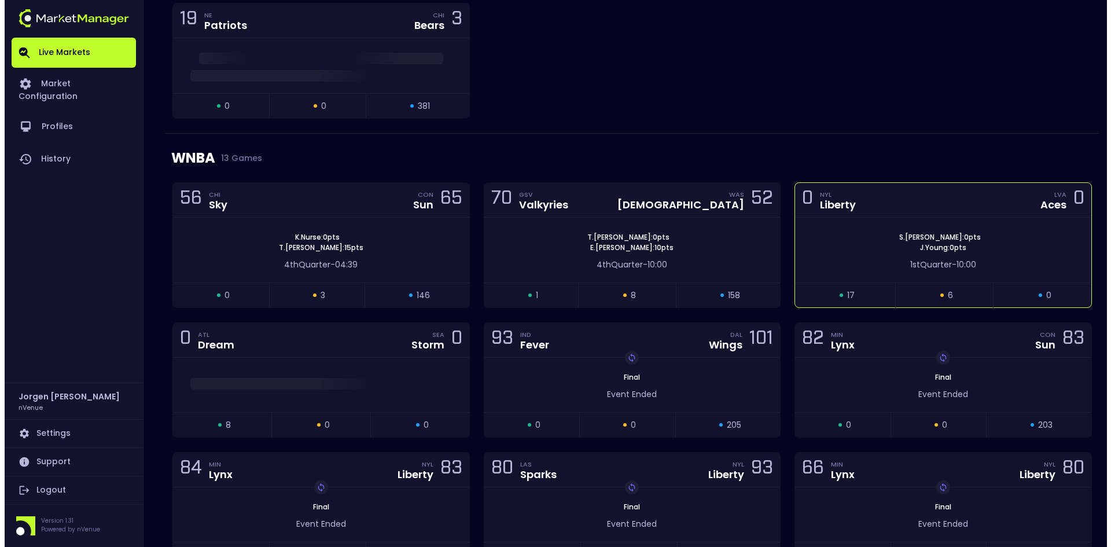
scroll to position [0, 0]
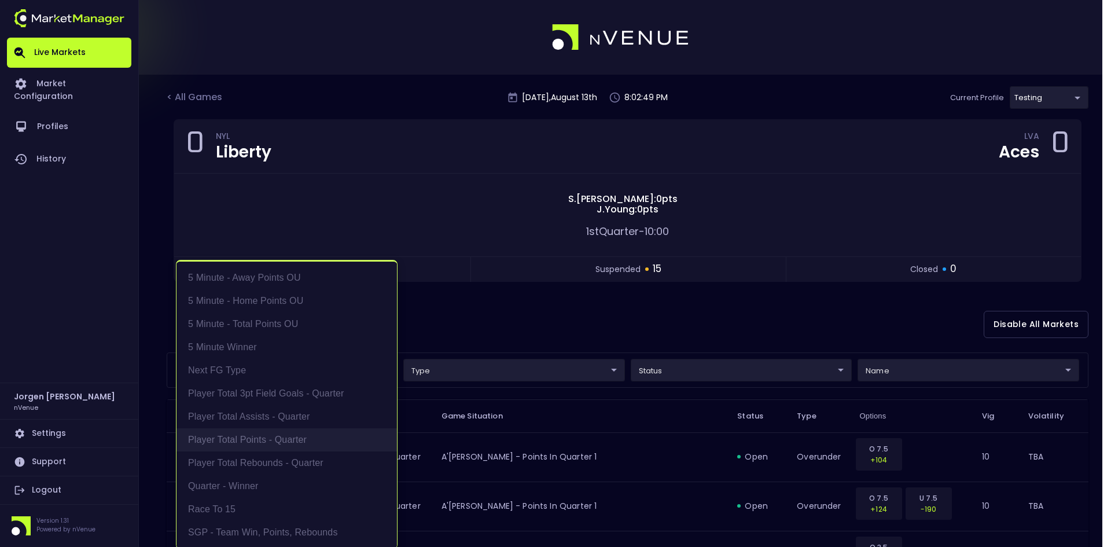
click at [252, 440] on li "Player Total Points - Quarter" at bounding box center [286, 439] width 220 height 23
type input "Player Total Points - Quarter"
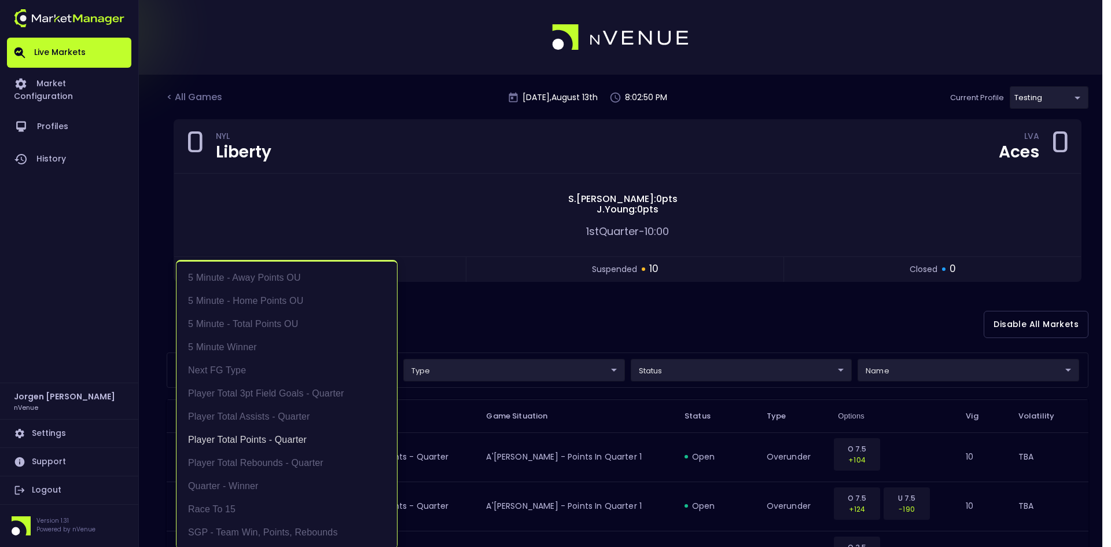
click at [579, 311] on div at bounding box center [555, 273] width 1111 height 547
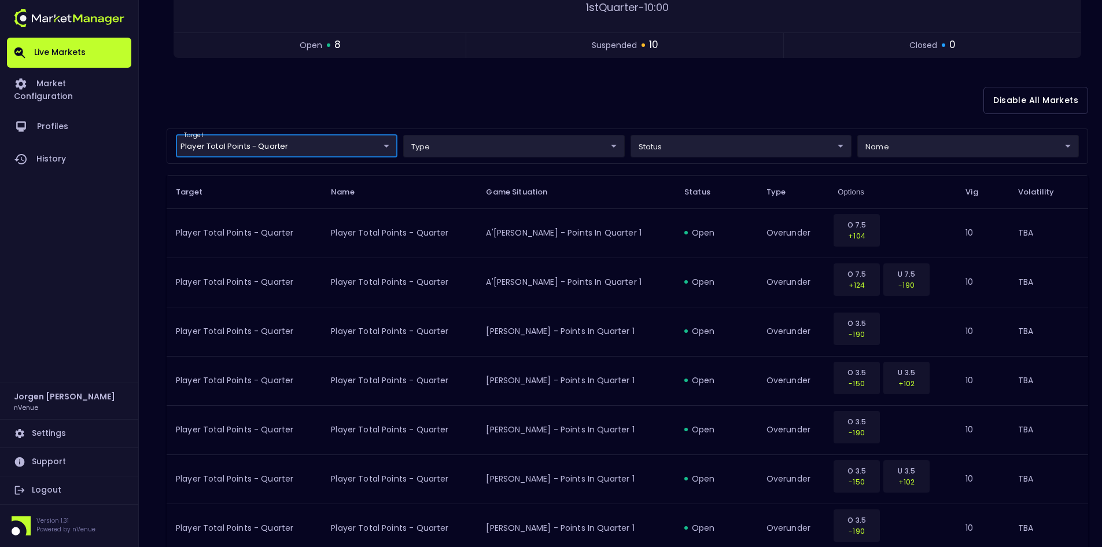
scroll to position [174, 0]
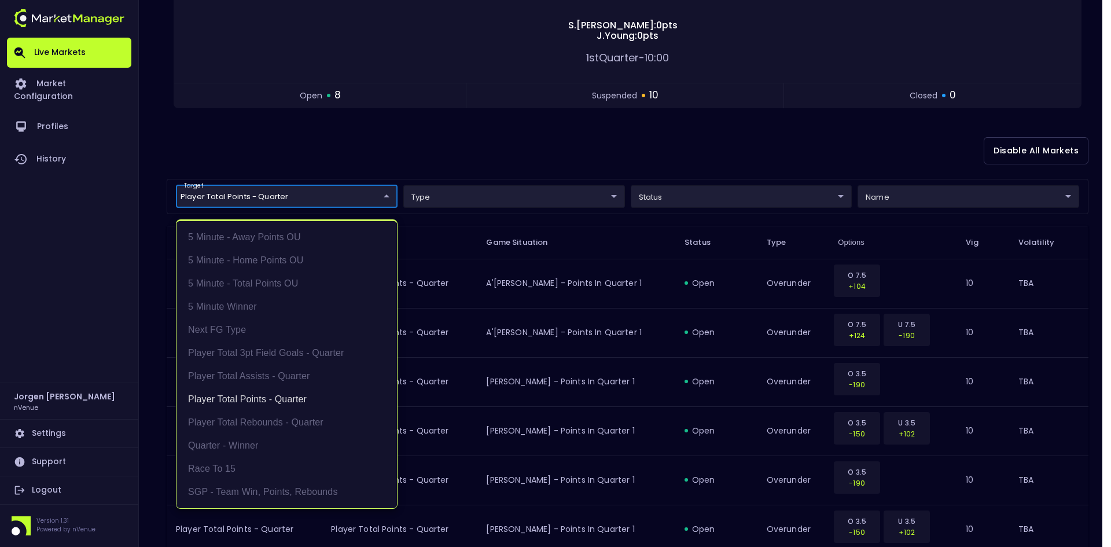
click at [304, 193] on body "Live Markets Market Configuration Profiles History Jorgen Johnson nVenue Settin…" at bounding box center [555, 514] width 1111 height 1376
click at [284, 394] on li "Player Total Points - Quarter" at bounding box center [286, 399] width 220 height 23
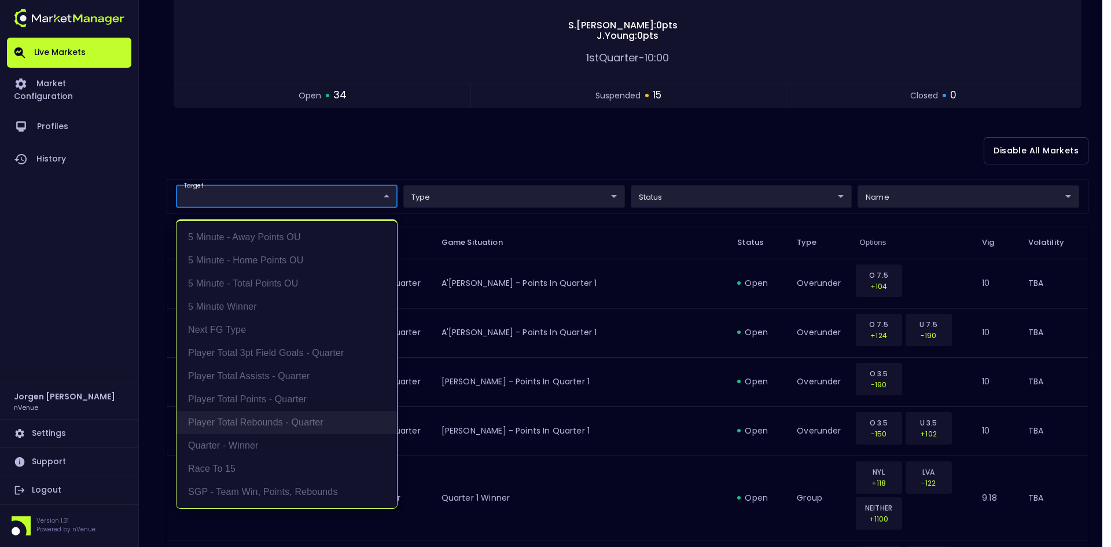
click at [270, 418] on li "Player Total Rebounds - Quarter" at bounding box center [286, 422] width 220 height 23
type input "Player Total Rebounds - Quarter"
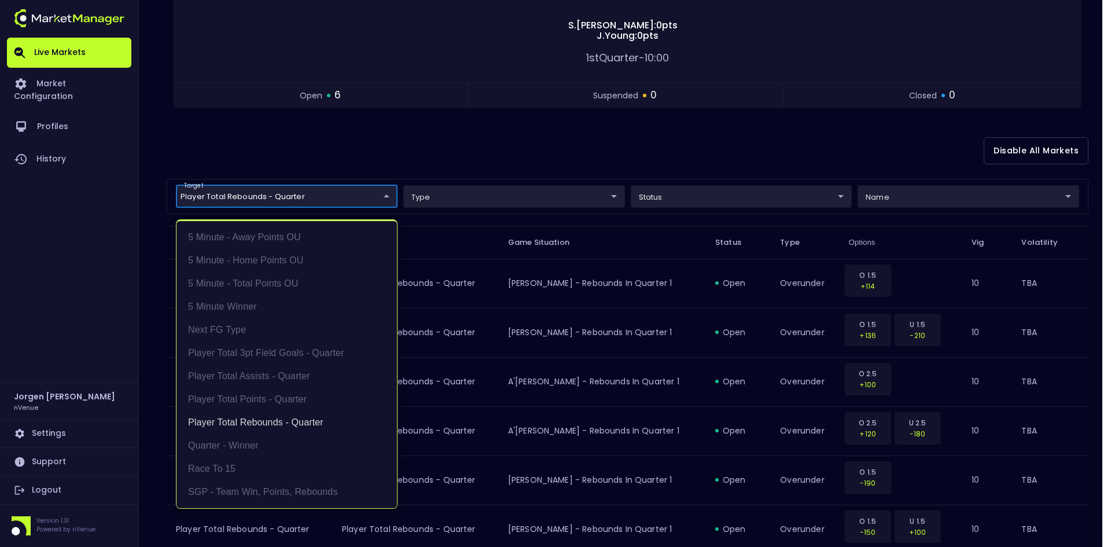
click at [583, 148] on div at bounding box center [555, 273] width 1111 height 547
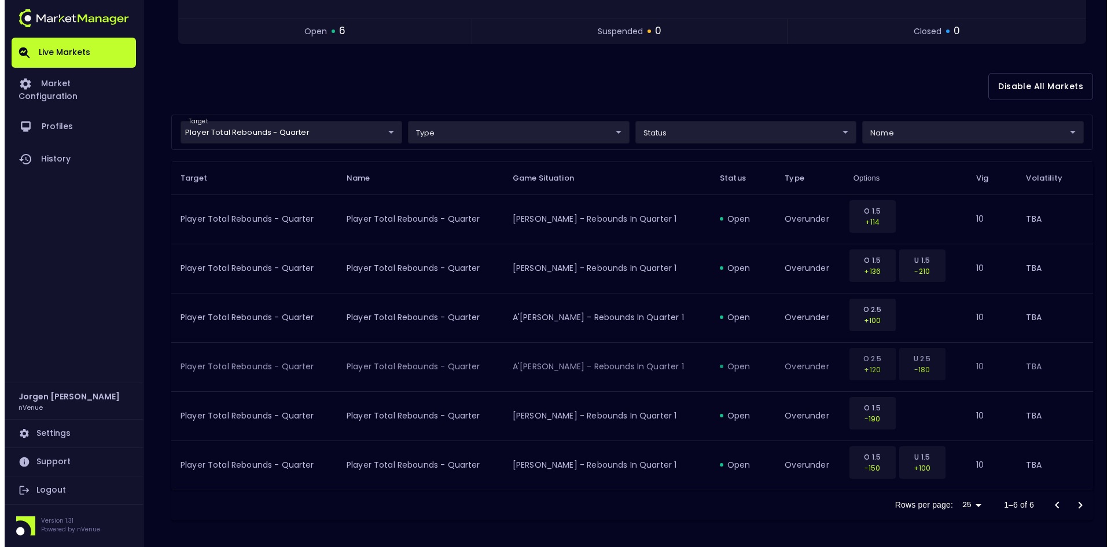
scroll to position [239, 0]
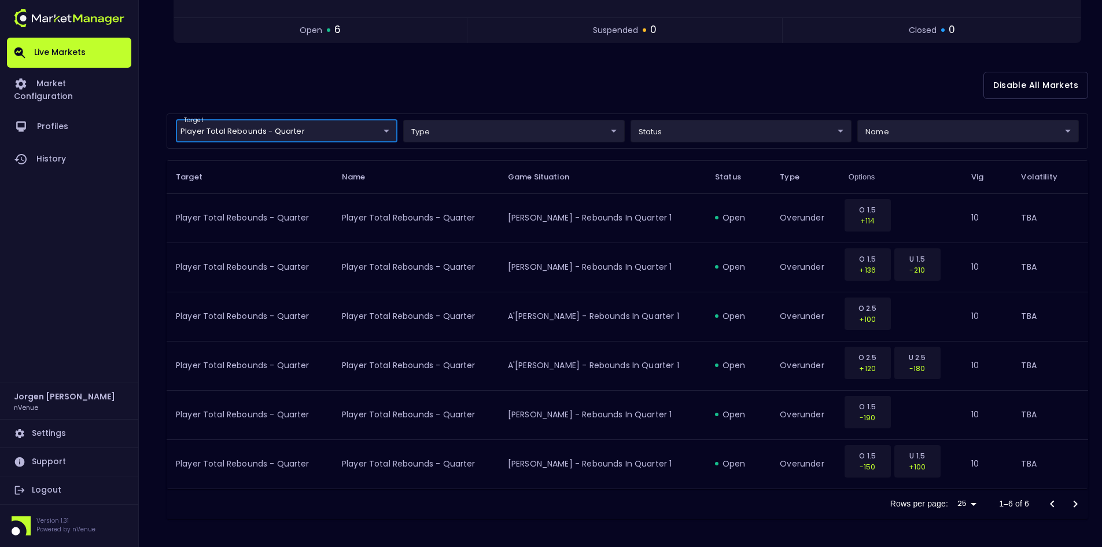
click at [286, 133] on body "Live Markets Market Configuration Profiles History Jorgen Johnson nVenue Settin…" at bounding box center [551, 154] width 1102 height 786
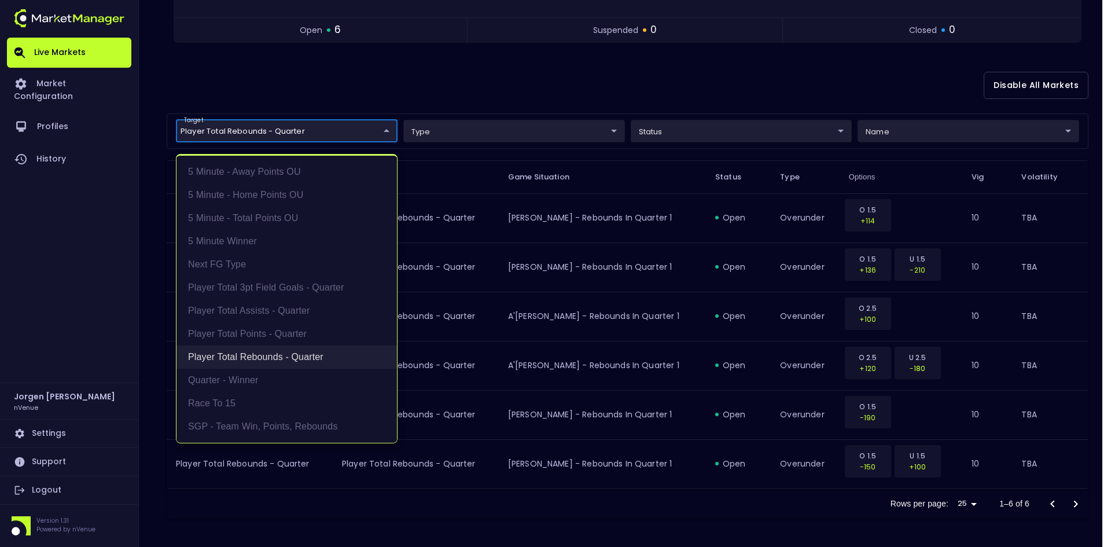
click at [263, 359] on li "Player Total Rebounds - Quarter" at bounding box center [286, 356] width 220 height 23
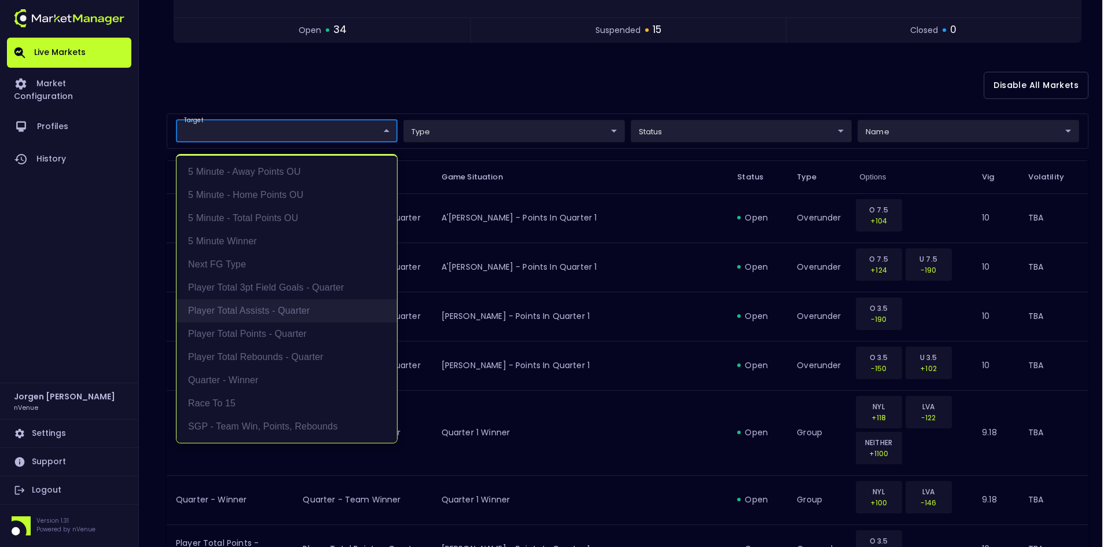
click at [277, 310] on li "Player Total Assists - Quarter" at bounding box center [286, 310] width 220 height 23
type input "Player Total Assists - Quarter"
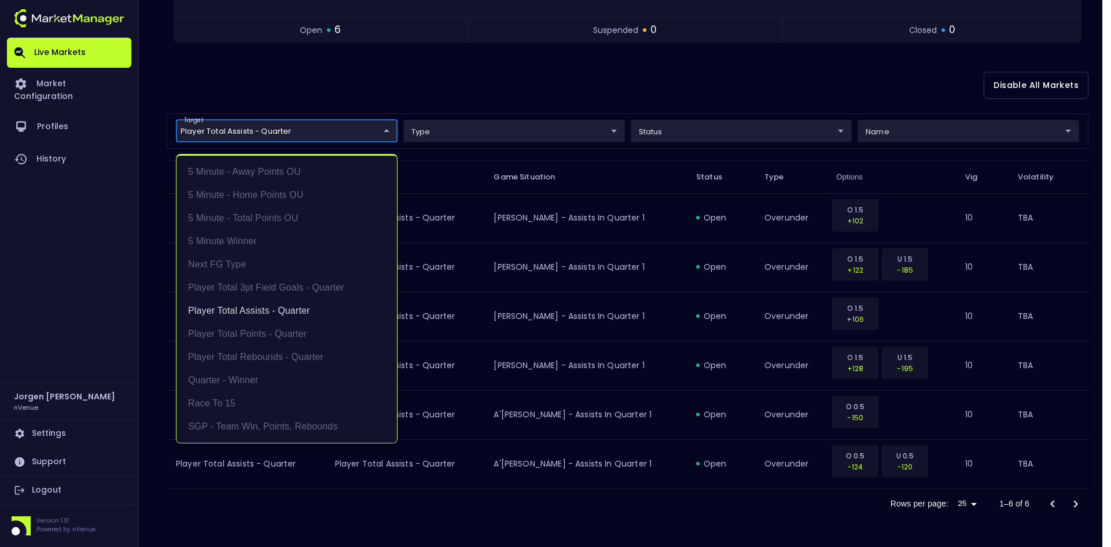
click at [476, 76] on div at bounding box center [555, 273] width 1111 height 547
click at [358, 131] on body "Live Markets Market Configuration Profiles History Jorgen Johnson nVenue Settin…" at bounding box center [555, 154] width 1111 height 786
click at [281, 314] on li "Player Total Assists - Quarter" at bounding box center [286, 310] width 220 height 23
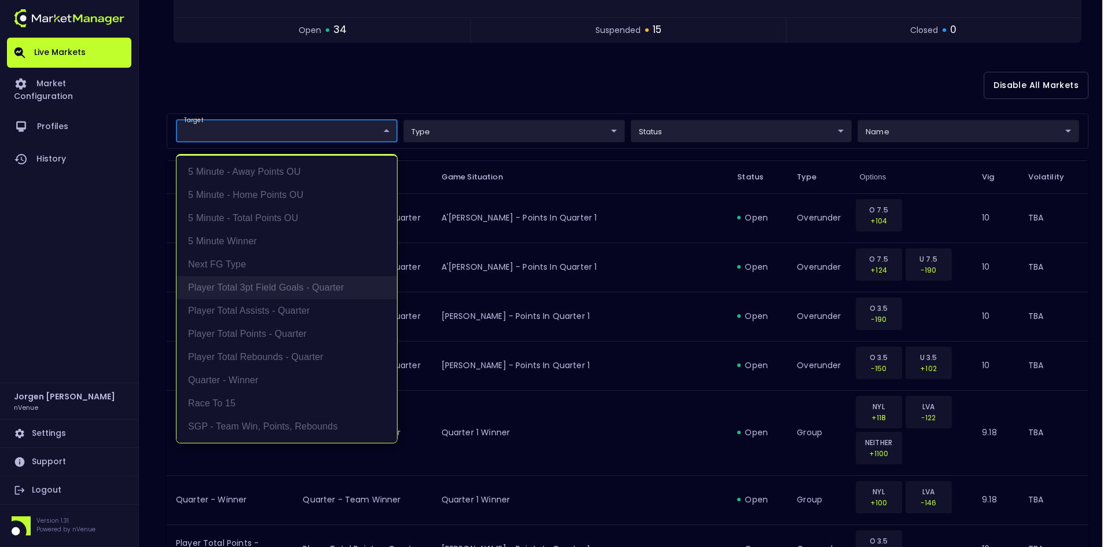
click at [282, 285] on li "Player Total 3pt Field Goals - Quarter" at bounding box center [286, 287] width 220 height 23
type input "Player Total 3pt Field Goals - Quarter"
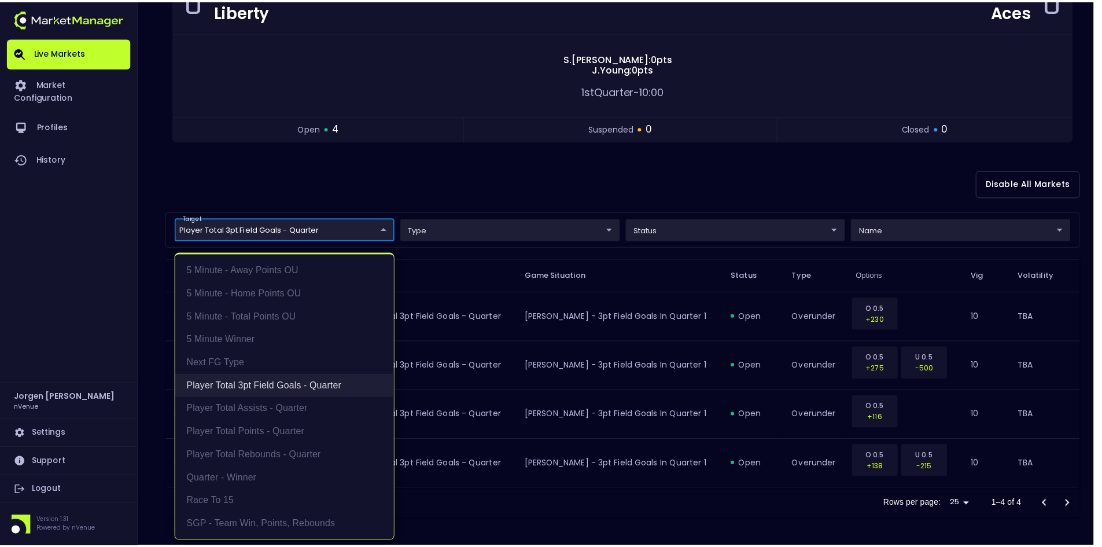
scroll to position [141, 0]
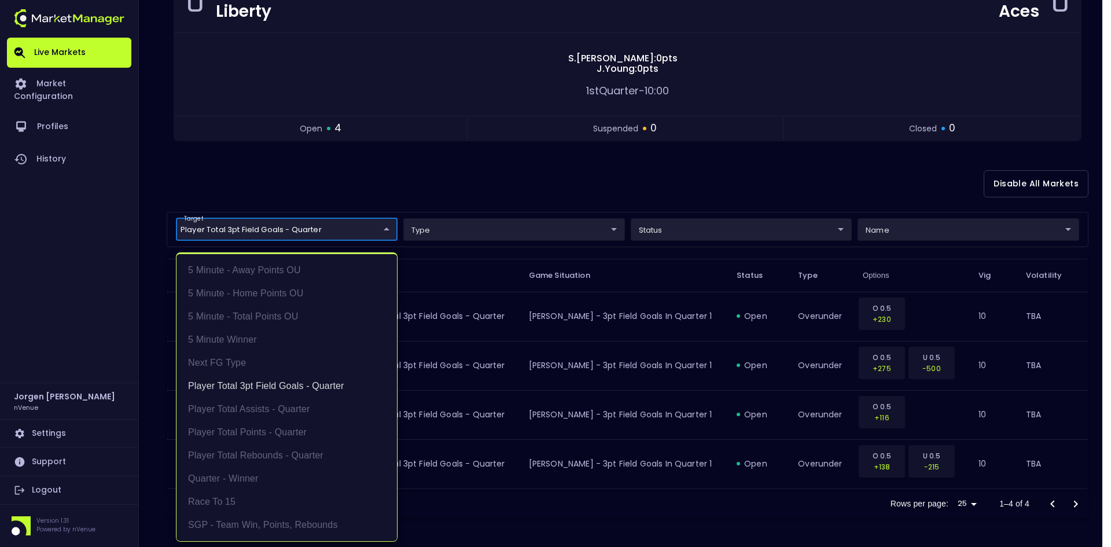
click at [634, 175] on div at bounding box center [555, 273] width 1111 height 547
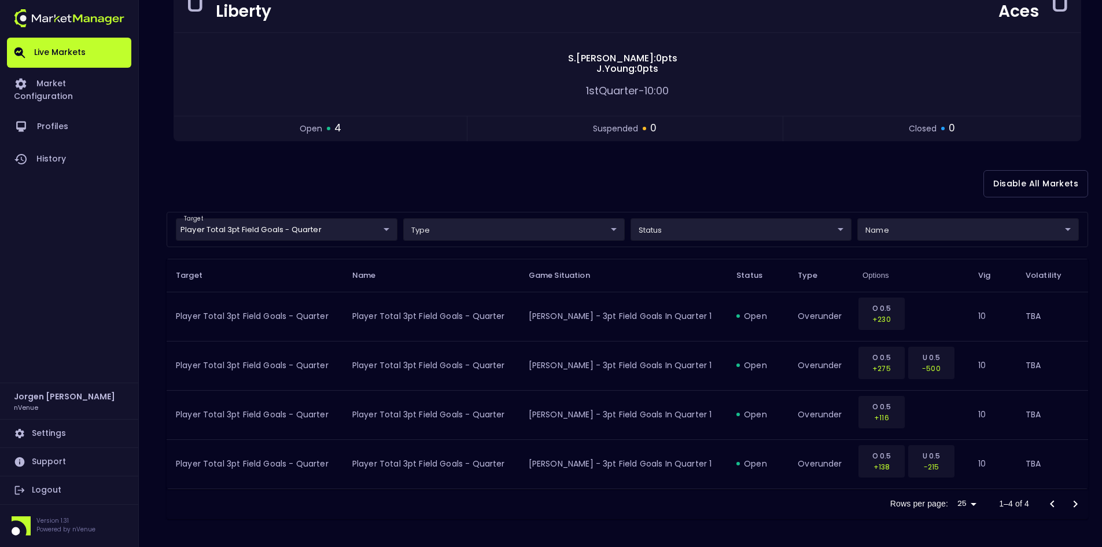
click at [582, 154] on div "0 NYL Liberty LVA Aces 0 S . Ionescu : 0 pts J . Young : 0 pts 1st Quarter - 10…" at bounding box center [628, 67] width 922 height 177
click at [732, 181] on div "Disable All Markets" at bounding box center [628, 184] width 922 height 56
click at [675, 173] on div "Disable All Markets" at bounding box center [628, 184] width 922 height 56
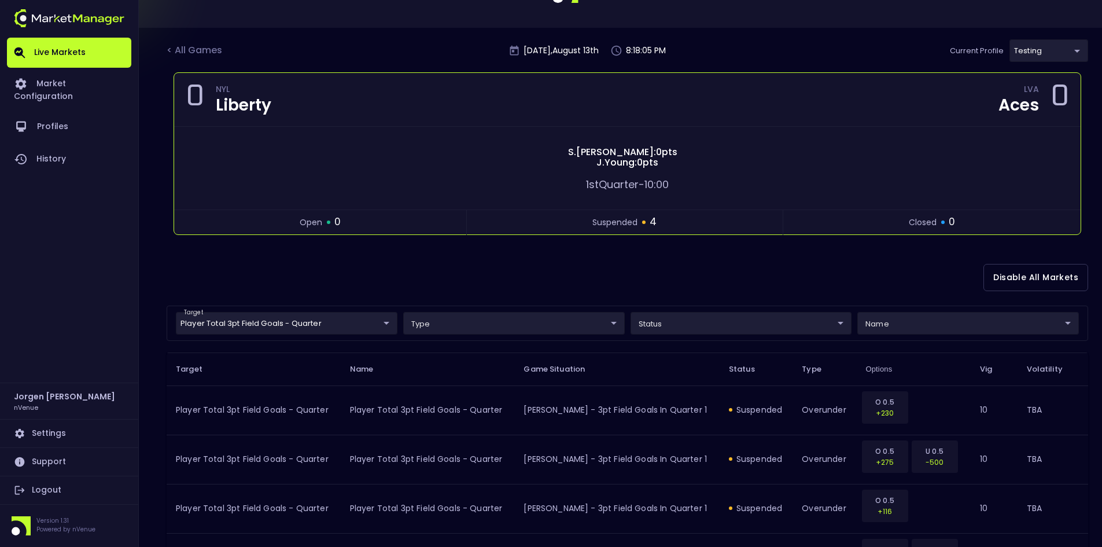
scroll to position [0, 0]
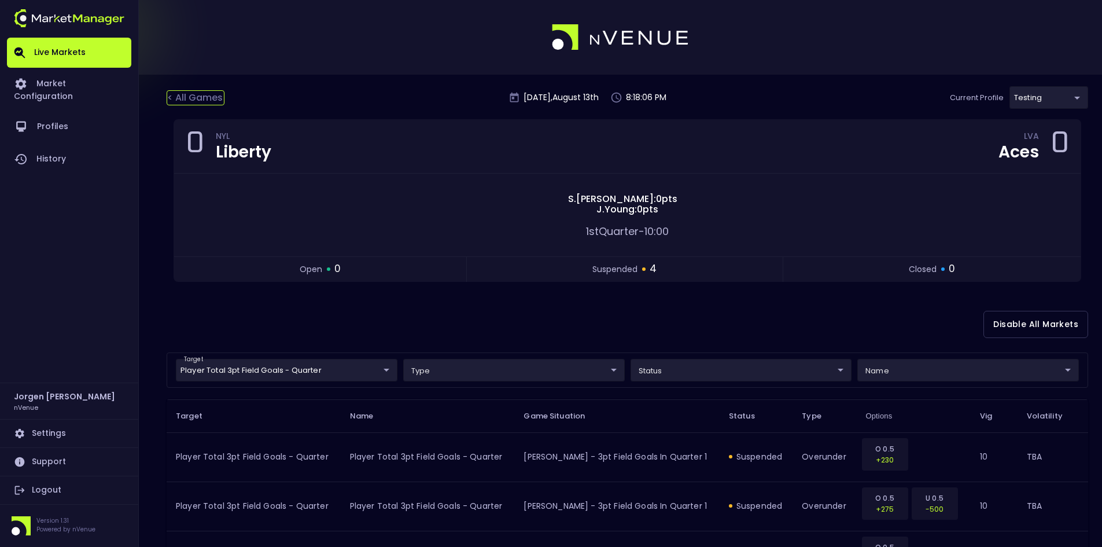
click at [211, 99] on div "< All Games" at bounding box center [196, 97] width 58 height 15
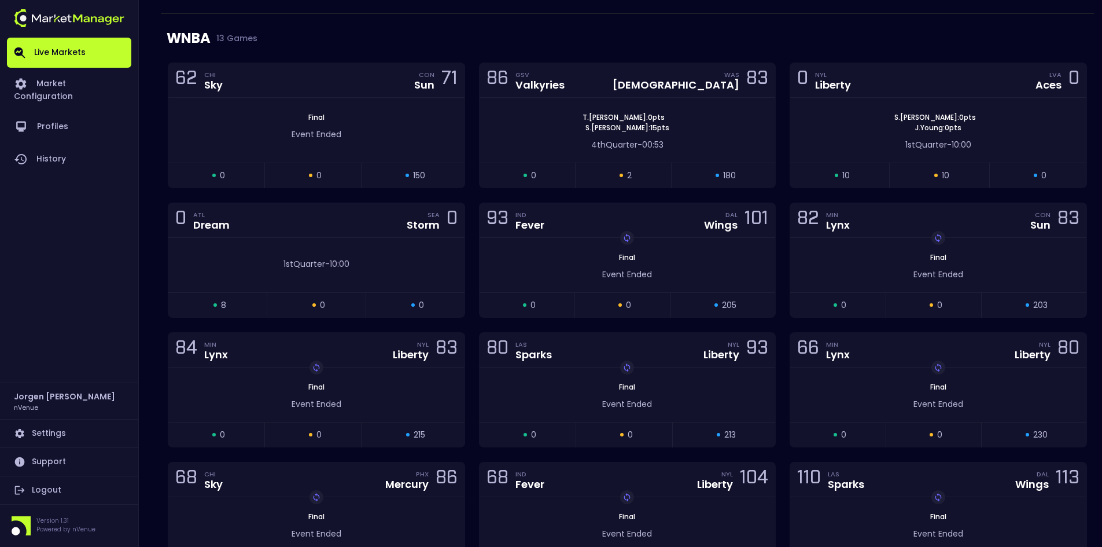
scroll to position [521, 0]
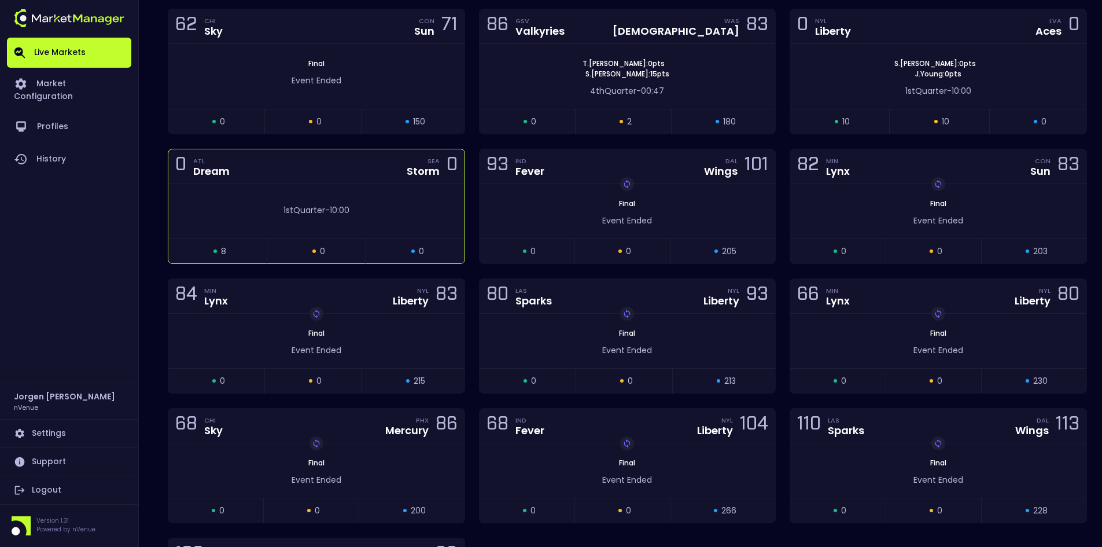
click at [300, 187] on div "1st Quarter - 10:00" at bounding box center [316, 211] width 296 height 54
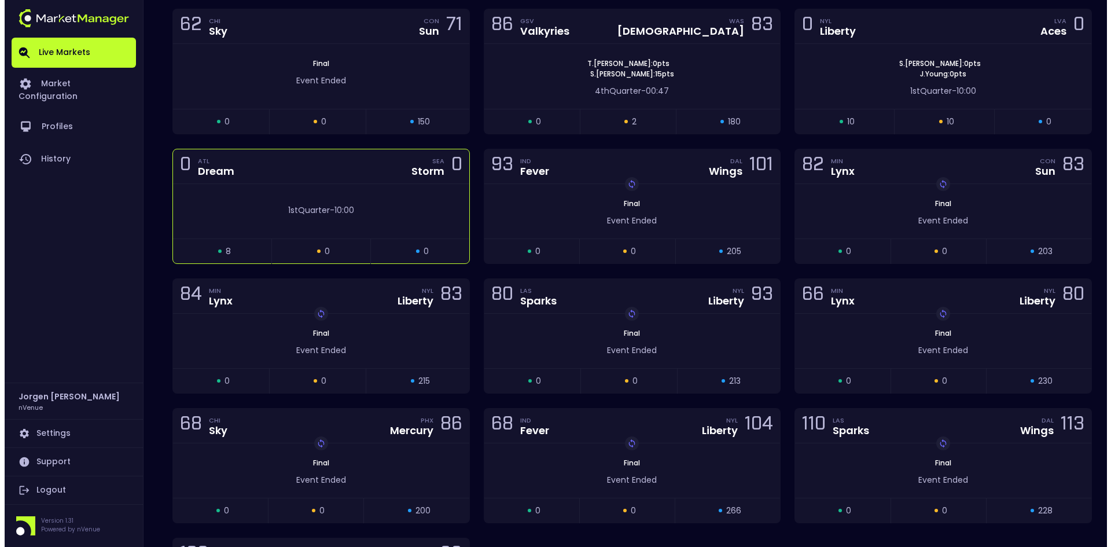
scroll to position [0, 0]
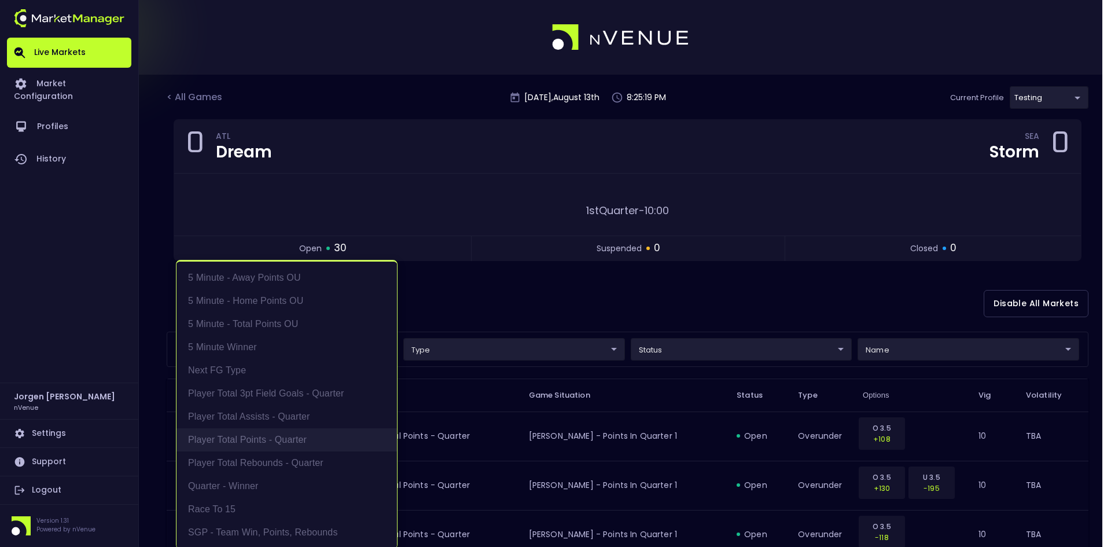
click at [250, 442] on li "Player Total Points - Quarter" at bounding box center [286, 439] width 220 height 23
type input "Player Total Points - Quarter"
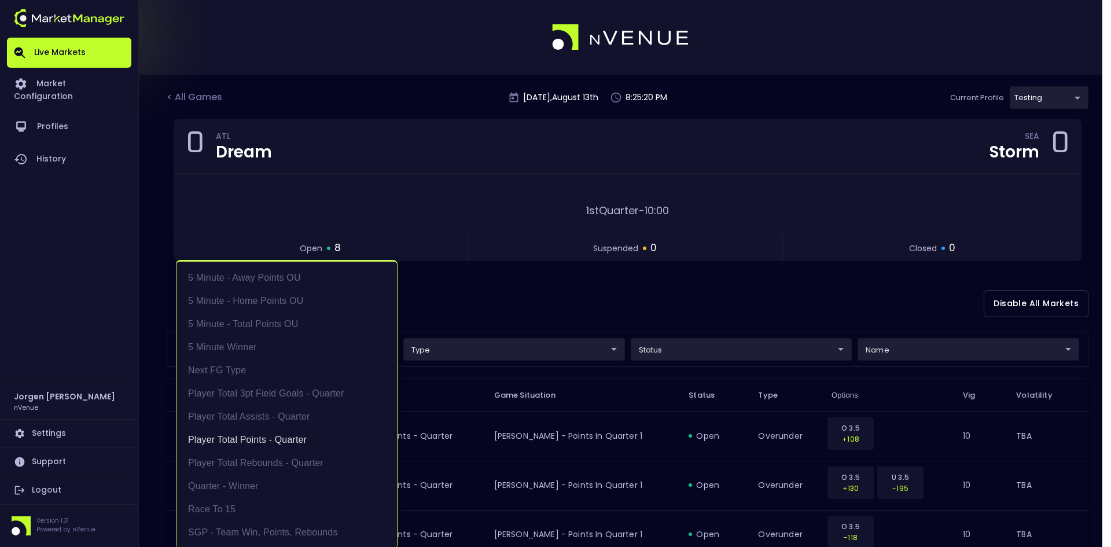
click at [521, 299] on div at bounding box center [555, 273] width 1111 height 547
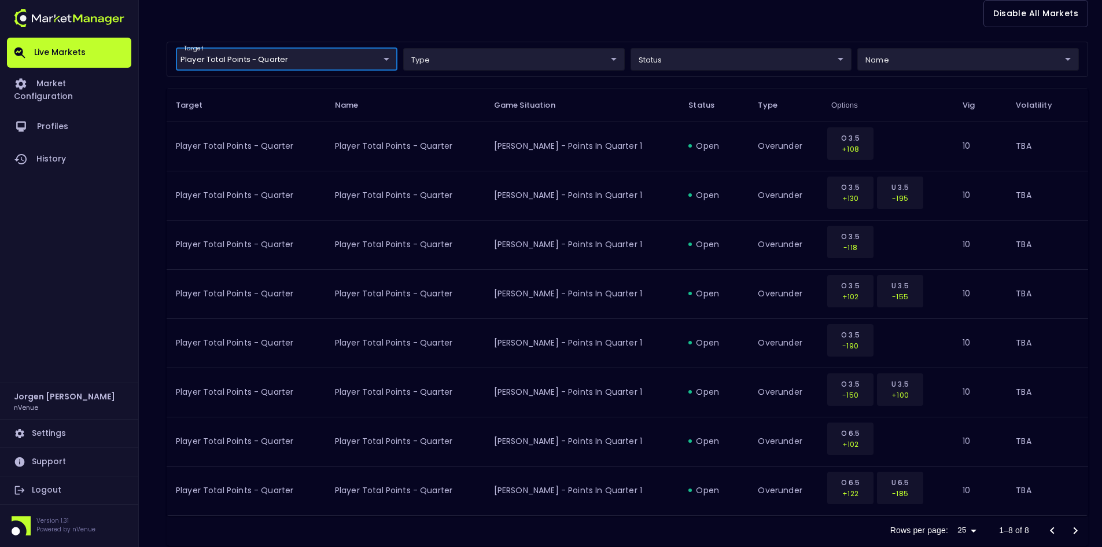
scroll to position [201, 0]
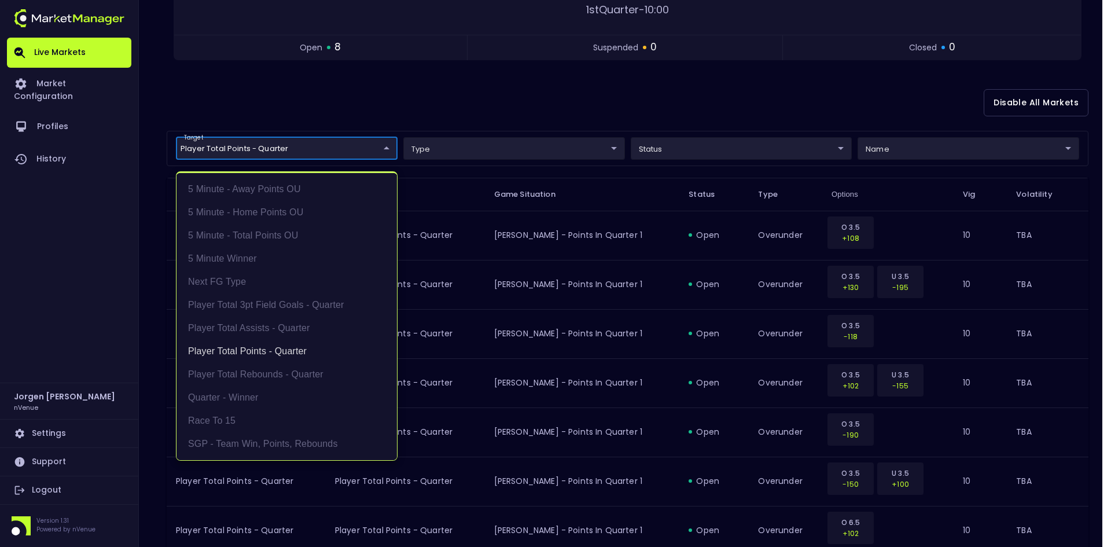
click at [307, 142] on body "Live Markets Market Configuration Profiles History Jorgen Johnson nVenue Settin…" at bounding box center [555, 230] width 1111 height 863
click at [254, 348] on li "Player Total Points - Quarter" at bounding box center [286, 351] width 220 height 23
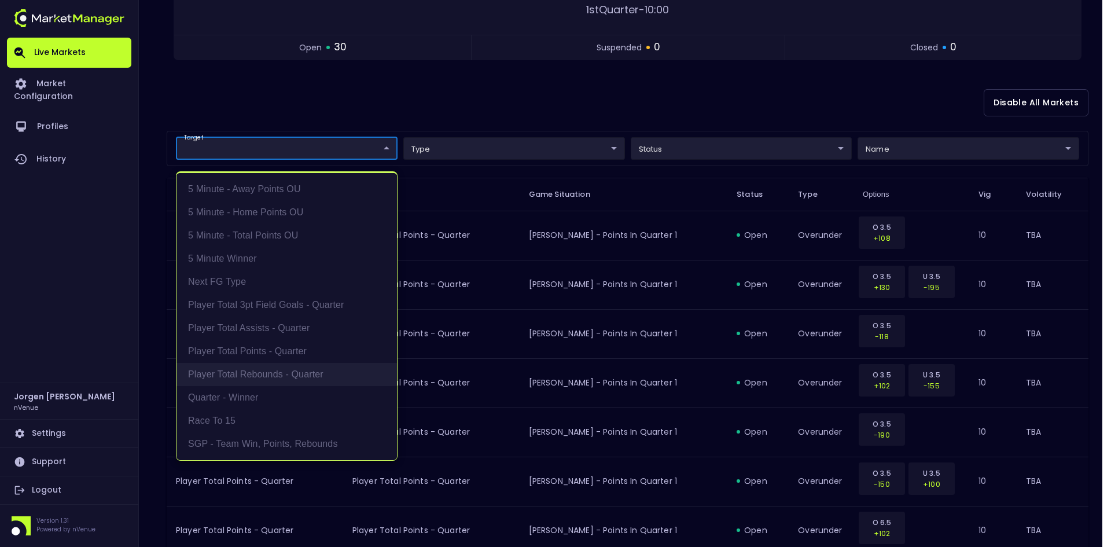
click at [253, 367] on li "Player Total Rebounds - Quarter" at bounding box center [286, 374] width 220 height 23
type input "Player Total Rebounds - Quarter"
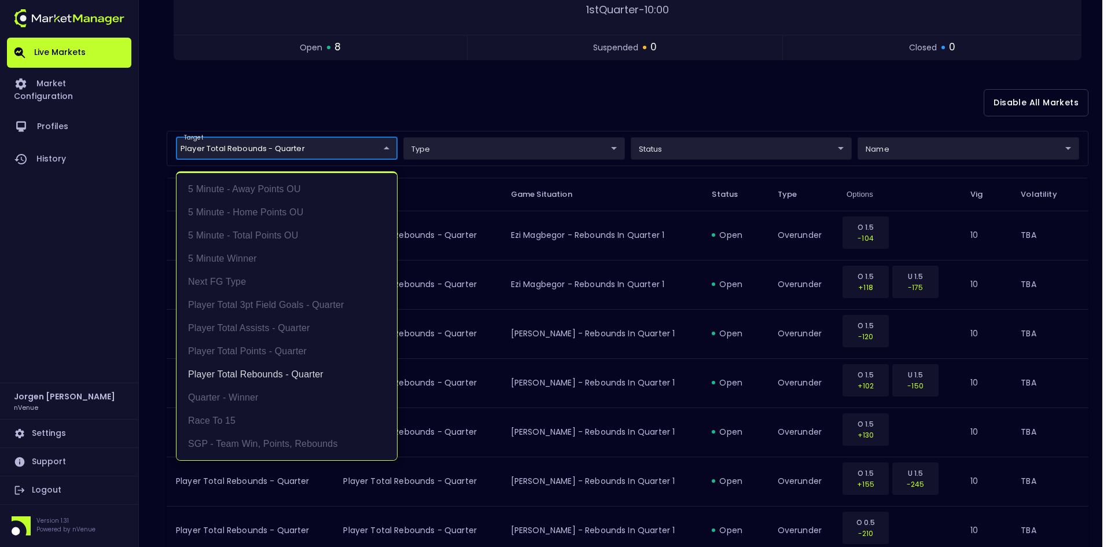
click at [675, 105] on div at bounding box center [555, 273] width 1111 height 547
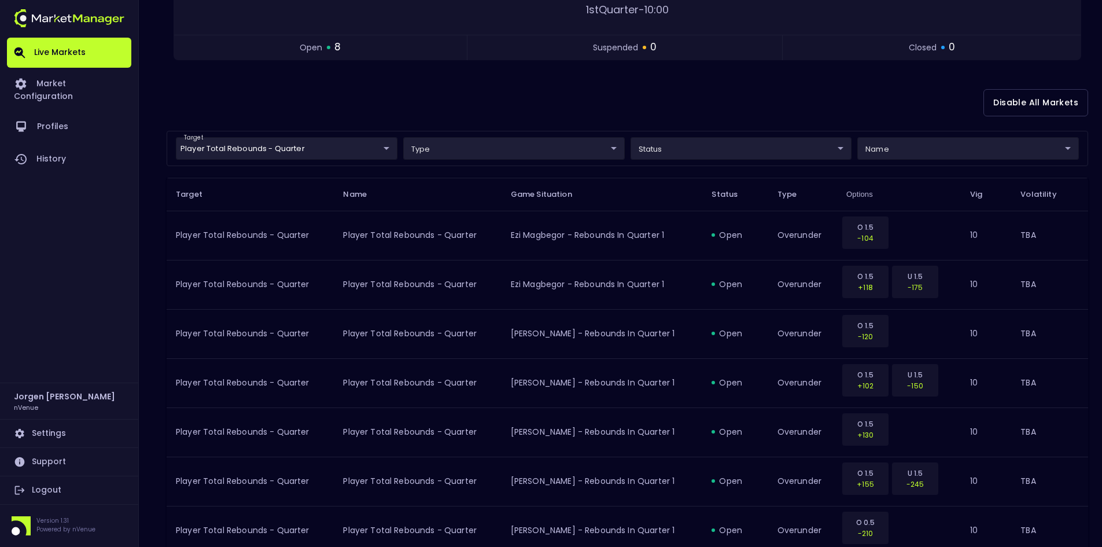
click at [325, 146] on body "Live Markets Market Configuration Profiles History Jorgen Johnson nVenue Settin…" at bounding box center [551, 230] width 1102 height 863
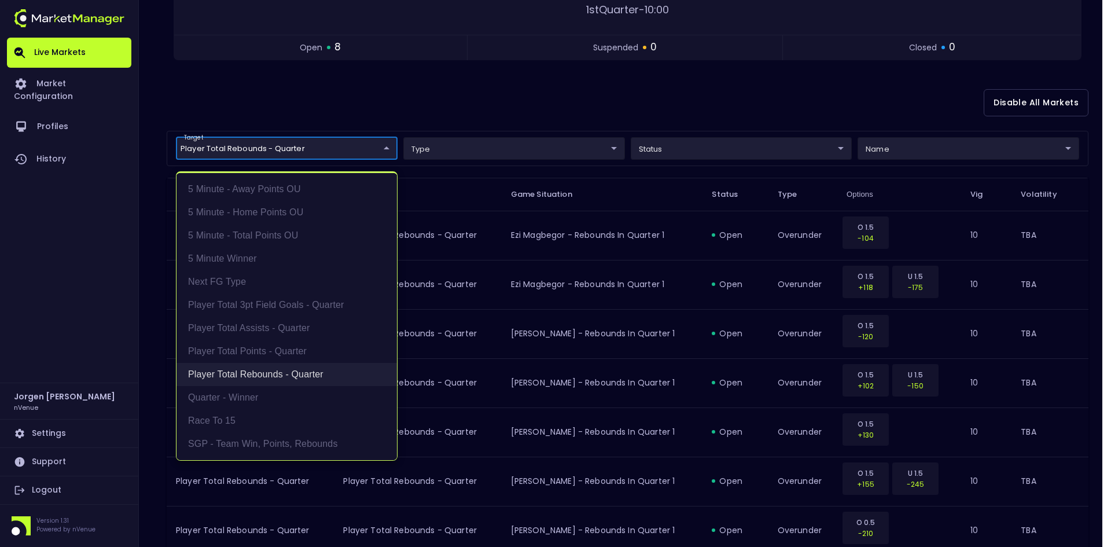
click at [246, 372] on li "Player Total Rebounds - Quarter" at bounding box center [286, 374] width 220 height 23
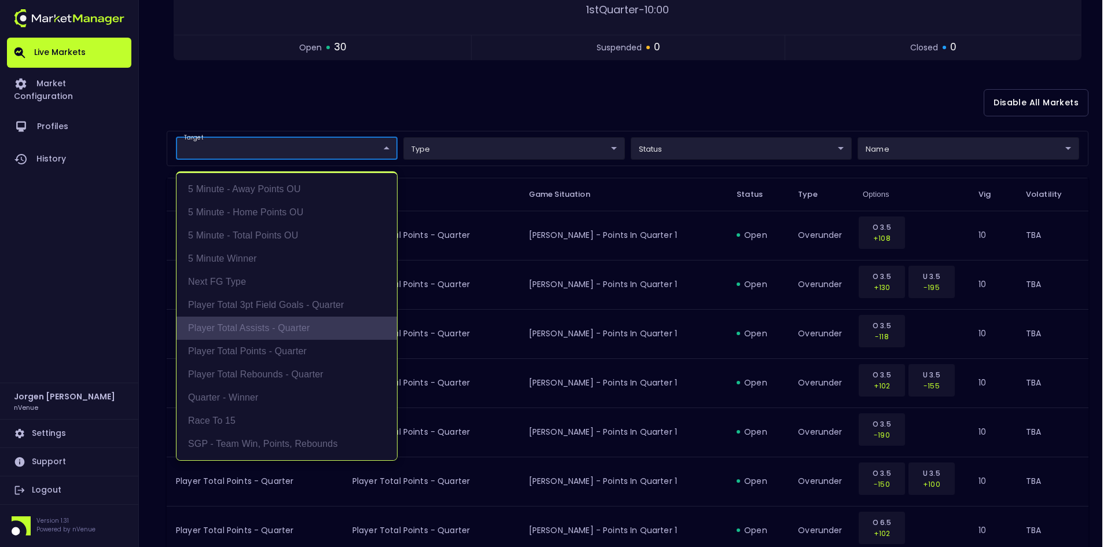
click at [250, 331] on li "Player Total Assists - Quarter" at bounding box center [286, 327] width 220 height 23
type input "Player Total Assists - Quarter"
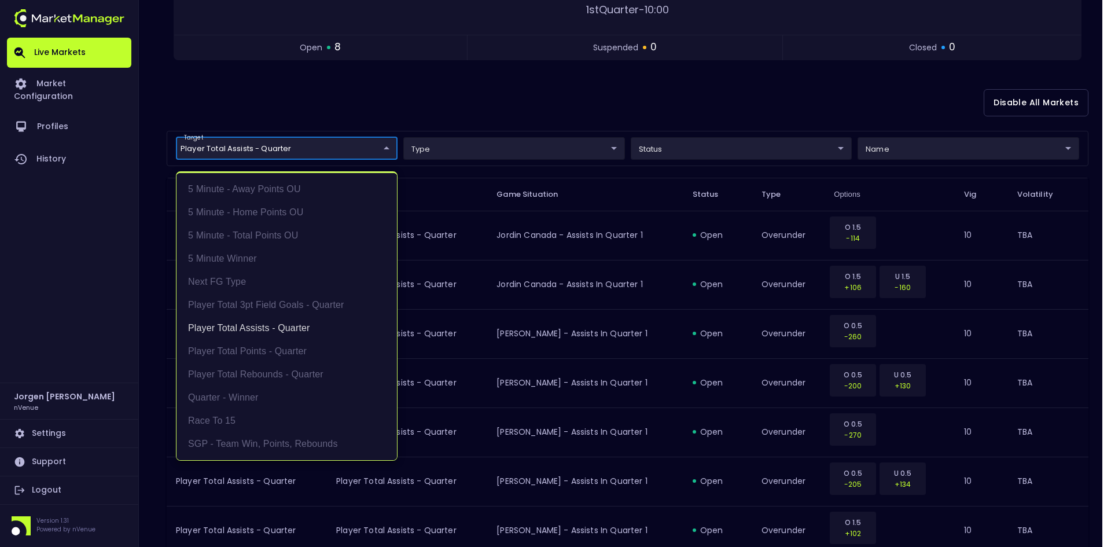
click at [498, 102] on div at bounding box center [555, 273] width 1111 height 547
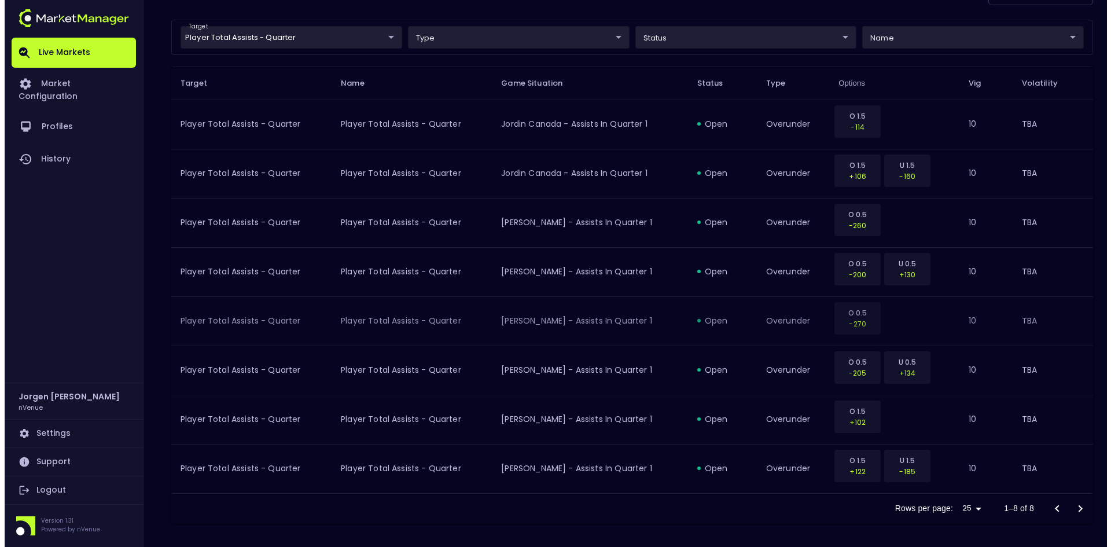
scroll to position [316, 0]
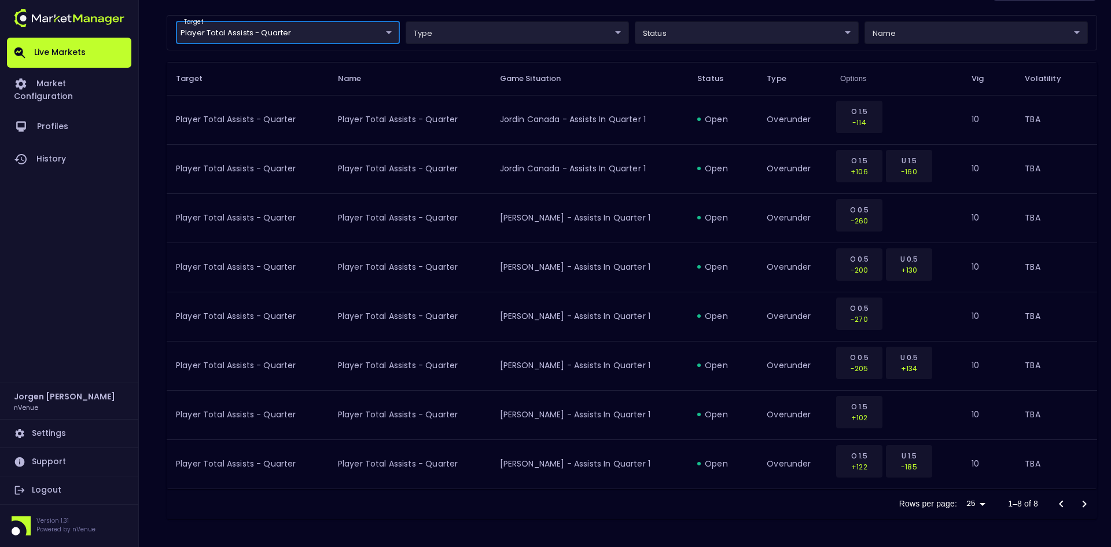
click at [312, 34] on body "Live Markets Market Configuration Profiles History Jorgen Johnson nVenue Settin…" at bounding box center [555, 115] width 1111 height 863
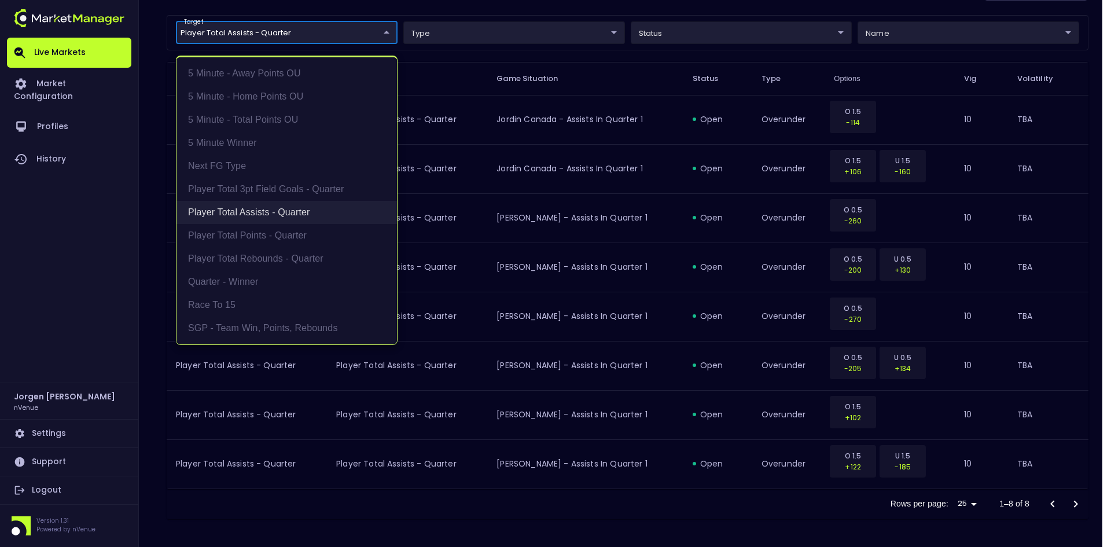
click at [248, 212] on li "Player Total Assists - Quarter" at bounding box center [286, 212] width 220 height 23
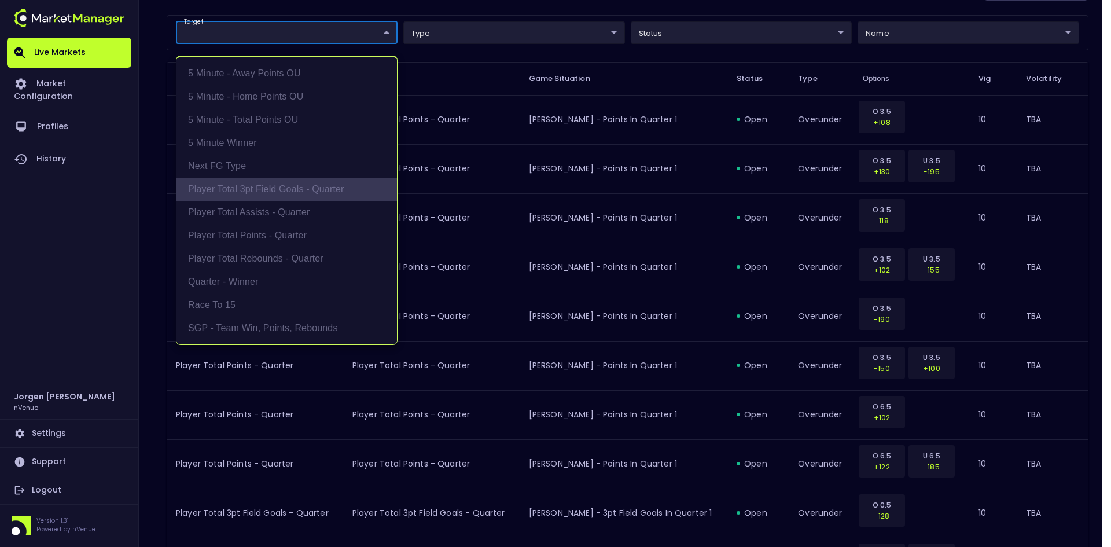
click at [259, 183] on li "Player Total 3pt Field Goals - Quarter" at bounding box center [286, 189] width 220 height 23
type input "Player Total 3pt Field Goals - Quarter"
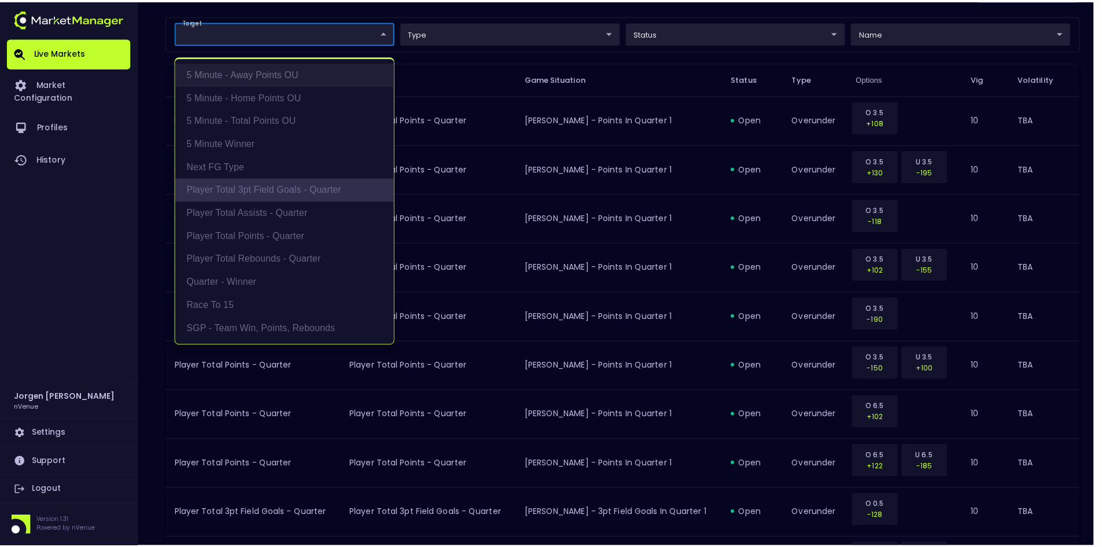
scroll to position [218, 0]
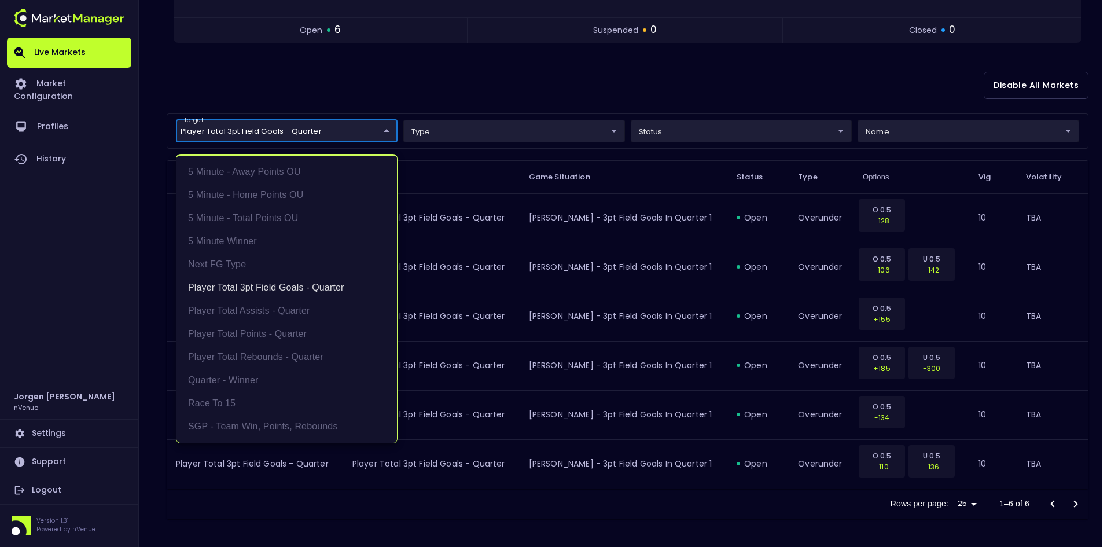
click at [472, 87] on div at bounding box center [555, 273] width 1111 height 547
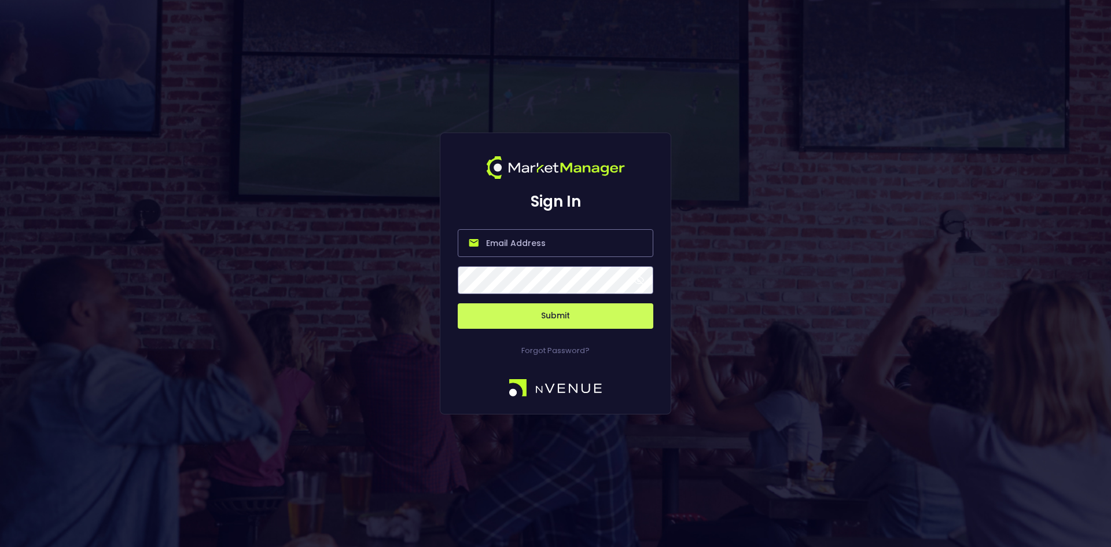
click at [511, 244] on input "email" at bounding box center [556, 243] width 196 height 28
type input "[EMAIL_ADDRESS][DOMAIN_NAME]"
click at [554, 315] on button "Submit" at bounding box center [556, 315] width 196 height 25
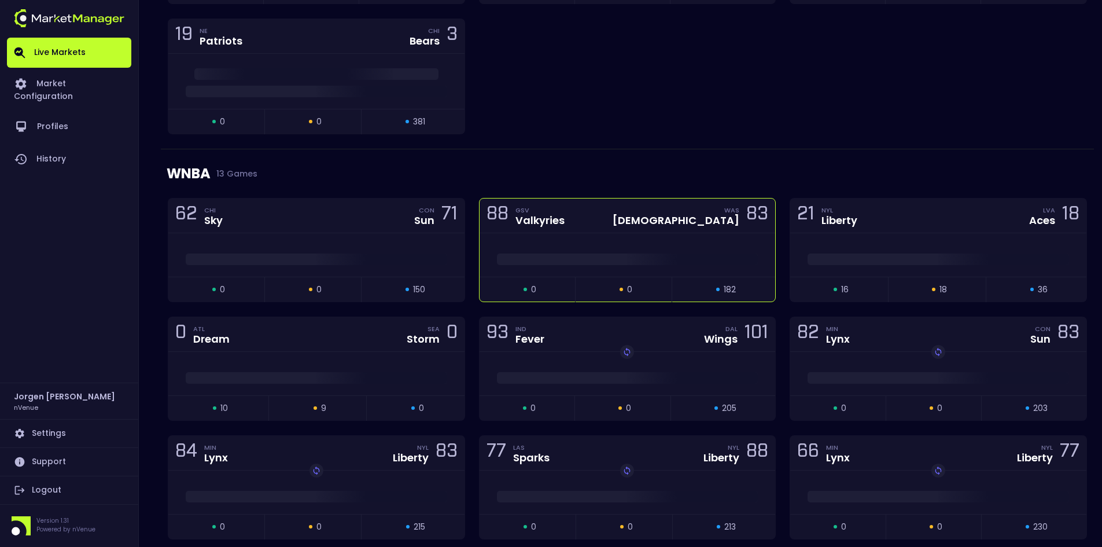
scroll to position [347, 0]
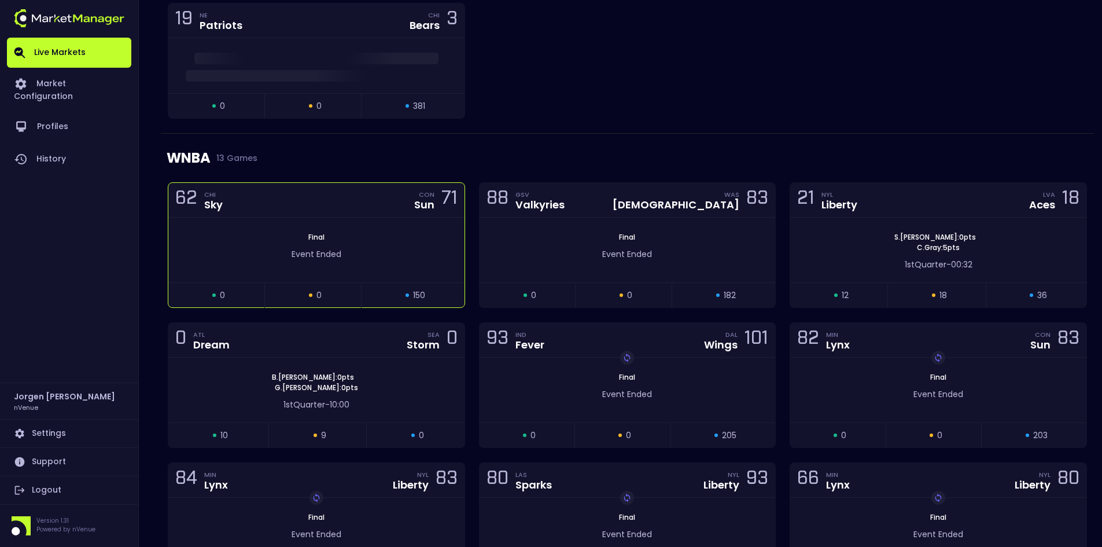
click at [395, 230] on div "Final Event Ended" at bounding box center [316, 250] width 296 height 65
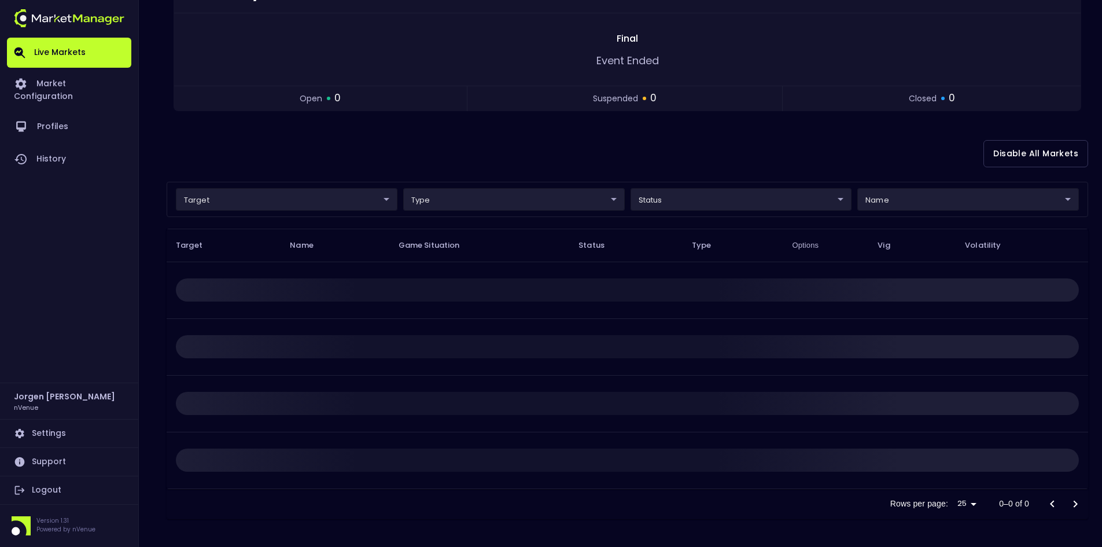
scroll to position [0, 0]
